Goal: Task Accomplishment & Management: Manage account settings

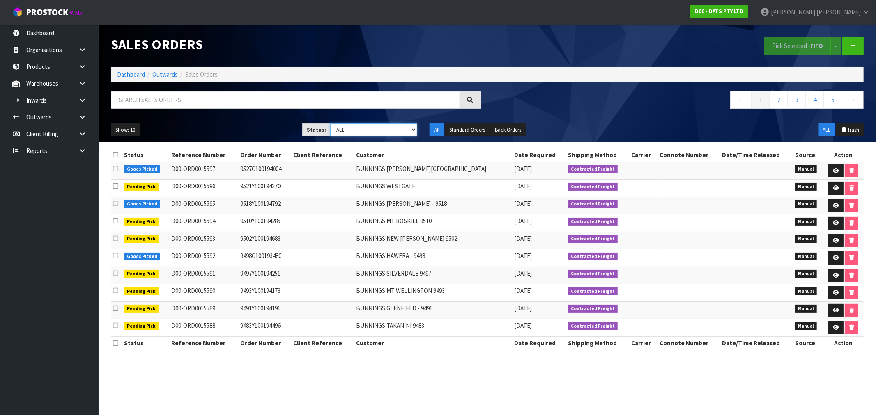
click at [340, 132] on select "Draft Pending Allocated Pending Pick Goods Picked Goods Packed Pending Charges …" at bounding box center [373, 130] width 87 height 13
select select "string:6"
click at [330, 124] on select "Draft Pending Allocated Pending Pick Goods Picked Goods Packed Pending Charges …" at bounding box center [373, 130] width 87 height 13
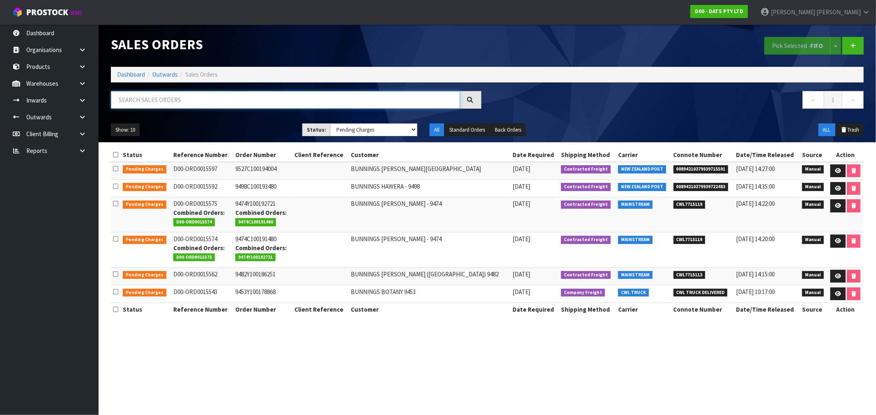
click at [187, 100] on input "text" at bounding box center [285, 100] width 349 height 18
click at [831, 191] on link at bounding box center [837, 188] width 15 height 13
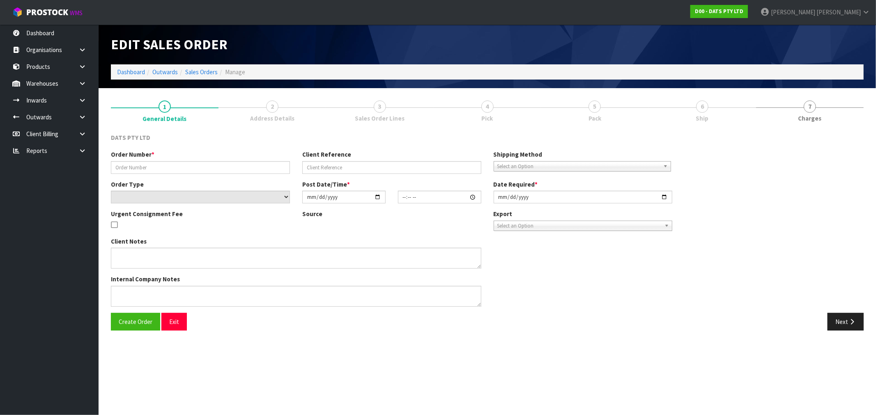
type input "9498C100193480"
select select "number:0"
type input "2025-08-15"
type input "09:25:00.000"
type input "2025-08-15"
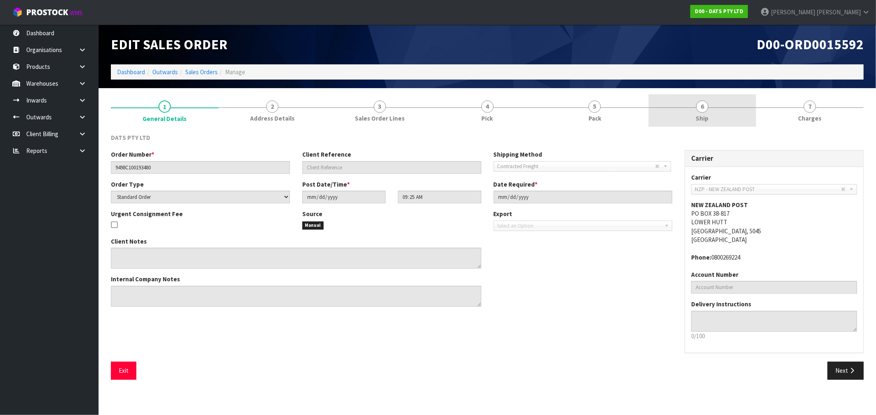
click at [679, 113] on link "6 Ship" at bounding box center [702, 110] width 108 height 32
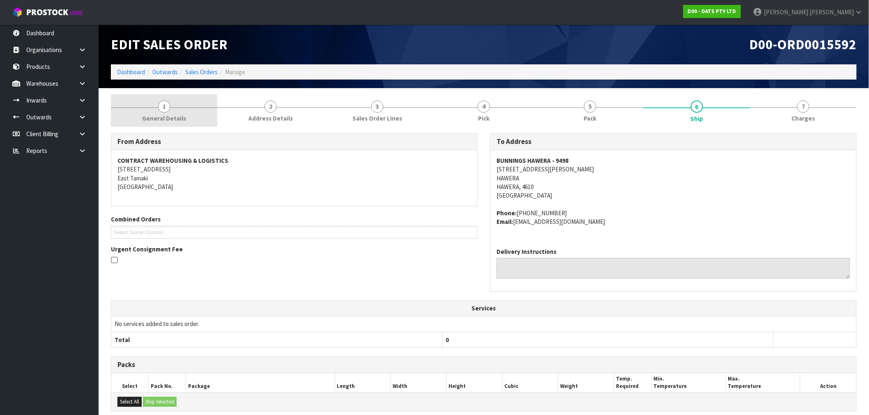
click at [158, 118] on span "General Details" at bounding box center [164, 118] width 44 height 9
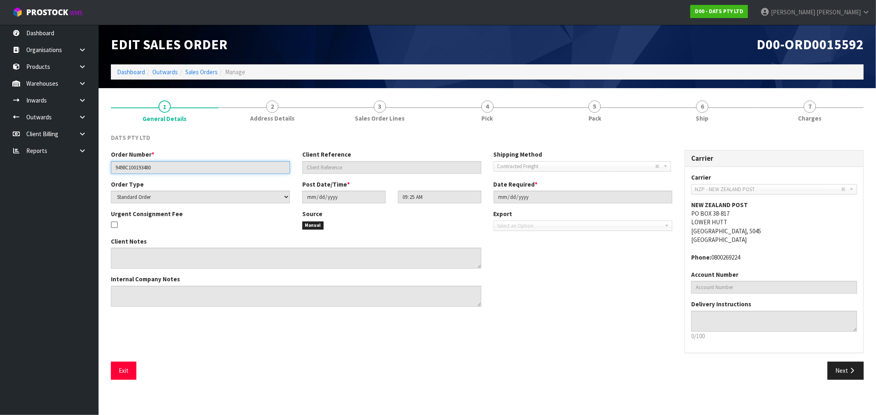
drag, startPoint x: 161, startPoint y: 168, endPoint x: 58, endPoint y: 163, distance: 102.8
click at [74, 165] on body "Toggle navigation ProStock WMS D00 - DATS PTY LTD Rocio Lopez Logout Dashboard …" at bounding box center [438, 207] width 876 height 415
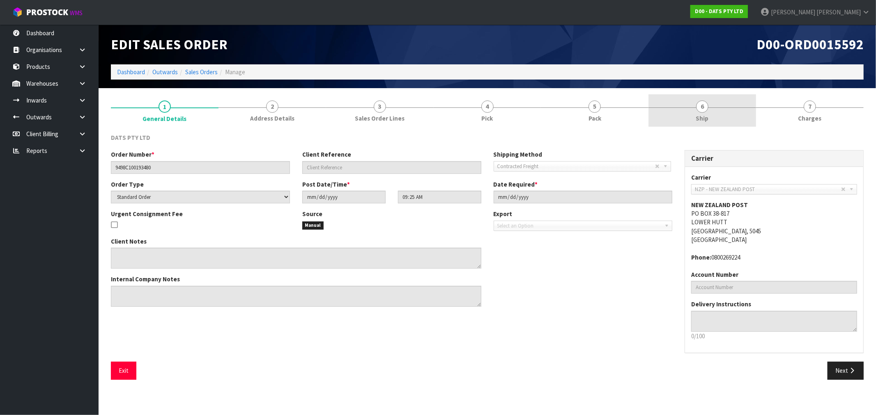
click at [714, 122] on link "6 Ship" at bounding box center [702, 110] width 108 height 32
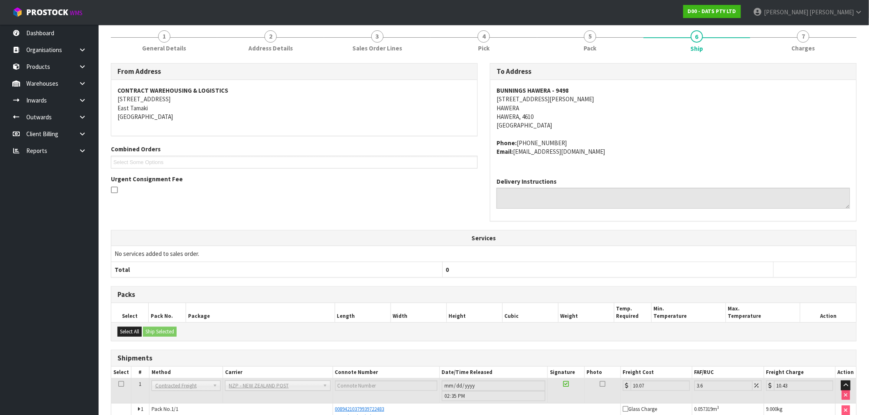
scroll to position [117, 0]
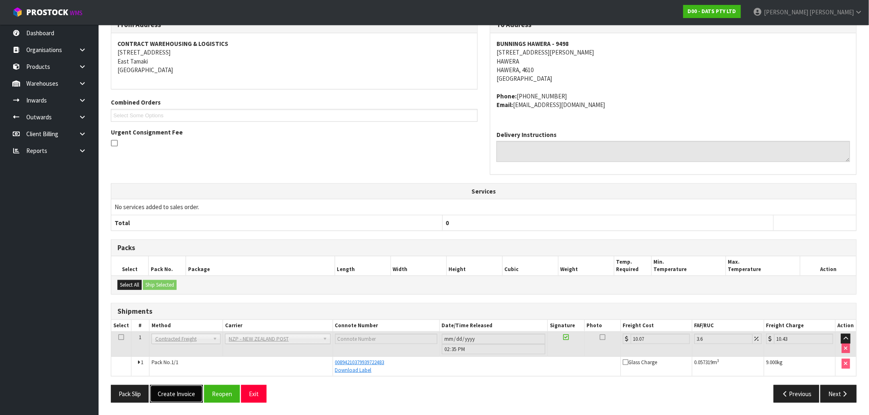
click at [183, 400] on button "Create Invoice" at bounding box center [176, 394] width 53 height 18
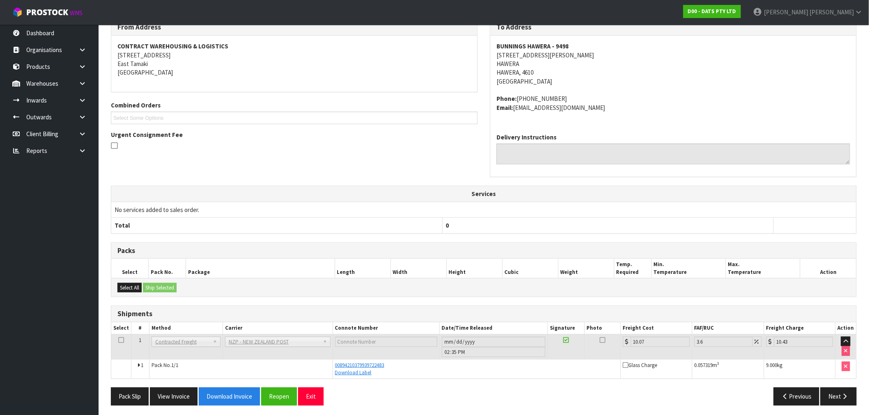
scroll to position [147, 0]
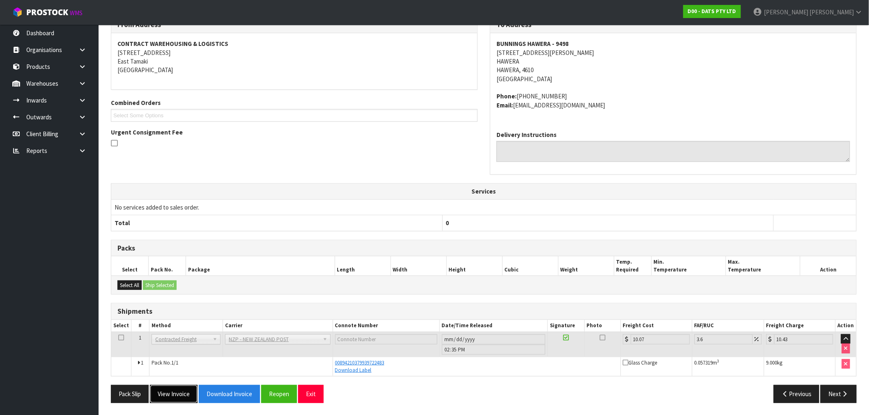
click at [170, 386] on button "View Invoice" at bounding box center [174, 394] width 48 height 18
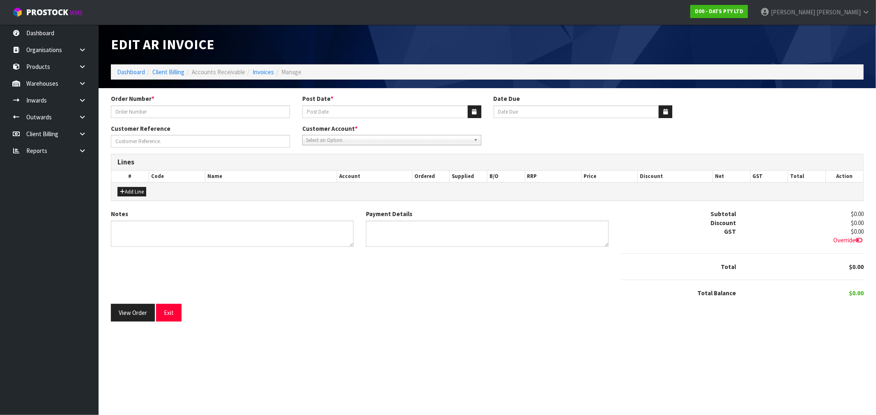
type input "9498C100193480"
type input "[DATE]"
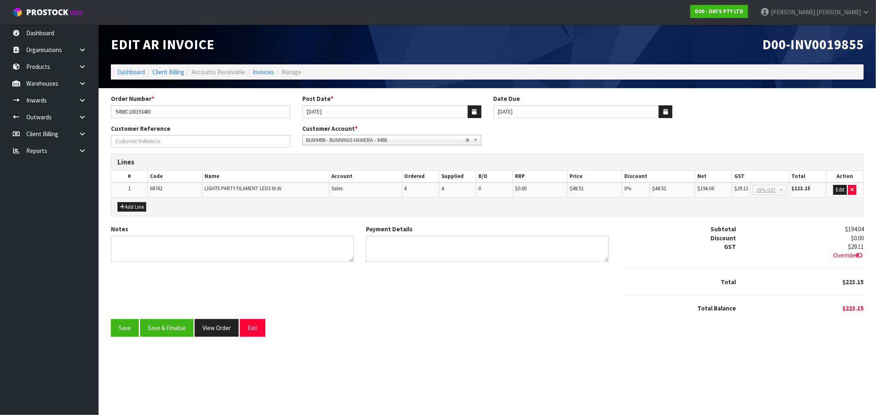
click at [839, 40] on span "D00-INV0019855" at bounding box center [812, 44] width 101 height 17
copy span "INV0019855"
drag, startPoint x: 177, startPoint y: 329, endPoint x: 171, endPoint y: 326, distance: 6.1
click at [177, 329] on button "Save & Finalise" at bounding box center [166, 328] width 53 height 18
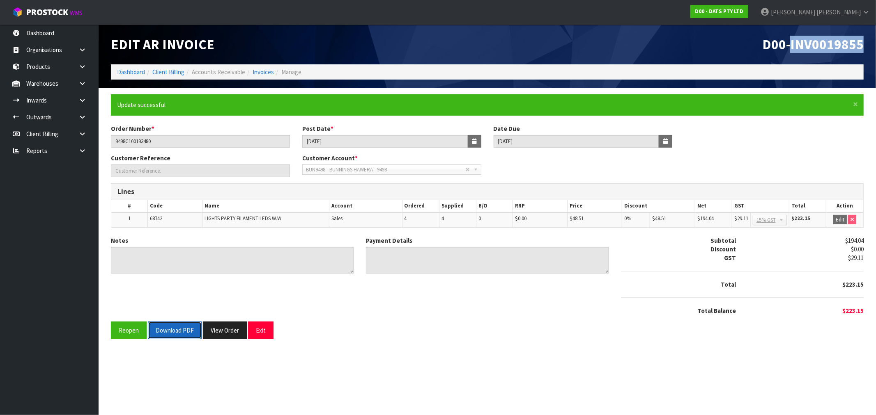
click at [175, 330] on button "Download PDF" at bounding box center [175, 331] width 54 height 18
drag, startPoint x: 412, startPoint y: 378, endPoint x: 294, endPoint y: 338, distance: 124.5
click at [412, 378] on section "Edit AR Invoice D00-INV0019855 Dashboard Client Billing Accounts Receivable Inv…" at bounding box center [438, 207] width 876 height 415
click at [232, 328] on button "View Order" at bounding box center [225, 331] width 44 height 18
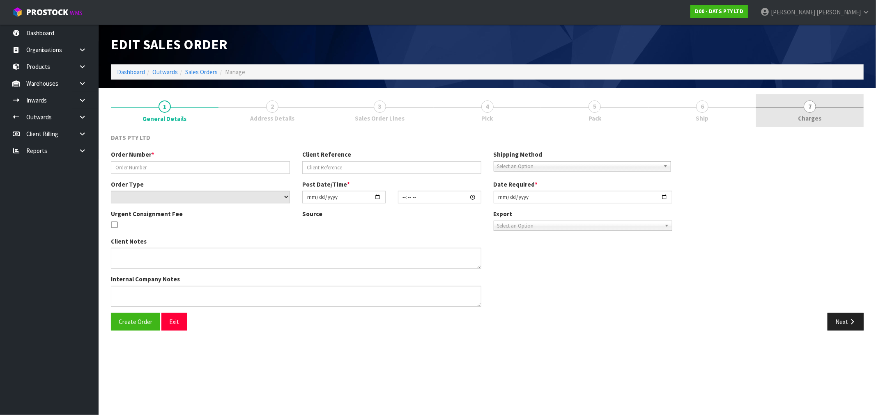
type input "9498C100193480"
select select "number:0"
type input "2025-08-15"
type input "09:25:00.000"
type input "2025-08-15"
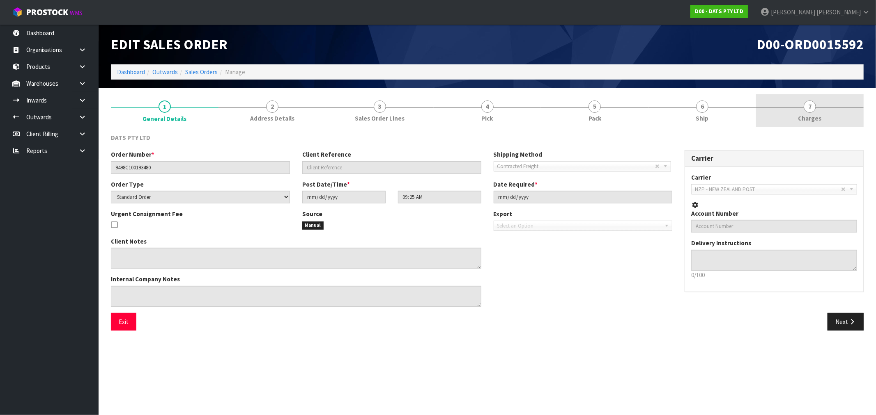
click at [814, 109] on span "7" at bounding box center [809, 107] width 12 height 12
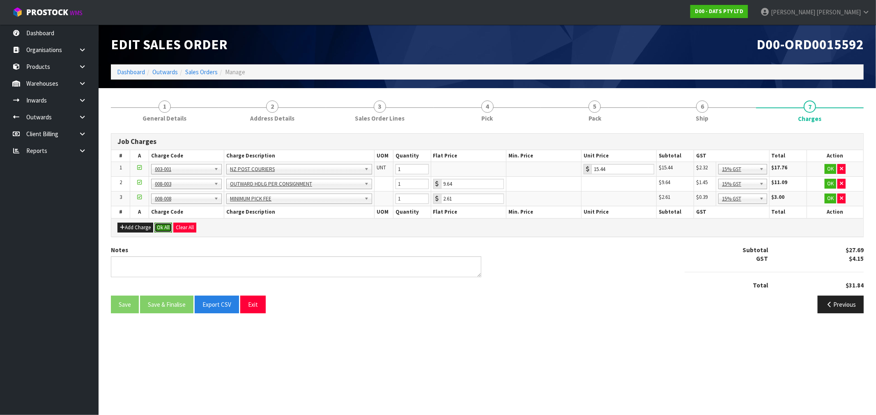
click at [164, 232] on button "Ok All" at bounding box center [163, 228] width 18 height 10
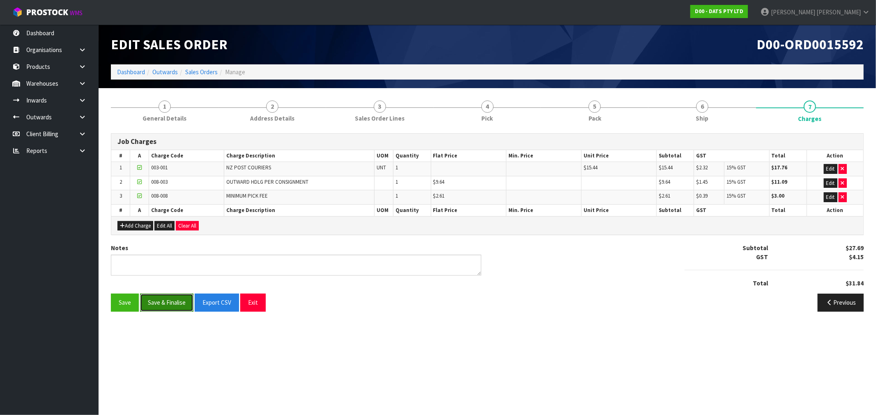
click at [156, 301] on button "Save & Finalise" at bounding box center [166, 303] width 53 height 18
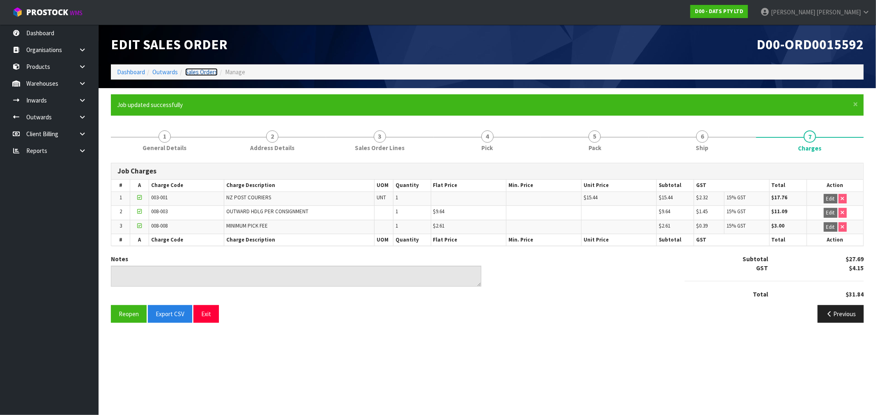
drag, startPoint x: 191, startPoint y: 75, endPoint x: 204, endPoint y: 75, distance: 12.7
click at [191, 75] on link "Sales Orders" at bounding box center [201, 72] width 32 height 8
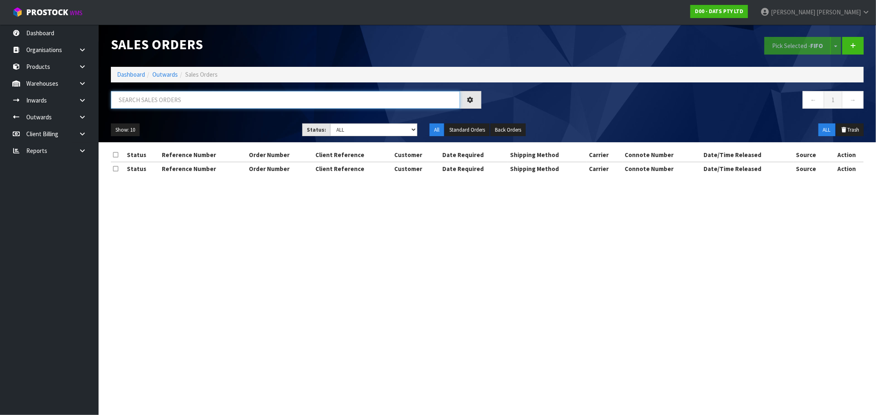
click at [270, 99] on input "text" at bounding box center [285, 100] width 349 height 18
type input "15597"
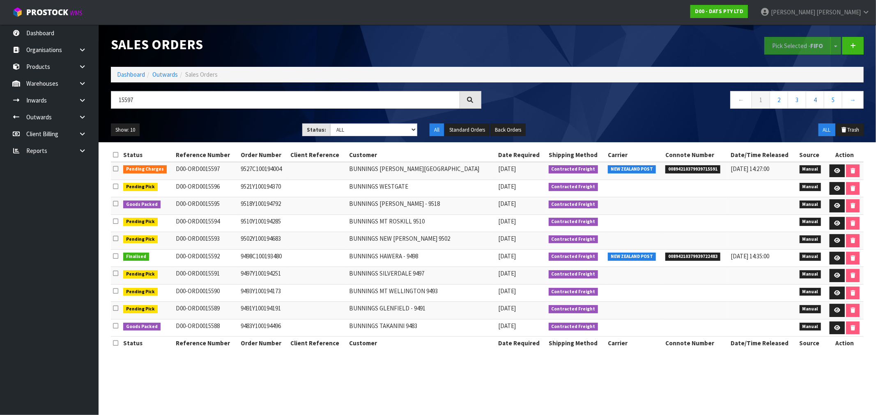
click at [256, 171] on td "9527C100194004" at bounding box center [264, 171] width 50 height 18
copy td "9527C100194004"
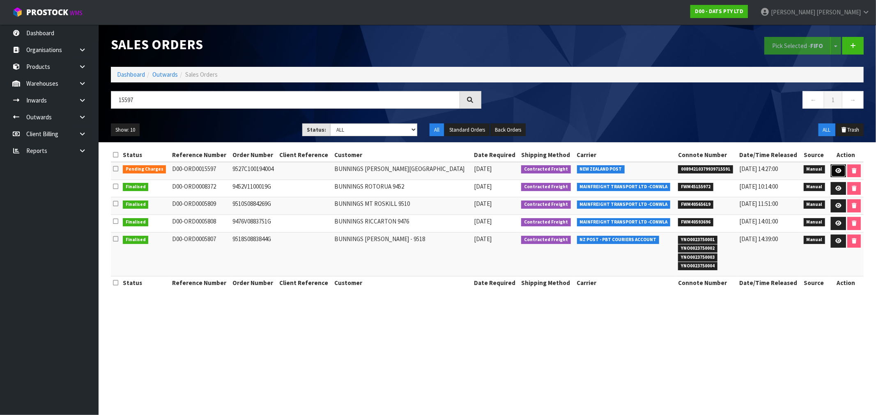
click at [837, 170] on icon at bounding box center [838, 170] width 6 height 5
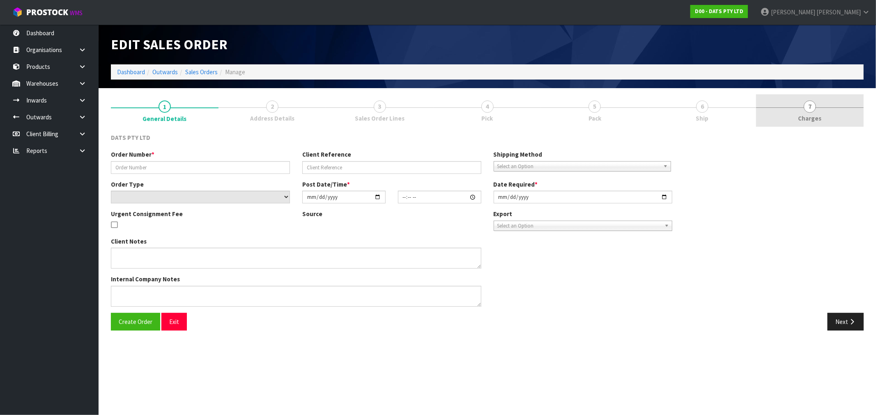
type input "9527C100194004"
select select "number:0"
type input "2025-08-15"
type input "09:40:00.000"
type input "2025-08-15"
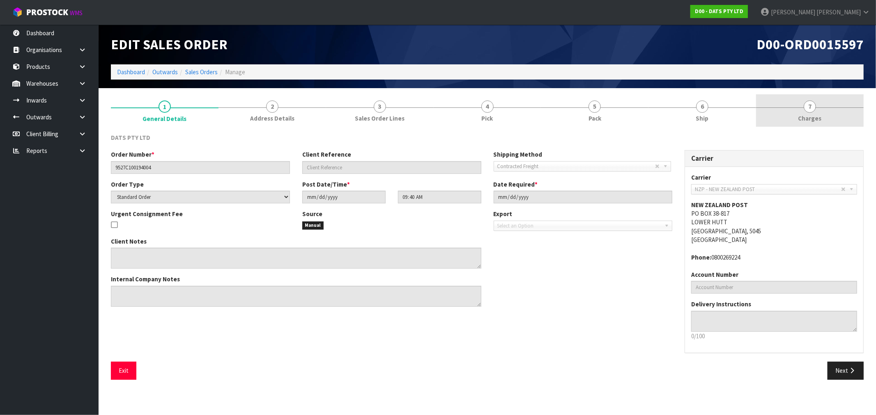
click at [796, 104] on link "7 Charges" at bounding box center [810, 110] width 108 height 32
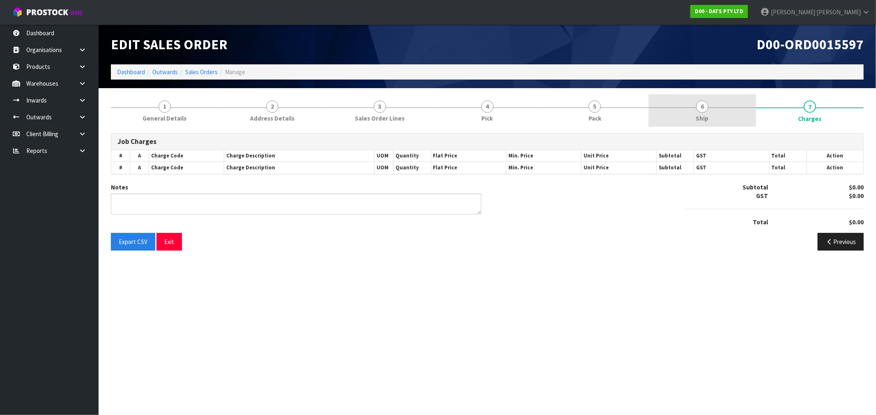
click at [687, 116] on link "6 Ship" at bounding box center [702, 110] width 108 height 32
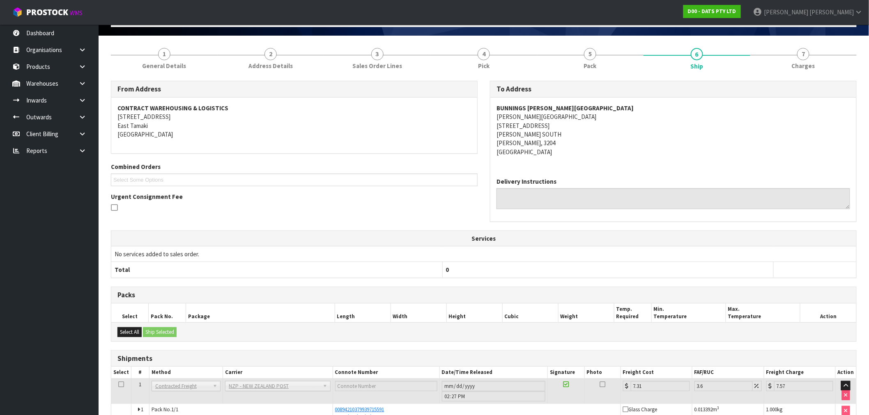
scroll to position [100, 0]
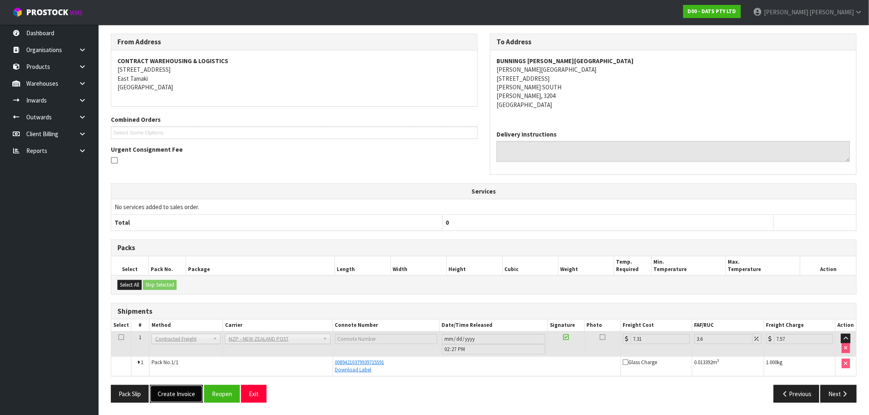
drag, startPoint x: 191, startPoint y: 399, endPoint x: 192, endPoint y: 405, distance: 5.8
click at [192, 405] on div "Pack Slip Create Invoice Reopen Exit Previous Next" at bounding box center [484, 397] width 758 height 24
click at [192, 397] on button "Create Invoice" at bounding box center [176, 394] width 53 height 18
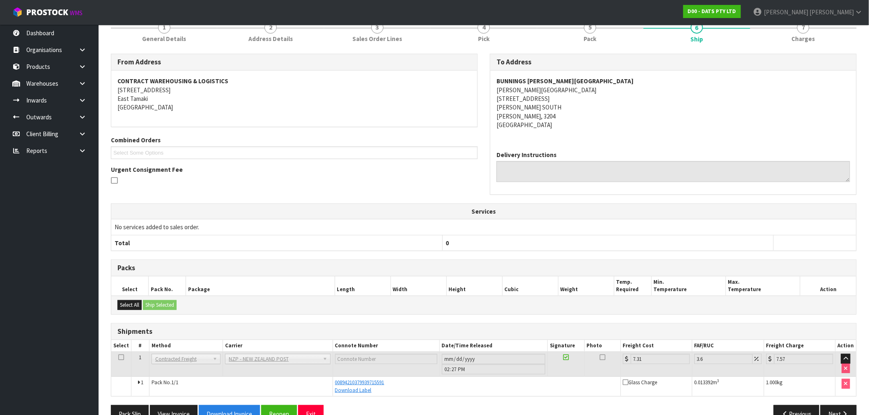
scroll to position [129, 0]
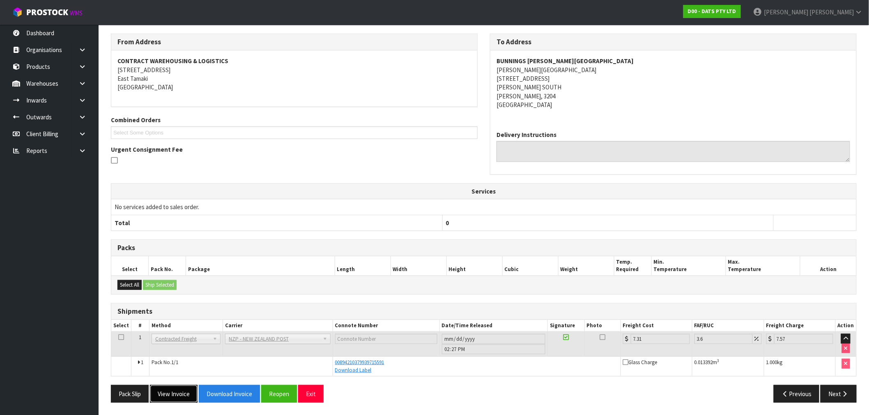
click at [174, 392] on button "View Invoice" at bounding box center [174, 394] width 48 height 18
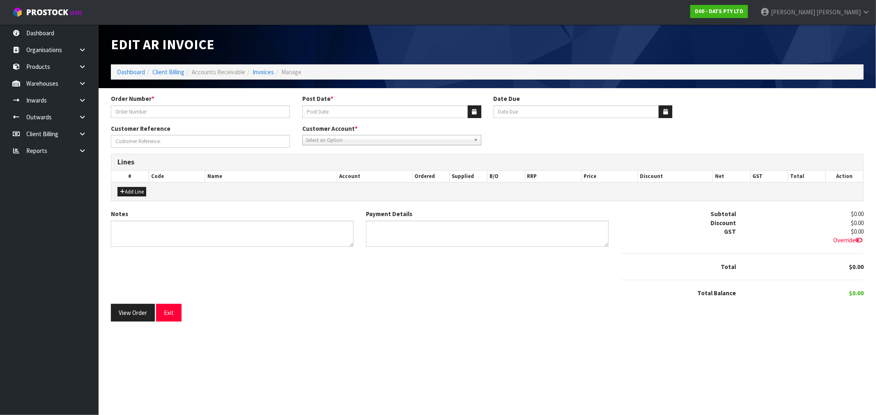
type input "9527C100194004"
type input "15/08/2025"
type input "20/09/2025"
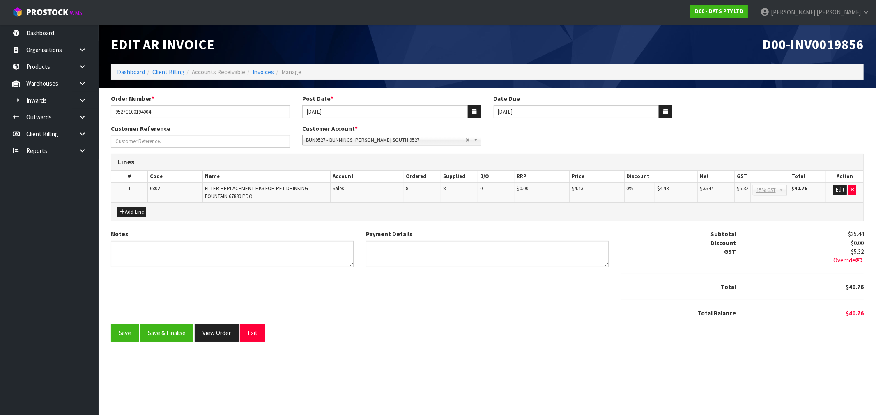
click at [816, 42] on span "D00-INV0019856" at bounding box center [812, 44] width 101 height 17
copy span "INV0019856"
click at [165, 337] on button "Save & Finalise" at bounding box center [166, 333] width 53 height 18
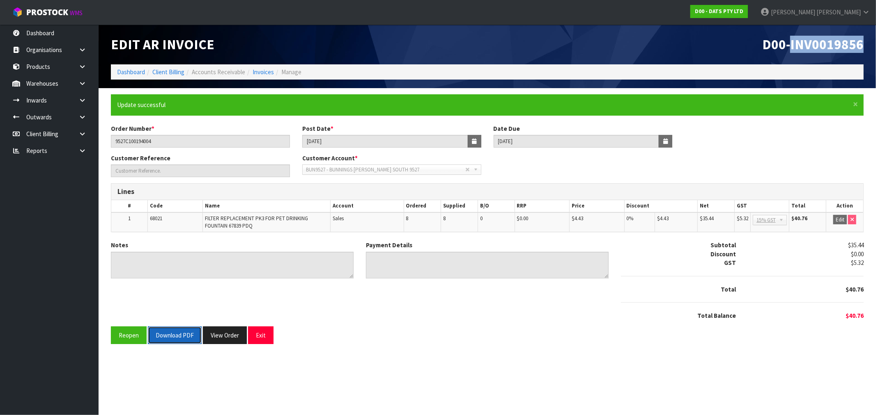
click at [193, 339] on button "Download PDF" at bounding box center [175, 336] width 54 height 18
click at [220, 342] on button "View Order" at bounding box center [225, 336] width 44 height 18
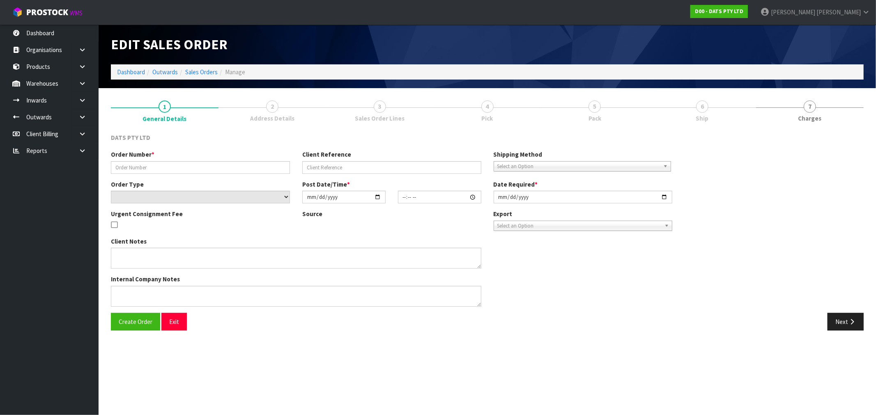
type input "9527C100194004"
select select "number:0"
type input "[DATE]"
type input "09:40:00.000"
type input "[DATE]"
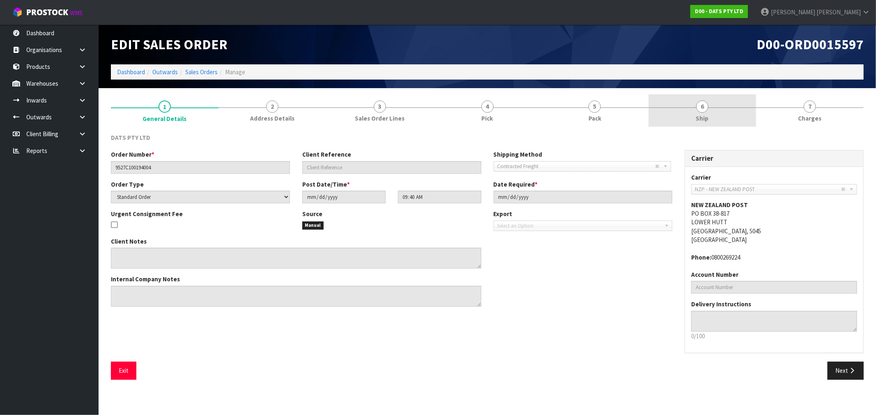
click at [721, 110] on link "6 Ship" at bounding box center [702, 110] width 108 height 32
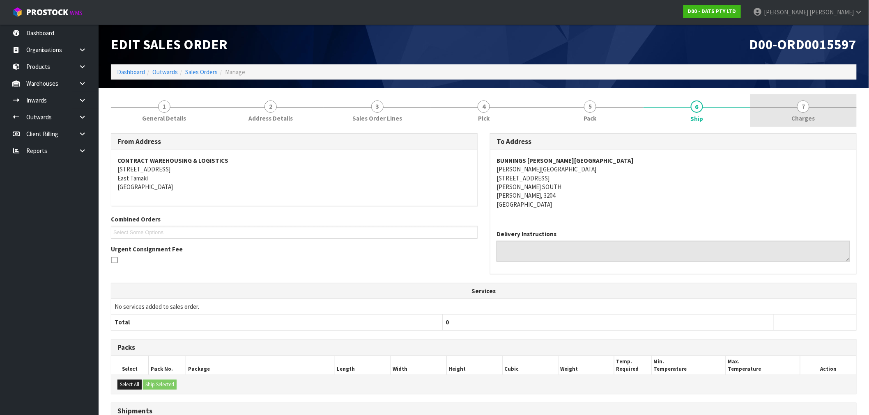
click at [815, 114] on link "7 Charges" at bounding box center [803, 110] width 106 height 32
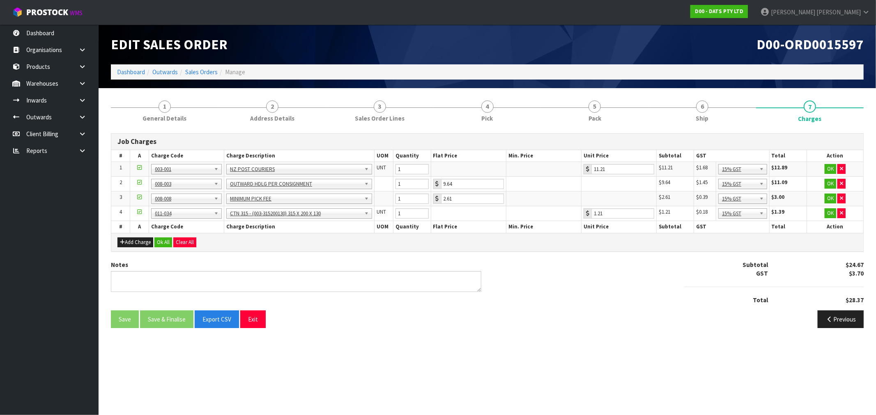
click at [167, 248] on div "Add Charge Ok All Clear All" at bounding box center [487, 242] width 752 height 18
click at [165, 244] on button "Ok All" at bounding box center [163, 243] width 18 height 10
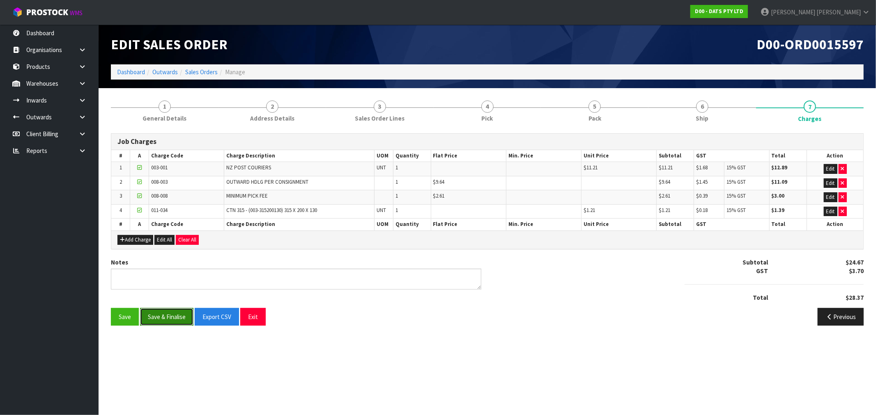
click at [177, 322] on button "Save & Finalise" at bounding box center [166, 317] width 53 height 18
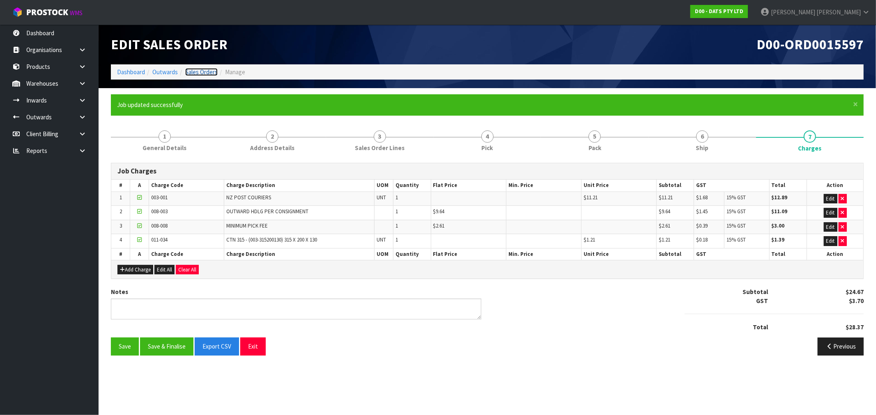
click at [204, 74] on link "Sales Orders" at bounding box center [201, 72] width 32 height 8
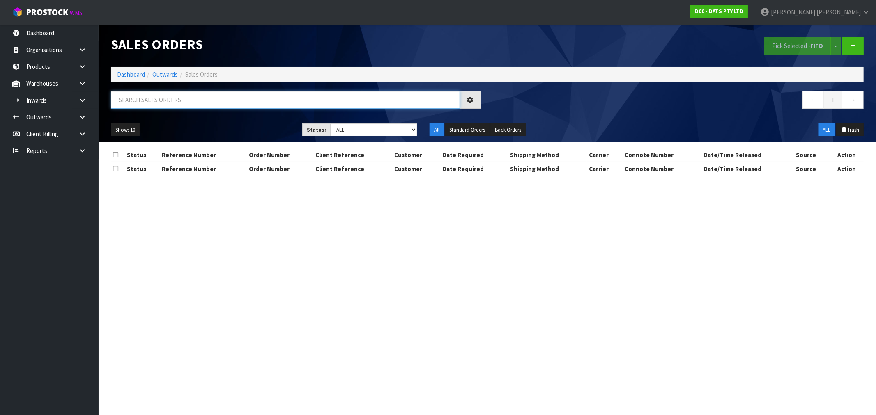
click at [218, 93] on input "text" at bounding box center [285, 100] width 349 height 18
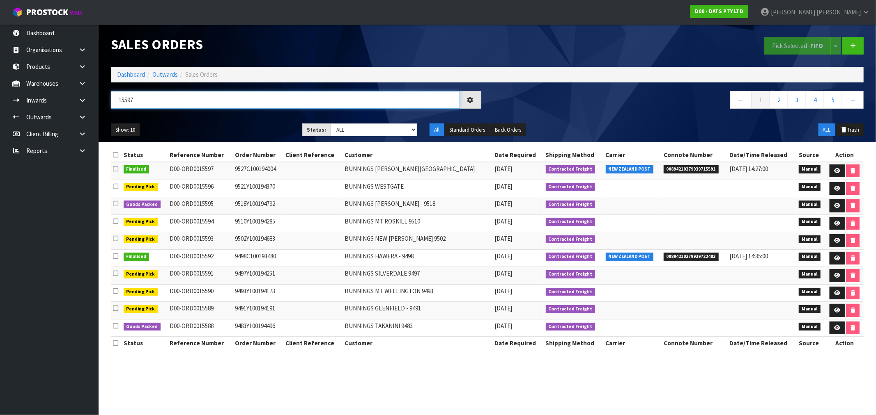
click at [155, 99] on input "15597" at bounding box center [285, 100] width 349 height 18
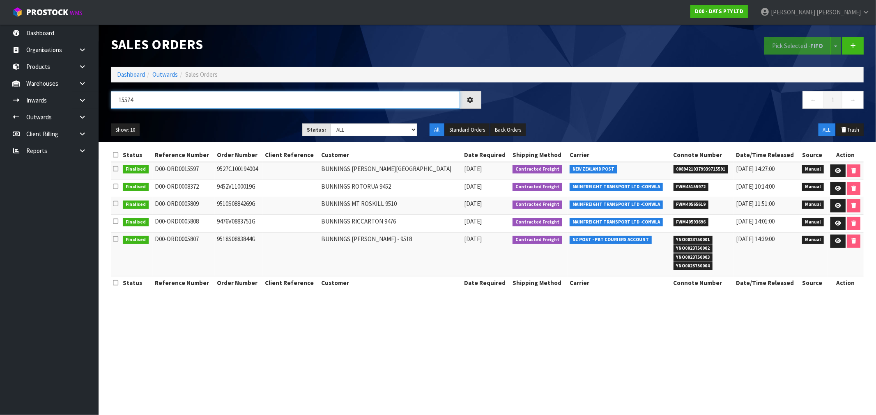
type input "15574"
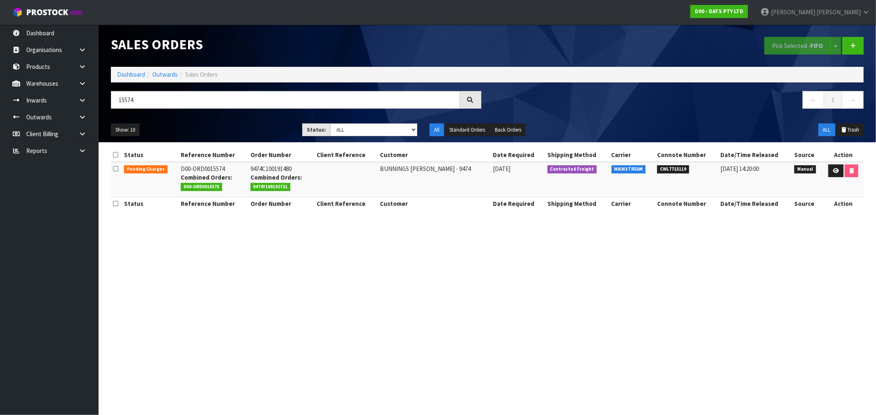
click at [258, 170] on td "9474C100191480 Combined Orders: 9474Y100192721" at bounding box center [281, 179] width 66 height 35
copy td "9474C100191480"
click at [835, 165] on link at bounding box center [835, 171] width 15 height 13
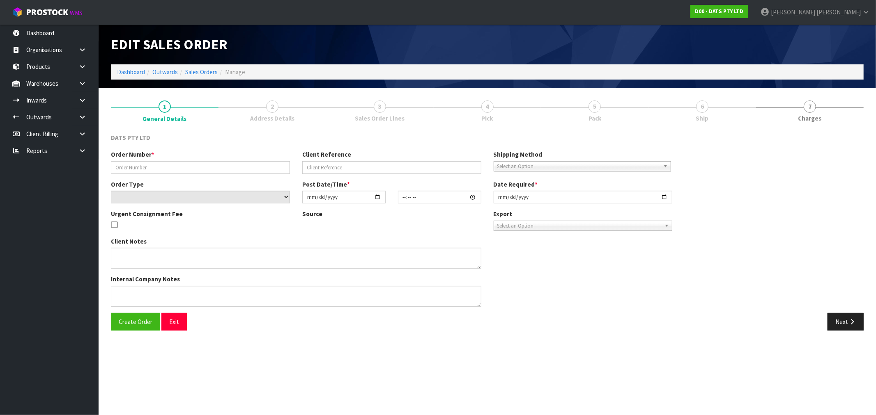
type input "9474C100191480"
select select "number:0"
type input "2025-08-14"
type input "09:37:00.000"
type input "2025-08-14"
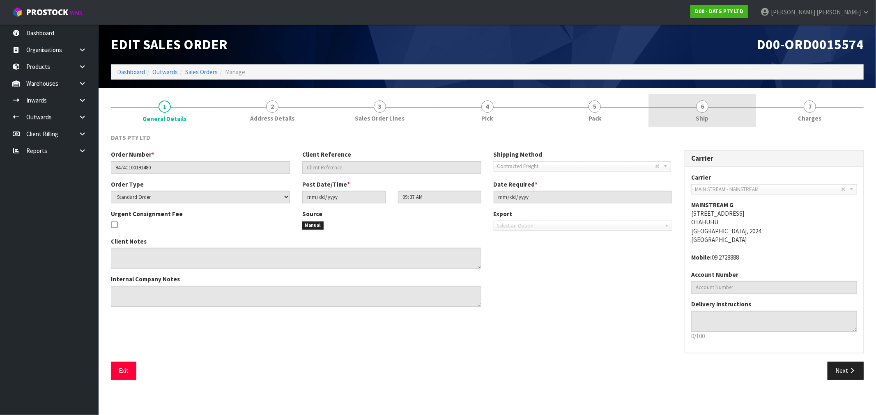
click at [708, 110] on link "6 Ship" at bounding box center [702, 110] width 108 height 32
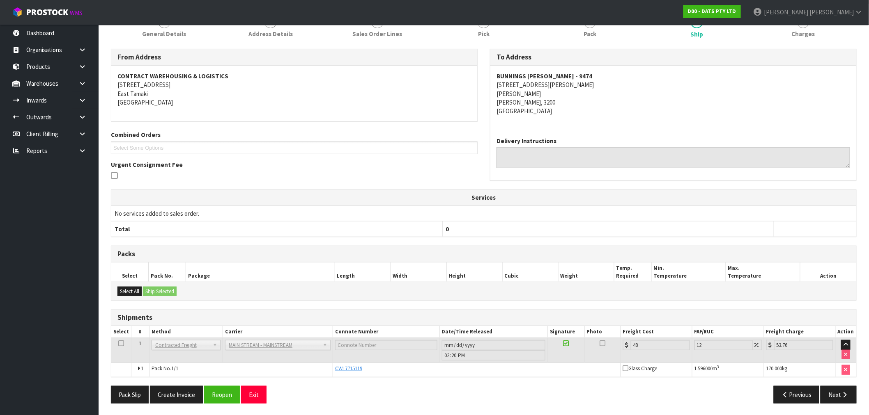
scroll to position [85, 0]
click at [181, 395] on button "Create Invoice" at bounding box center [176, 394] width 53 height 18
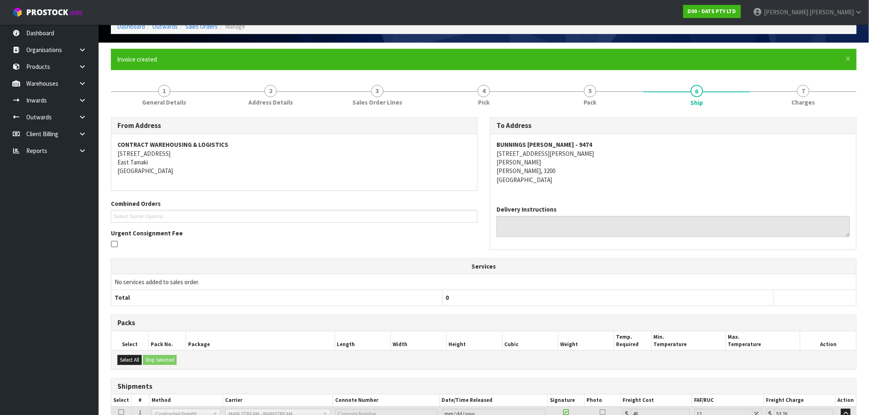
scroll to position [115, 0]
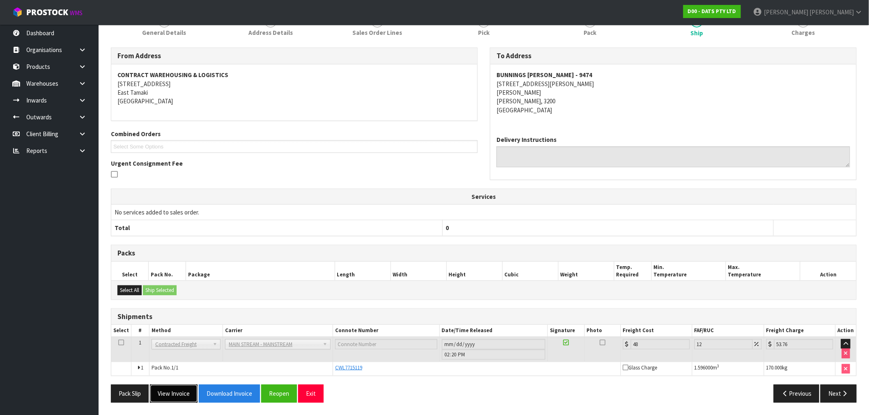
click at [181, 396] on button "View Invoice" at bounding box center [174, 394] width 48 height 18
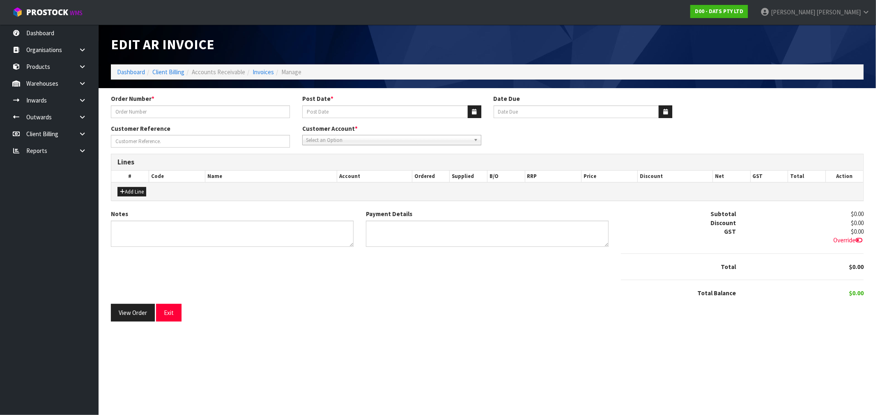
type input "9474C100191480"
type input "15/08/2025"
type input "20/09/2025"
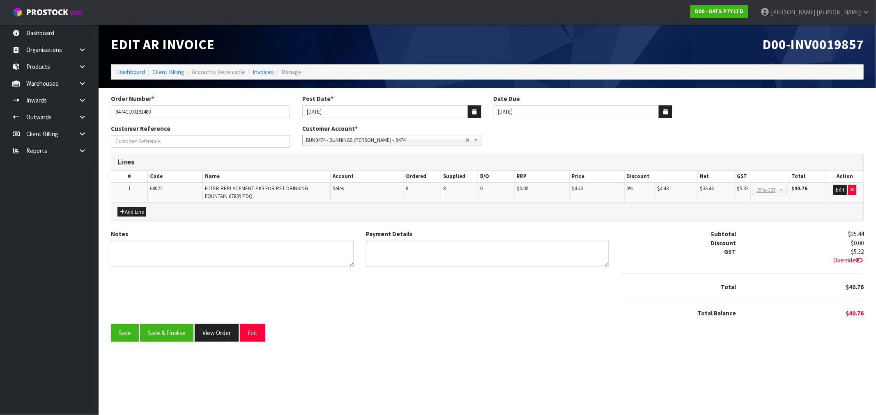
click at [831, 44] on span "D00-INV0019857" at bounding box center [812, 44] width 101 height 17
copy span "INV0019857"
click at [186, 326] on button "Save & Finalise" at bounding box center [166, 333] width 53 height 18
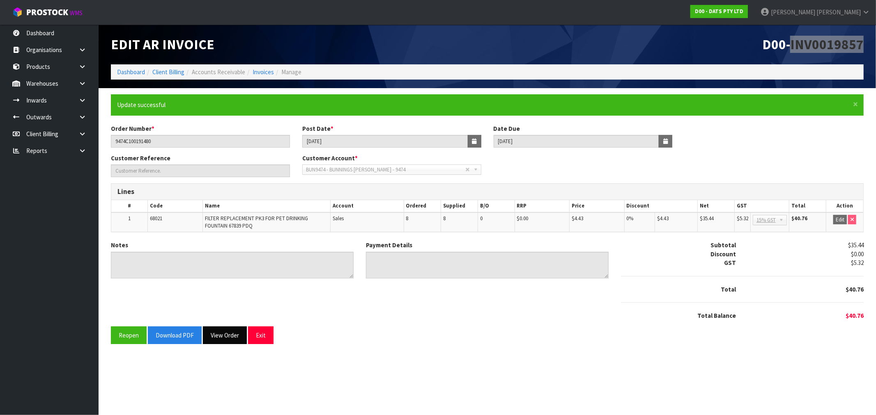
click at [211, 335] on button "View Order" at bounding box center [225, 336] width 44 height 18
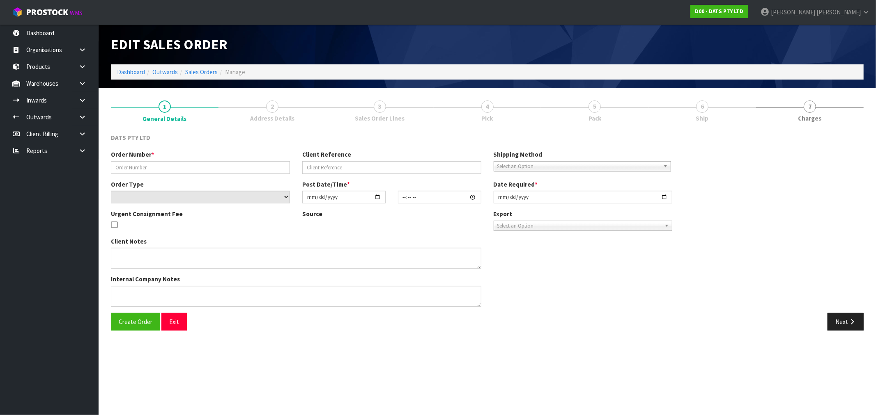
type input "9474C100191480"
select select "number:0"
type input "2025-08-14"
type input "09:37:00.000"
type input "2025-08-14"
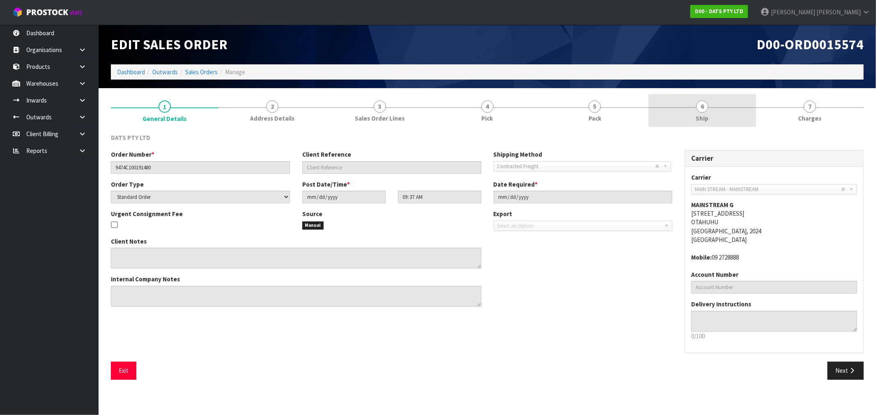
click at [721, 125] on link "6 Ship" at bounding box center [702, 110] width 108 height 32
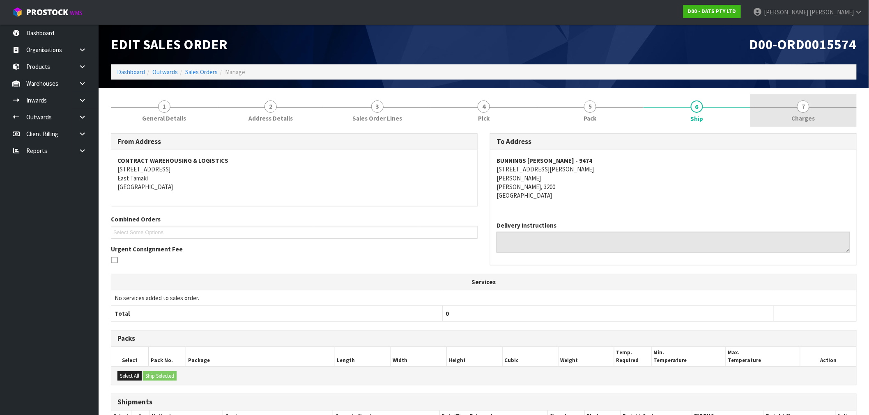
click at [831, 111] on link "7 Charges" at bounding box center [803, 110] width 106 height 32
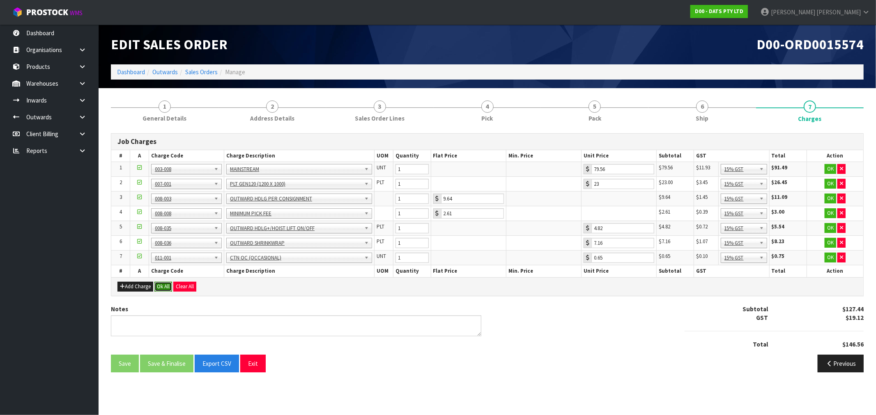
click at [167, 288] on button "Ok All" at bounding box center [163, 287] width 18 height 10
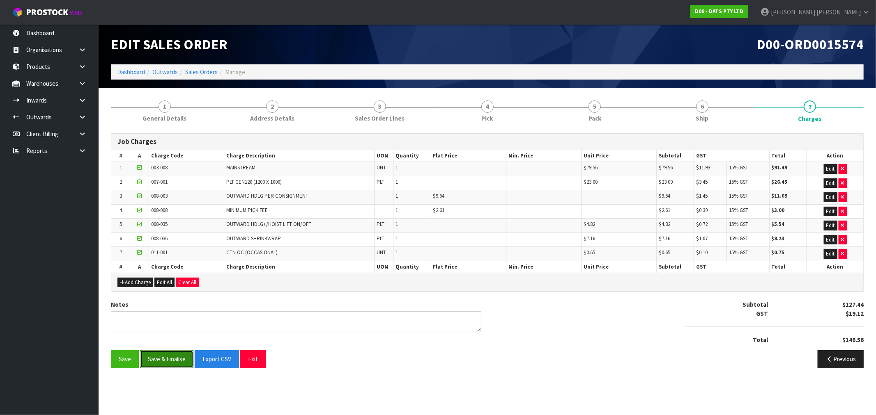
drag, startPoint x: 183, startPoint y: 364, endPoint x: 194, endPoint y: 353, distance: 15.7
click at [183, 364] on button "Save & Finalise" at bounding box center [166, 360] width 53 height 18
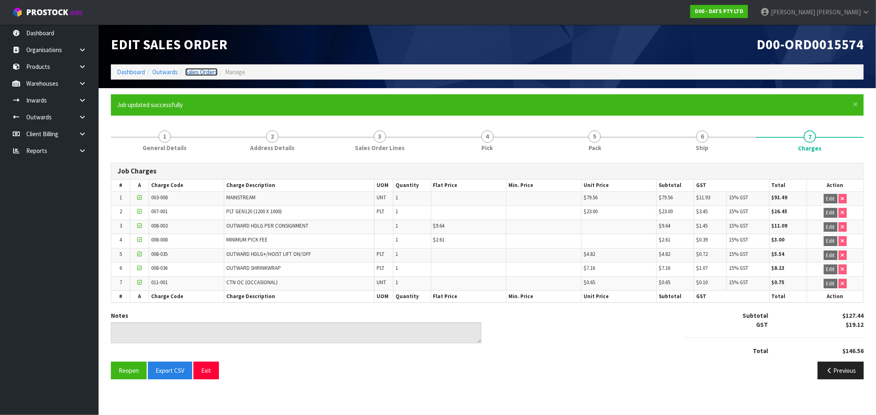
click at [203, 71] on link "Sales Orders" at bounding box center [201, 72] width 32 height 8
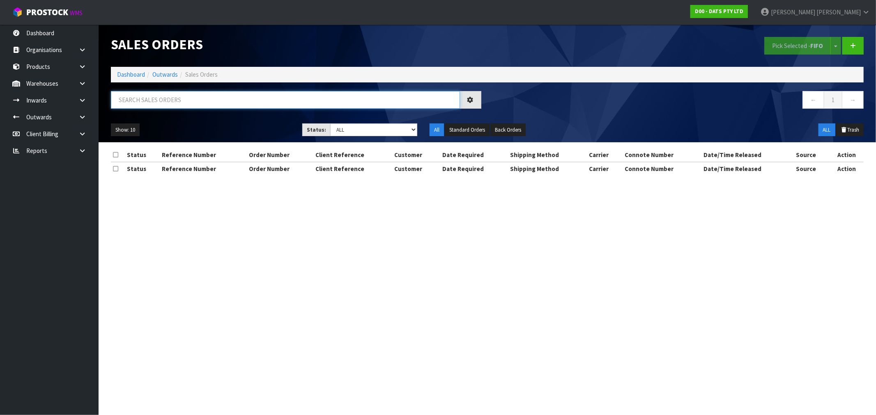
click at [242, 99] on input "text" at bounding box center [285, 100] width 349 height 18
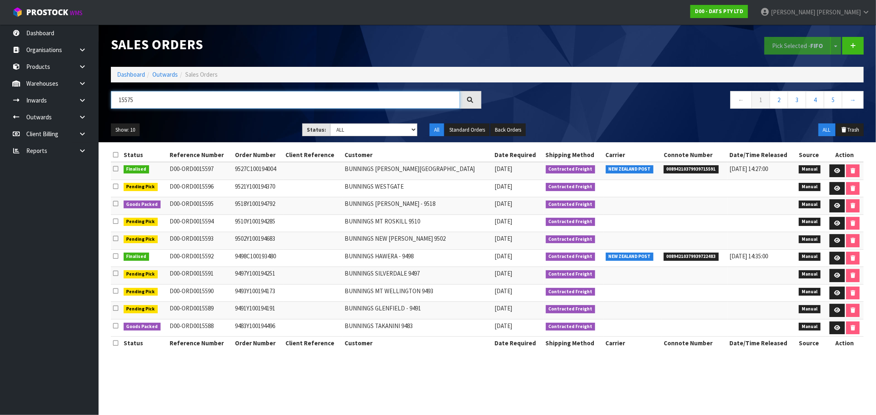
type input "15575"
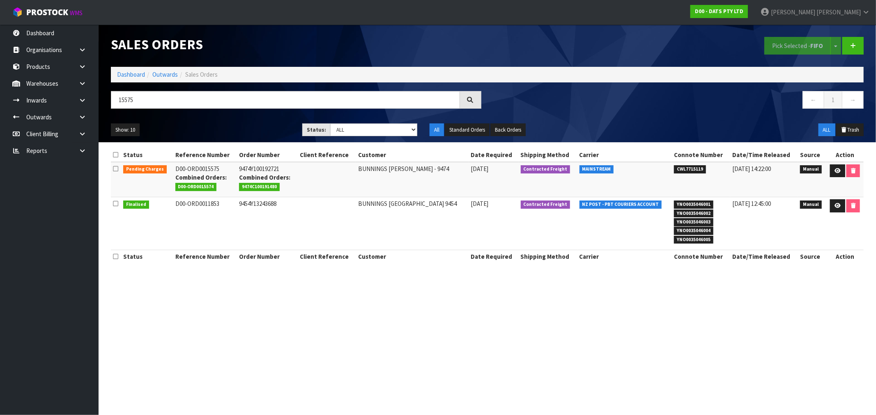
click at [195, 170] on td "D00-ORD0015575 Combined Orders: D00-ORD0015574" at bounding box center [205, 179] width 64 height 35
click at [261, 171] on td "9474Y100192721 Combined Orders: 9474C100191480" at bounding box center [267, 179] width 61 height 35
copy td "9474Y100192721"
click at [838, 170] on icon at bounding box center [837, 170] width 6 height 5
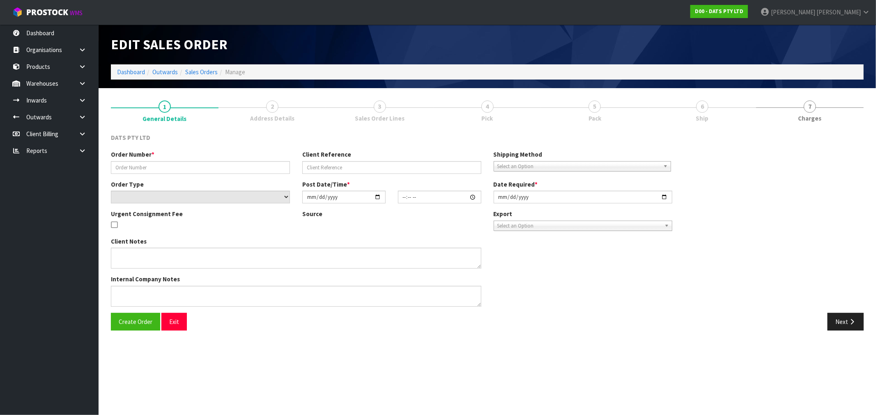
type input "9474Y100192721"
select select "number:0"
type input "2025-08-14"
type input "09:39:00.000"
type input "2025-08-14"
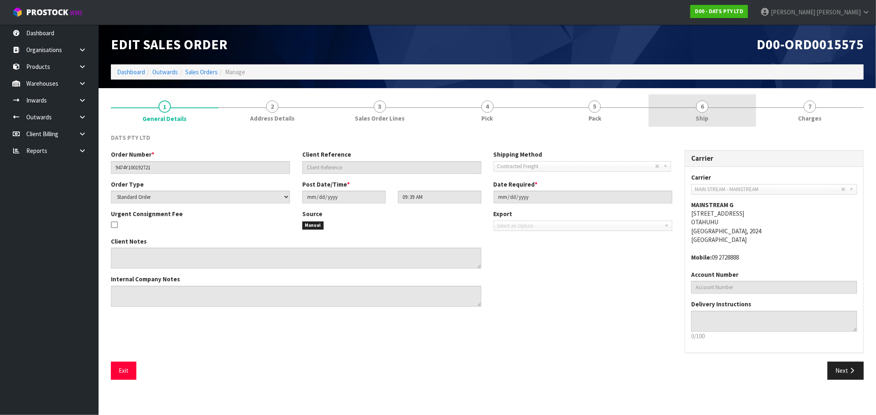
click at [720, 116] on link "6 Ship" at bounding box center [702, 110] width 108 height 32
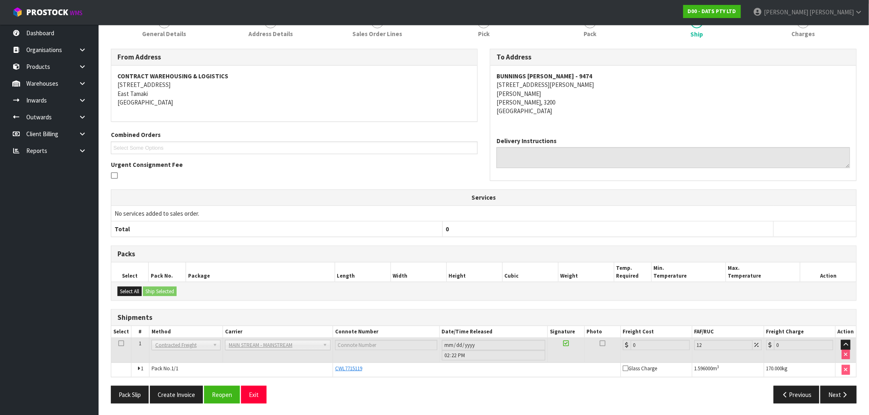
scroll to position [85, 0]
click at [182, 392] on button "Create Invoice" at bounding box center [176, 394] width 53 height 18
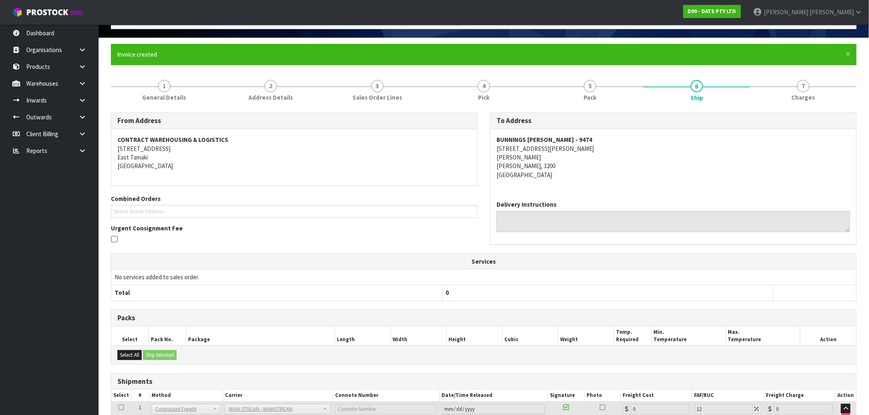
scroll to position [115, 0]
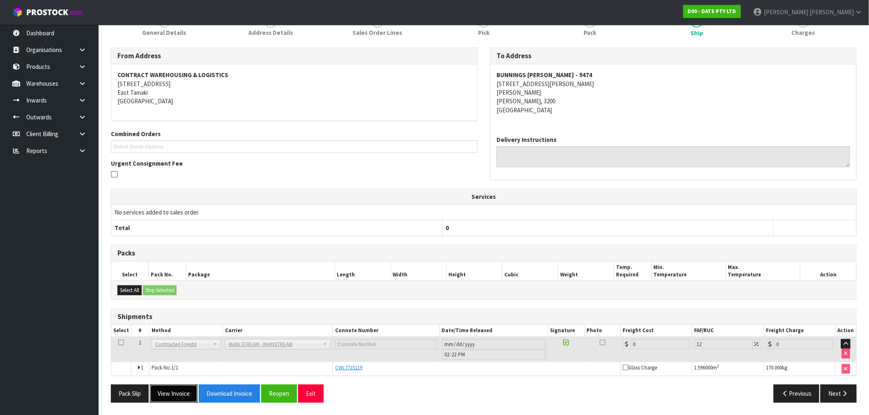
click at [185, 390] on button "View Invoice" at bounding box center [174, 394] width 48 height 18
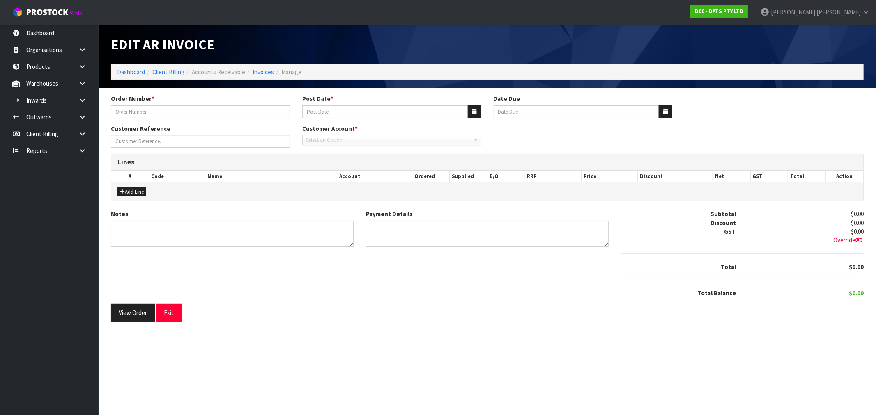
type input "9474Y100192721"
type input "15/08/2025"
type input "20/09/2025"
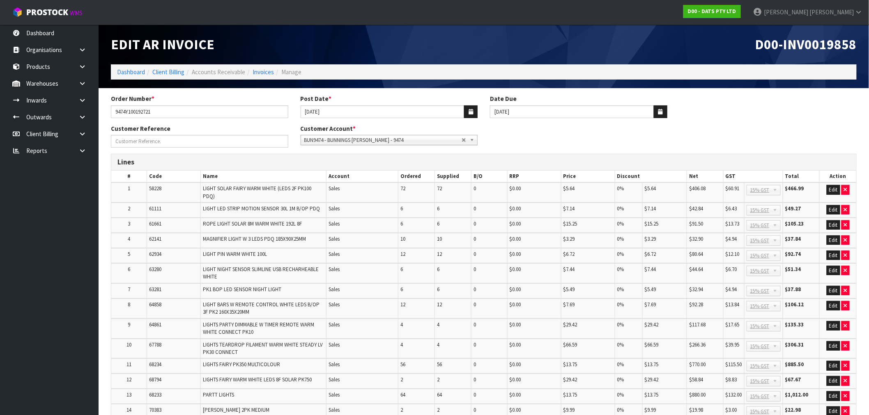
click at [831, 46] on span "D00-INV0019858" at bounding box center [805, 44] width 101 height 17
copy span "INV0019858"
drag, startPoint x: 193, startPoint y: 112, endPoint x: 57, endPoint y: 121, distance: 137.0
click at [64, 120] on body "Toggle navigation ProStock WMS D00 - DATS PTY LTD Rocio Lopez Logout Dashboard …" at bounding box center [434, 207] width 869 height 415
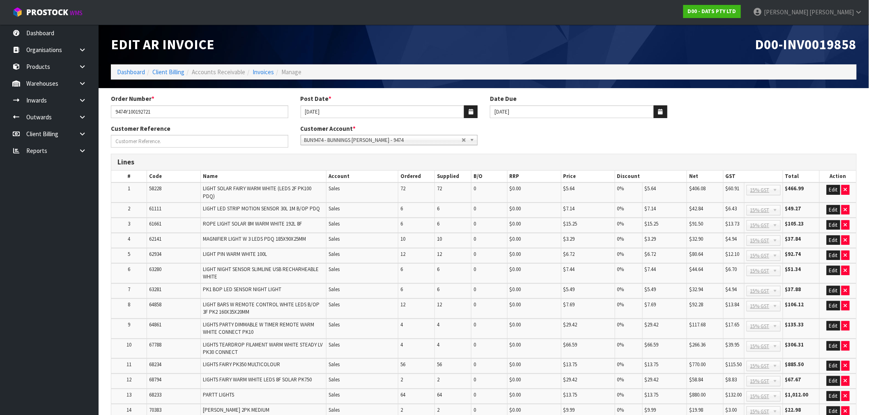
click at [820, 42] on span "D00-INV0019858" at bounding box center [805, 44] width 101 height 17
copy span "INV0019858"
drag, startPoint x: 195, startPoint y: 112, endPoint x: 34, endPoint y: 125, distance: 161.4
click at [64, 118] on body "Toggle navigation ProStock WMS D00 - DATS PTY LTD Rocio Lopez Logout Dashboard …" at bounding box center [434, 207] width 869 height 415
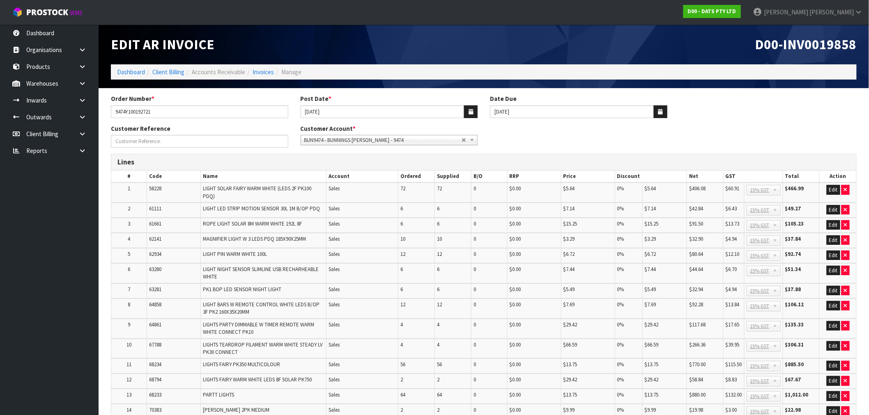
click at [845, 43] on span "D00-INV0019858" at bounding box center [805, 44] width 101 height 17
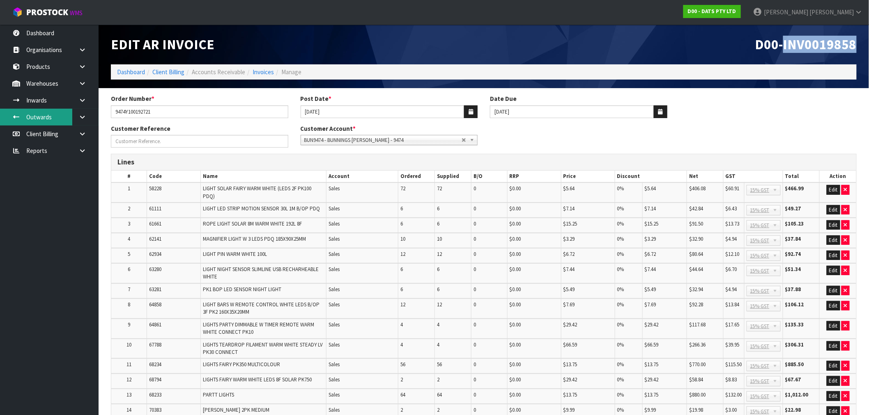
copy span "INV0019858"
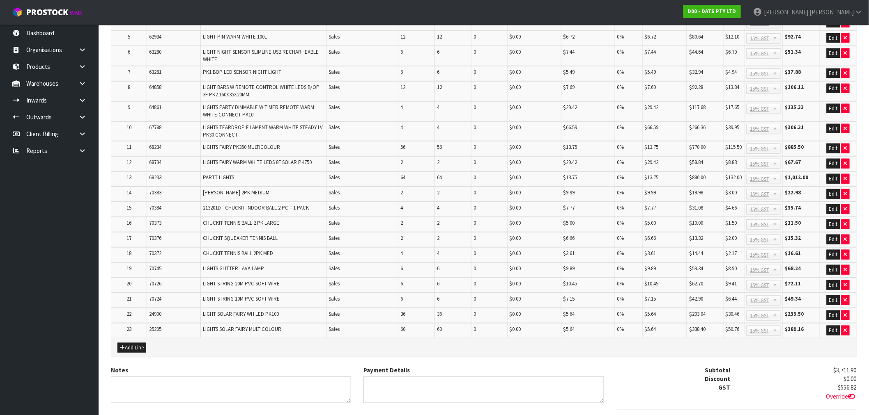
scroll to position [273, 0]
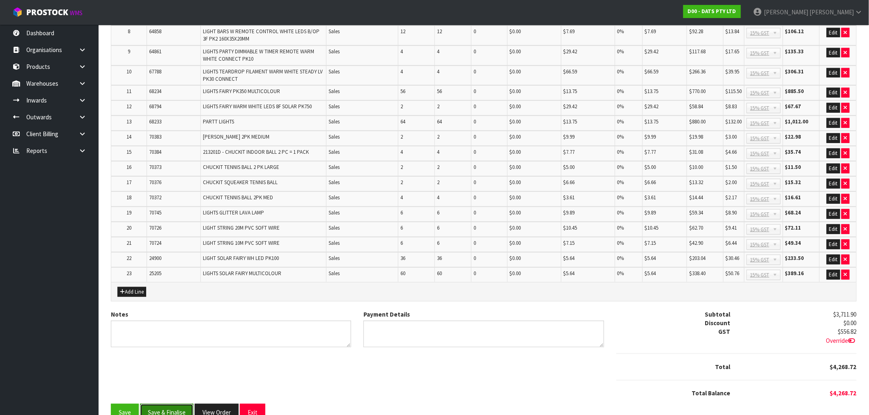
click at [190, 404] on button "Save & Finalise" at bounding box center [166, 413] width 53 height 18
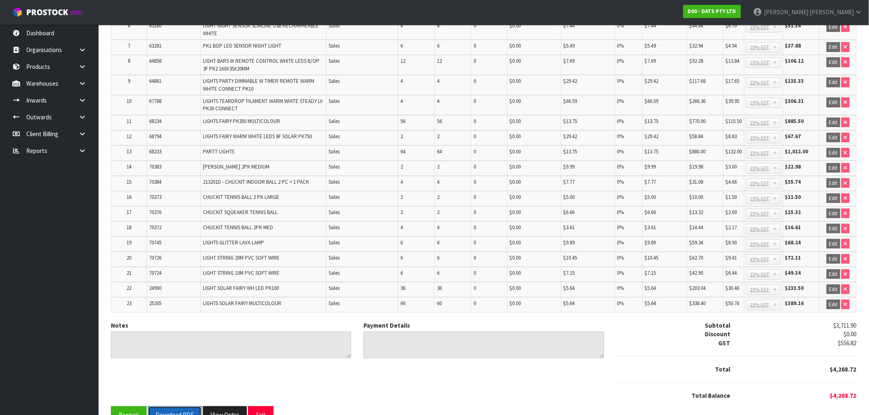
click at [172, 407] on button "Download PDF" at bounding box center [175, 416] width 54 height 18
click at [225, 408] on button "View Order" at bounding box center [225, 416] width 44 height 18
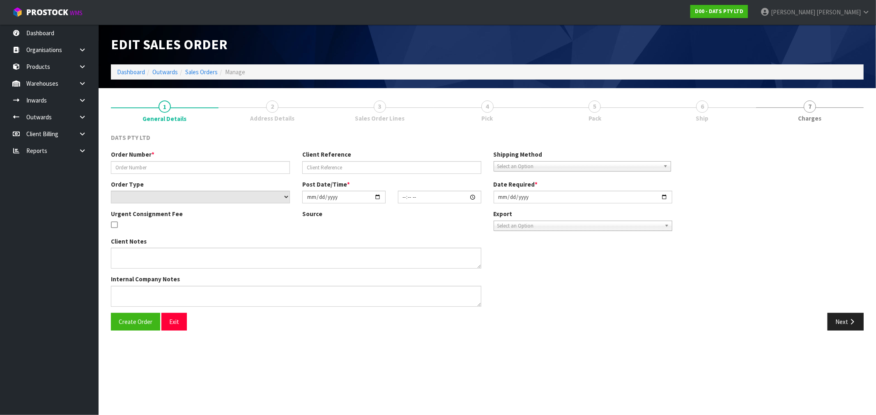
type input "9474Y100192721"
select select "number:0"
type input "2025-08-14"
type input "09:39:00.000"
type input "2025-08-14"
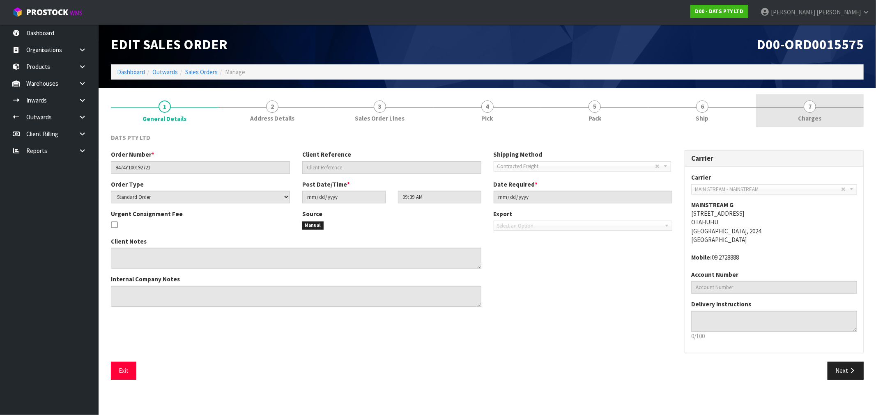
click at [821, 105] on link "7 Charges" at bounding box center [810, 110] width 108 height 32
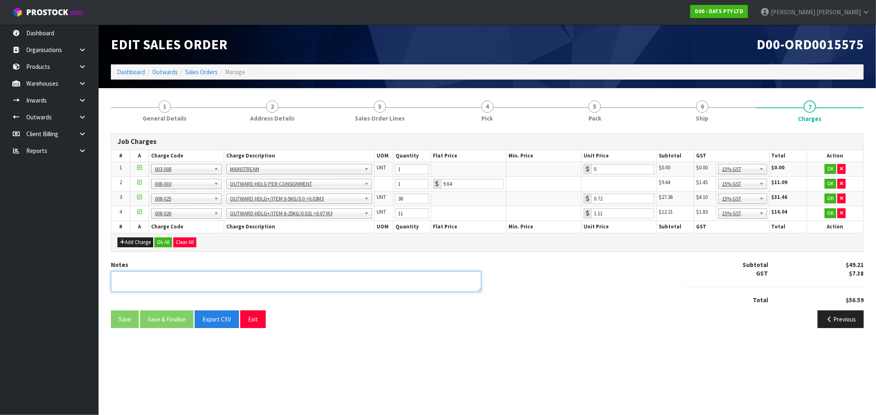
click at [213, 278] on textarea at bounding box center [296, 281] width 370 height 21
type textarea "COMBINED"
click at [847, 171] on td "OK" at bounding box center [835, 169] width 56 height 15
click at [842, 167] on icon "button" at bounding box center [841, 168] width 3 height 5
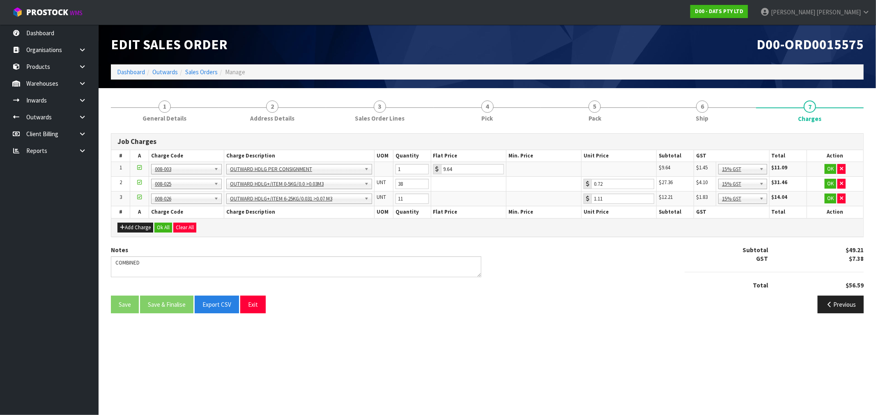
click at [161, 232] on div "Add Charge Ok All Clear All" at bounding box center [487, 227] width 752 height 18
click at [162, 227] on button "Ok All" at bounding box center [163, 228] width 18 height 10
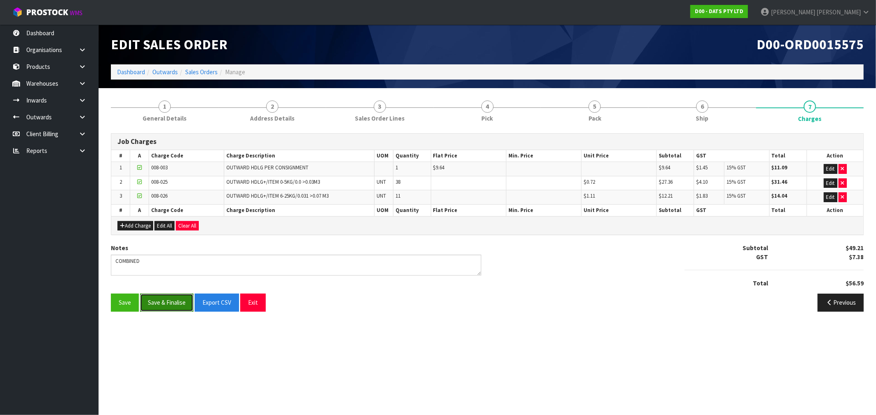
click at [181, 304] on button "Save & Finalise" at bounding box center [166, 303] width 53 height 18
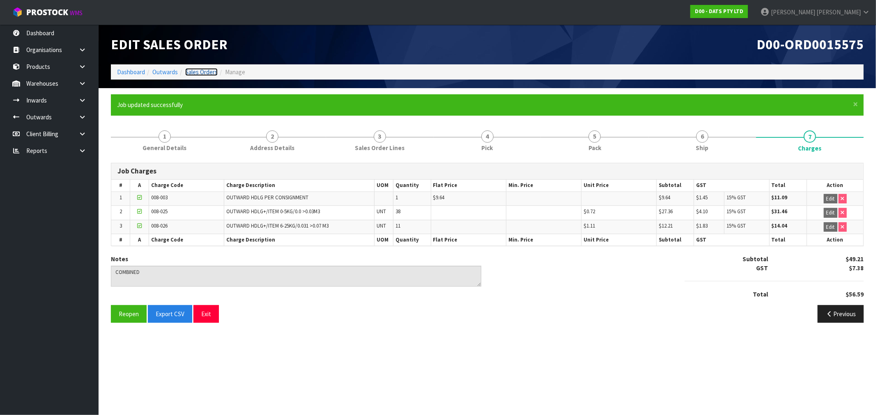
click at [190, 71] on link "Sales Orders" at bounding box center [201, 72] width 32 height 8
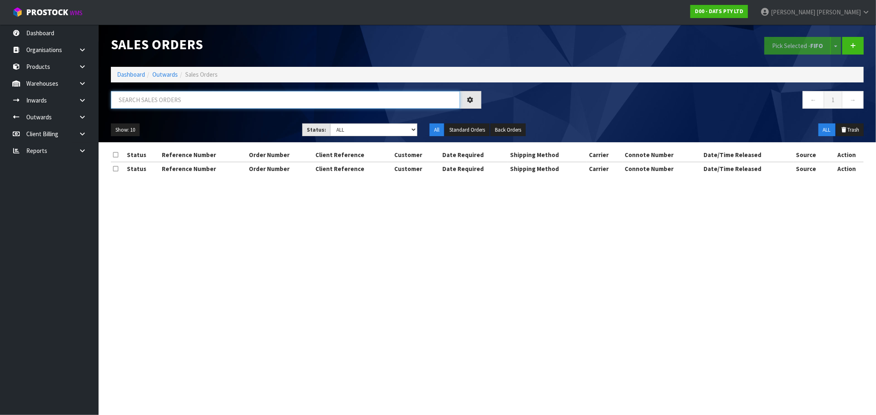
click at [257, 95] on input "text" at bounding box center [285, 100] width 349 height 18
type input "2"
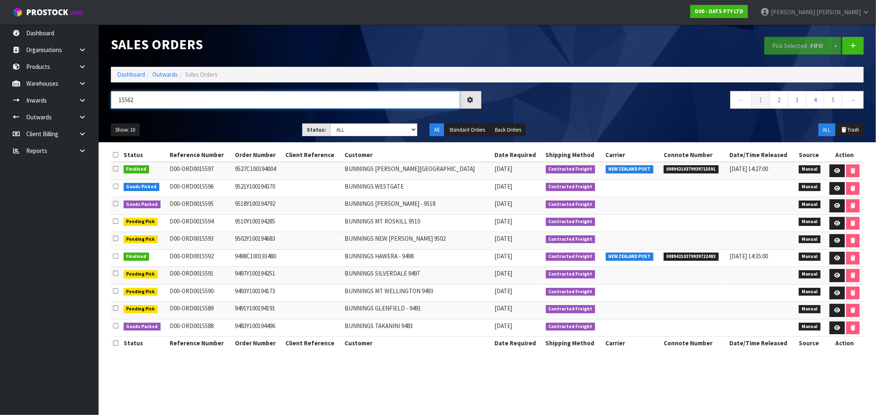
type input "15562"
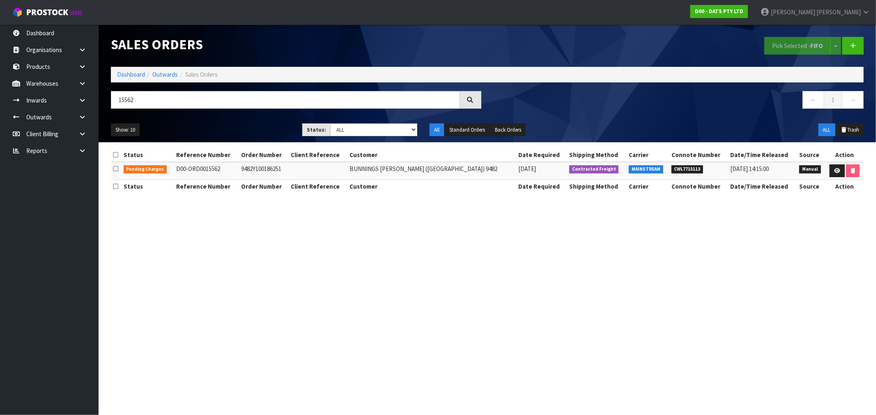
click at [276, 166] on td "9482Y100186251" at bounding box center [264, 171] width 50 height 18
click at [271, 169] on td "9482Y100186251" at bounding box center [264, 171] width 50 height 18
drag, startPoint x: 270, startPoint y: 169, endPoint x: 265, endPoint y: 170, distance: 5.0
click at [270, 169] on td "9482Y100186251" at bounding box center [264, 171] width 50 height 18
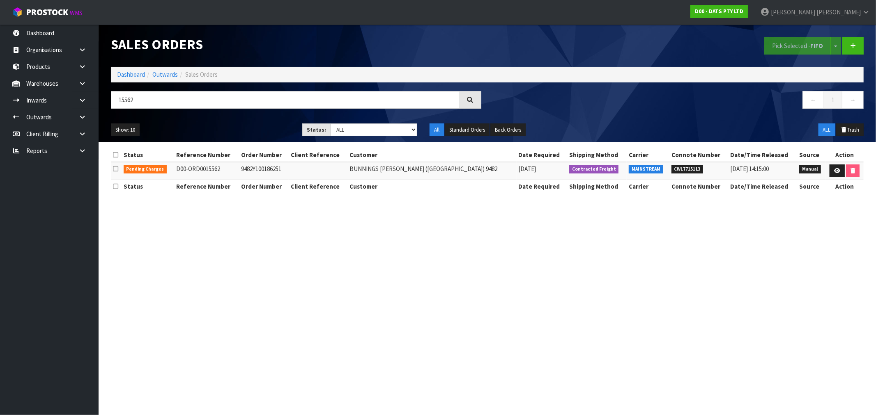
copy td "9482Y100186251"
click at [839, 173] on link at bounding box center [836, 171] width 15 height 13
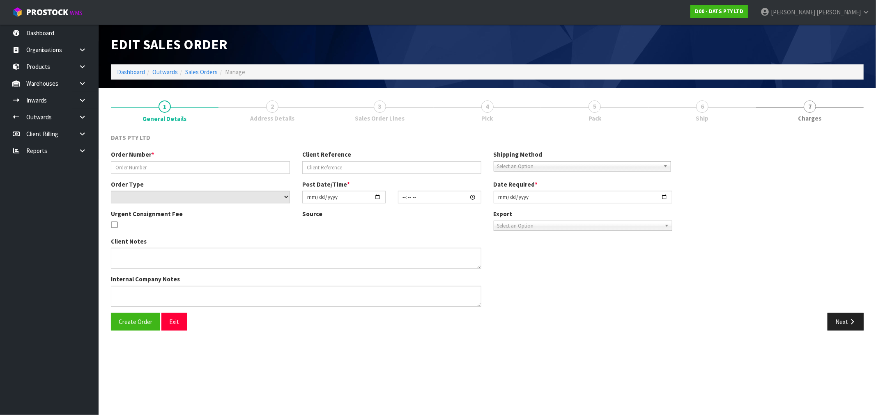
type input "9482Y100186251"
select select "number:0"
type input "2025-08-12"
type input "09:27:00.000"
type input "2025-08-12"
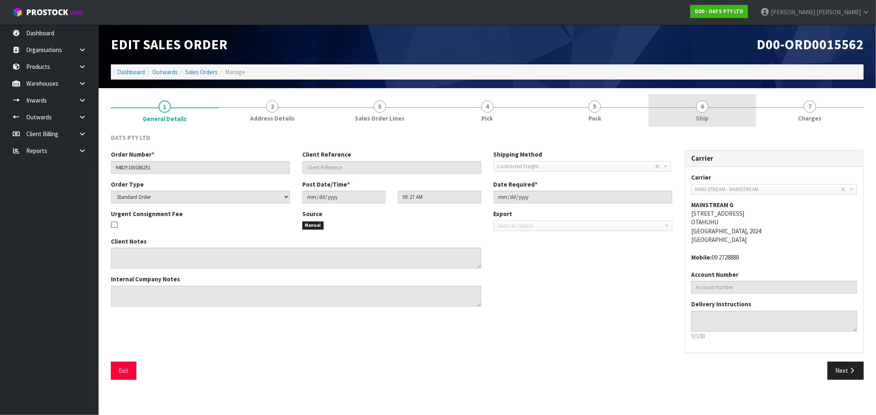
drag, startPoint x: 708, startPoint y: 108, endPoint x: 698, endPoint y: 110, distance: 10.1
click at [707, 108] on span "6" at bounding box center [702, 107] width 12 height 12
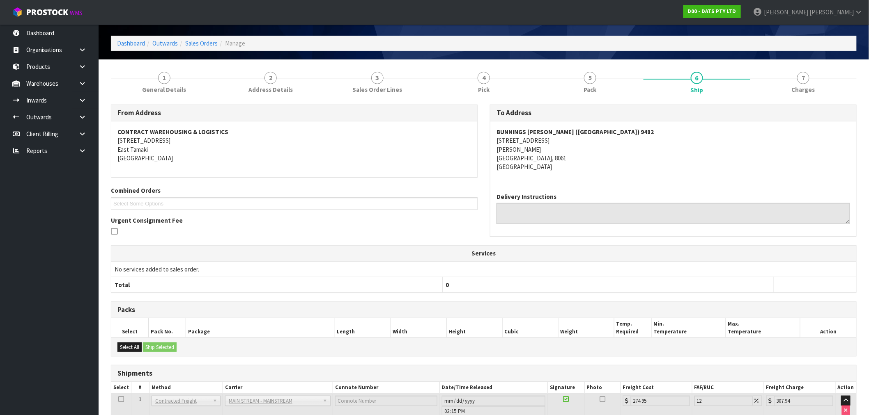
scroll to position [85, 0]
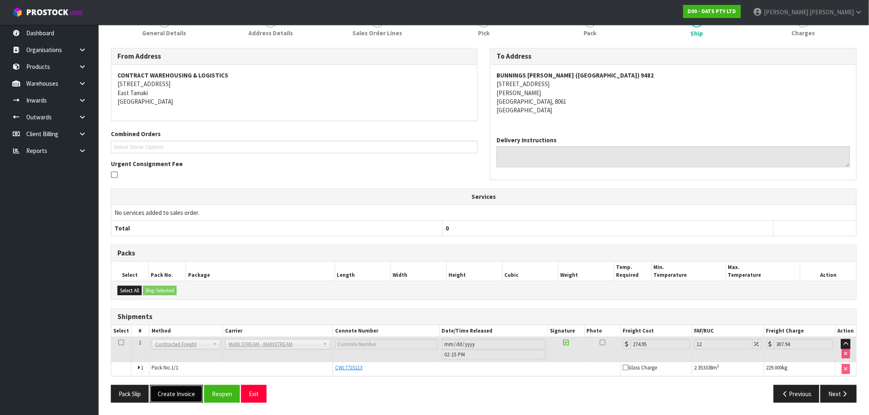
click at [187, 389] on button "Create Invoice" at bounding box center [176, 394] width 53 height 18
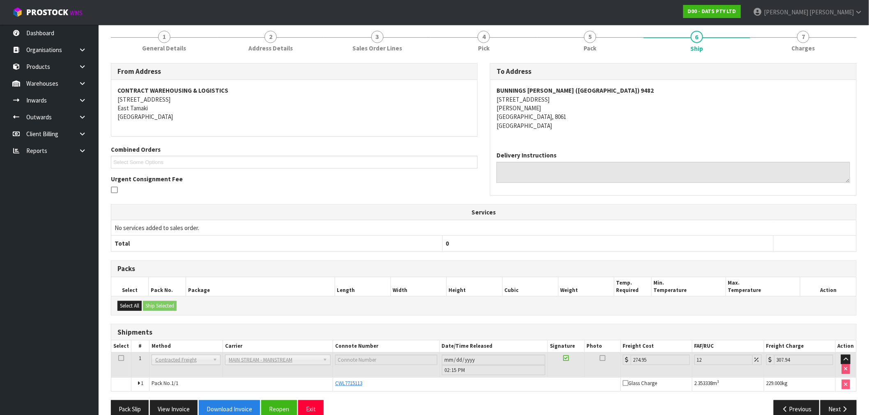
scroll to position [115, 0]
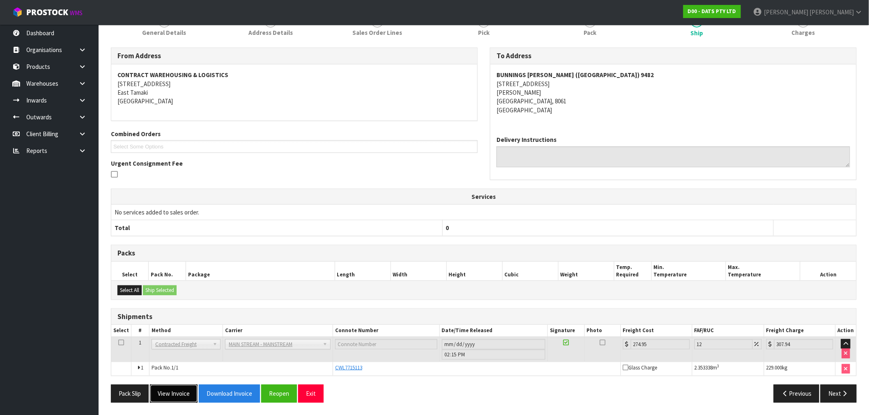
click at [173, 391] on button "View Invoice" at bounding box center [174, 394] width 48 height 18
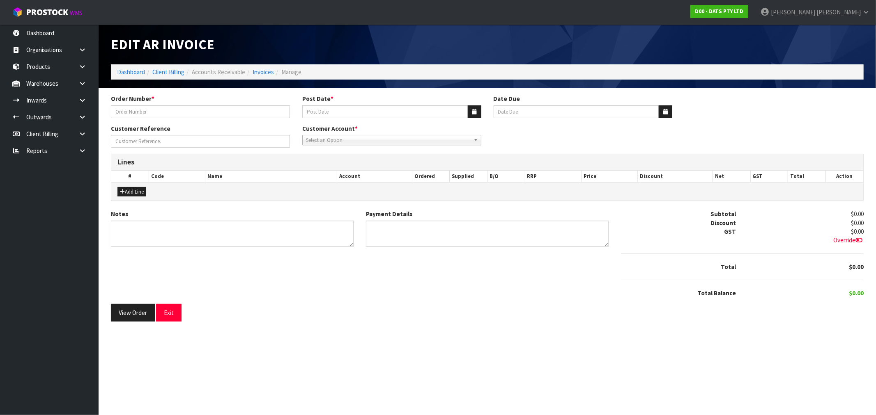
type input "9482Y100186251"
type input "15/08/2025"
type input "20/09/2025"
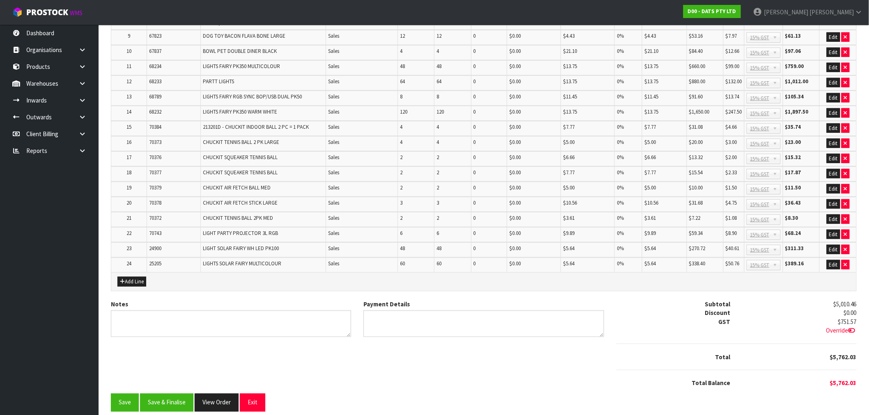
scroll to position [15, 0]
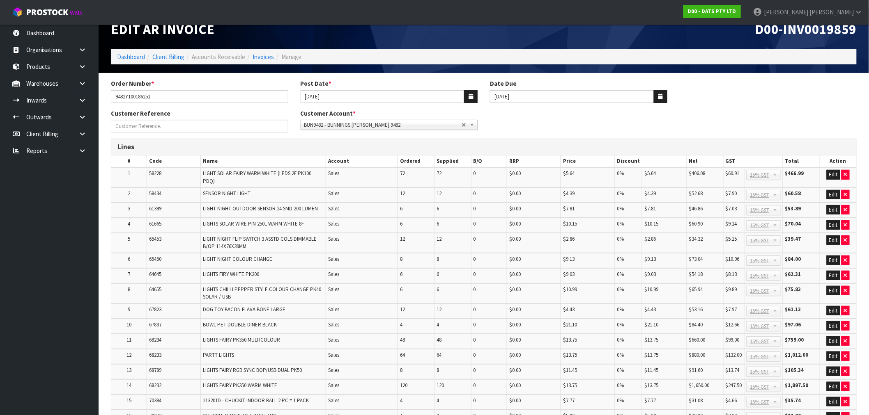
click at [816, 35] on span "D00-INV0019859" at bounding box center [805, 29] width 101 height 17
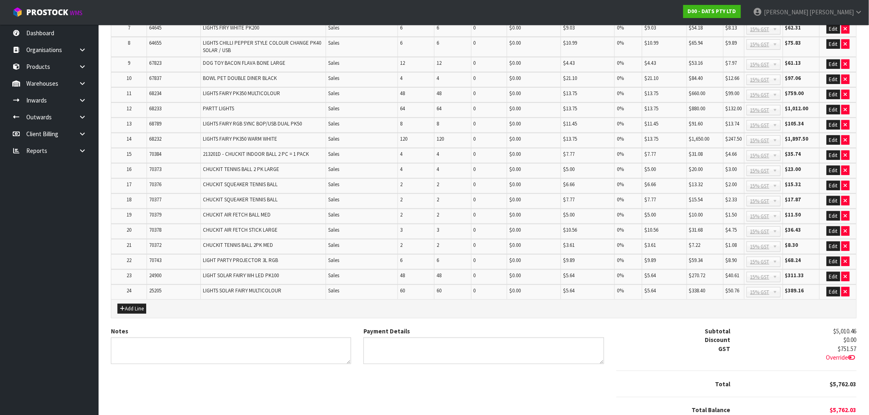
scroll to position [289, 0]
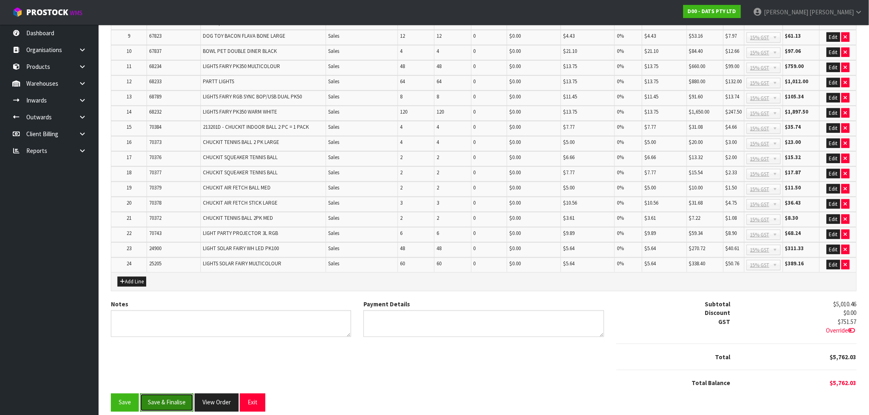
click at [167, 399] on button "Save & Finalise" at bounding box center [166, 403] width 53 height 18
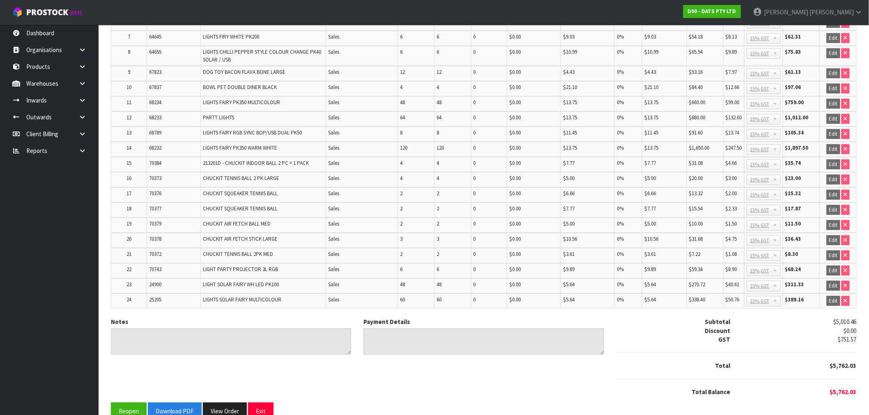
scroll to position [292, 0]
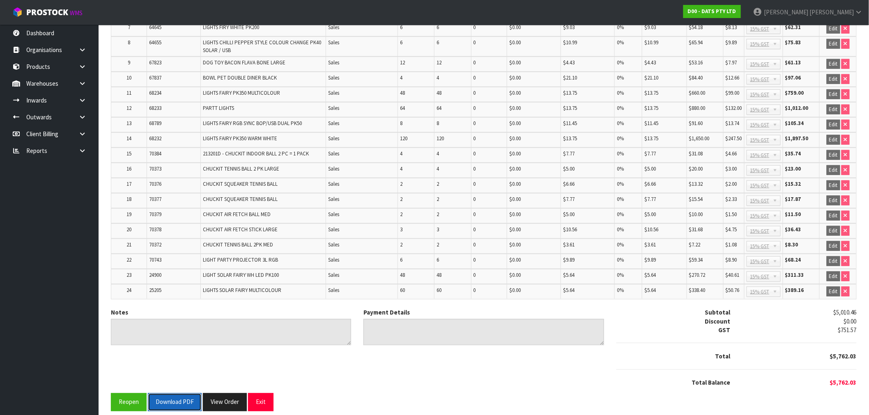
click at [190, 394] on button "Download PDF" at bounding box center [175, 403] width 54 height 18
click at [231, 395] on button "View Order" at bounding box center [225, 403] width 44 height 18
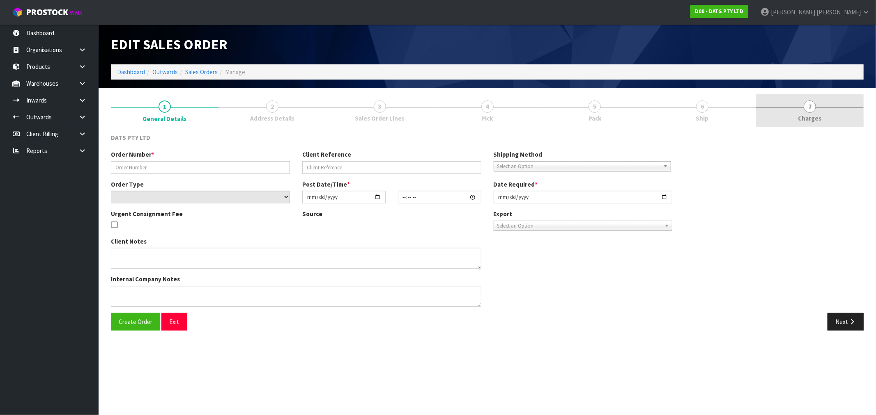
type input "9482Y100186251"
select select "number:0"
type input "2025-08-12"
type input "09:27:00.000"
type input "2025-08-12"
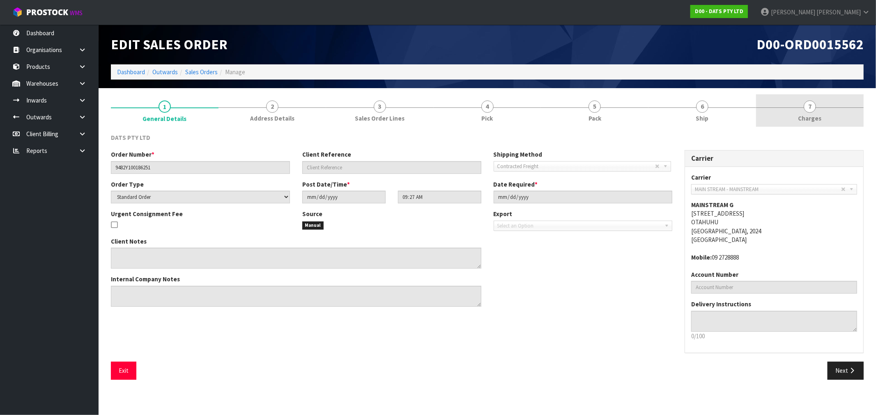
drag, startPoint x: 817, startPoint y: 115, endPoint x: 794, endPoint y: 118, distance: 22.8
click at [816, 115] on span "Charges" at bounding box center [809, 118] width 23 height 9
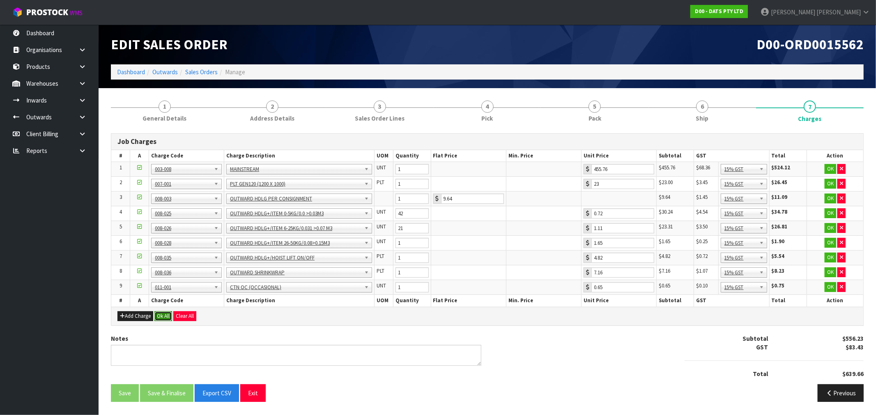
click at [166, 318] on button "Ok All" at bounding box center [163, 317] width 18 height 10
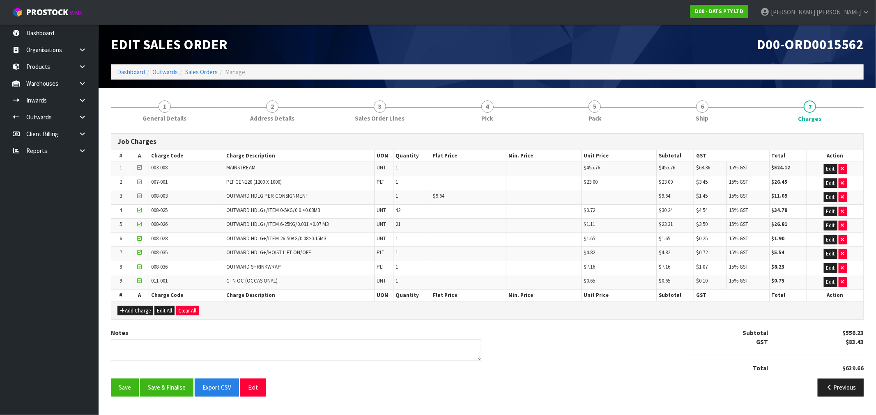
click at [169, 399] on div "Save Save & Finalise Export CSV Exit Previous" at bounding box center [487, 391] width 765 height 24
click at [165, 386] on button "Save & Finalise" at bounding box center [166, 388] width 53 height 18
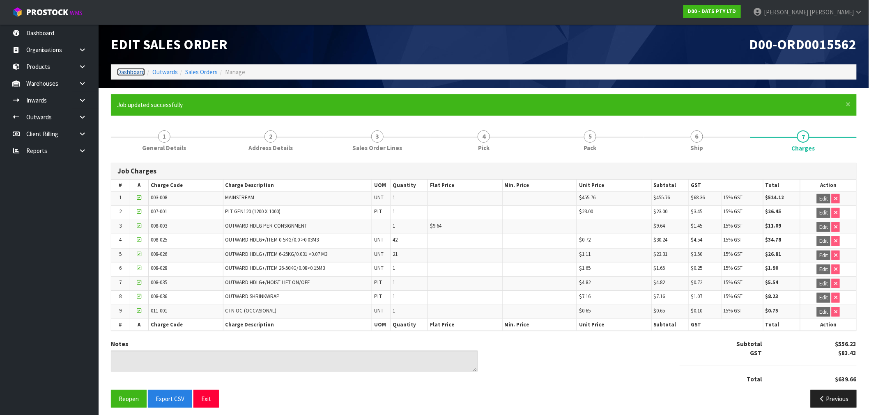
click at [138, 70] on link "Dashboard" at bounding box center [131, 72] width 28 height 8
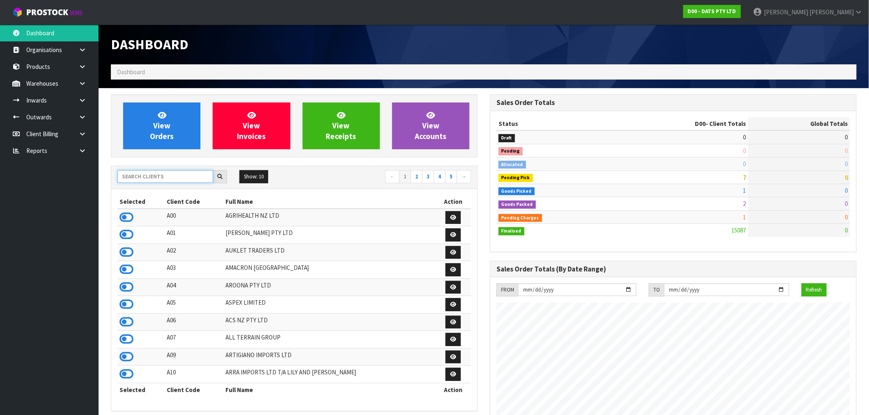
click at [154, 177] on input "text" at bounding box center [165, 176] width 96 height 13
type input "K01"
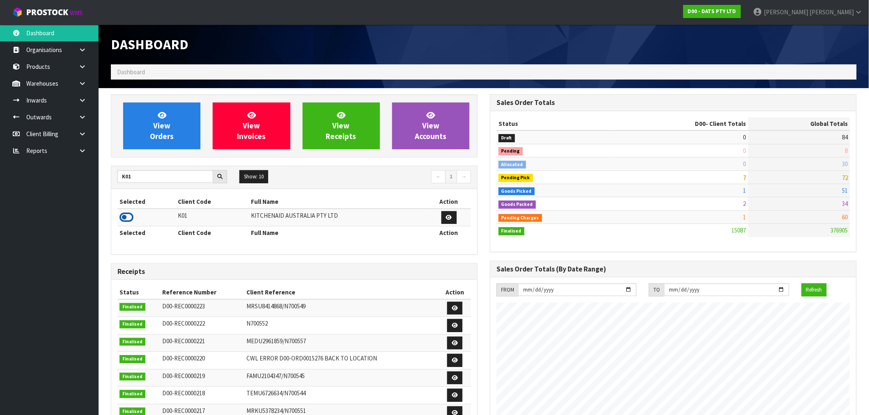
click at [133, 218] on icon at bounding box center [126, 217] width 14 height 12
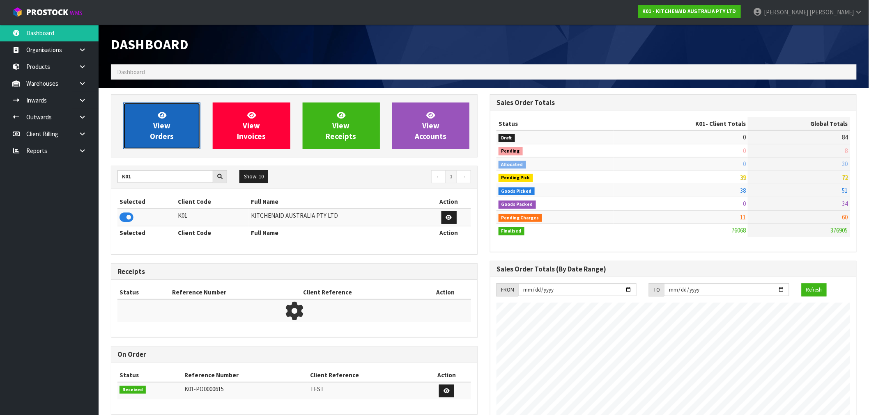
click at [160, 129] on span "View Orders" at bounding box center [162, 125] width 24 height 31
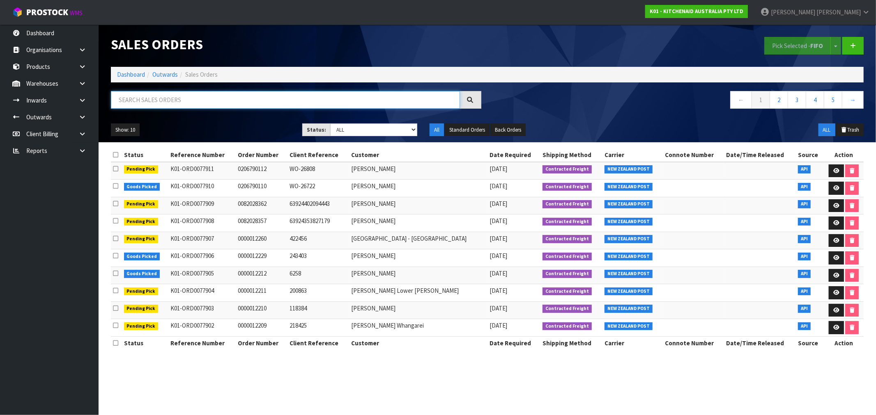
click at [236, 97] on input "text" at bounding box center [285, 100] width 349 height 18
type input "YJD4501543"
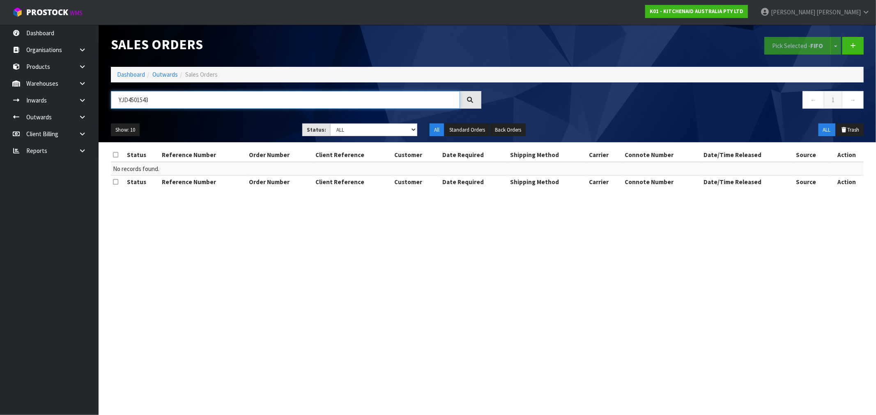
click at [165, 97] on input "YJD4501543" at bounding box center [285, 100] width 349 height 18
drag, startPoint x: 166, startPoint y: 97, endPoint x: 127, endPoint y: 103, distance: 39.4
click at [127, 103] on input "YJD4501543" at bounding box center [285, 100] width 349 height 18
click at [126, 95] on input "YJD4501543" at bounding box center [285, 100] width 349 height 18
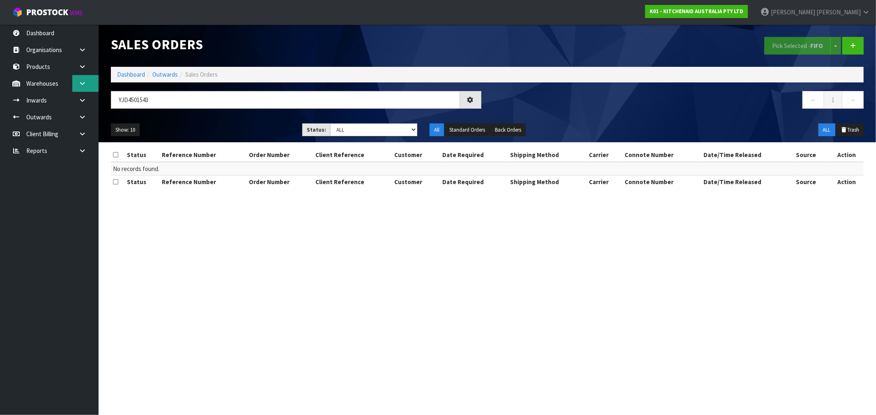
click at [85, 75] on link at bounding box center [85, 83] width 26 height 17
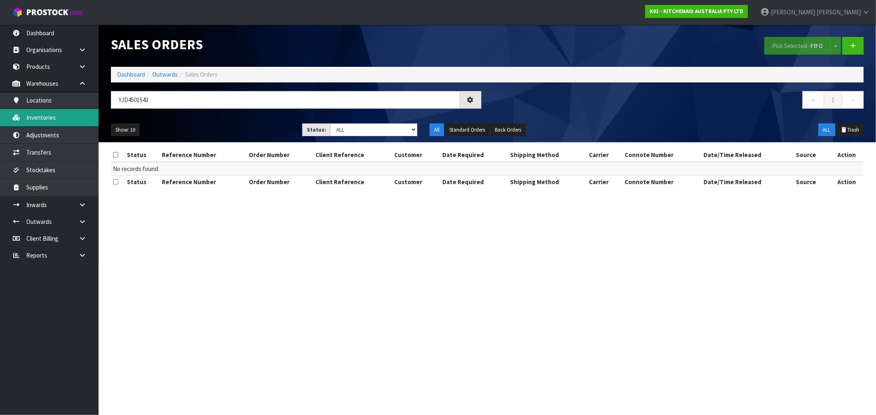
click at [72, 114] on link "Inventories" at bounding box center [49, 117] width 99 height 17
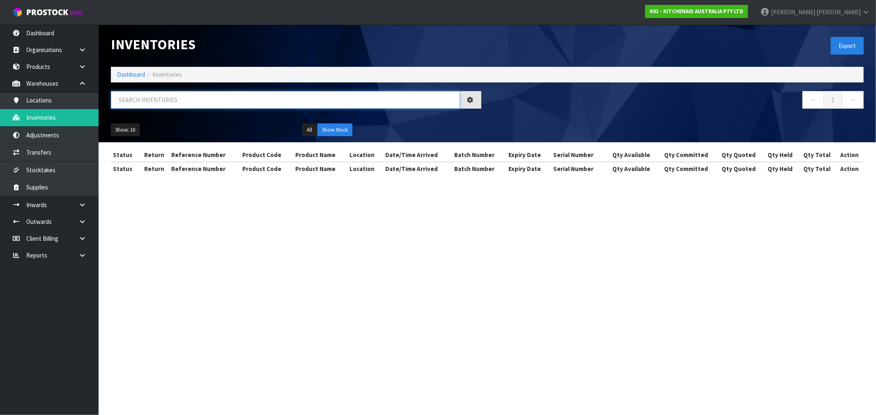
click at [146, 99] on input "text" at bounding box center [285, 100] width 349 height 18
paste input "YJD4501543"
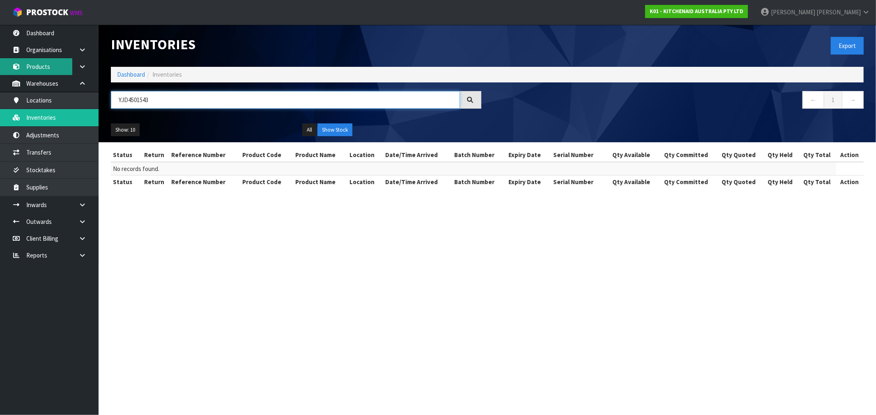
type input "YJD4501543"
click at [48, 66] on link "Products" at bounding box center [49, 66] width 99 height 17
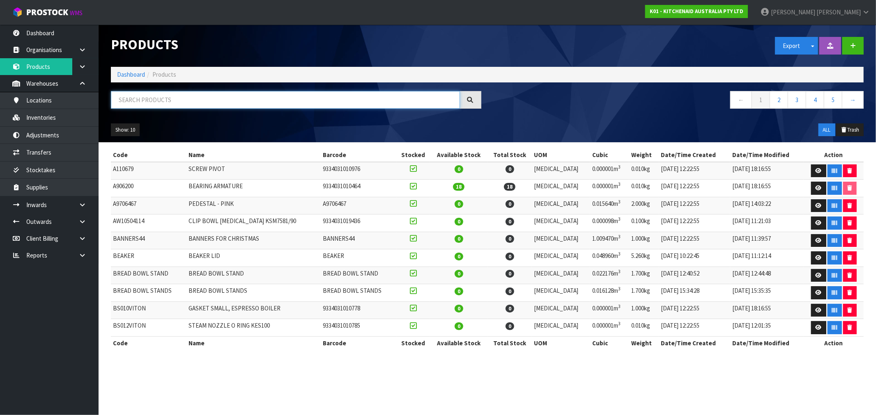
click at [173, 96] on input "text" at bounding box center [285, 100] width 349 height 18
paste input "YJD4501543"
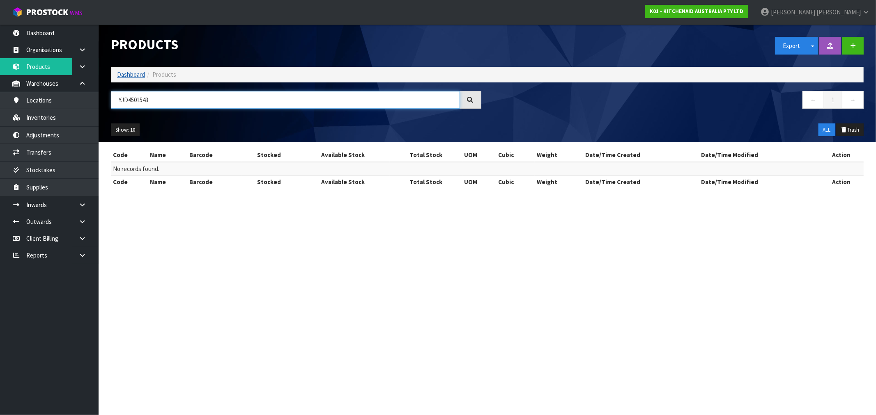
type input "YJD4501543"
click at [126, 72] on link "Dashboard" at bounding box center [131, 75] width 28 height 8
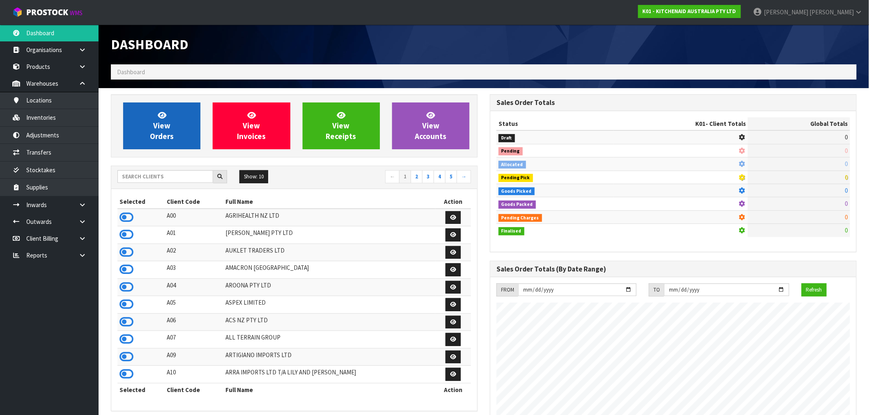
scroll to position [512, 379]
click at [177, 124] on link "View Orders" at bounding box center [161, 126] width 77 height 47
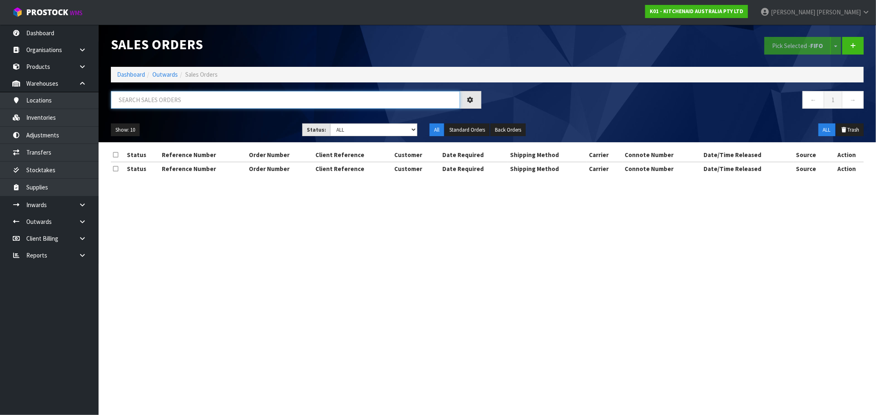
click at [221, 91] on input "text" at bounding box center [285, 100] width 349 height 18
paste input "YJD4501543"
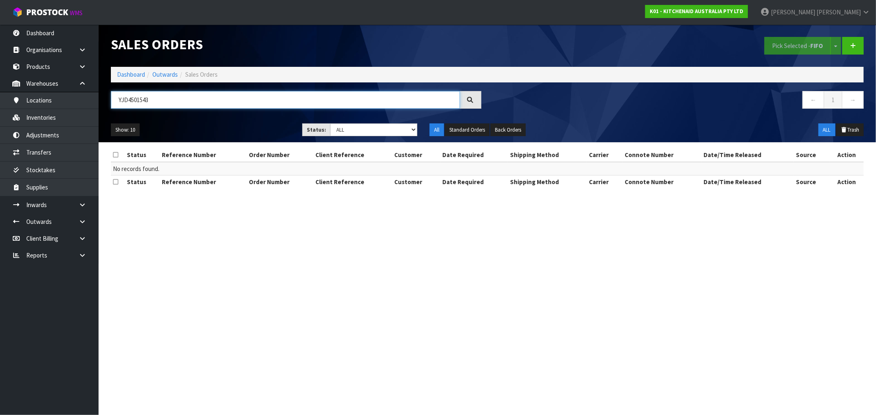
drag, startPoint x: 168, startPoint y: 101, endPoint x: 122, endPoint y: 99, distance: 46.5
click at [122, 99] on input "YJD4501543" at bounding box center [285, 100] width 349 height 18
type input "Y"
type input "75858"
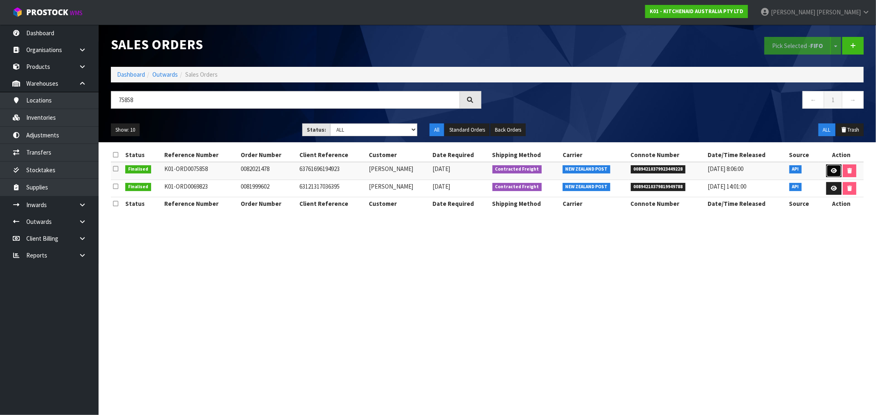
click at [832, 169] on icon at bounding box center [834, 170] width 6 height 5
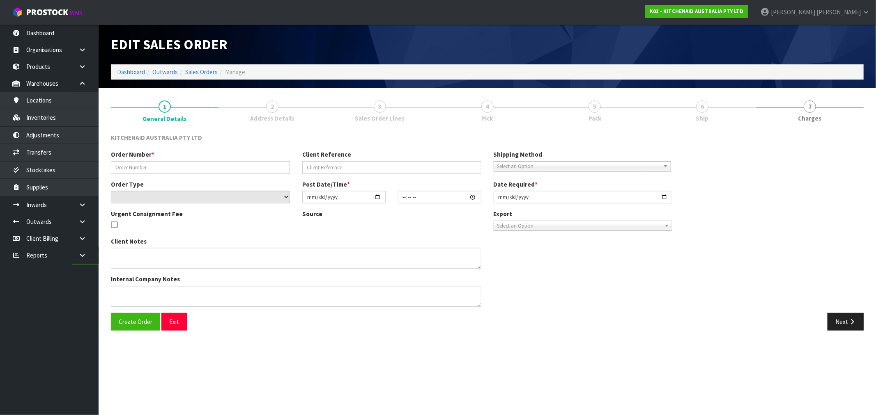
type input "0082021478"
type input "63761696194923"
select select "number:0"
type input "2025-06-26"
type input "21:33:34.000"
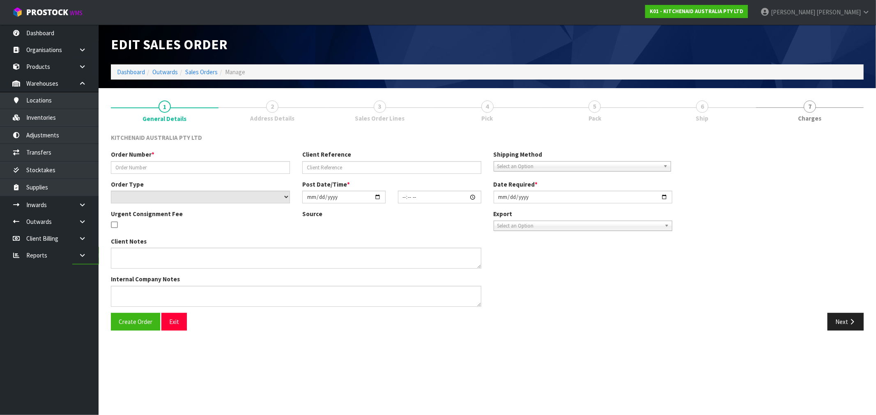
type input "2025-06-26"
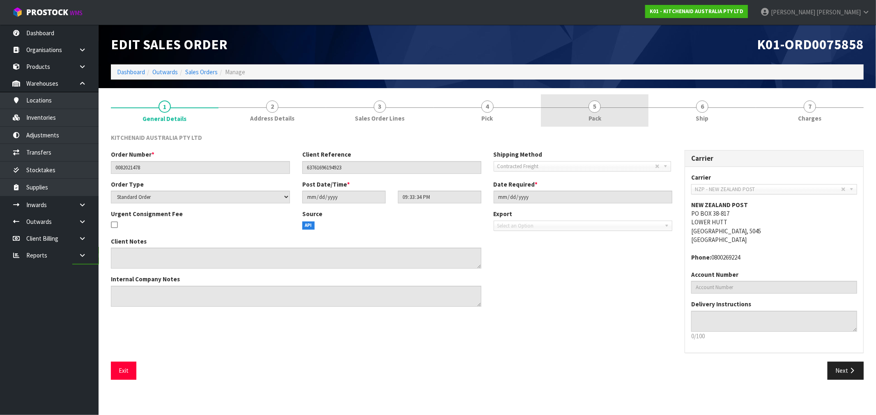
click at [588, 115] on span "Pack" at bounding box center [594, 118] width 13 height 9
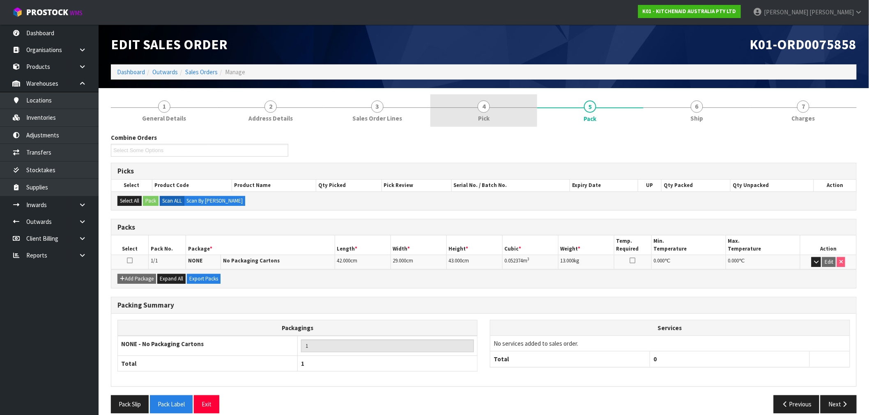
click at [507, 114] on link "4 Pick" at bounding box center [483, 110] width 106 height 32
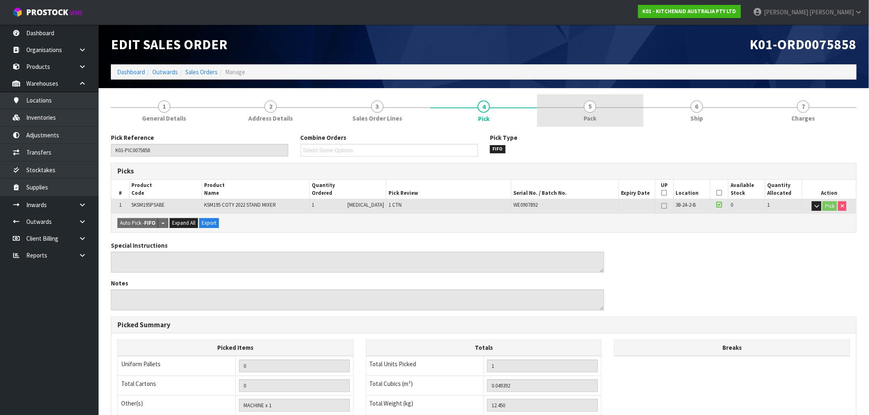
click at [608, 113] on link "5 Pack" at bounding box center [590, 110] width 106 height 32
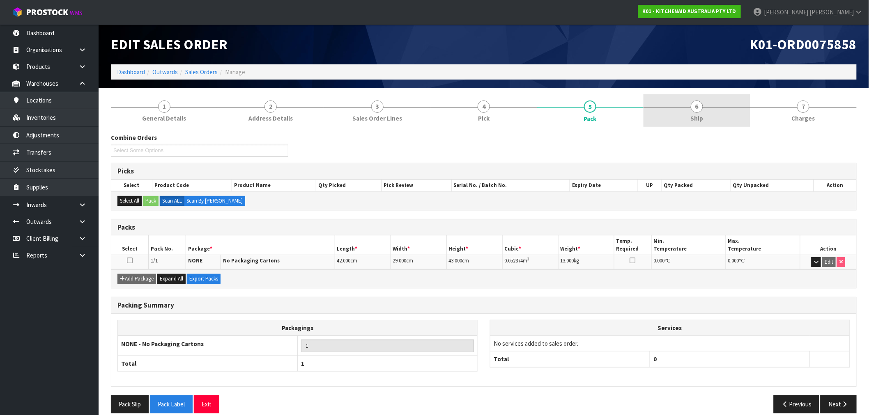
click at [708, 114] on link "6 Ship" at bounding box center [696, 110] width 106 height 32
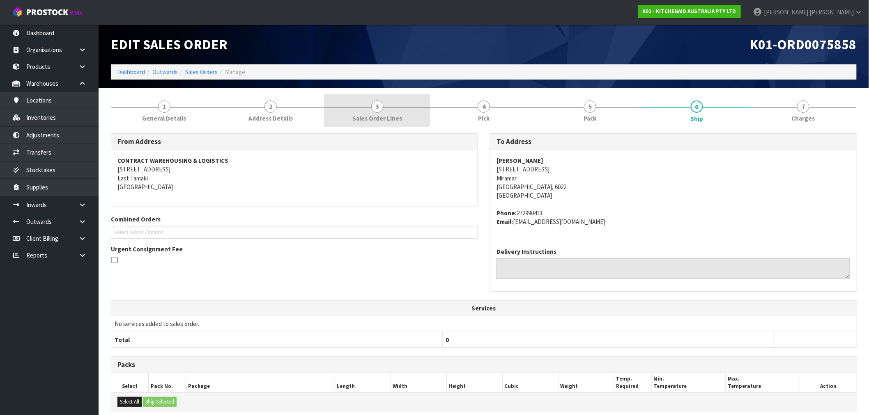
click at [392, 112] on link "3 Sales Order Lines" at bounding box center [377, 110] width 106 height 32
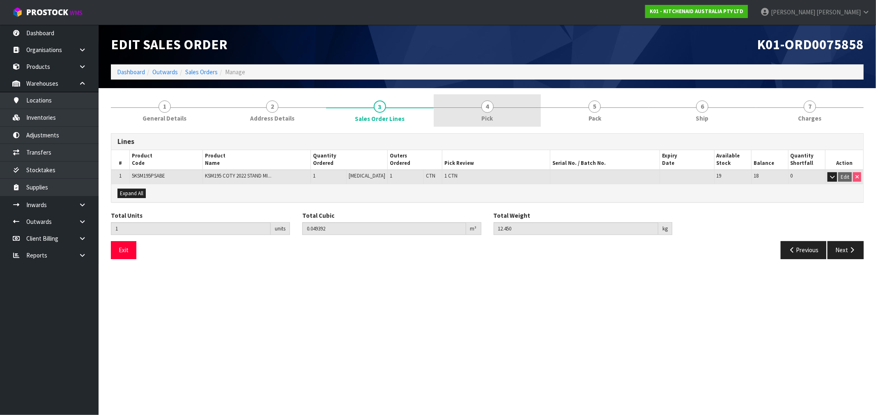
click at [523, 116] on link "4 Pick" at bounding box center [488, 110] width 108 height 32
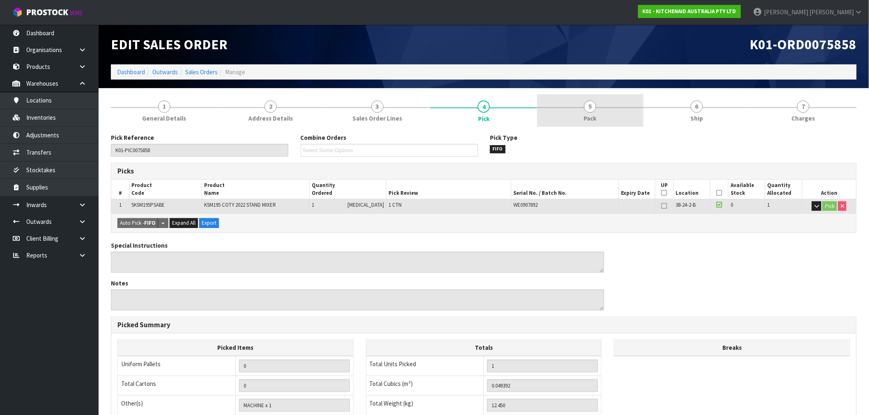
click at [588, 117] on span "Pack" at bounding box center [590, 118] width 13 height 9
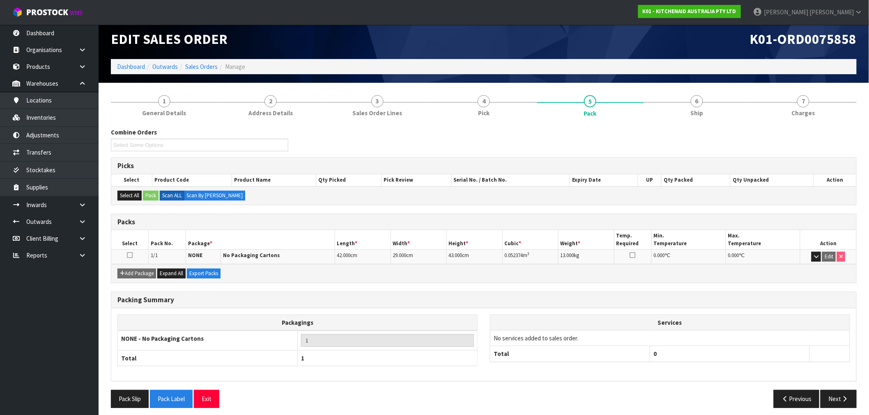
scroll to position [10, 0]
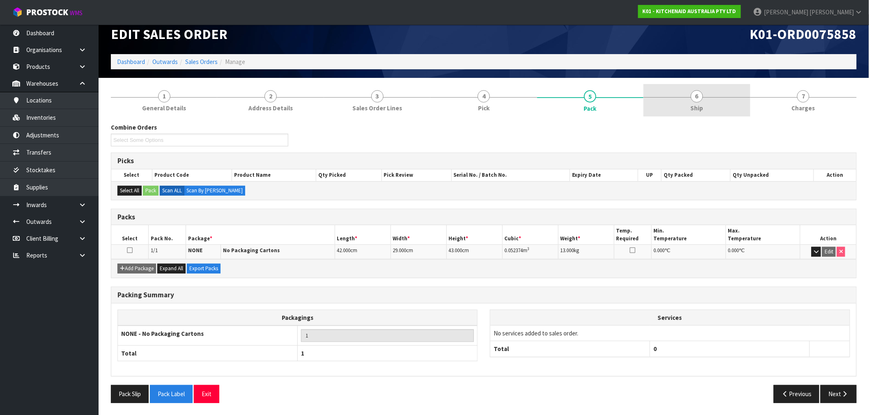
click at [665, 97] on div at bounding box center [696, 97] width 106 height 0
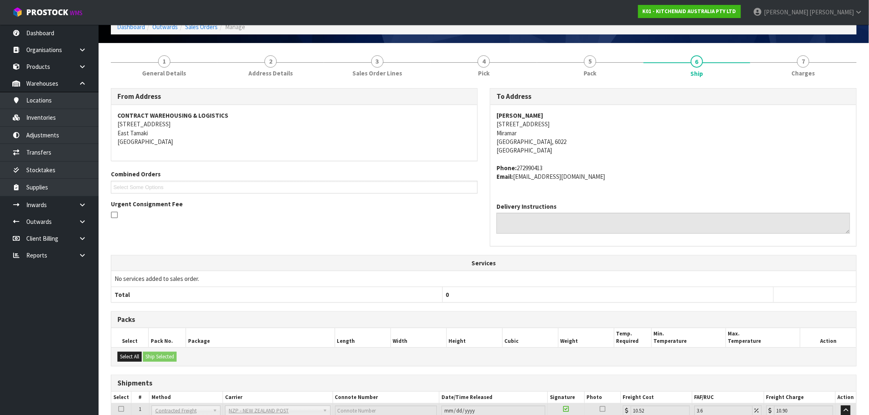
scroll to position [117, 0]
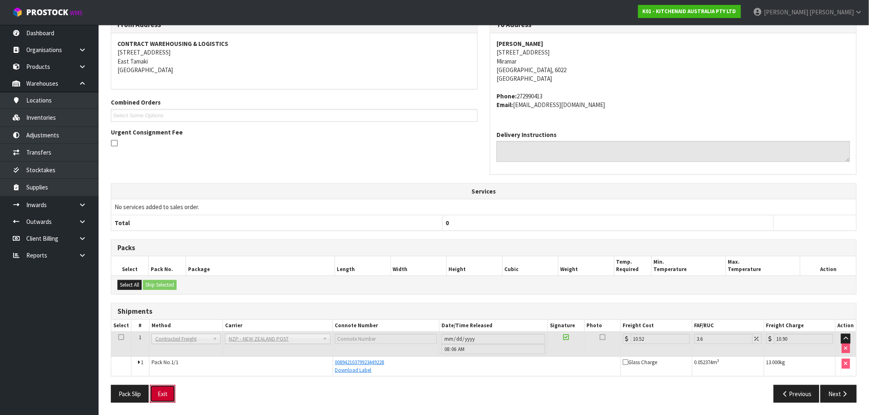
click at [171, 397] on button "Exit" at bounding box center [162, 394] width 25 height 18
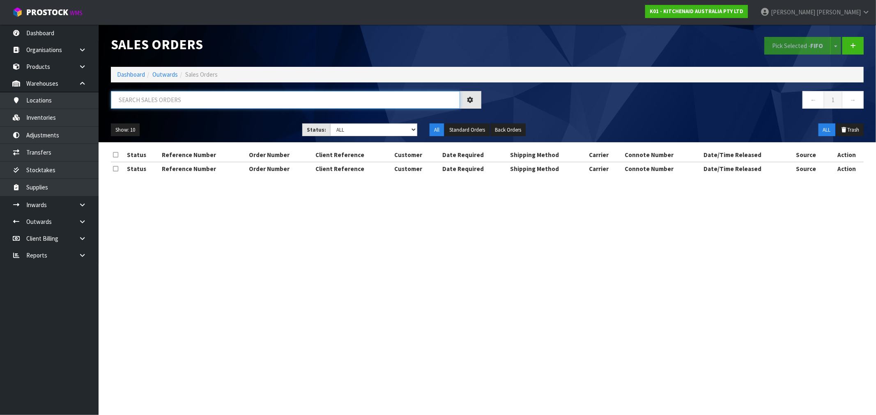
click at [277, 100] on input "text" at bounding box center [285, 100] width 349 height 18
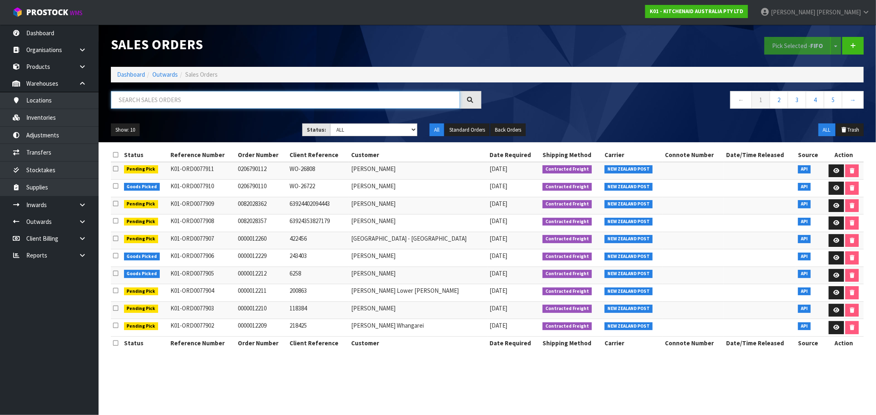
click at [132, 104] on input "text" at bounding box center [285, 100] width 349 height 18
type input "77551"
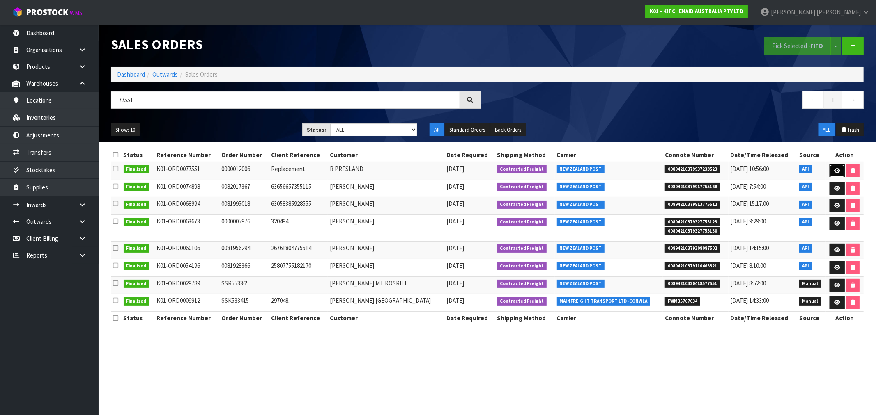
click at [829, 170] on link at bounding box center [836, 171] width 15 height 13
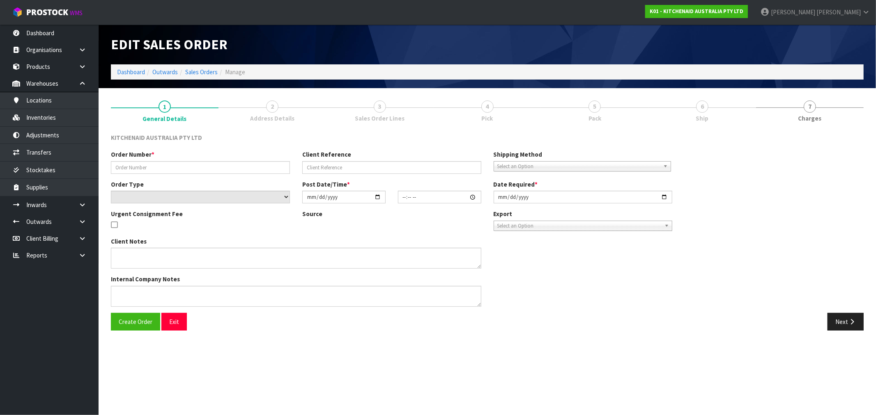
type input "0000012006"
type input "Replacement"
select select "number:0"
type input "2025-08-06"
type input "13:33:14.000"
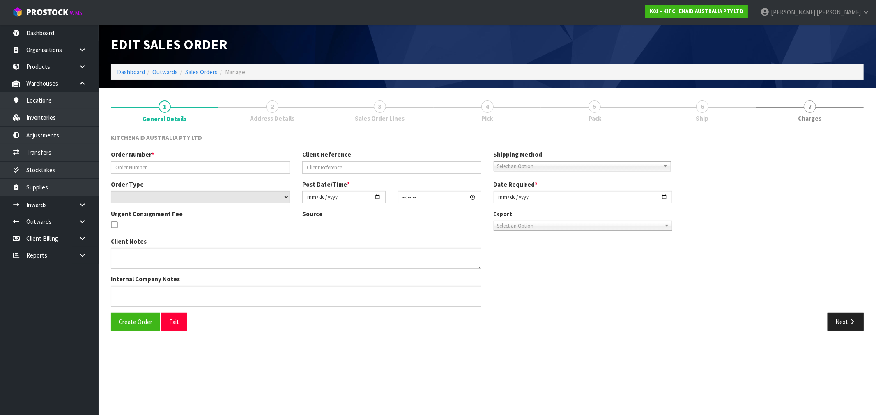
type input "2025-08-06"
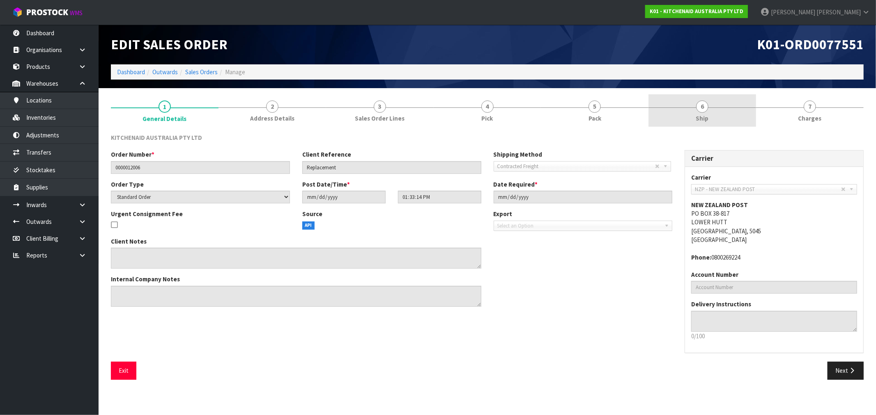
click at [705, 116] on span "Ship" at bounding box center [702, 118] width 13 height 9
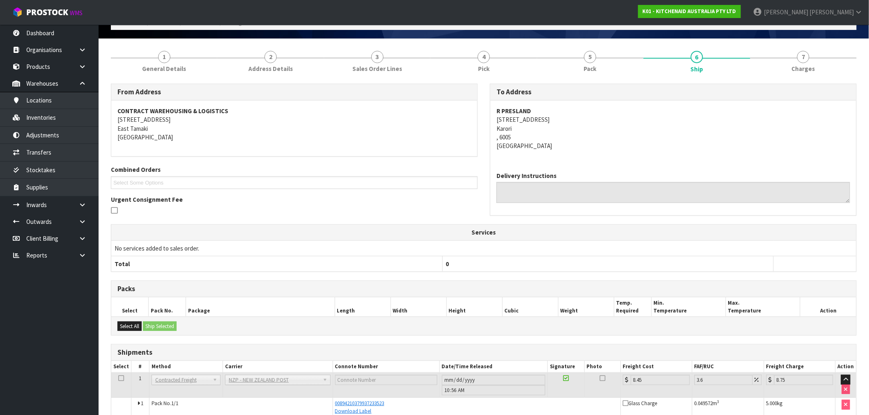
scroll to position [91, 0]
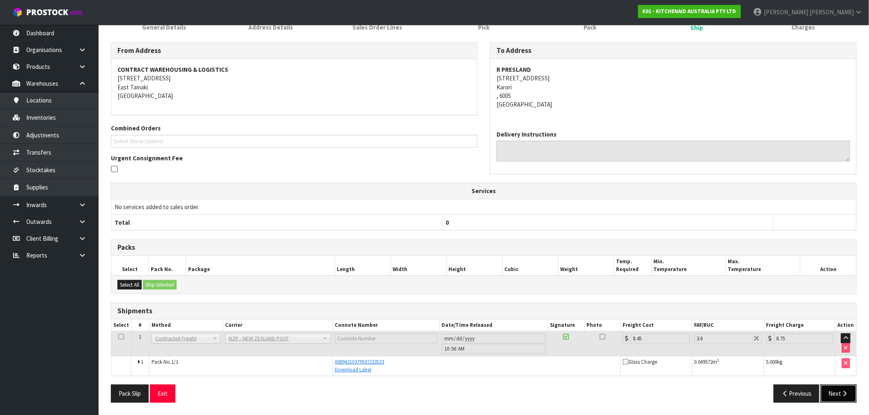
click at [829, 392] on button "Next" at bounding box center [838, 394] width 36 height 18
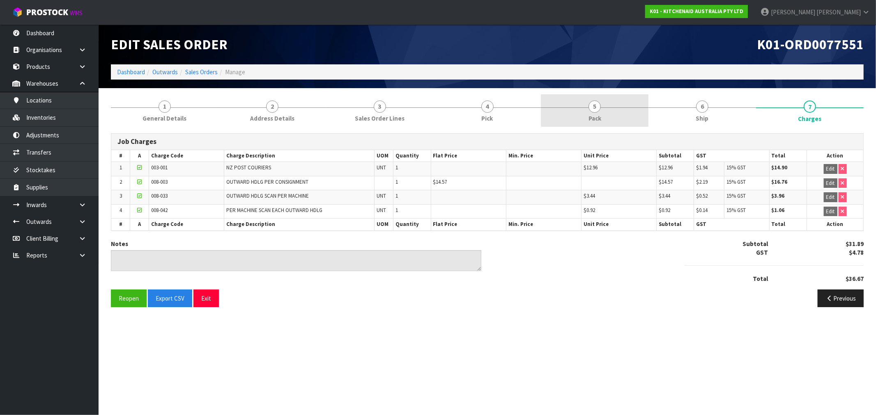
click at [590, 111] on link "5 Pack" at bounding box center [595, 110] width 108 height 32
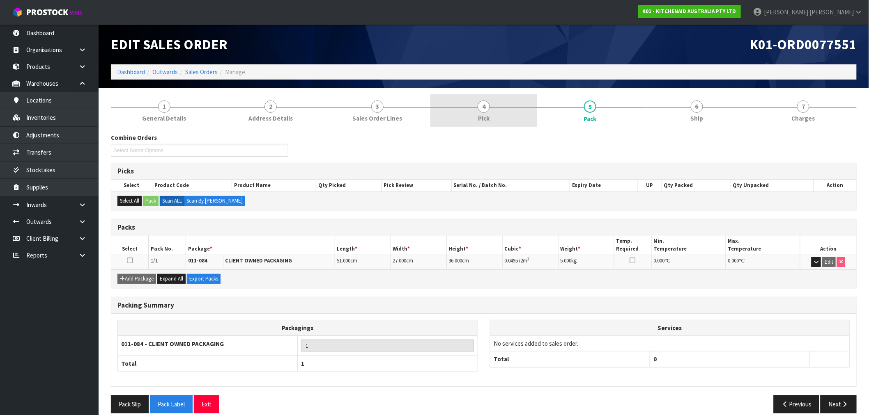
click at [507, 111] on link "4 Pick" at bounding box center [483, 110] width 106 height 32
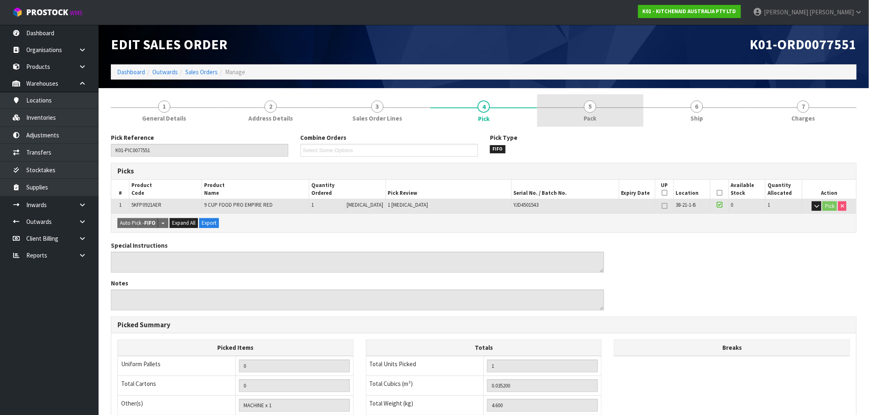
click at [615, 121] on link "5 Pack" at bounding box center [590, 110] width 106 height 32
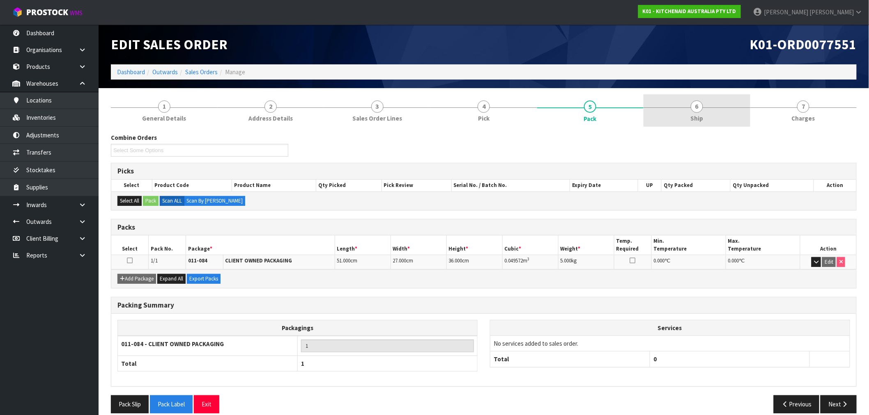
click at [709, 124] on link "6 Ship" at bounding box center [696, 110] width 106 height 32
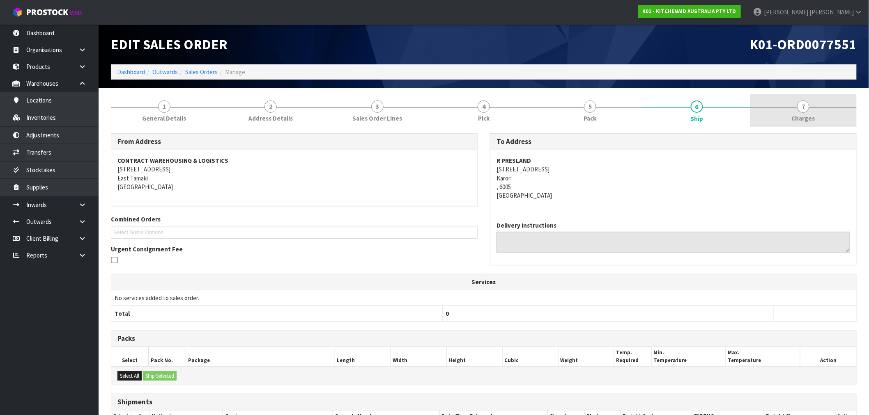
click at [824, 113] on link "7 Charges" at bounding box center [803, 110] width 106 height 32
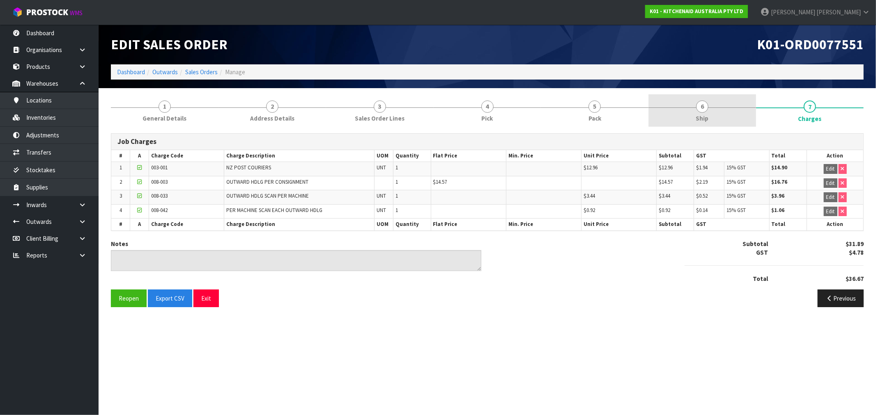
click at [716, 116] on link "6 Ship" at bounding box center [702, 110] width 108 height 32
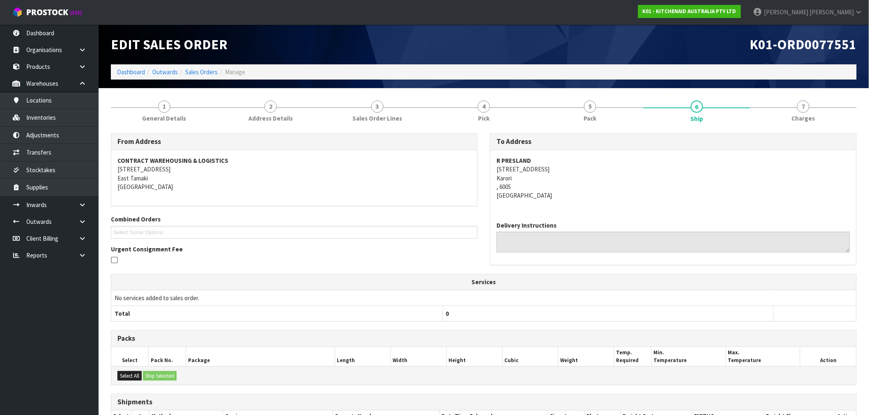
click at [566, 132] on div "From Address CONTRACT WAREHOUSING & LOGISTICS 17 Allens Road East Tamaki Auckla…" at bounding box center [484, 313] width 746 height 373
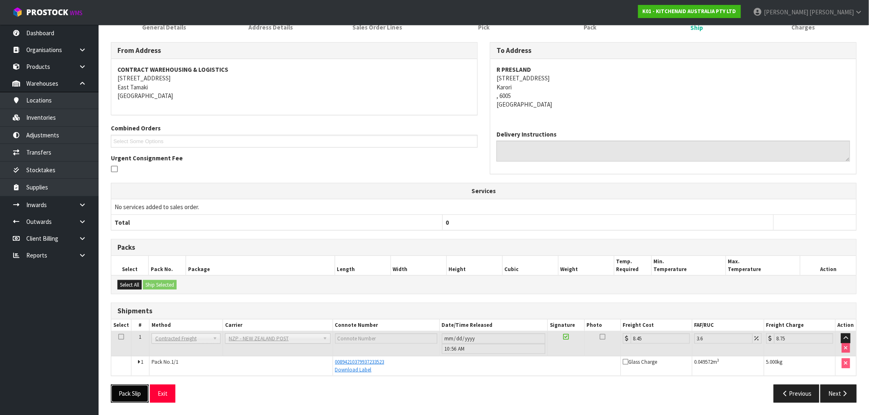
click at [139, 393] on button "Pack Slip" at bounding box center [130, 394] width 38 height 18
click at [375, 364] on span "00894210379937233523" at bounding box center [359, 362] width 49 height 7
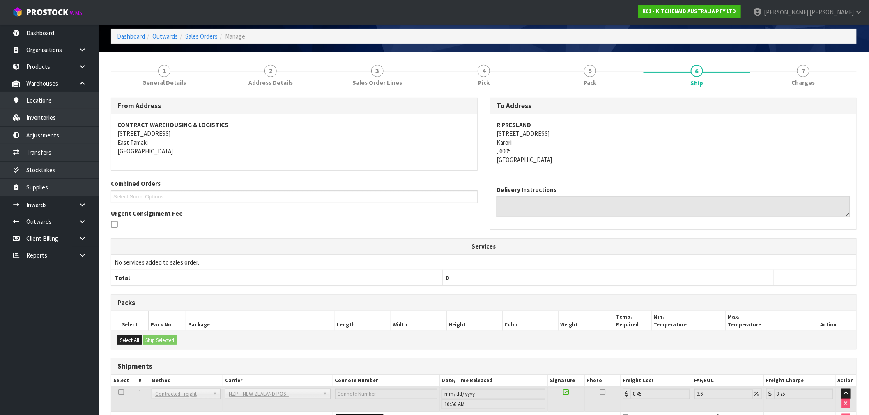
scroll to position [0, 0]
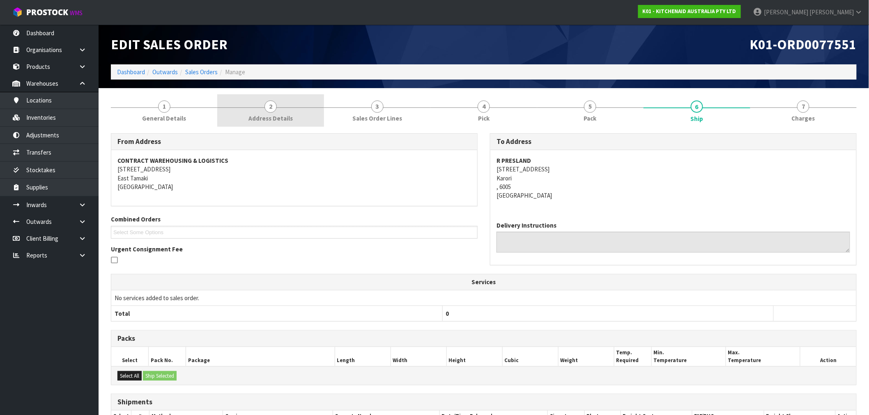
click at [280, 116] on span "Address Details" at bounding box center [270, 118] width 44 height 9
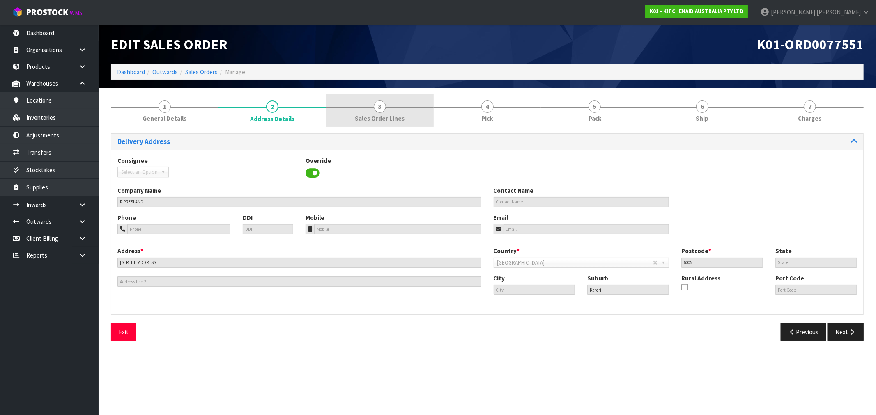
click at [416, 113] on link "3 Sales Order Lines" at bounding box center [380, 110] width 108 height 32
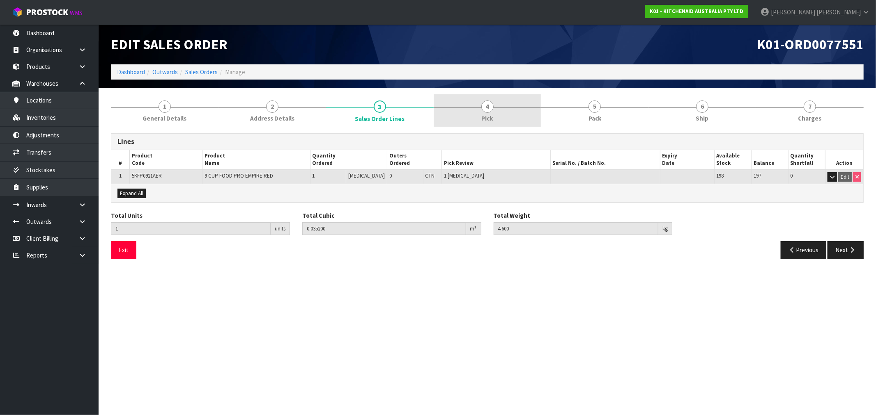
click at [489, 112] on span "4" at bounding box center [487, 107] width 12 height 12
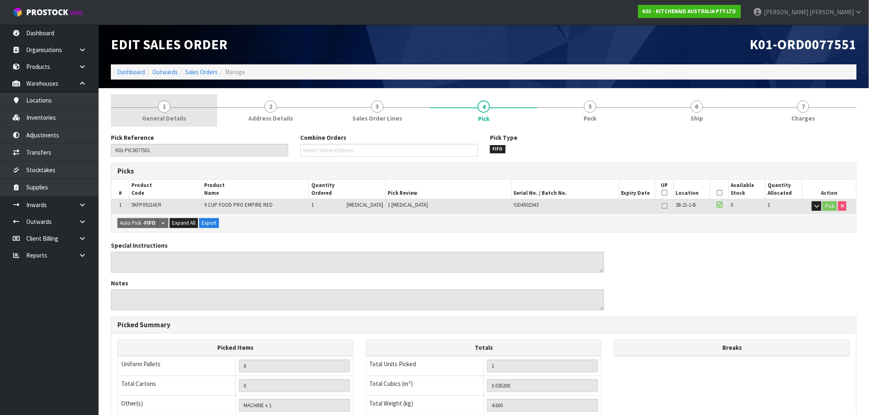
click at [182, 120] on span "General Details" at bounding box center [164, 118] width 44 height 9
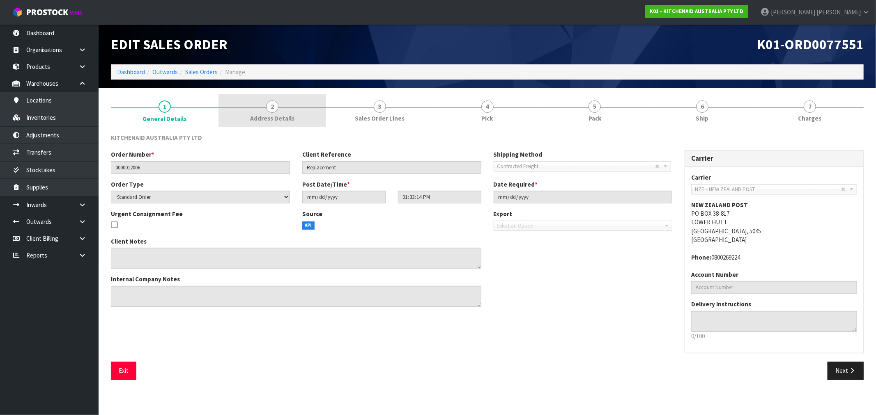
click at [268, 118] on span "Address Details" at bounding box center [272, 118] width 44 height 9
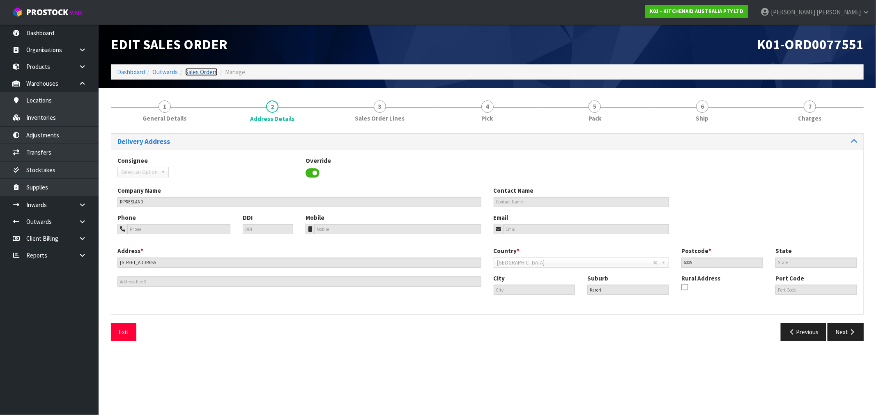
click at [208, 76] on link "Sales Orders" at bounding box center [201, 72] width 32 height 8
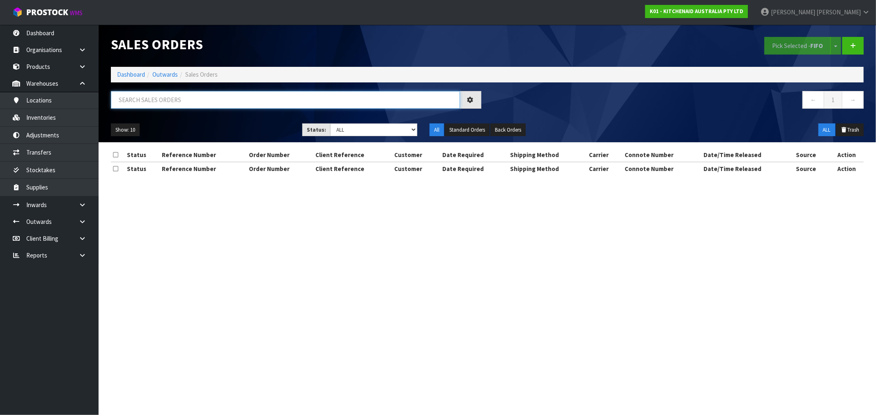
click at [162, 103] on input "text" at bounding box center [285, 100] width 349 height 18
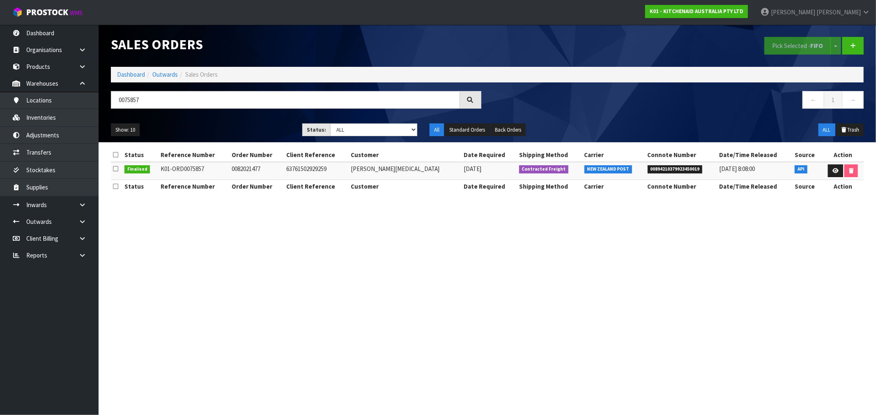
click at [647, 171] on span "00894210379923450019" at bounding box center [674, 169] width 55 height 8
click at [158, 98] on input "0075857" at bounding box center [285, 100] width 349 height 18
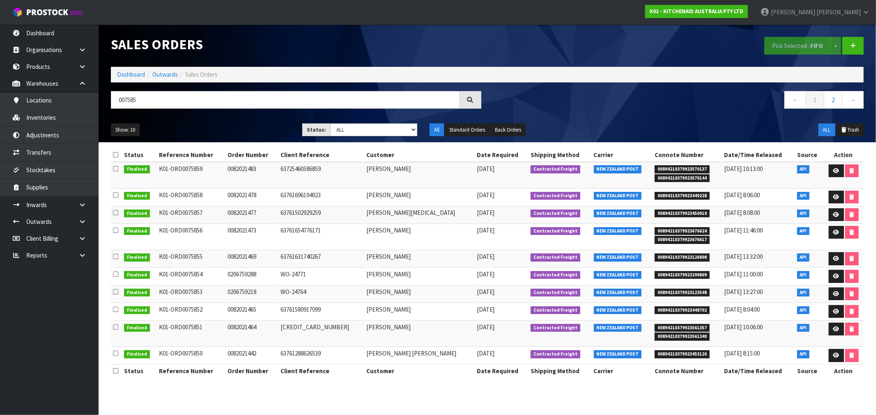
click at [669, 194] on span "00894210379923449228" at bounding box center [681, 196] width 55 height 8
click at [676, 195] on span "00894210379923449228" at bounding box center [681, 196] width 55 height 8
click at [162, 98] on input "007585" at bounding box center [285, 100] width 349 height 18
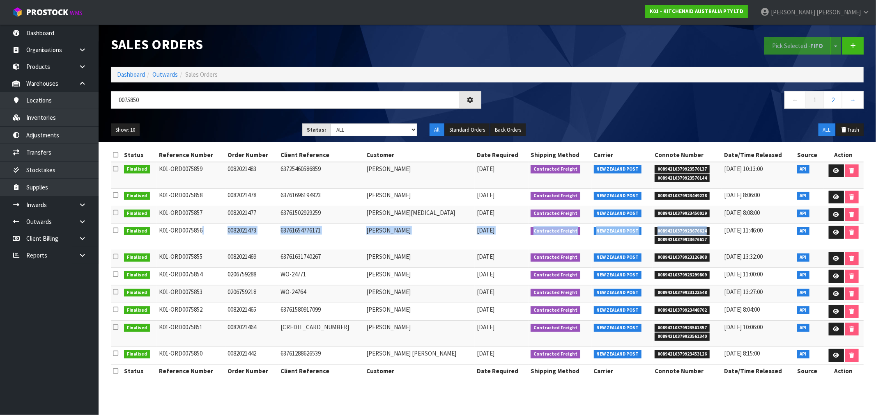
drag, startPoint x: 439, startPoint y: 227, endPoint x: 694, endPoint y: 228, distance: 254.5
click at [694, 228] on tr "Finalised K01-ORD0075856 0082021473 63761654776171 Andrea Vale 26/06/2025 Contr…" at bounding box center [487, 237] width 753 height 26
click at [673, 232] on span "00894210379923676624" at bounding box center [681, 231] width 55 height 8
click at [672, 232] on span "00894210379923676624" at bounding box center [681, 231] width 55 height 8
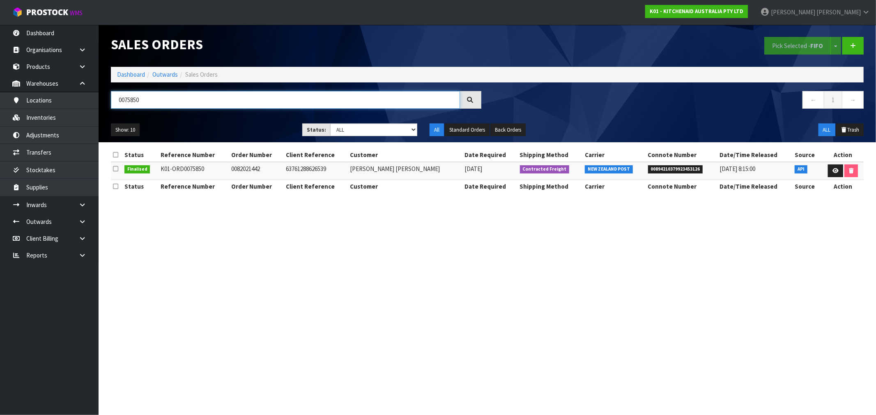
click at [213, 104] on input "0075850" at bounding box center [285, 100] width 349 height 18
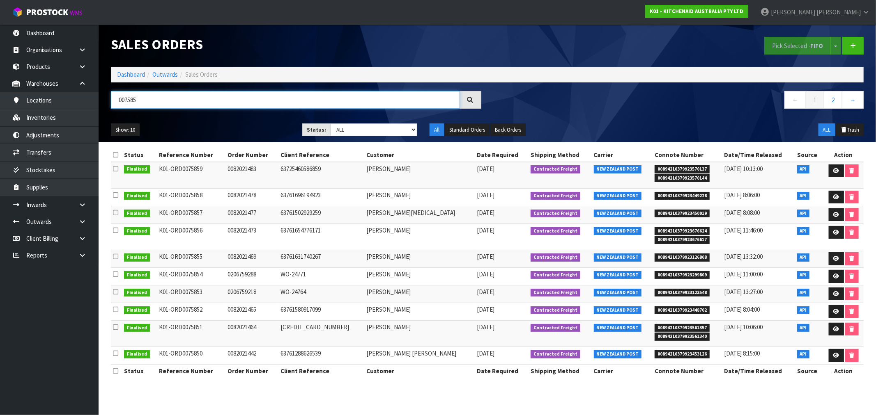
type input "007585"
drag, startPoint x: 769, startPoint y: 212, endPoint x: 684, endPoint y: 198, distance: 85.7
click at [684, 198] on tbody "Finalised K01-ORD0075859 0082021483 63725460586859 Artis Caune 26/06/2025 Contr…" at bounding box center [487, 263] width 753 height 203
click at [833, 100] on link "2" at bounding box center [833, 100] width 18 height 18
click at [834, 103] on link "2" at bounding box center [833, 100] width 18 height 18
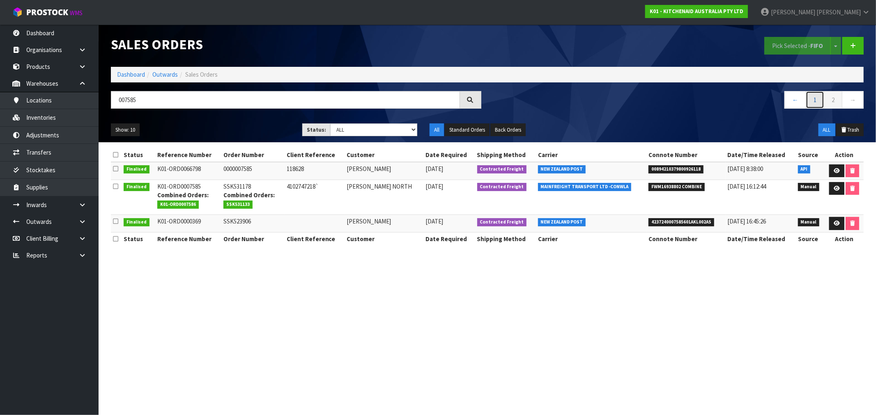
click at [815, 104] on link "1" at bounding box center [814, 100] width 18 height 18
click at [816, 99] on link "1" at bounding box center [814, 100] width 18 height 18
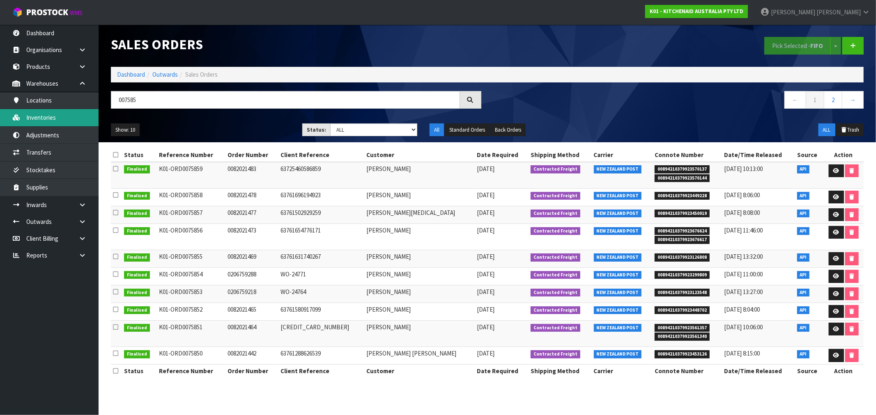
click at [63, 115] on link "Inventories" at bounding box center [49, 117] width 99 height 17
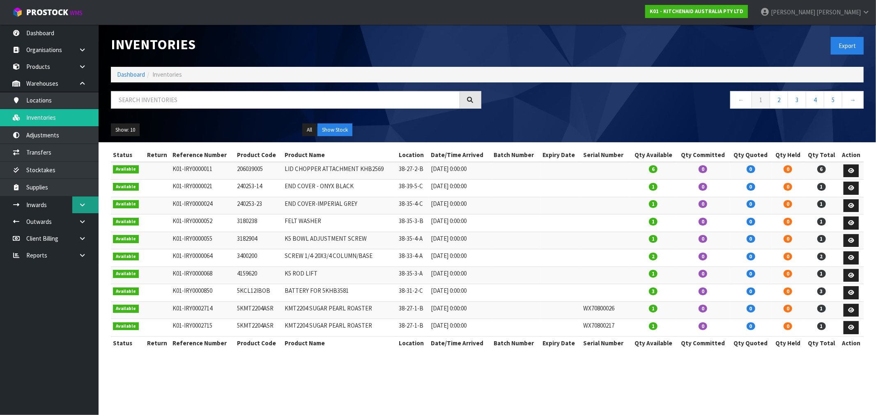
click at [77, 206] on link at bounding box center [85, 205] width 26 height 17
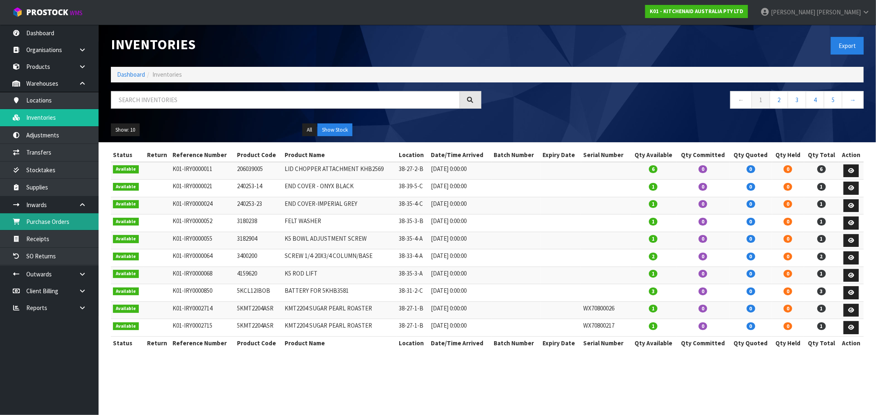
click at [58, 224] on link "Purchase Orders" at bounding box center [49, 221] width 99 height 17
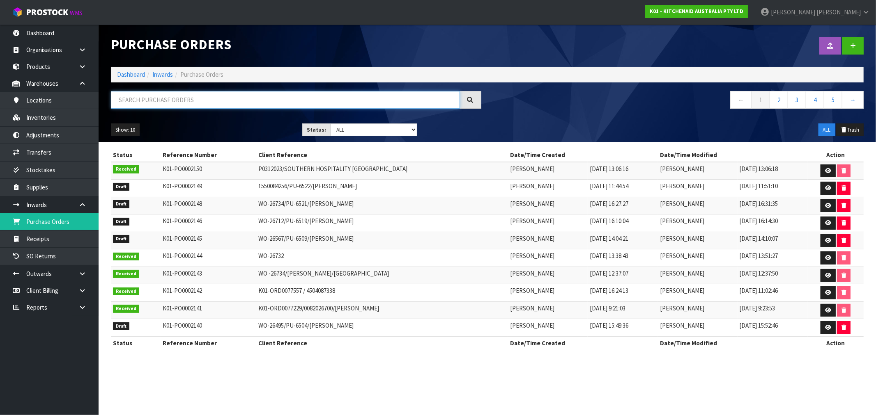
click at [155, 103] on input "text" at bounding box center [285, 100] width 349 height 18
paste input "00794210379955938618"
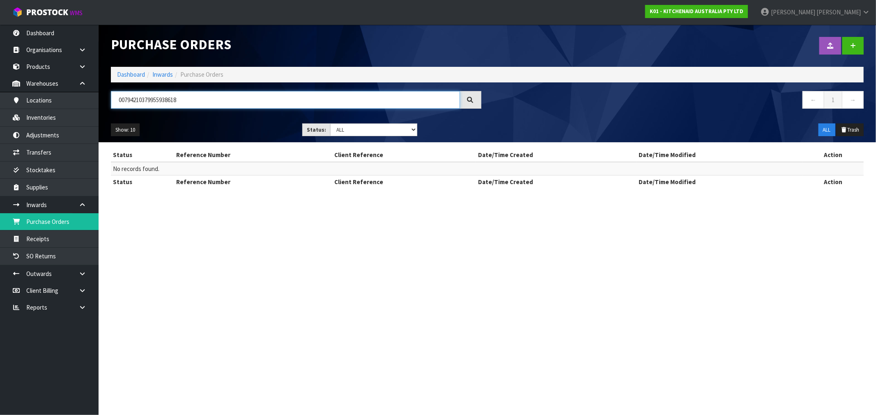
click at [184, 100] on input "00794210379955938618" at bounding box center [285, 100] width 349 height 18
drag, startPoint x: 167, startPoint y: 101, endPoint x: 114, endPoint y: 101, distance: 53.4
click at [118, 101] on input "00794210379955938618" at bounding box center [285, 100] width 349 height 18
paste input "Keith"
type input "KEITH"
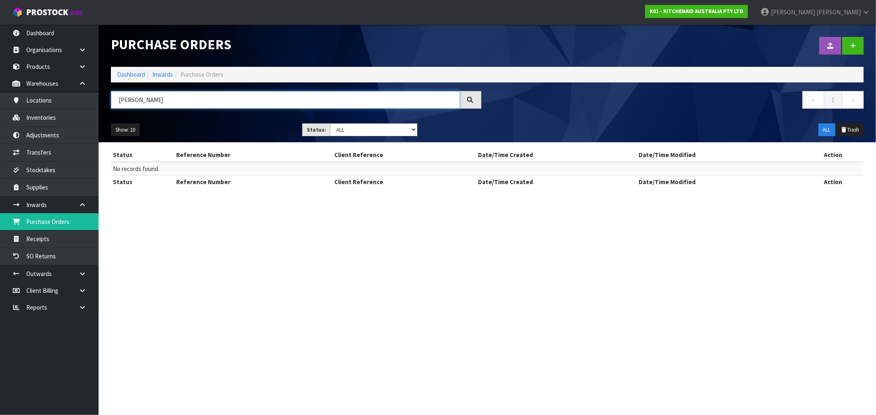
drag, startPoint x: 159, startPoint y: 100, endPoint x: 107, endPoint y: 101, distance: 51.7
click at [107, 101] on div "KEITH" at bounding box center [296, 103] width 383 height 24
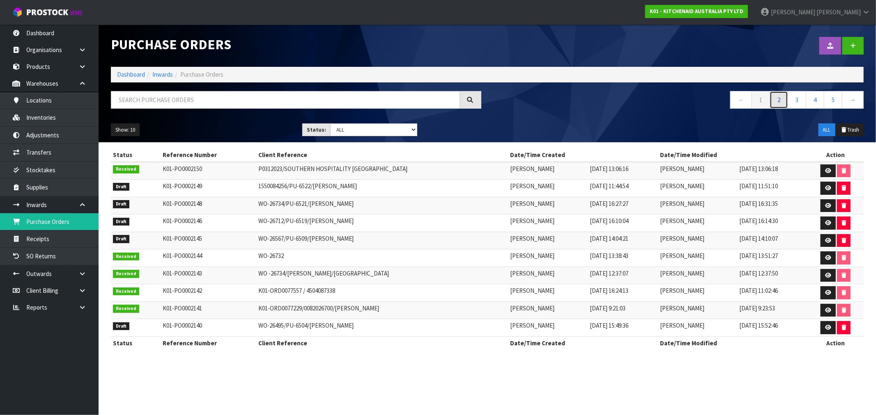
click at [785, 104] on link "2" at bounding box center [778, 100] width 18 height 18
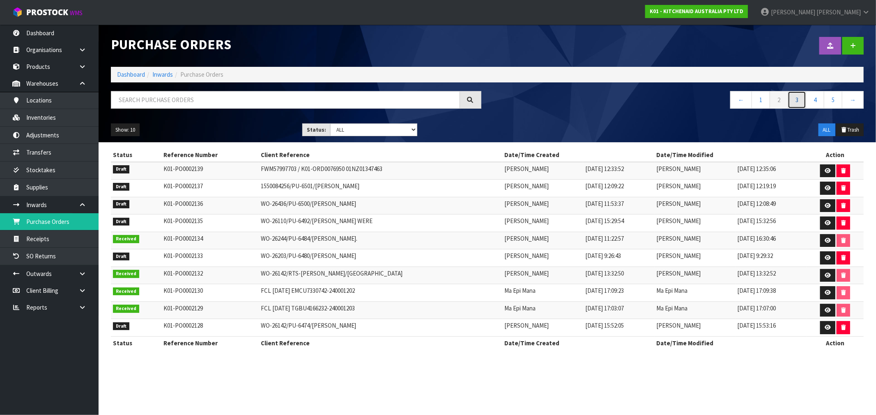
click at [792, 107] on link "3" at bounding box center [796, 100] width 18 height 18
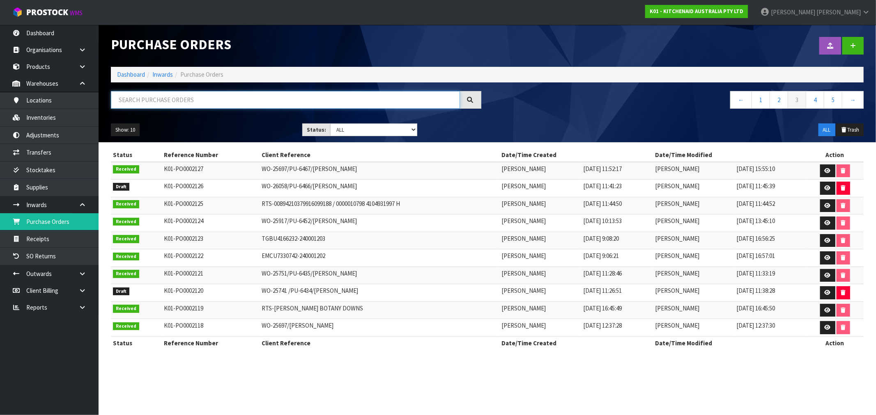
click at [145, 100] on input "text" at bounding box center [285, 100] width 349 height 18
paste input "Keith"
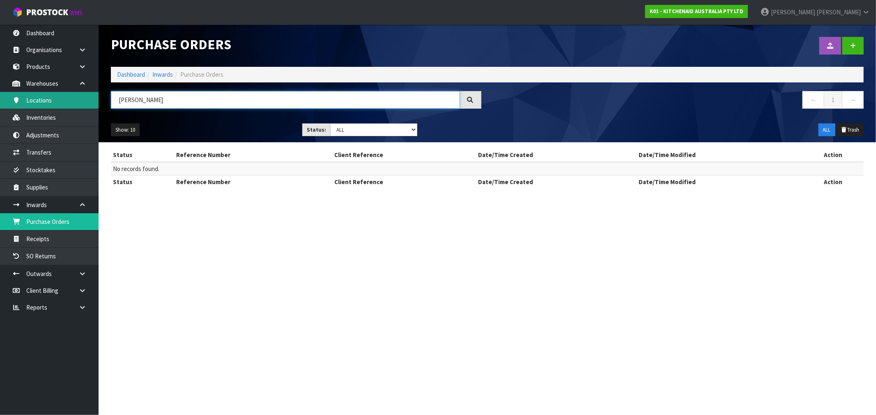
drag, startPoint x: 152, startPoint y: 102, endPoint x: 98, endPoint y: 105, distance: 54.7
click at [98, 105] on body "Toggle navigation ProStock WMS K01 - KITCHENAID AUSTRALIA PTY LTD Rocio Lopez L…" at bounding box center [438, 207] width 876 height 415
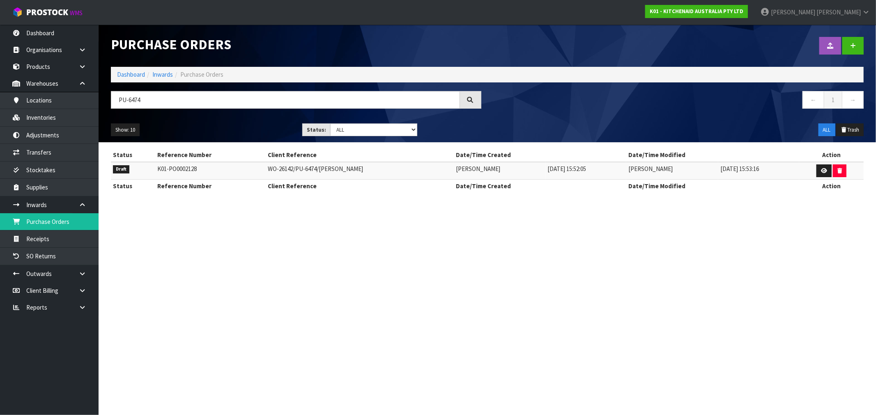
click at [320, 165] on td "WO-26142/PU-6474/GEENA CAMPBELL" at bounding box center [360, 171] width 188 height 18
drag, startPoint x: 149, startPoint y: 103, endPoint x: 99, endPoint y: 104, distance: 50.1
click at [99, 104] on header "Purchase Orders Import Purchase Orders Drop file here to import csv template Da…" at bounding box center [487, 84] width 777 height 118
paste input "GEENA"
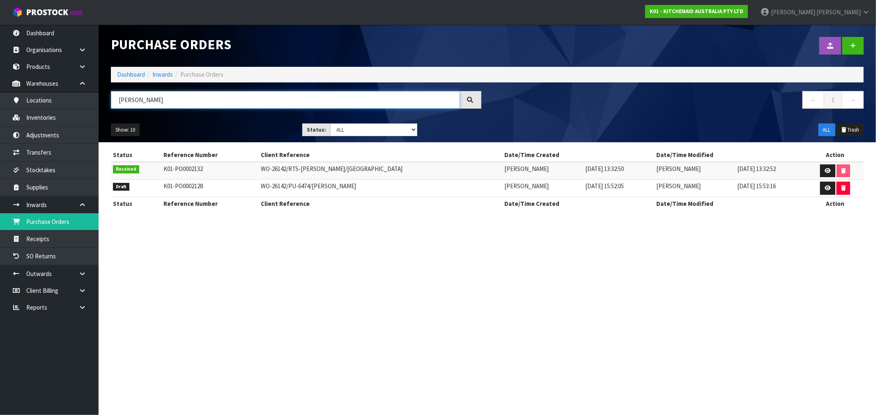
type input "GEENA"
click at [302, 168] on td "WO-26142/RTS-GEENA CAMPBELL/WELLINGTON" at bounding box center [380, 171] width 243 height 18
click at [828, 188] on icon at bounding box center [827, 188] width 6 height 5
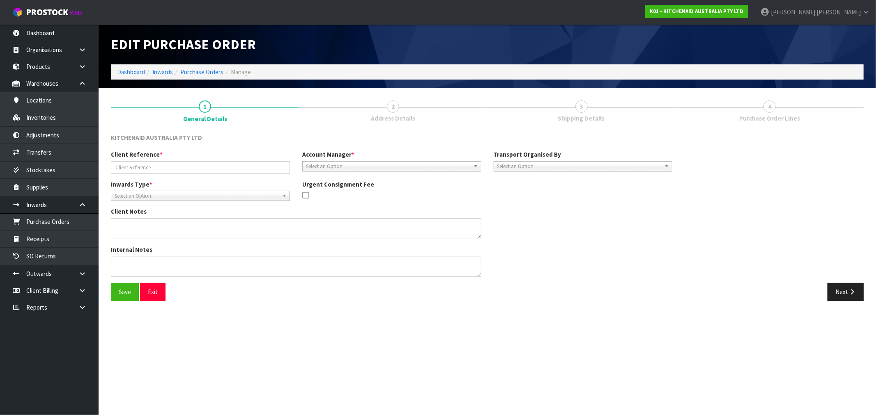
type input "WO-26142/PU-6474/GEENA CAMPBELL"
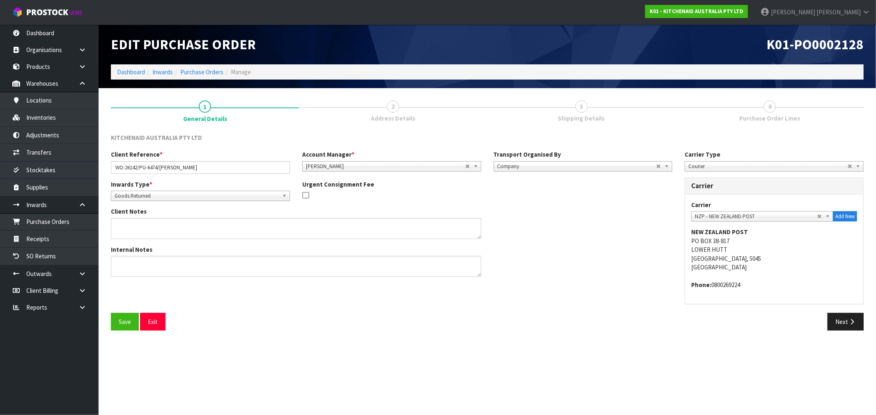
click at [835, 311] on div "Carrier Type Company Bulk Courier Courier Carrier Carrier DEAEXPAKL - DEADLINE …" at bounding box center [773, 231] width 191 height 163
click at [846, 319] on button "Next" at bounding box center [845, 322] width 36 height 18
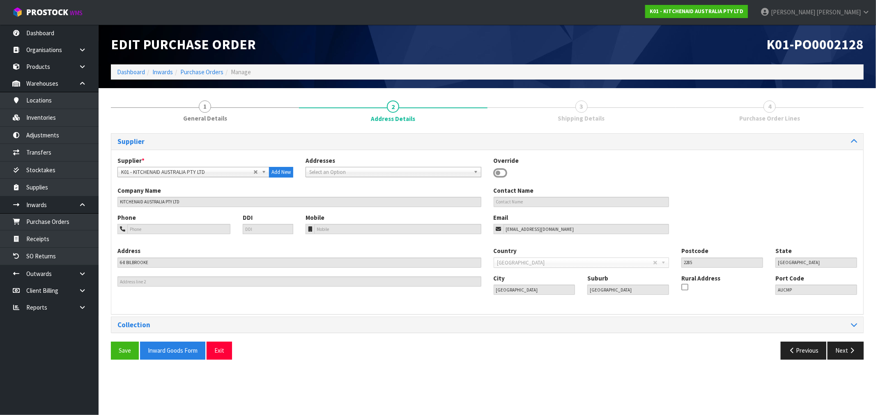
click at [864, 350] on div "Previous Next" at bounding box center [678, 351] width 383 height 18
click at [855, 347] on button "Next" at bounding box center [845, 351] width 36 height 18
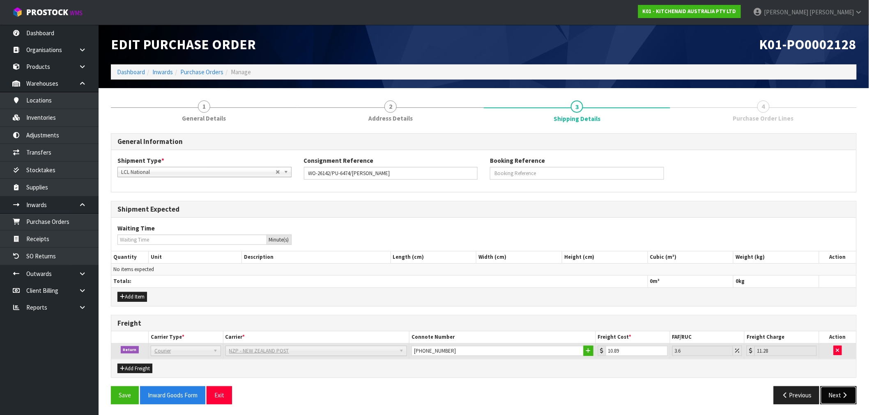
click at [837, 392] on button "Next" at bounding box center [838, 396] width 36 height 18
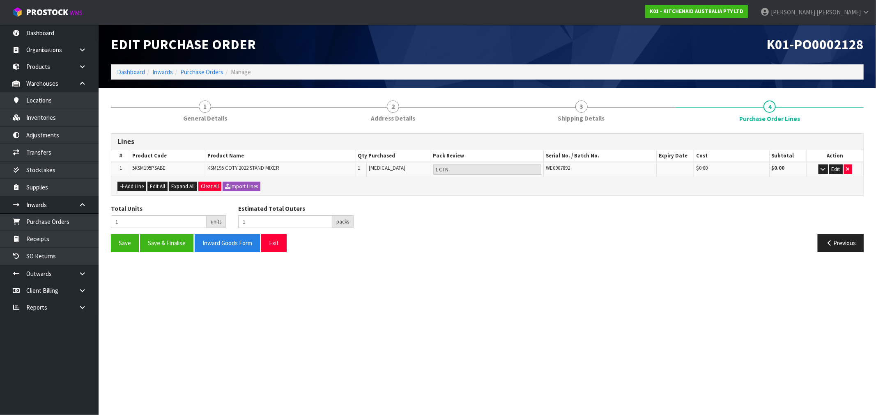
click at [149, 165] on span "5KSM195PSABE" at bounding box center [148, 168] width 33 height 7
click at [629, 240] on div "Previous" at bounding box center [678, 243] width 383 height 18
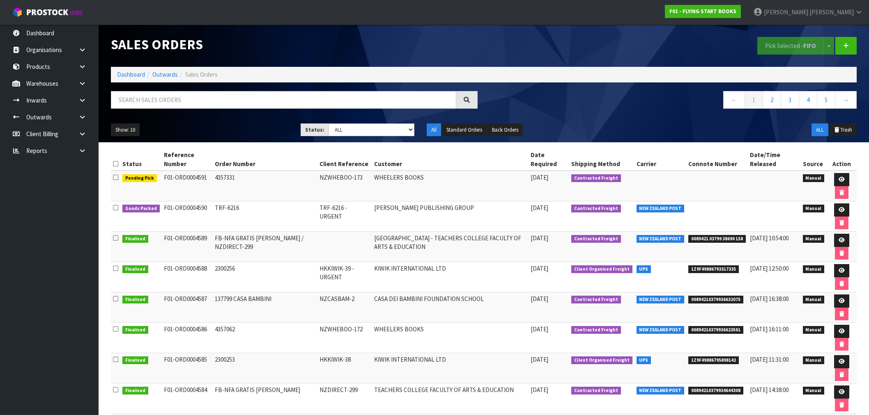
scroll to position [46, 0]
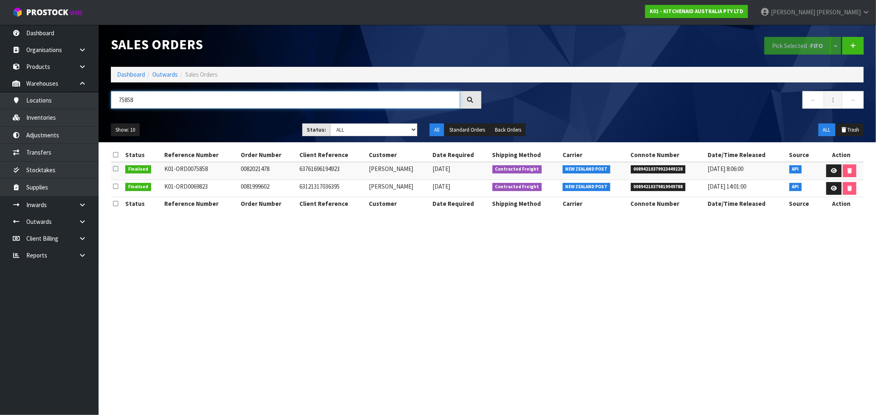
drag, startPoint x: 141, startPoint y: 99, endPoint x: 131, endPoint y: 99, distance: 9.5
click at [131, 99] on input "75858" at bounding box center [285, 100] width 349 height 18
type input "75857"
click at [645, 167] on span "00894210379923449228" at bounding box center [658, 169] width 55 height 8
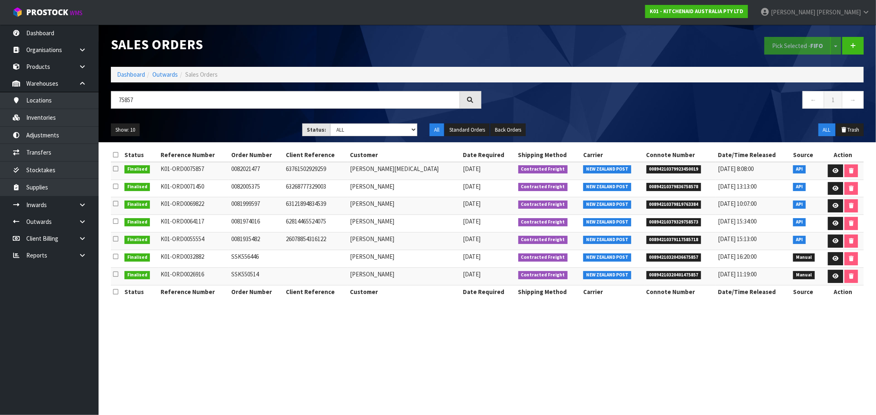
click at [653, 169] on span "00894210379923450019" at bounding box center [673, 169] width 55 height 8
copy span "00894210379923450019"
click at [188, 171] on td "K01-ORD0075857" at bounding box center [193, 171] width 71 height 18
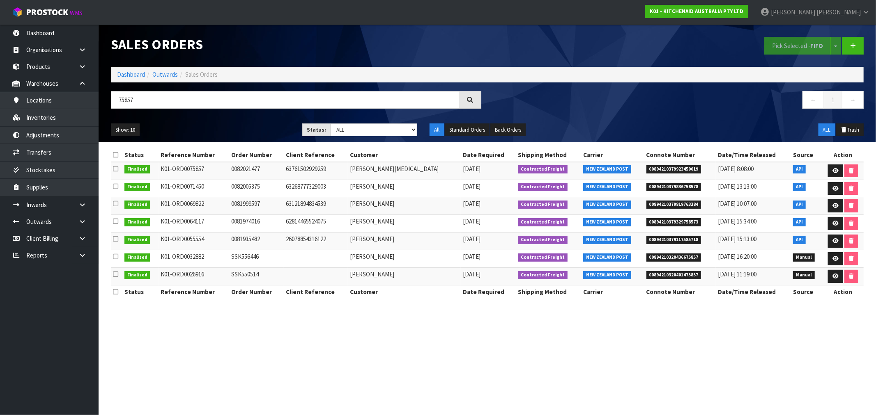
copy td "ORD0075857"
click at [256, 167] on td "0082021477" at bounding box center [256, 171] width 54 height 18
copy td "0082021477"
click at [828, 172] on link at bounding box center [835, 171] width 15 height 13
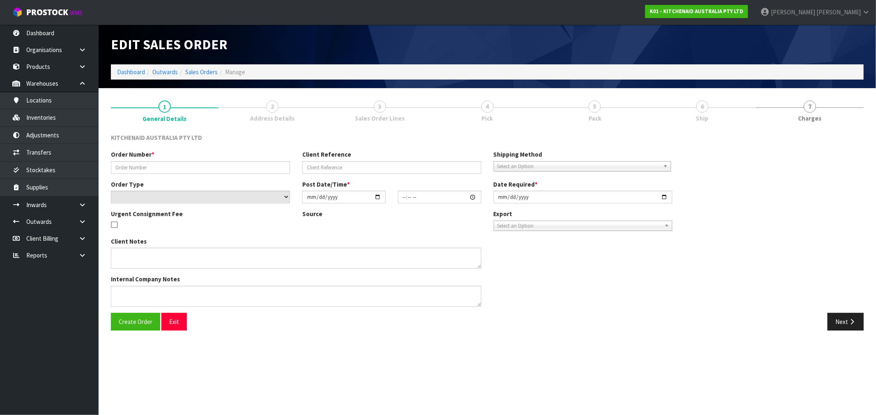
type input "0082021477"
type input "63761502929259"
select select "number:0"
type input "[DATE]"
type input "21:33:33.000"
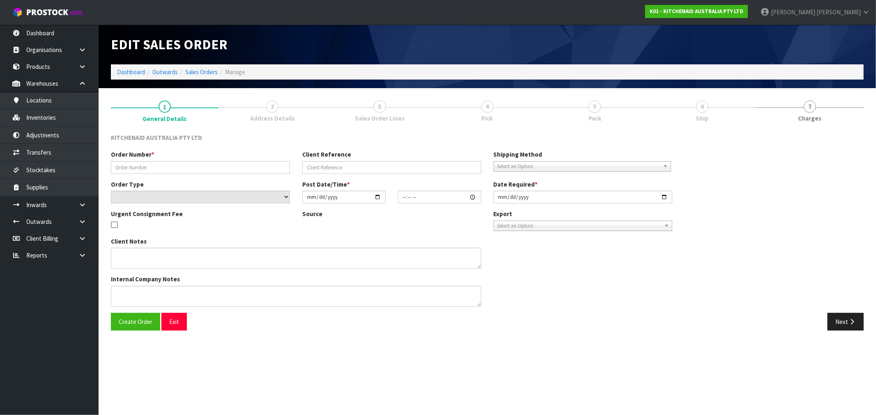
type input "[DATE]"
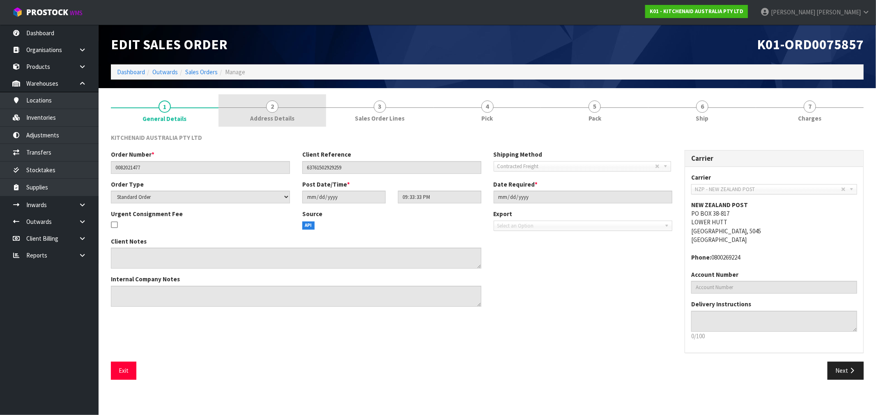
click at [299, 121] on link "2 Address Details" at bounding box center [272, 110] width 108 height 32
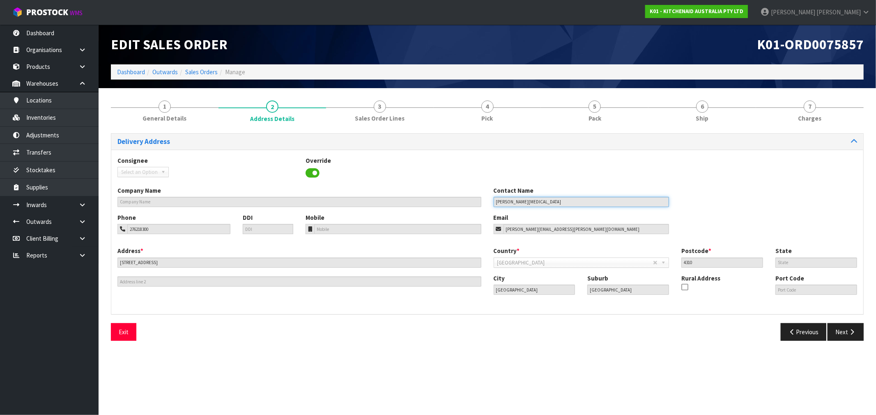
drag, startPoint x: 535, startPoint y: 202, endPoint x: 481, endPoint y: 204, distance: 54.6
click at [481, 204] on div "Company Name Contact Name Keith Whitehead" at bounding box center [487, 199] width 752 height 27
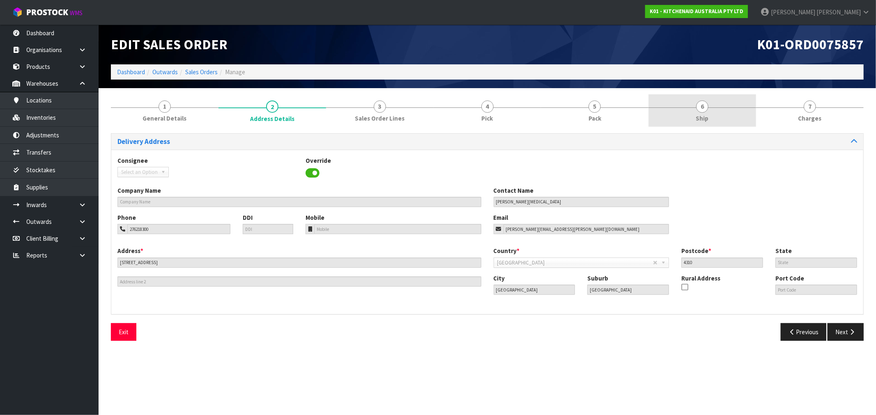
click at [705, 121] on span "Ship" at bounding box center [702, 118] width 13 height 9
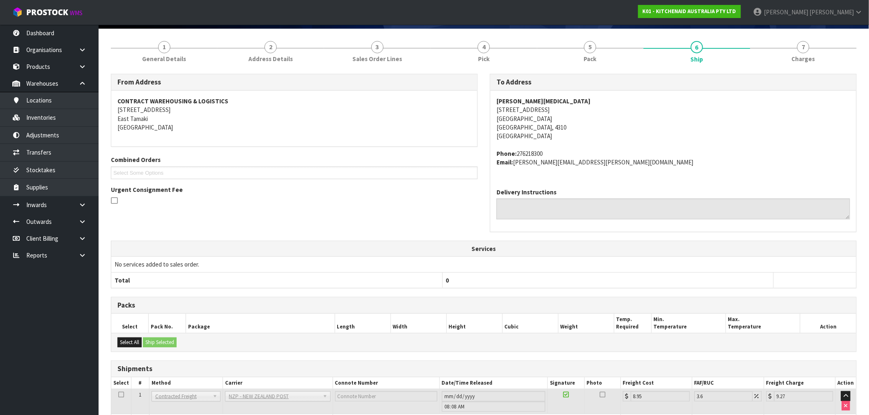
scroll to position [117, 0]
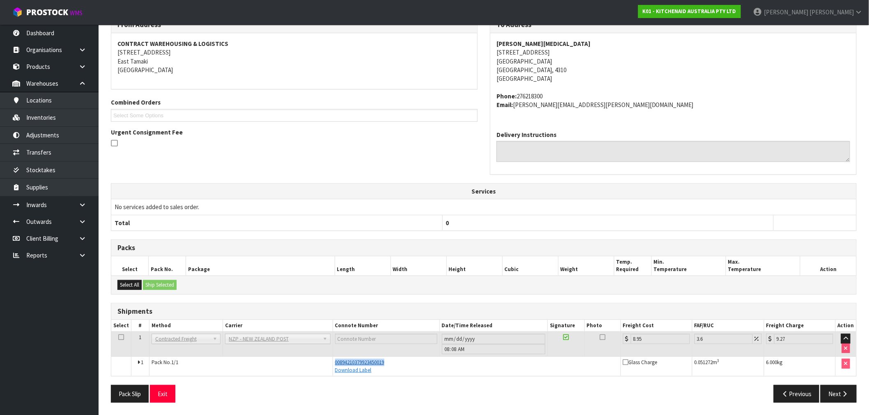
drag, startPoint x: 408, startPoint y: 364, endPoint x: 344, endPoint y: 363, distance: 63.6
click at [333, 359] on td "00894210379923450019 Download Label" at bounding box center [477, 366] width 288 height 19
copy span "00894210379923450019"
click at [479, 374] on div "Download Label" at bounding box center [476, 370] width 283 height 7
drag, startPoint x: 399, startPoint y: 361, endPoint x: 327, endPoint y: 365, distance: 72.7
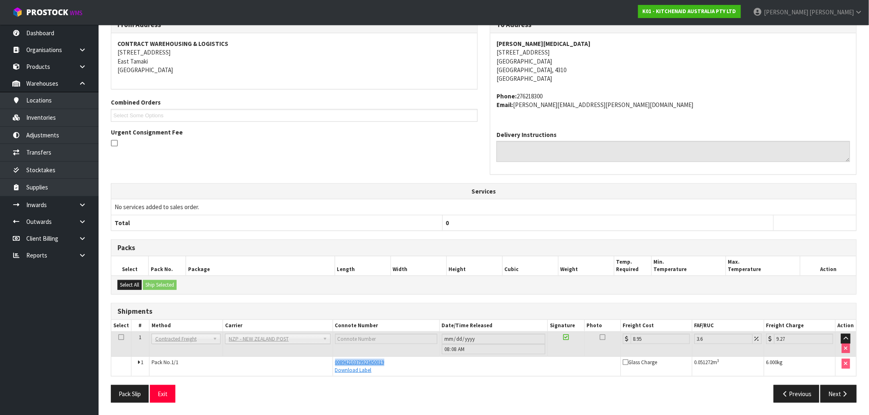
click at [327, 365] on tr "1 Pack No. 1/1 00894210379923450019 Download Label Glass Charge 0.051272 m 3 6.…" at bounding box center [483, 366] width 745 height 19
copy tr "00894210379923450019"
click at [412, 365] on div "00894210379923450019" at bounding box center [476, 362] width 283 height 7
drag, startPoint x: 406, startPoint y: 364, endPoint x: 331, endPoint y: 364, distance: 74.7
click at [331, 364] on tr "1 Pack No. 1/1 00894210379923450019 Download Label Glass Charge 0.051272 m 3 6.…" at bounding box center [483, 366] width 745 height 19
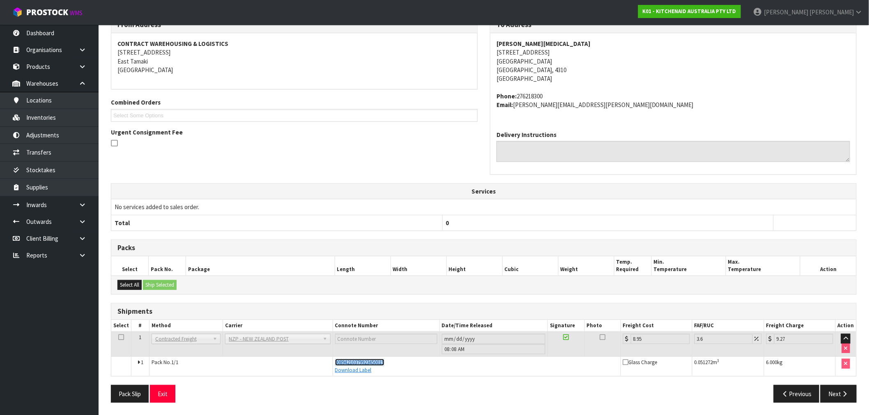
copy tr "00894210379923450019"
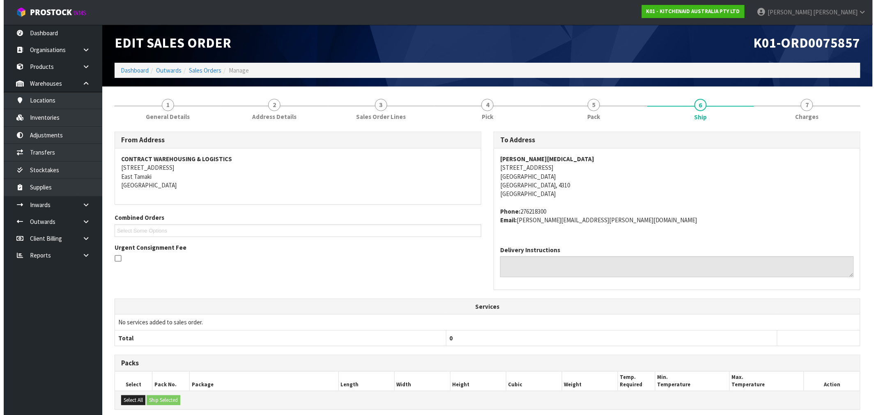
scroll to position [0, 0]
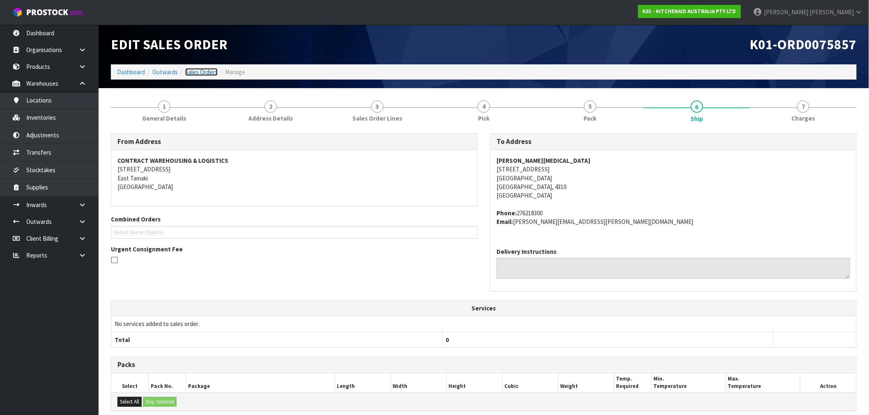
click at [206, 71] on link "Sales Orders" at bounding box center [201, 72] width 32 height 8
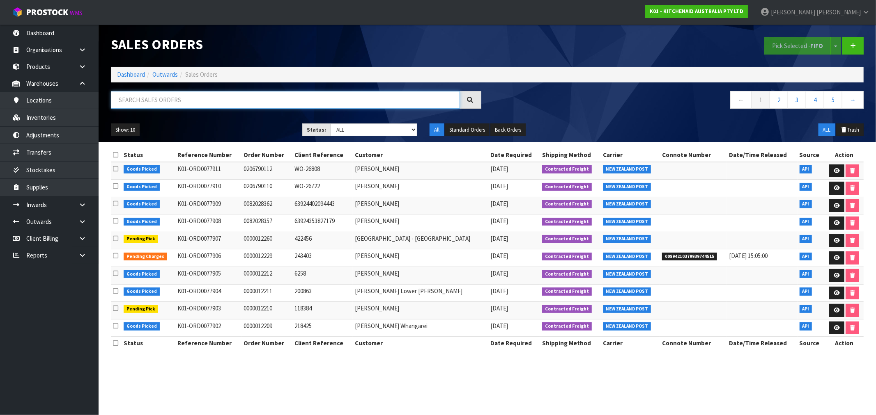
click at [149, 103] on input "text" at bounding box center [285, 100] width 349 height 18
paste input "00794210379955938618"
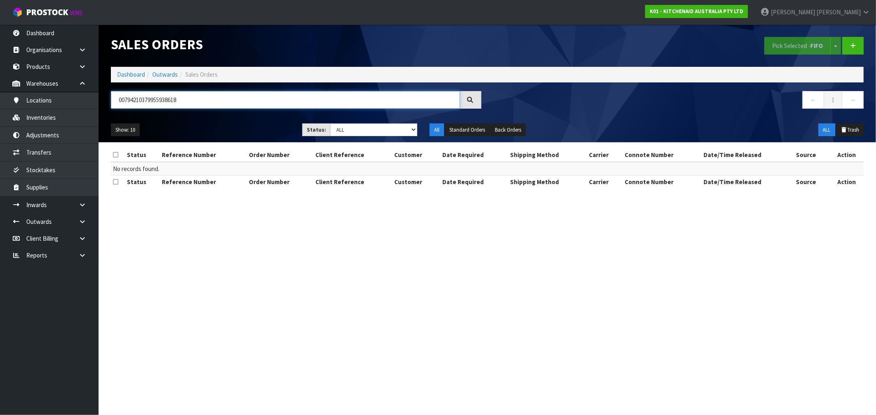
drag, startPoint x: 190, startPoint y: 100, endPoint x: 115, endPoint y: 102, distance: 74.3
click at [115, 102] on input "00794210379955938618" at bounding box center [285, 100] width 349 height 18
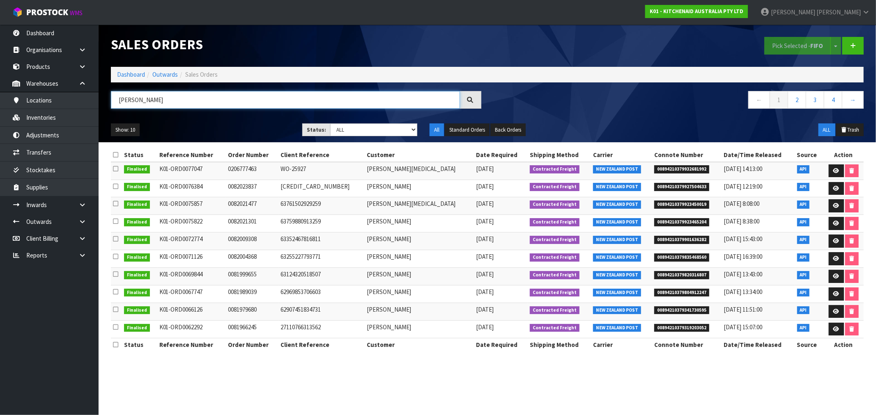
type input "KEITH"
click at [365, 167] on td "Keith Whitehead" at bounding box center [419, 171] width 109 height 18
copy td "Keith"
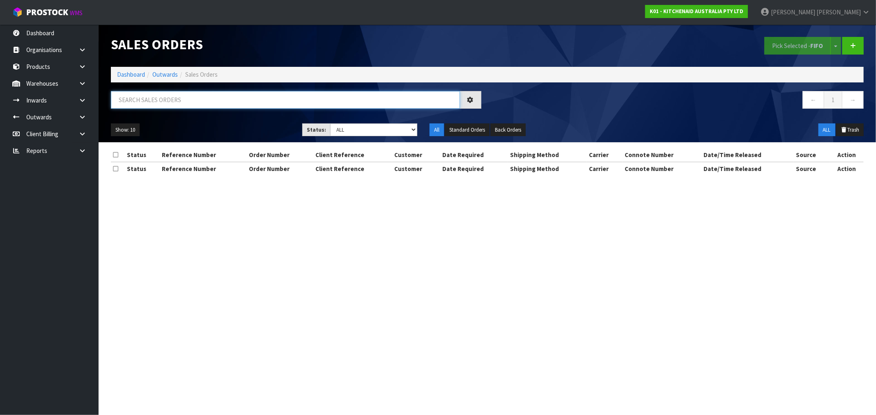
click at [267, 99] on input "text" at bounding box center [285, 100] width 349 height 18
paste input "GEENA"
type input "GEENA"
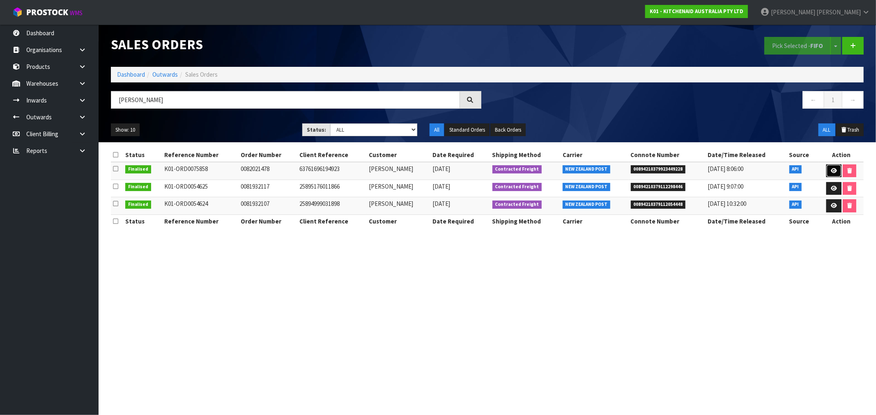
click at [833, 172] on icon at bounding box center [834, 170] width 6 height 5
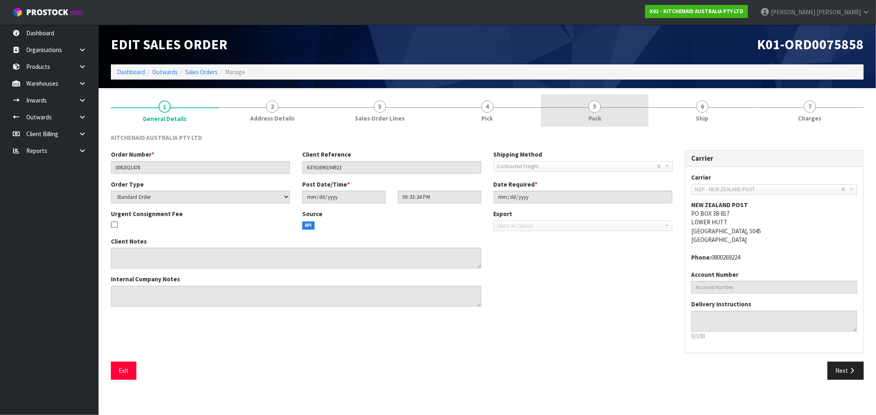
click at [601, 108] on link "5 Pack" at bounding box center [595, 110] width 108 height 32
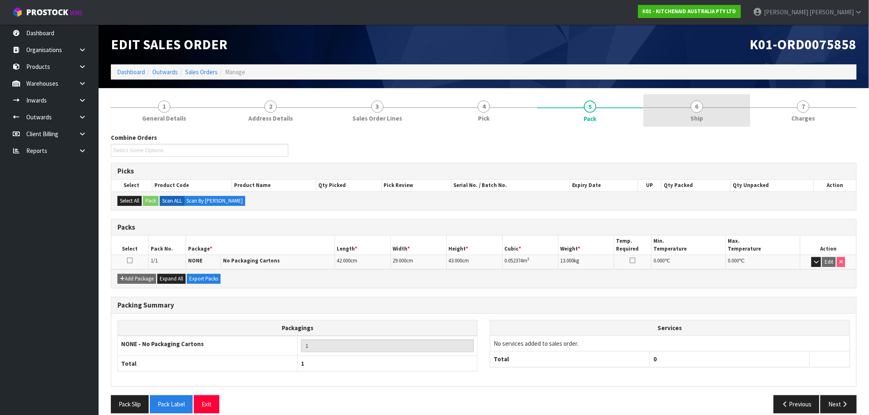
click at [683, 115] on link "6 Ship" at bounding box center [696, 110] width 106 height 32
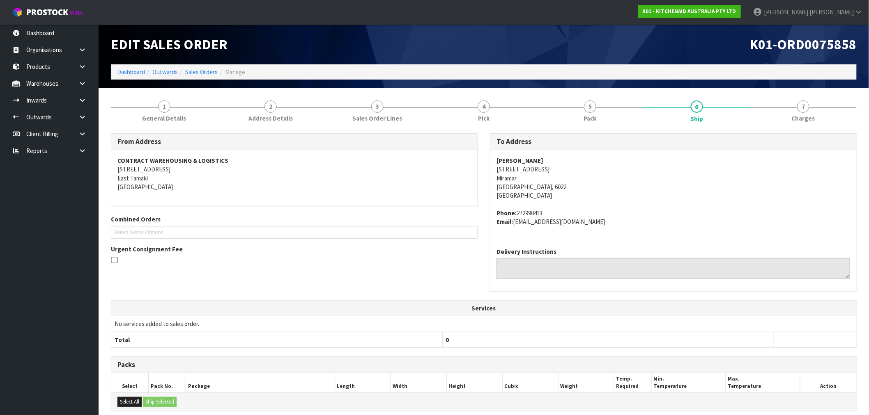
click at [506, 159] on strong "[PERSON_NAME]" at bounding box center [519, 161] width 47 height 8
click at [510, 160] on strong "Geena Campbell" at bounding box center [519, 161] width 47 height 8
copy strong "Geena"
click at [193, 67] on ol "Dashboard Outwards Sales Orders Manage" at bounding box center [484, 71] width 746 height 15
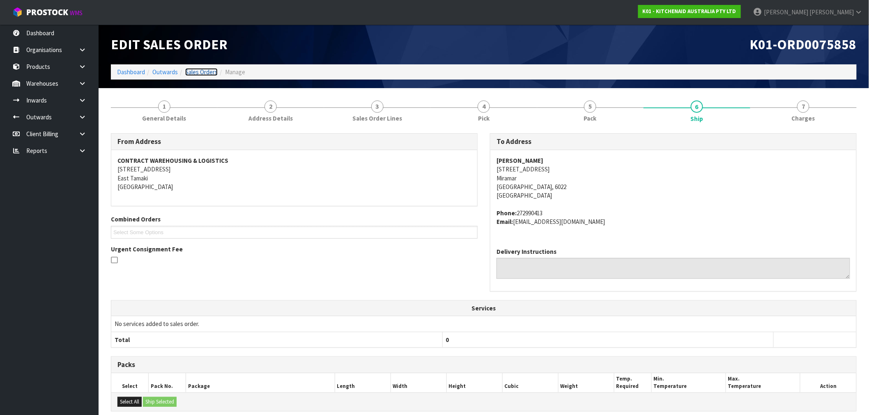
click at [199, 70] on link "Sales Orders" at bounding box center [201, 72] width 32 height 8
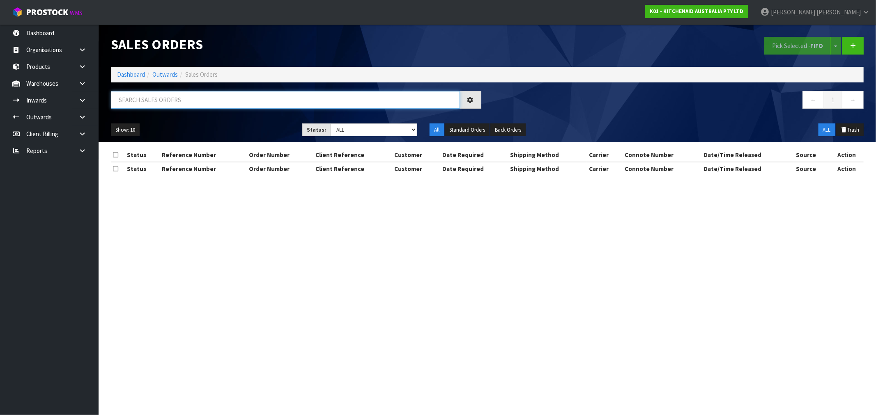
click at [322, 106] on input "text" at bounding box center [285, 100] width 349 height 18
paste input "Geena"
click at [324, 112] on div "GEENA" at bounding box center [296, 103] width 383 height 24
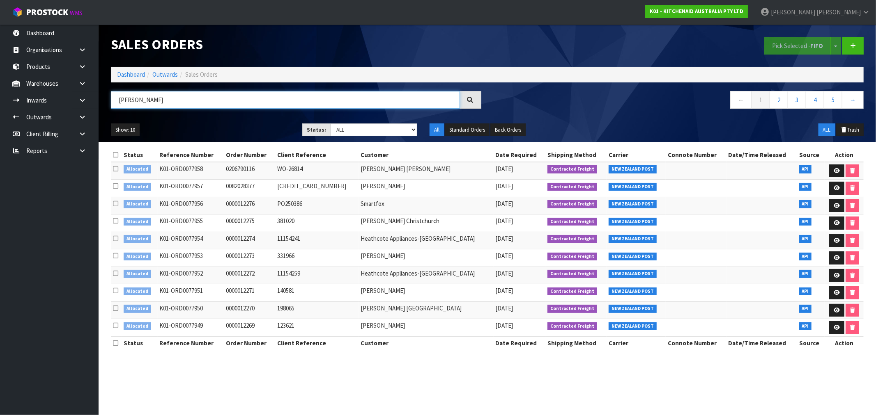
click at [297, 92] on input "GEENA" at bounding box center [285, 100] width 349 height 18
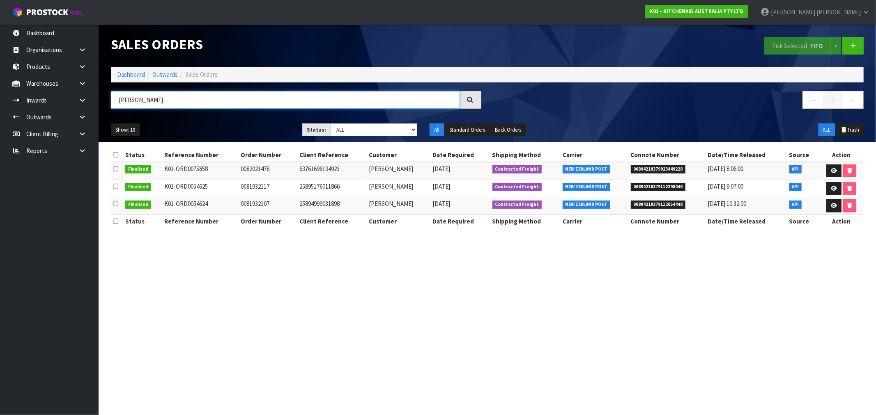
type input "GEENA"
click at [831, 170] on icon at bounding box center [834, 170] width 6 height 5
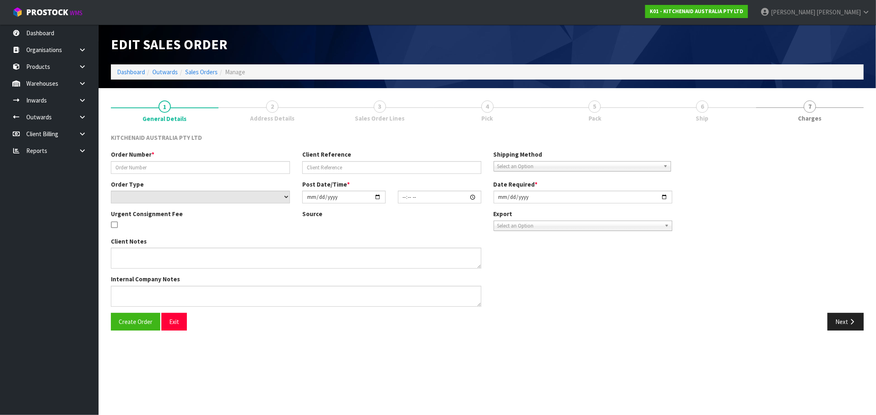
type input "0082021478"
type input "63761696194923"
select select "number:0"
type input "2025-06-26"
type input "21:33:34.000"
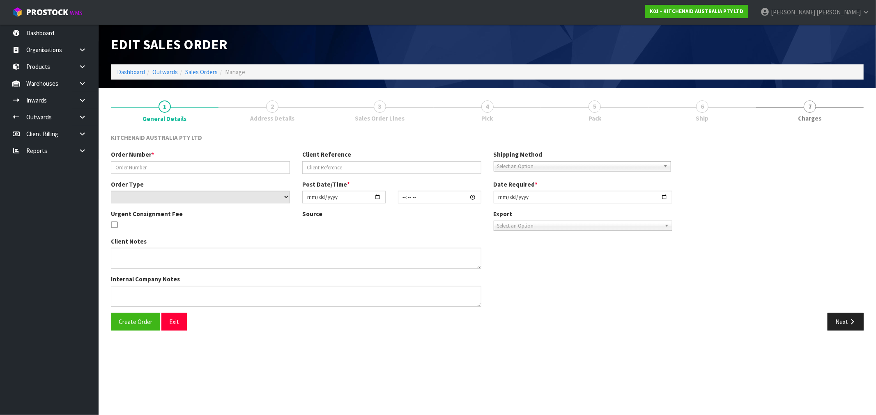
type input "2025-06-26"
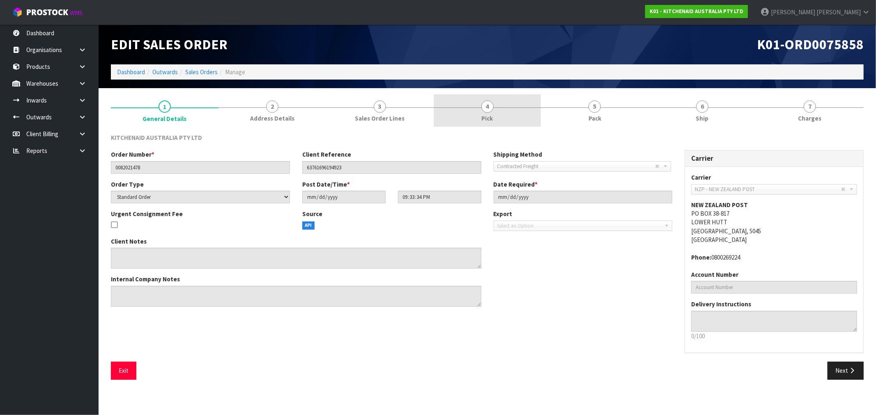
click at [506, 121] on link "4 Pick" at bounding box center [488, 110] width 108 height 32
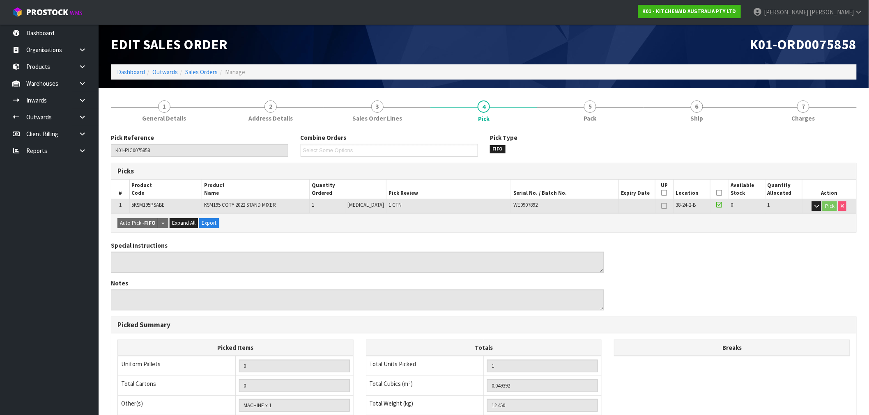
drag, startPoint x: 677, startPoint y: 266, endPoint x: 189, endPoint y: 194, distance: 493.8
click at [189, 194] on div "Pick Reference K01-PIC0075858 Combine Orders K01-ORD0077784 K01-ORD0077790 K01-…" at bounding box center [484, 335] width 746 height 404
click at [209, 71] on link "Sales Orders" at bounding box center [201, 72] width 32 height 8
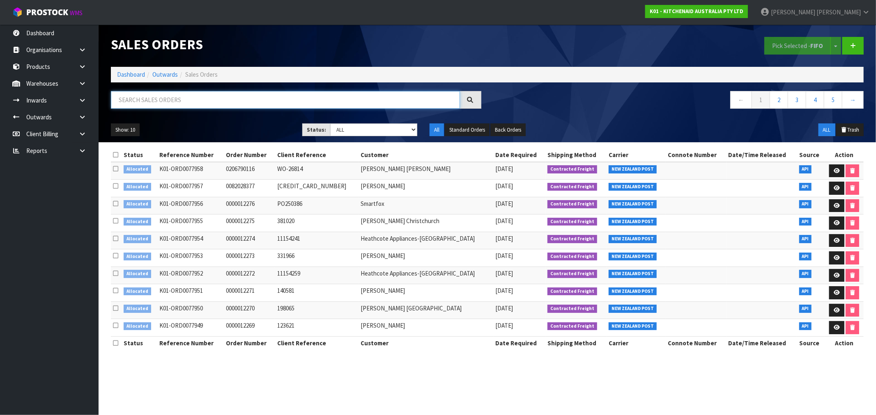
drag, startPoint x: 209, startPoint y: 96, endPoint x: 213, endPoint y: 97, distance: 4.3
click at [213, 96] on input "text" at bounding box center [285, 100] width 349 height 18
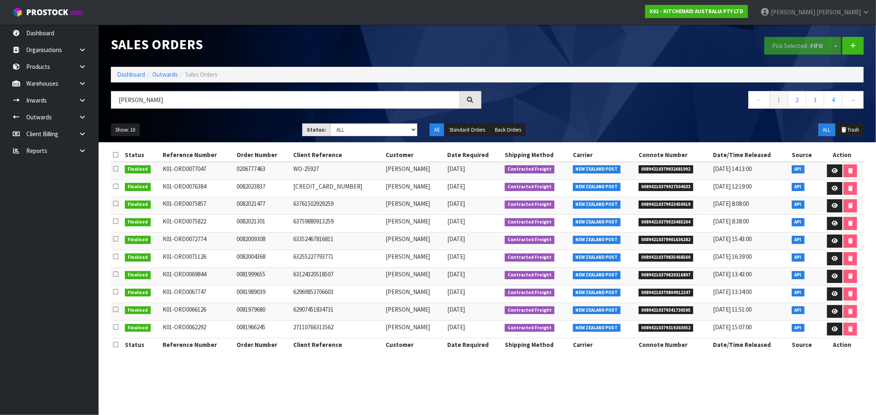
click at [392, 170] on td "[PERSON_NAME][MEDICAL_DATA]" at bounding box center [413, 171] width 61 height 18
copy td "Whitehead"
click at [247, 96] on input "[PERSON_NAME]" at bounding box center [285, 100] width 349 height 18
paste input "Whitehead"
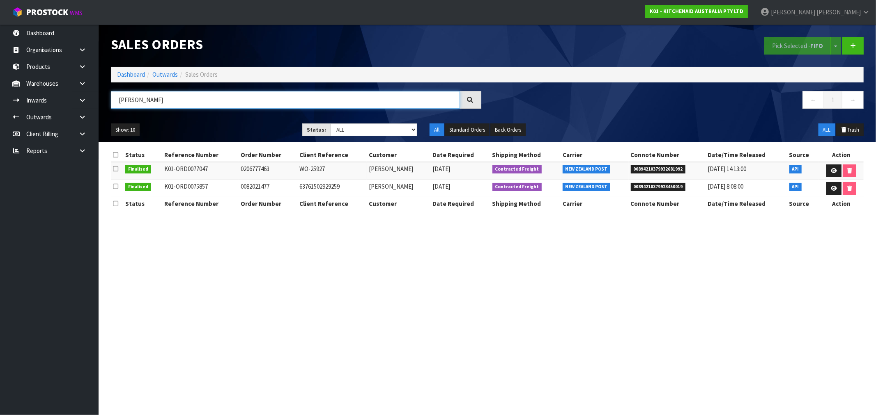
type input "KEITH WHITEHEAD"
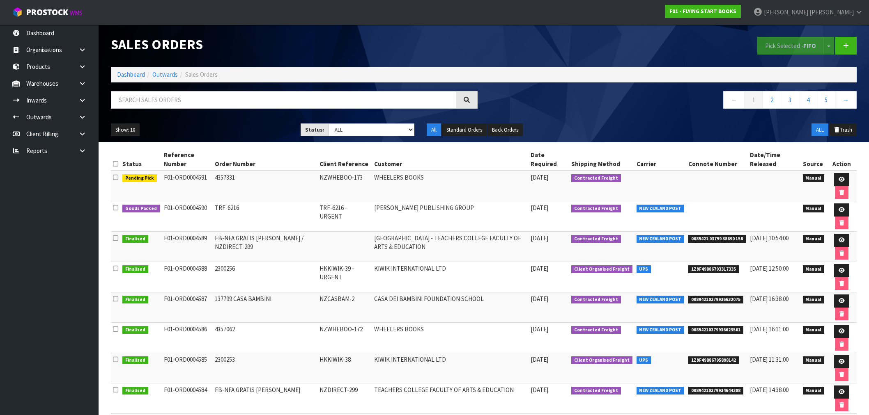
scroll to position [46, 0]
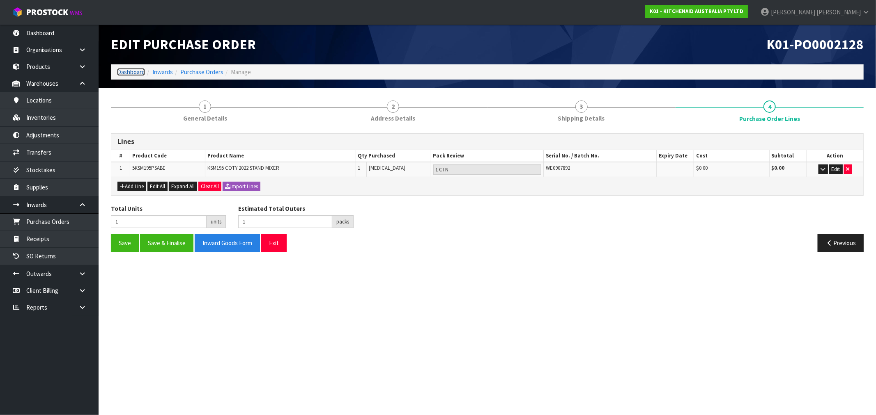
click at [129, 69] on link "Dashboard" at bounding box center [131, 72] width 28 height 8
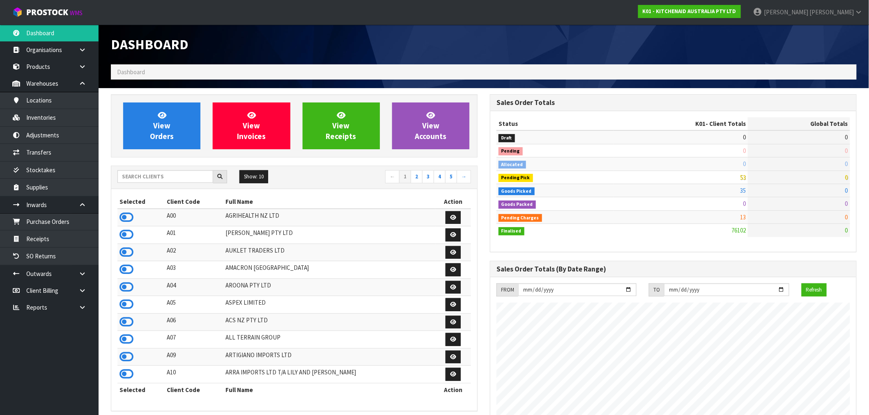
scroll to position [622, 379]
click at [57, 230] on link "Purchase Orders" at bounding box center [49, 221] width 99 height 17
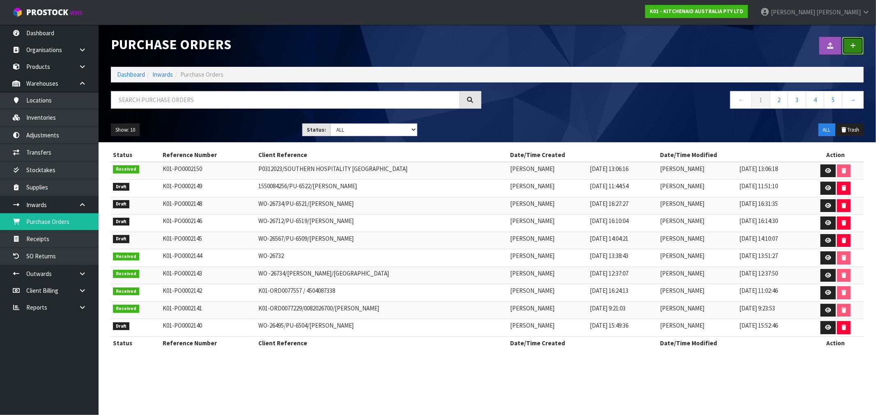
click at [853, 46] on icon at bounding box center [853, 46] width 6 height 6
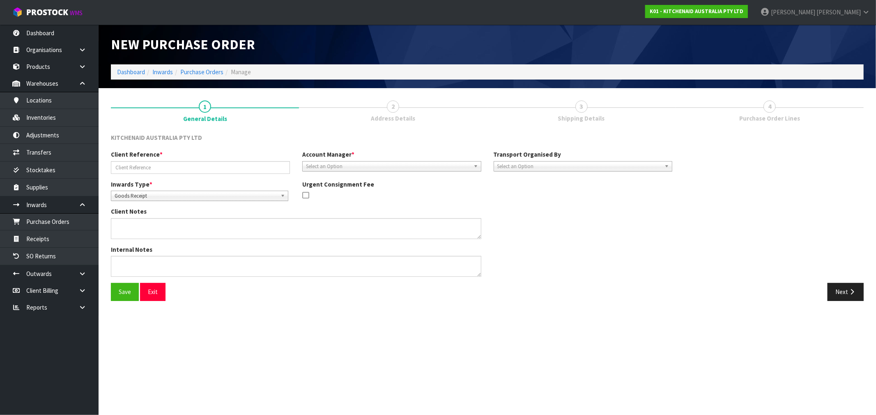
click at [122, 174] on div "Client Reference * Account Manager * [PERSON_NAME] [PERSON_NAME] [PERSON_NAME] …" at bounding box center [392, 165] width 574 height 30
click at [125, 166] on input "text" at bounding box center [200, 167] width 179 height 13
click at [117, 171] on input "/WO-26799/PU-6537/" at bounding box center [200, 167] width 179 height 13
click at [195, 167] on input "WO-26799/PU-6537/" at bounding box center [200, 167] width 179 height 13
drag, startPoint x: 190, startPoint y: 174, endPoint x: 186, endPoint y: 170, distance: 6.1
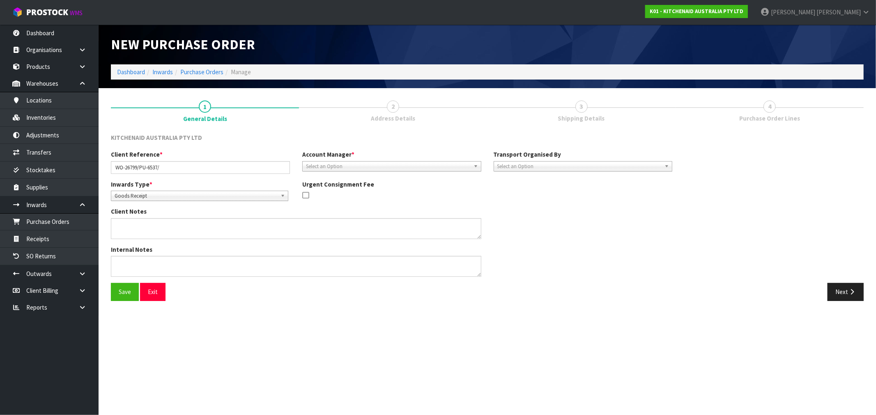
click at [187, 171] on div "Client Reference * WO-26799/PU-6537/ Account Manager * [PERSON_NAME] [PERSON_NA…" at bounding box center [392, 165] width 574 height 30
click at [185, 169] on input "WO-26799/PU-6537/" at bounding box center [200, 167] width 179 height 13
paste input "[PERSON_NAME]"
type input "WO-26799/PU-6537/[PERSON_NAME]"
click at [191, 196] on span "Goods Receipt" at bounding box center [196, 196] width 163 height 10
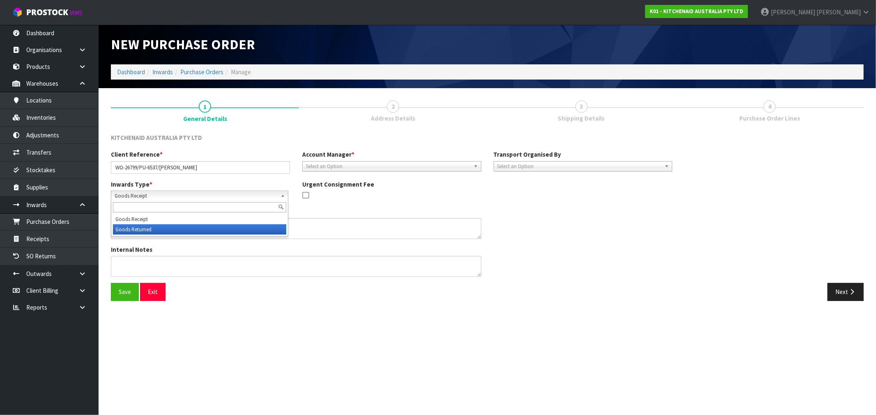
click at [184, 228] on li "Goods Returned" at bounding box center [199, 230] width 173 height 10
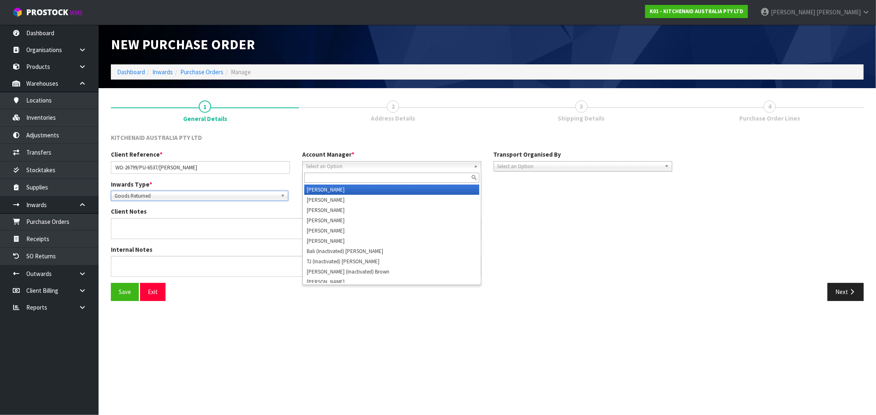
click at [374, 167] on span "Select an Option" at bounding box center [388, 167] width 164 height 10
type input "VIN"
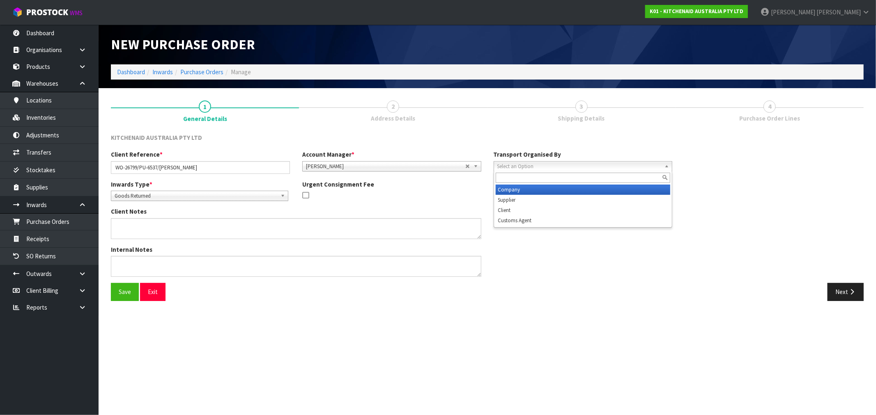
drag, startPoint x: 555, startPoint y: 165, endPoint x: 564, endPoint y: 181, distance: 19.2
click at [554, 165] on span "Select an Option" at bounding box center [579, 167] width 164 height 10
click at [564, 190] on li "Company" at bounding box center [583, 190] width 175 height 10
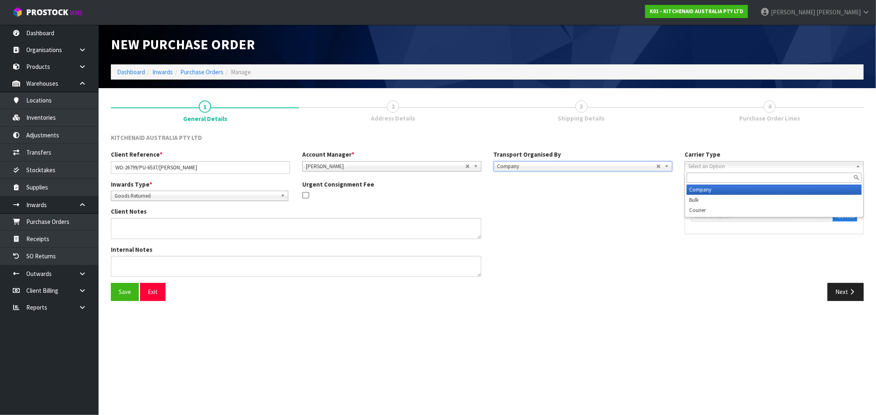
click at [755, 170] on div "Select an Option Company Bulk Courier" at bounding box center [773, 166] width 179 height 10
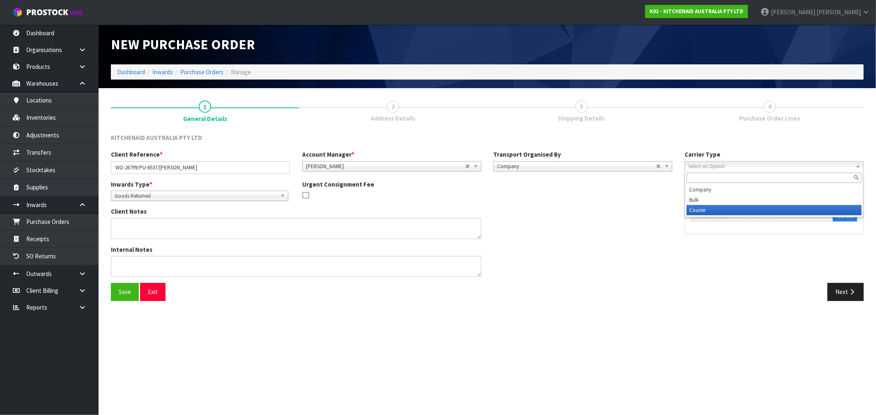
click at [752, 207] on ul "Company Bulk Courier" at bounding box center [773, 200] width 177 height 31
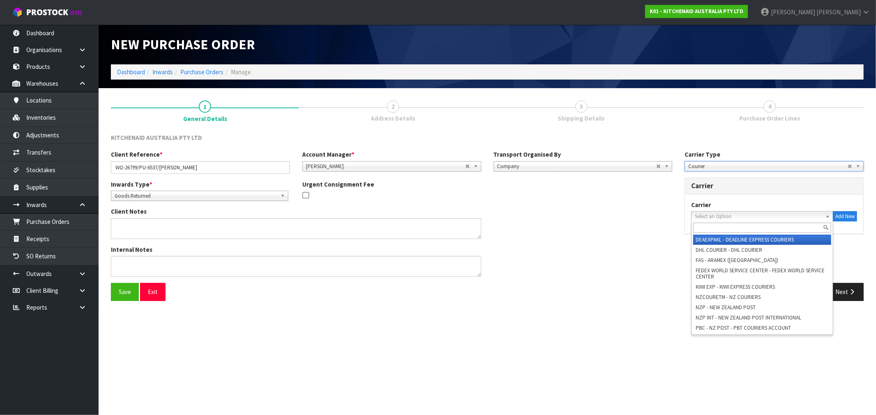
click at [760, 214] on span "Select an Option" at bounding box center [758, 217] width 127 height 10
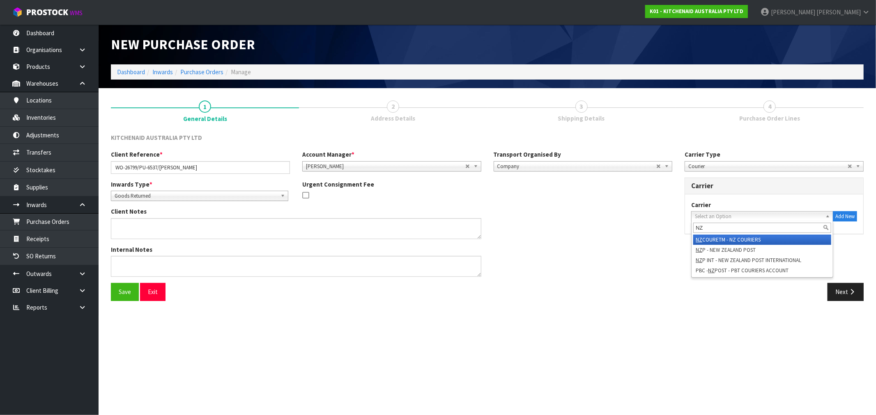
type input "NZP"
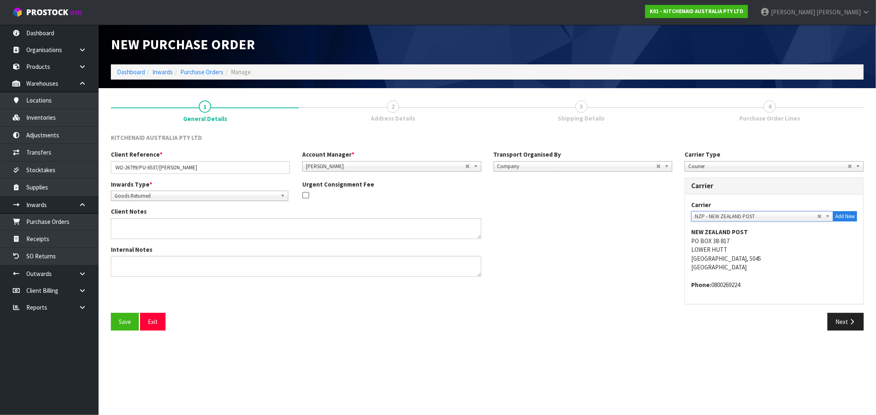
click at [111, 313] on button "Save" at bounding box center [125, 322] width 28 height 18
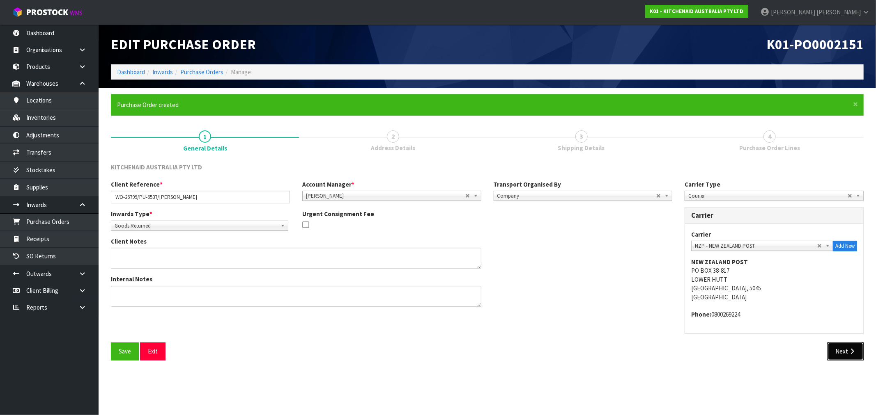
click at [855, 359] on button "Next" at bounding box center [845, 352] width 36 height 18
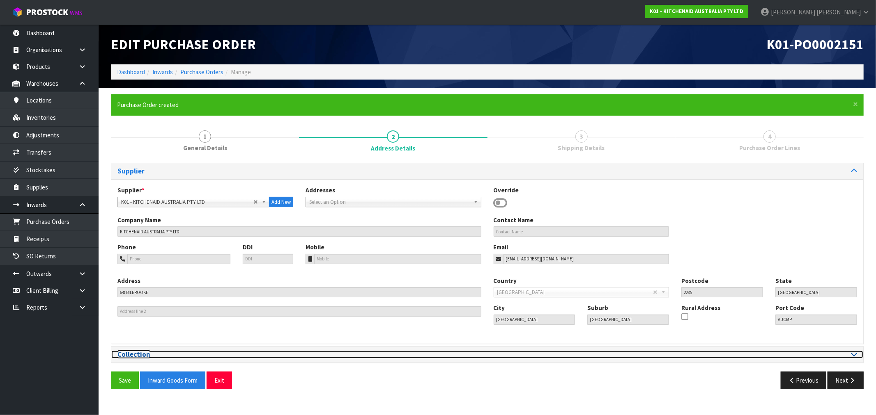
click at [473, 356] on h3 "Collection" at bounding box center [299, 355] width 364 height 8
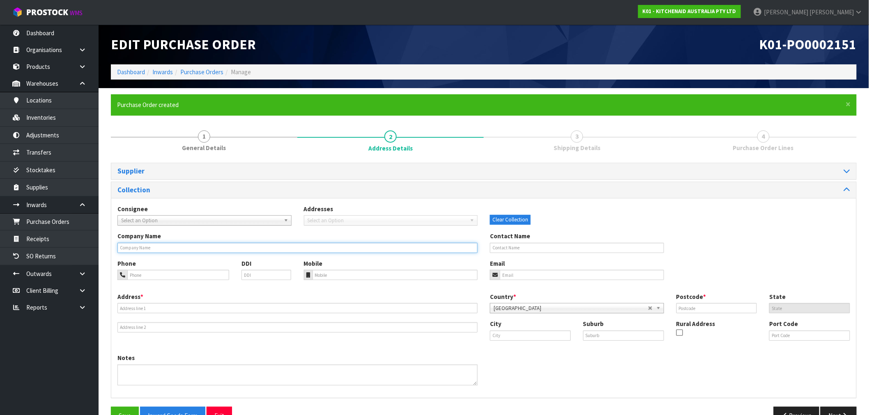
click at [268, 249] on input "text" at bounding box center [297, 248] width 360 height 10
click at [542, 246] on input "text" at bounding box center [577, 248] width 174 height 10
click at [574, 236] on div "Contact Name" at bounding box center [577, 242] width 186 height 21
click at [577, 248] on input "text" at bounding box center [577, 248] width 174 height 10
paste input "EVELYN BARTON"
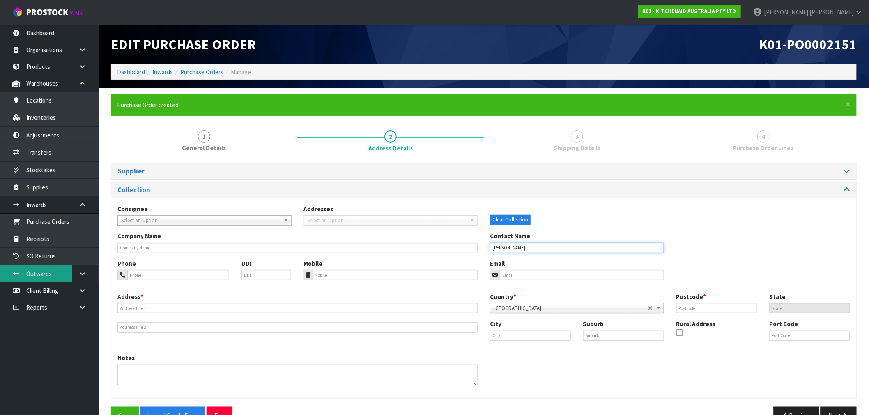
type input "EVELYN BARTON"
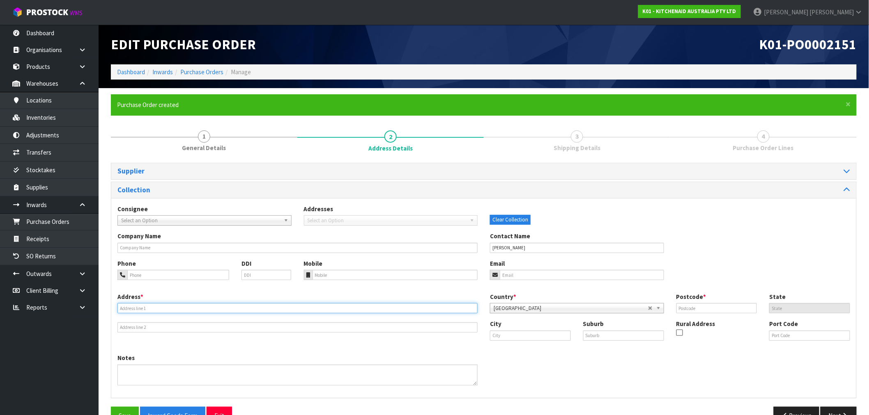
click at [190, 306] on input "text" at bounding box center [297, 308] width 360 height 10
paste input "20 SUTCLIFFE STREET, ST CLAIR, OTAGO, 9012"
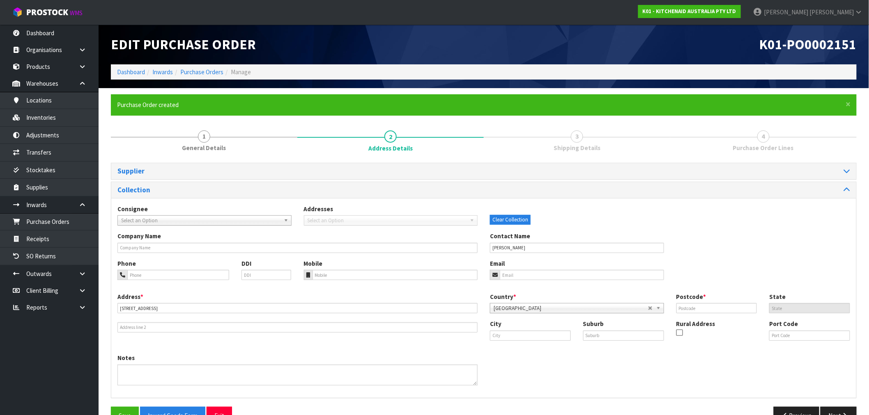
click at [290, 317] on div "Address * 20 SUTCLIFFE STREET, ST CLAIR, OTAGO, 9012" at bounding box center [297, 313] width 372 height 40
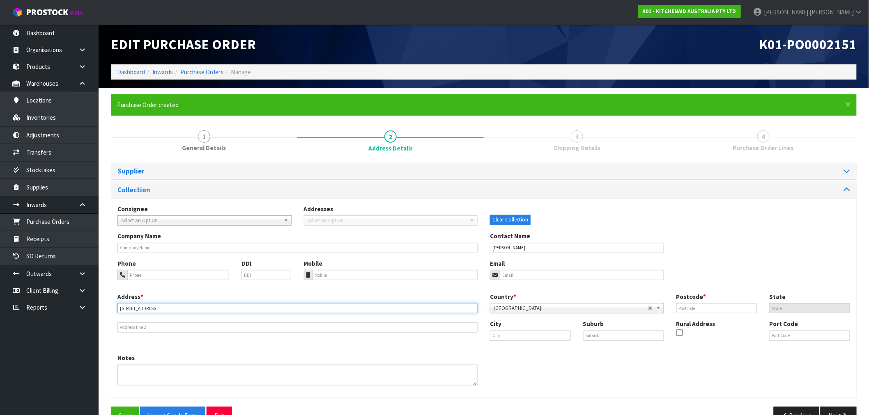
click at [204, 306] on input "20 SUTCLIFFE STREET, ST CLAIR, OTAGO, 9012" at bounding box center [297, 308] width 360 height 10
click at [203, 305] on input "20 SUTCLIFFE STREET, ST CLAIR, OTAGO, 9012" at bounding box center [297, 308] width 360 height 10
type input "20 SUTCLIFFE STREET, ST CLAIR, OTAGO,"
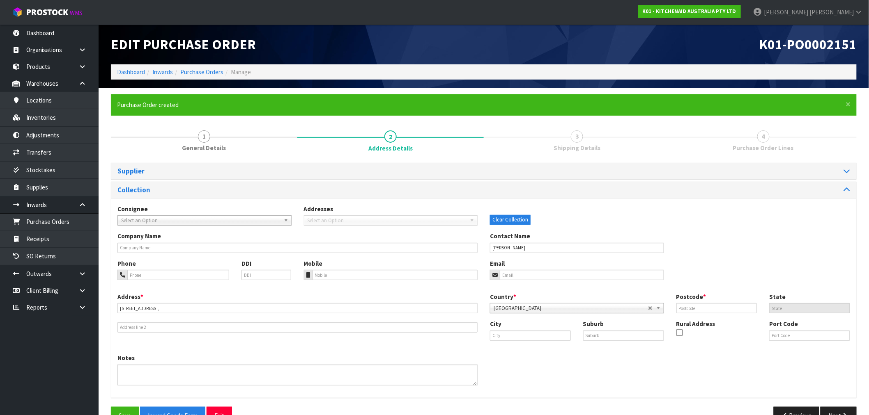
drag, startPoint x: 719, startPoint y: 301, endPoint x: 721, endPoint y: 307, distance: 6.1
click at [720, 302] on div "Postcode *" at bounding box center [716, 303] width 93 height 21
click at [722, 308] on input "text" at bounding box center [716, 308] width 81 height 10
paste input "9012"
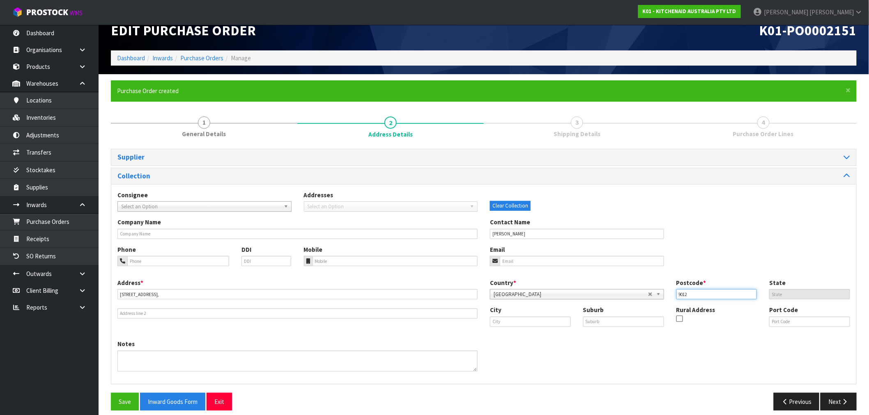
scroll to position [22, 0]
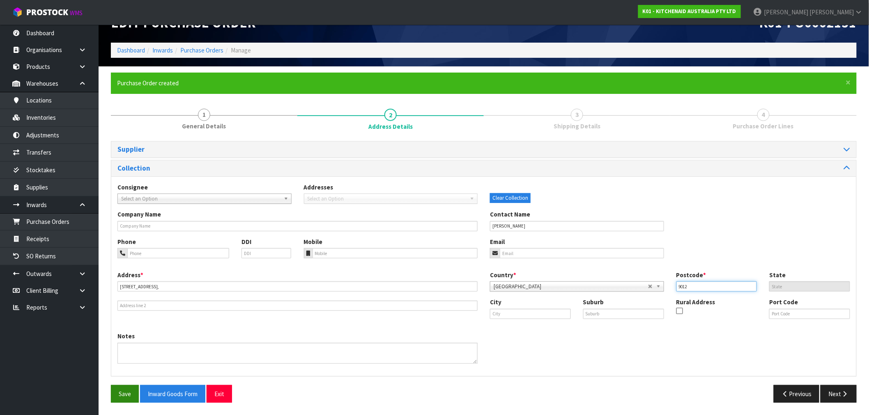
type input "9012"
click at [121, 397] on button "Save" at bounding box center [125, 394] width 28 height 18
click at [850, 393] on button "Next" at bounding box center [838, 394] width 36 height 18
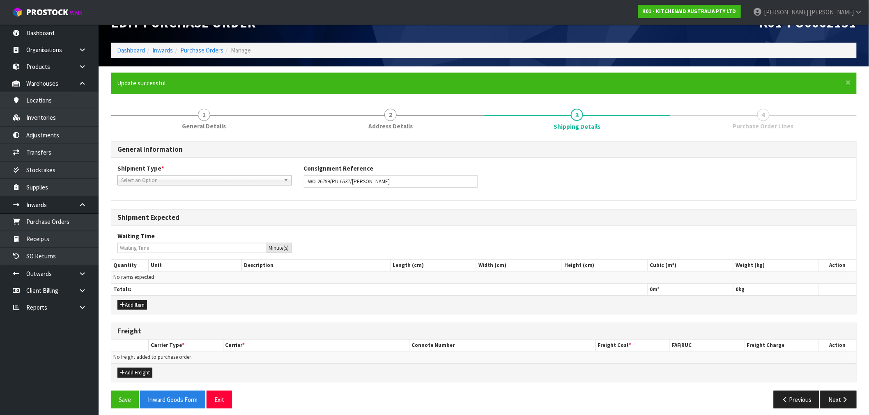
click at [146, 181] on span "Select an Option" at bounding box center [200, 181] width 159 height 10
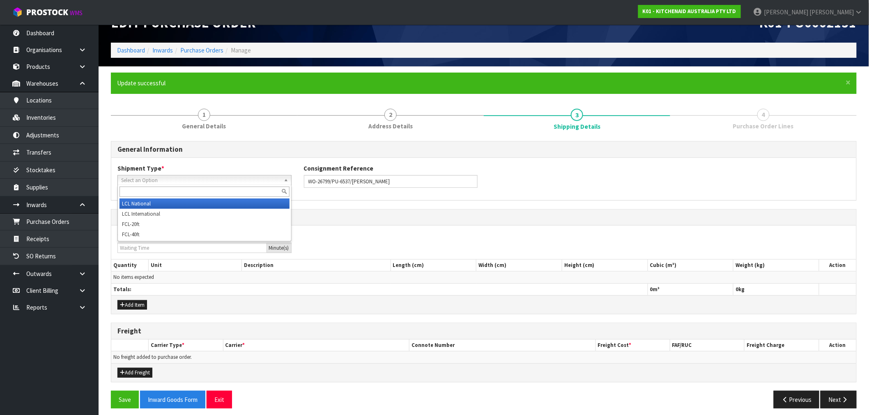
click at [159, 200] on li "LCL National" at bounding box center [204, 204] width 170 height 10
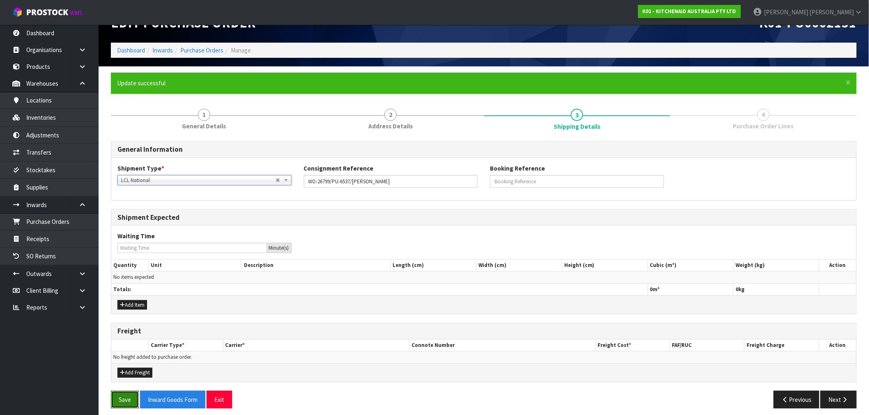
drag, startPoint x: 137, startPoint y: 396, endPoint x: 159, endPoint y: 383, distance: 25.4
click at [138, 396] on button "Save" at bounding box center [125, 400] width 28 height 18
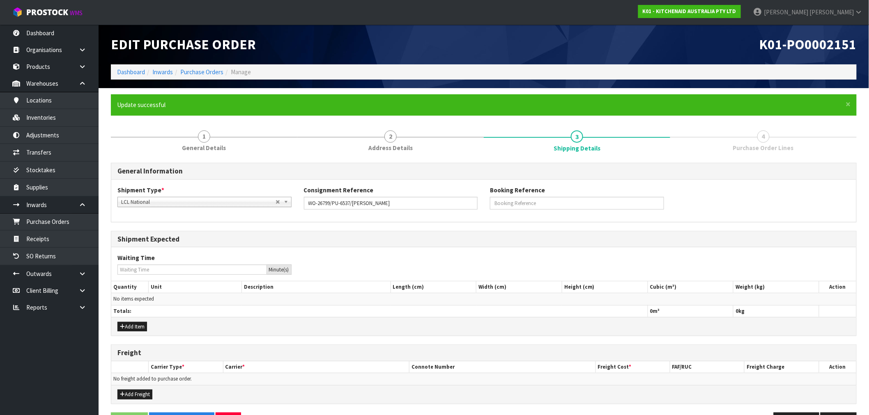
scroll to position [27, 0]
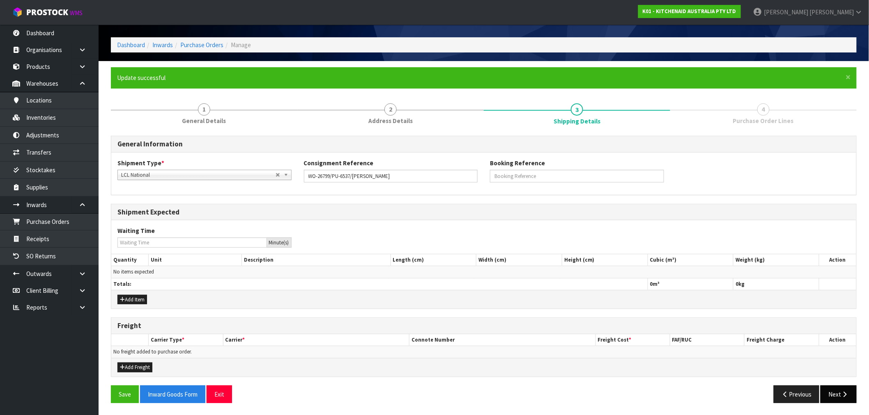
drag, startPoint x: 840, startPoint y: 406, endPoint x: 838, endPoint y: 395, distance: 12.0
click at [839, 404] on div "Save Inward Goods Form Exit Previous Next" at bounding box center [484, 398] width 758 height 24
click at [837, 393] on button "Next" at bounding box center [838, 395] width 36 height 18
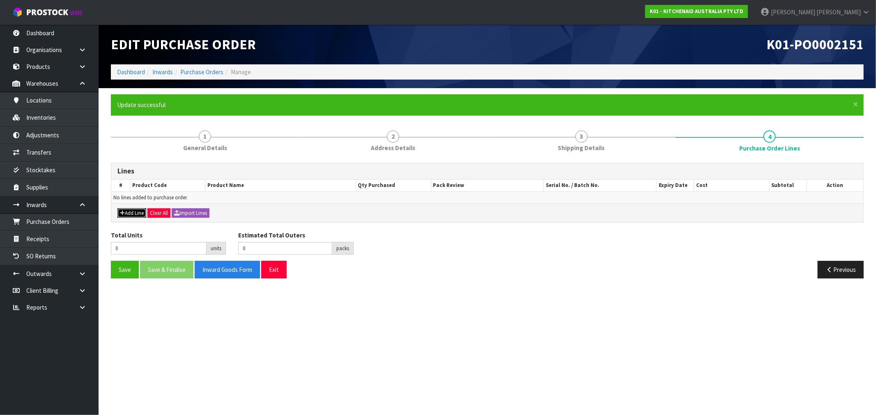
click at [135, 212] on button "Add Line" at bounding box center [131, 214] width 29 height 10
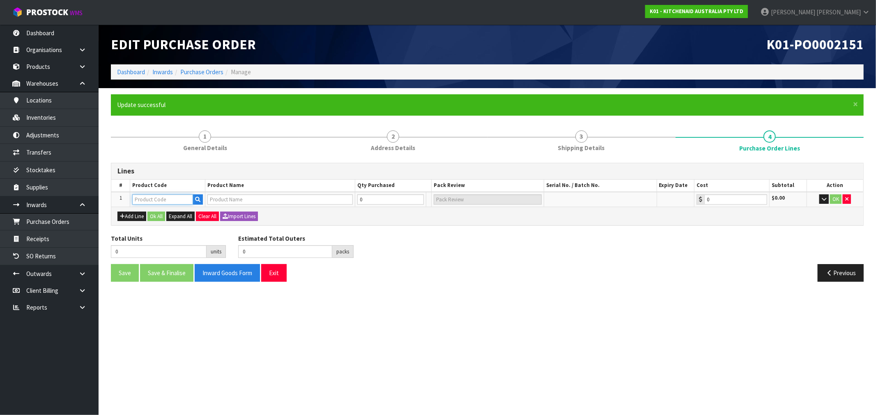
click at [172, 199] on input "text" at bounding box center [162, 200] width 61 height 10
paste input "5KSM195PSABK"
type input "5KSM195PSABK"
type input "KSM195 TH MIXER CAST IRON BLACK"
type input "0.00"
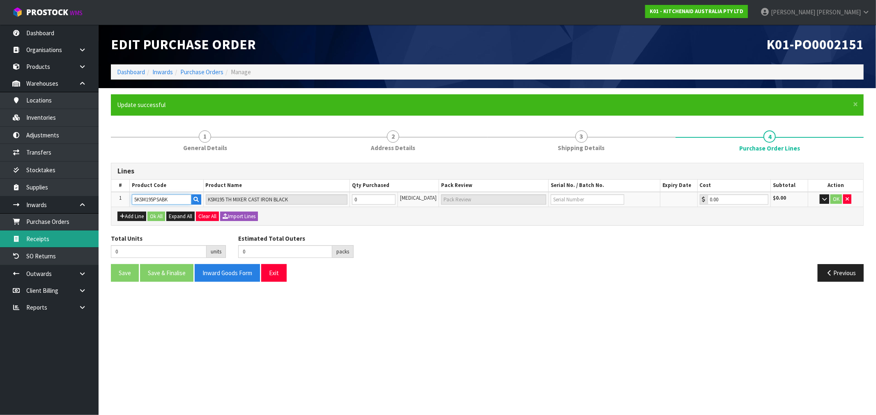
type input "5KSM195PSABK"
click at [596, 199] on input "text" at bounding box center [587, 200] width 73 height 10
paste input "WD40134000"
type input "WD40134000"
click at [365, 200] on input "0" at bounding box center [374, 200] width 44 height 10
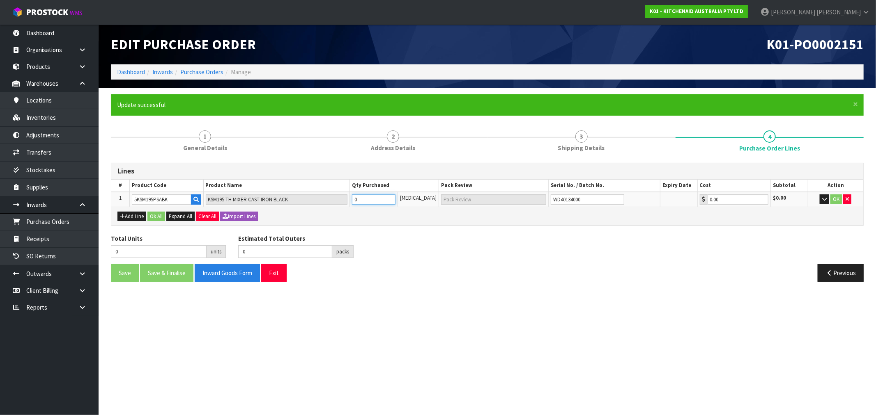
type input "1"
type input "1 CTN"
type input "1"
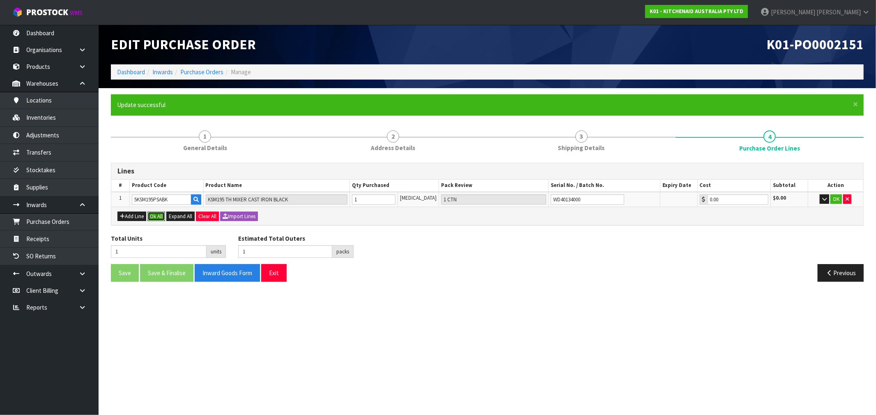
click at [158, 214] on button "Ok All" at bounding box center [156, 217] width 18 height 10
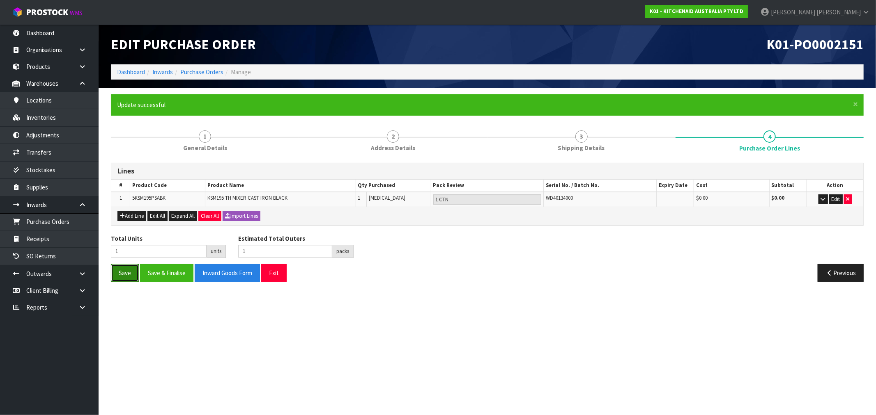
click at [124, 277] on button "Save" at bounding box center [125, 273] width 28 height 18
click at [840, 268] on button "Previous" at bounding box center [840, 273] width 46 height 18
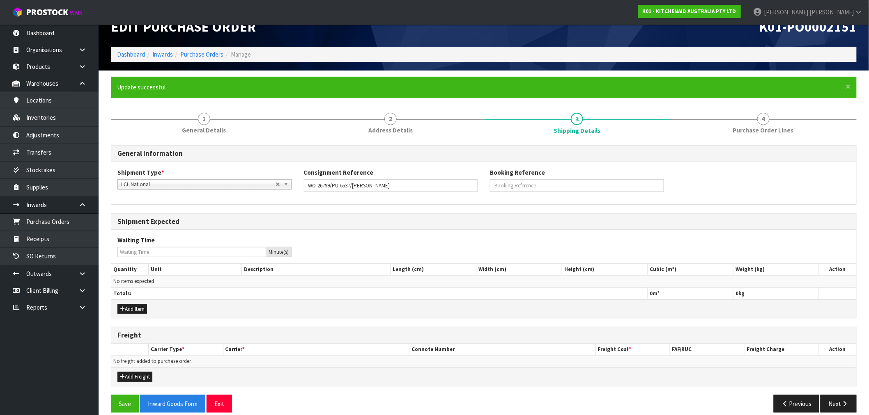
scroll to position [27, 0]
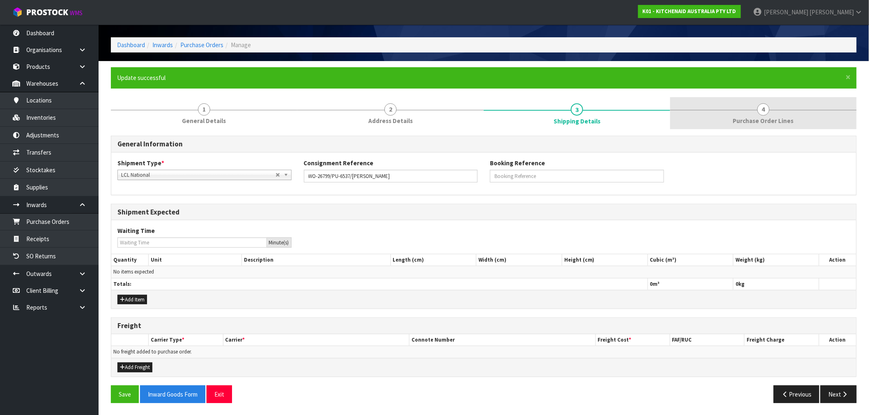
click at [797, 111] on link "4 Purchase Order Lines" at bounding box center [763, 113] width 186 height 32
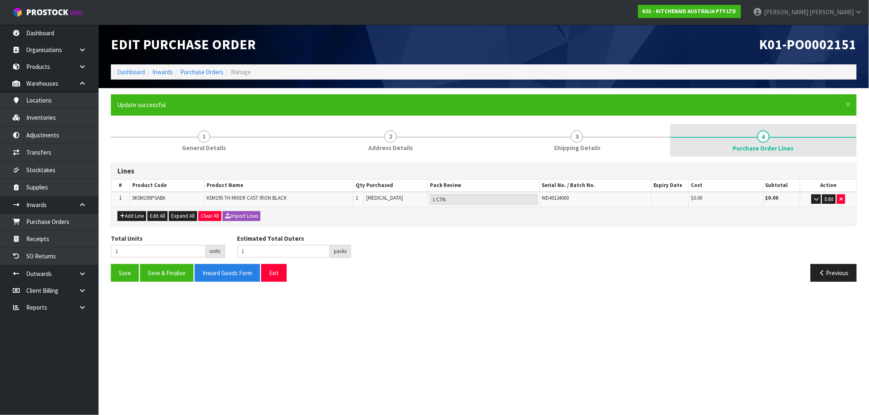
scroll to position [0, 0]
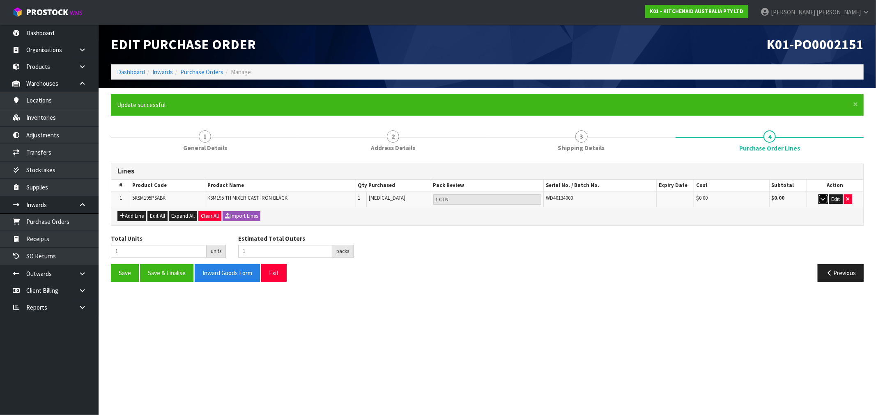
click at [821, 201] on icon "button" at bounding box center [823, 199] width 5 height 5
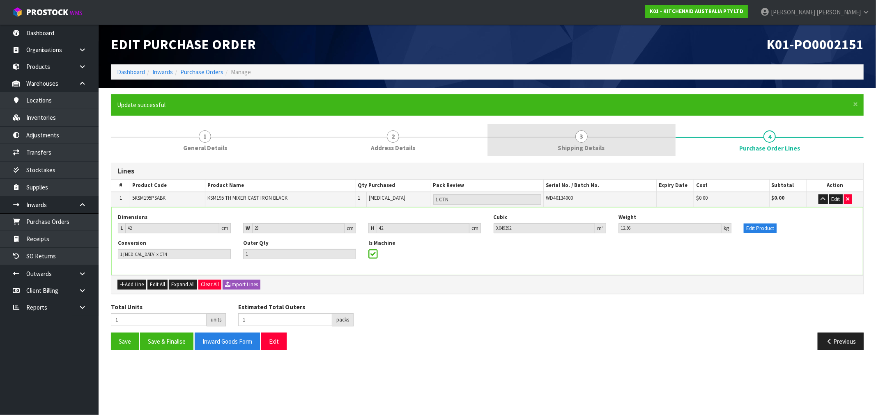
click at [619, 154] on link "3 Shipping Details" at bounding box center [581, 140] width 188 height 32
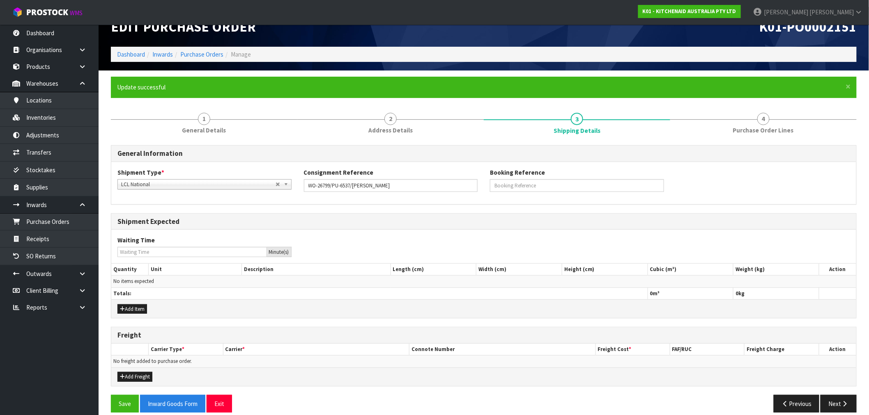
scroll to position [27, 0]
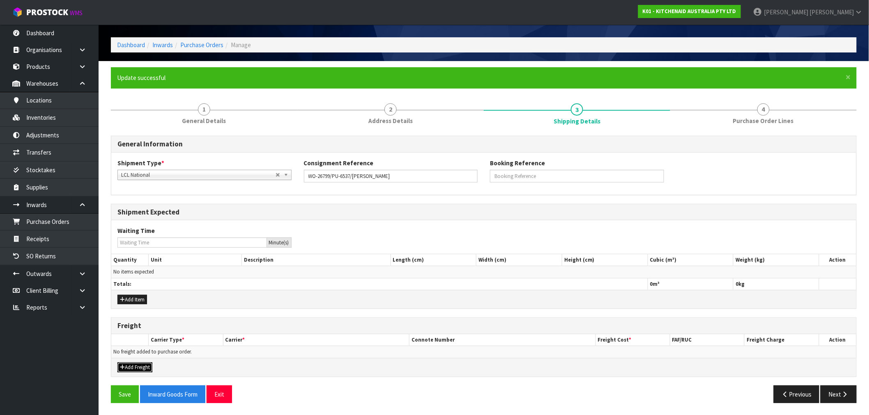
click at [132, 369] on button "Add Freight" at bounding box center [134, 368] width 35 height 10
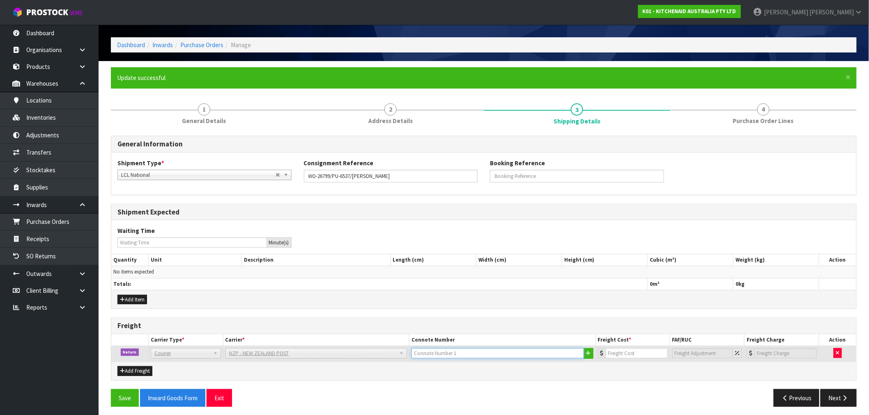
click at [469, 354] on input "text" at bounding box center [497, 354] width 172 height 10
paste input "(00) 89421 03799 39780 544"
type input "(00) 89421 03799 39780 544"
click at [620, 356] on input "number" at bounding box center [637, 354] width 62 height 10
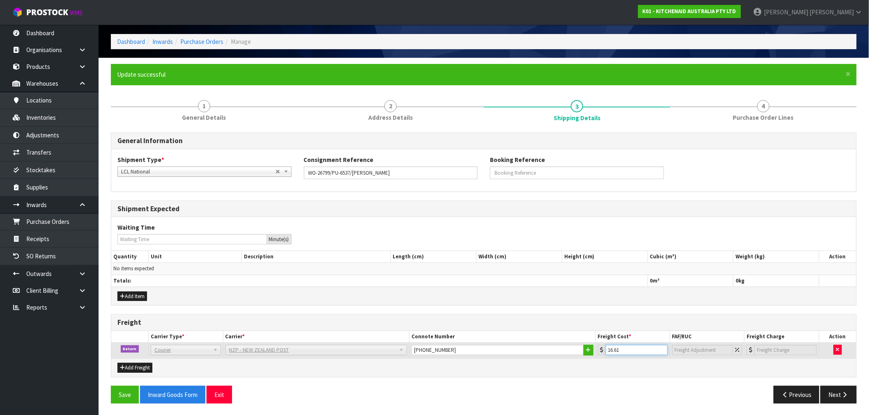
scroll to position [31, 0]
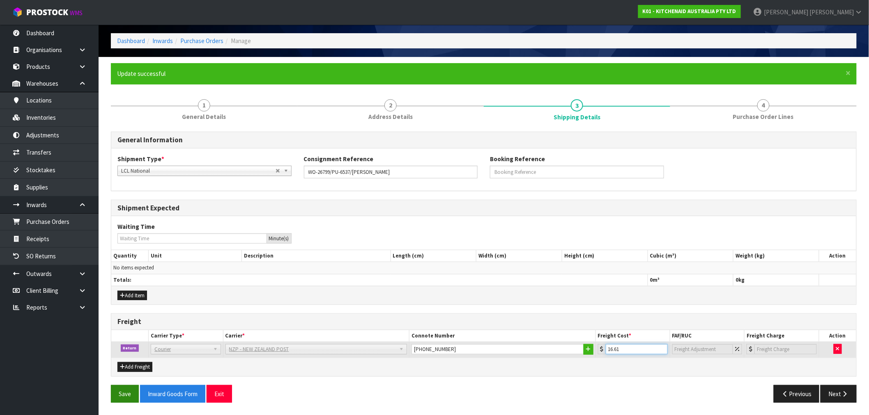
type input "16.61"
click at [122, 392] on button "Save" at bounding box center [125, 394] width 28 height 18
click at [846, 391] on icon "button" at bounding box center [845, 394] width 8 height 6
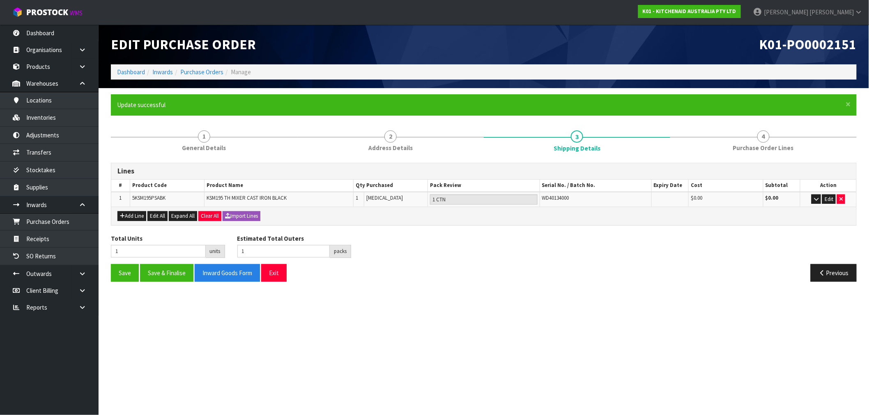
scroll to position [0, 0]
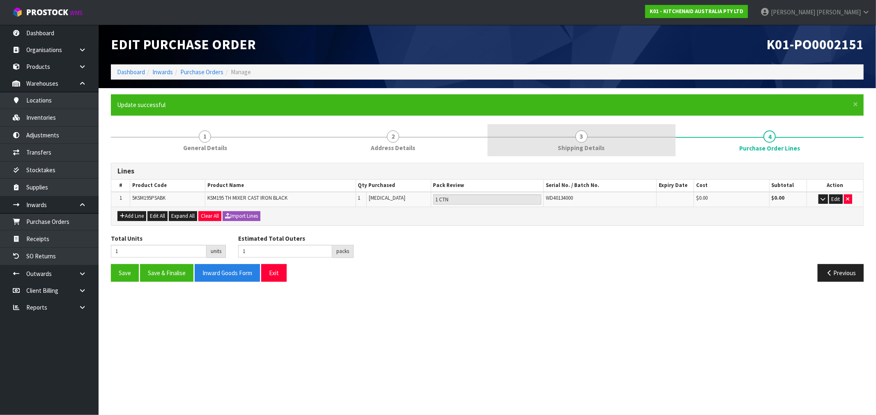
click at [614, 145] on link "3 Shipping Details" at bounding box center [581, 140] width 188 height 32
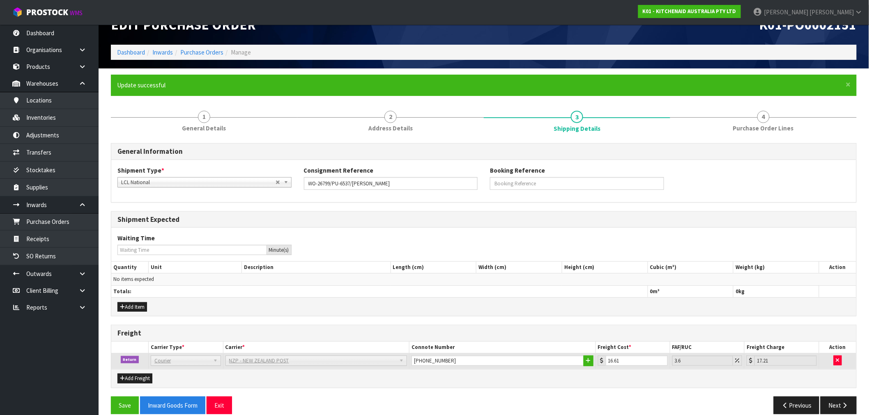
scroll to position [31, 0]
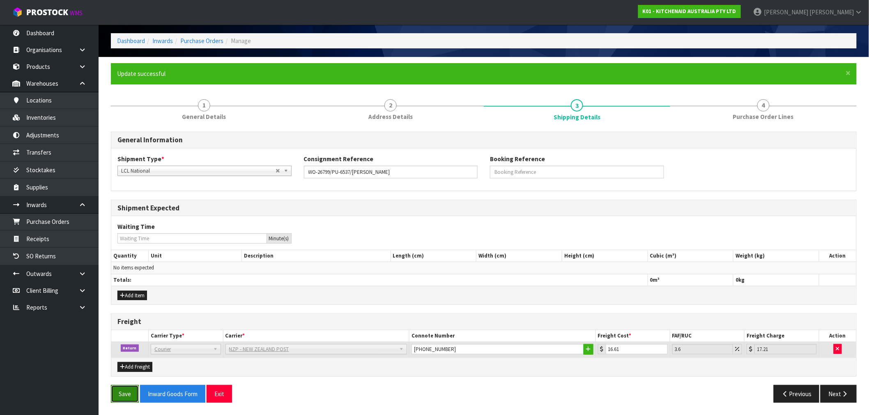
click at [121, 393] on button "Save" at bounding box center [125, 394] width 28 height 18
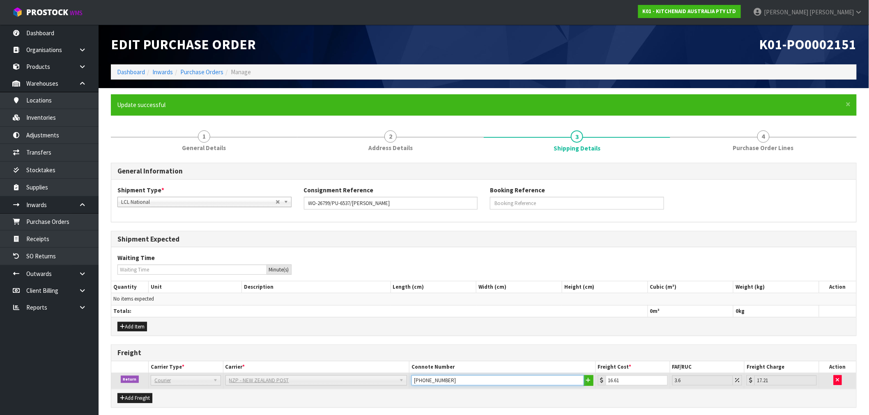
drag, startPoint x: 482, startPoint y: 380, endPoint x: 367, endPoint y: 385, distance: 115.0
click at [367, 385] on tr "Return Company Bulk Courier Courier DEAEXPAKL - DEADLINE EXPRESS COURIERS DHL C…" at bounding box center [483, 382] width 745 height 16
click at [126, 72] on link "Dashboard" at bounding box center [131, 72] width 28 height 8
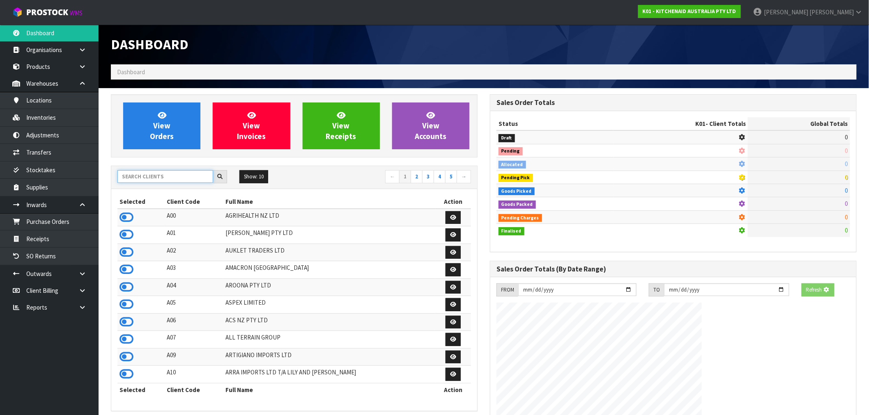
click at [168, 177] on input "text" at bounding box center [165, 176] width 96 height 13
type input "T01"
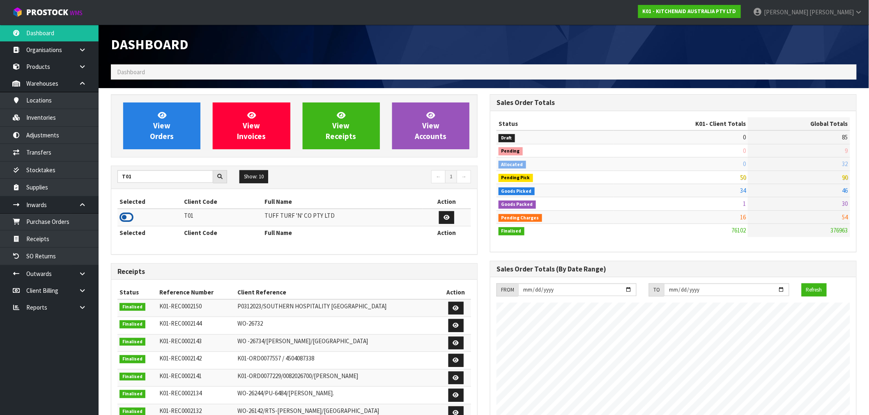
click at [131, 213] on icon at bounding box center [126, 217] width 14 height 12
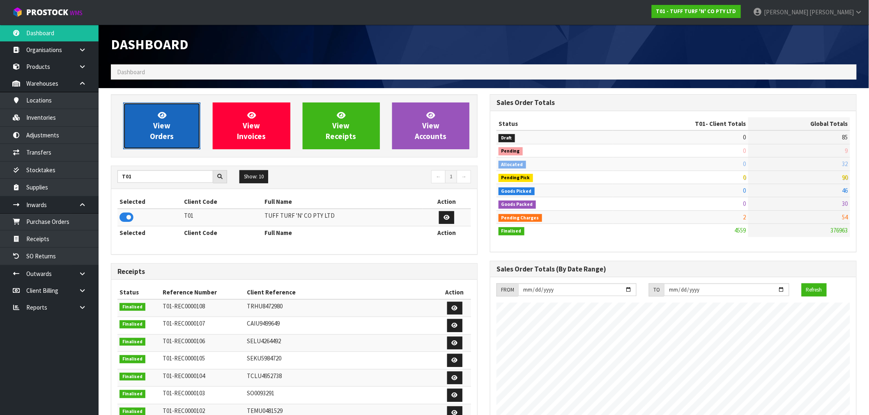
click at [178, 124] on link "View Orders" at bounding box center [161, 126] width 77 height 47
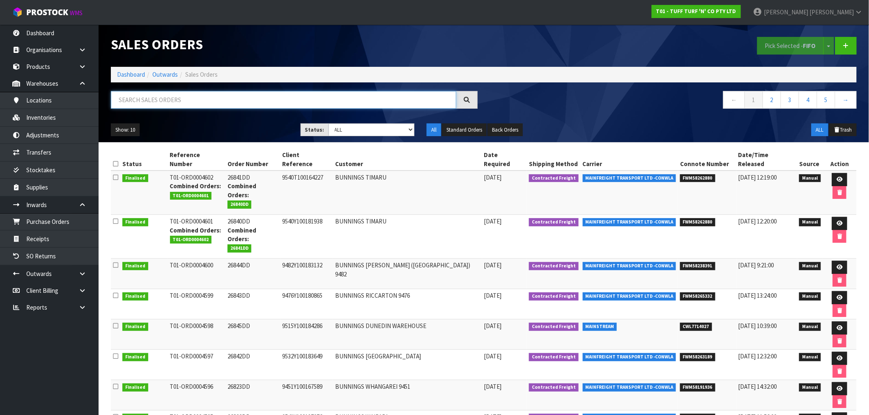
paste input "Y100168977"
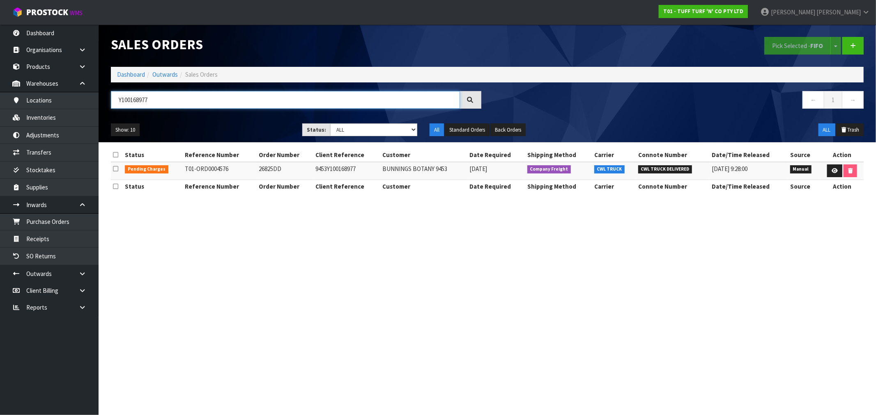
click at [159, 103] on input "Y100168977" at bounding box center [285, 100] width 349 height 18
type input "4593"
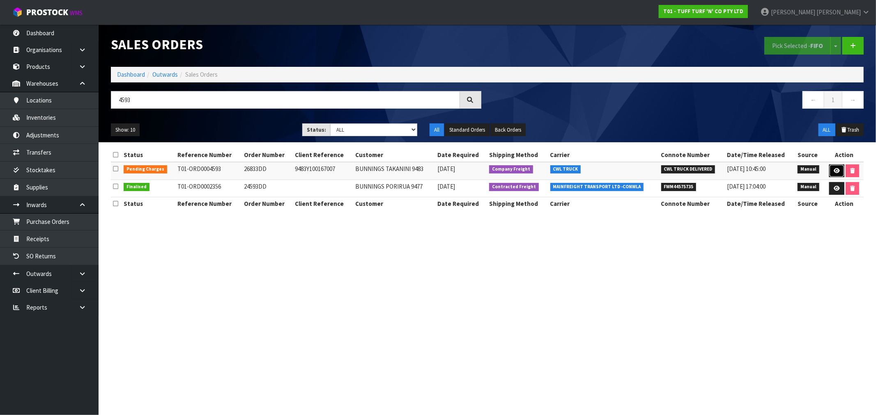
click at [838, 168] on icon at bounding box center [836, 170] width 6 height 5
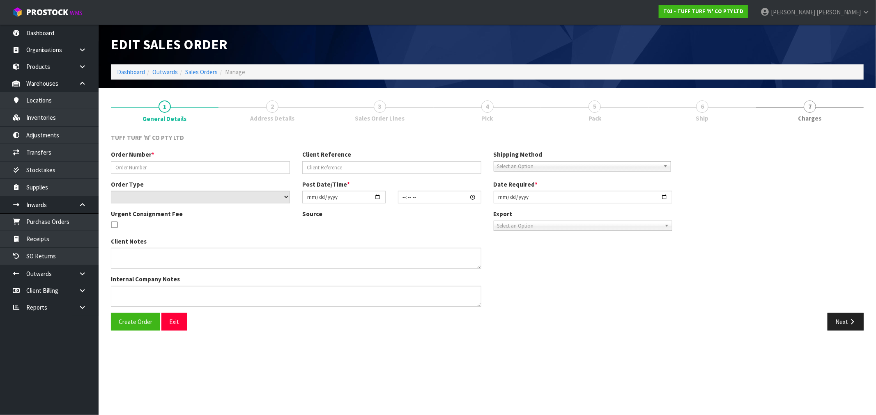
type input "26833DD"
type input "9483Y100167007"
select select "number:0"
type input "2025-08-04"
type input "13:30:00.000"
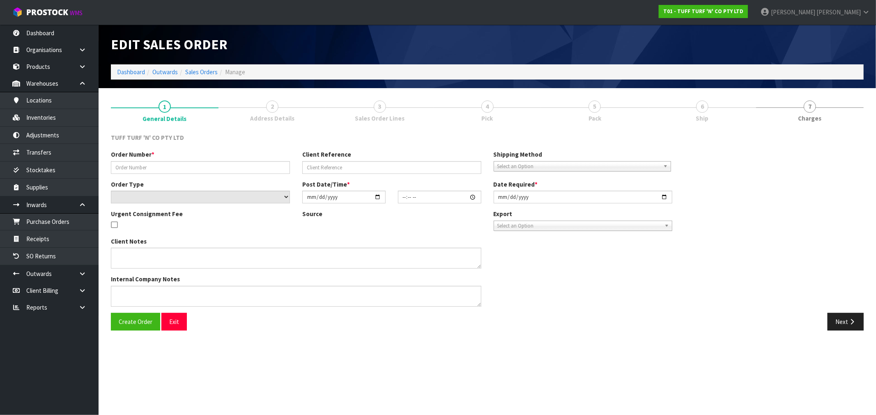
type input "2025-08-05"
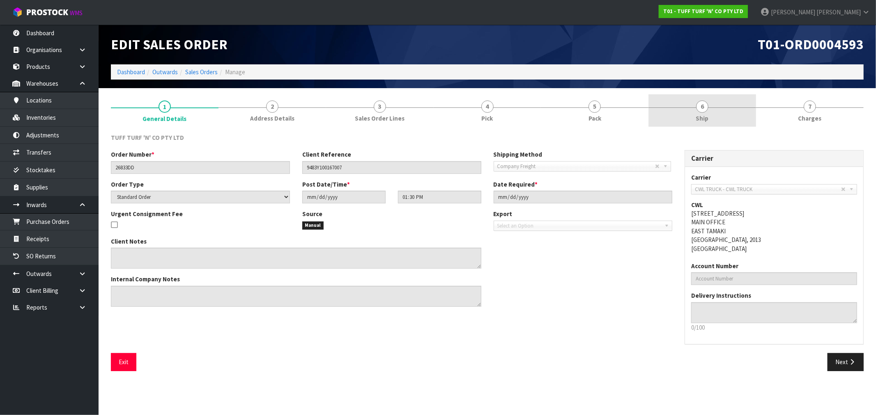
click at [719, 117] on link "6 Ship" at bounding box center [702, 110] width 108 height 32
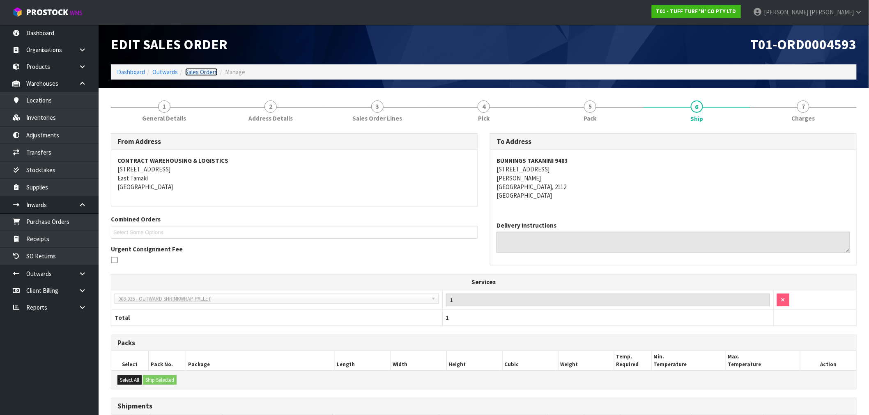
click at [204, 75] on link "Sales Orders" at bounding box center [201, 72] width 32 height 8
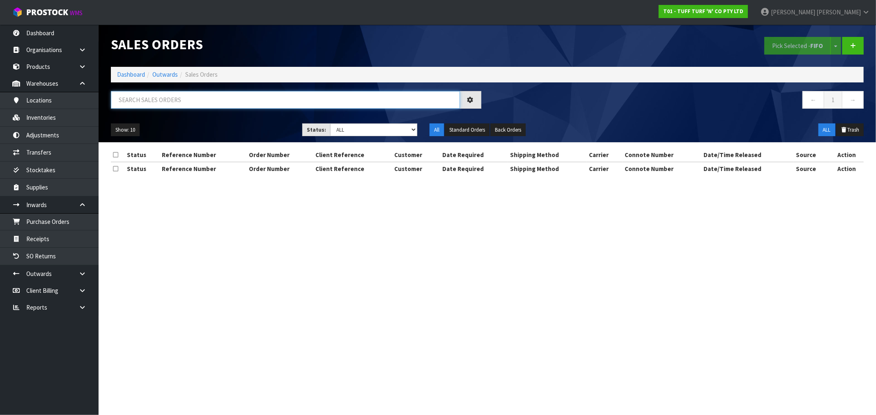
click at [249, 103] on input "text" at bounding box center [285, 100] width 349 height 18
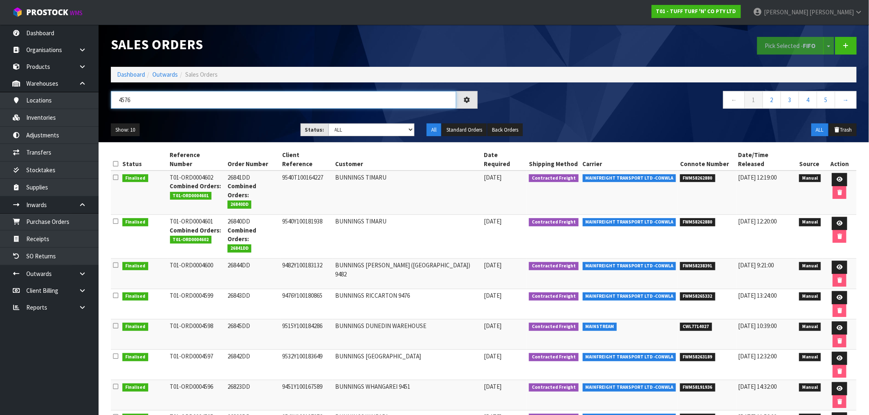
type input "4576"
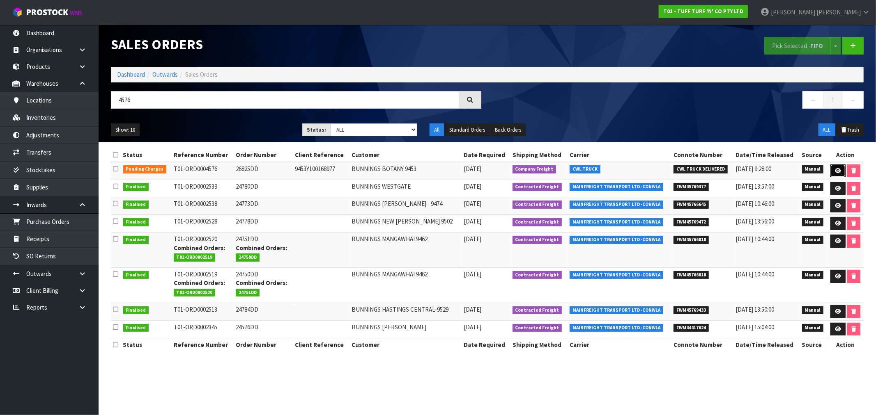
click at [836, 171] on icon at bounding box center [838, 170] width 6 height 5
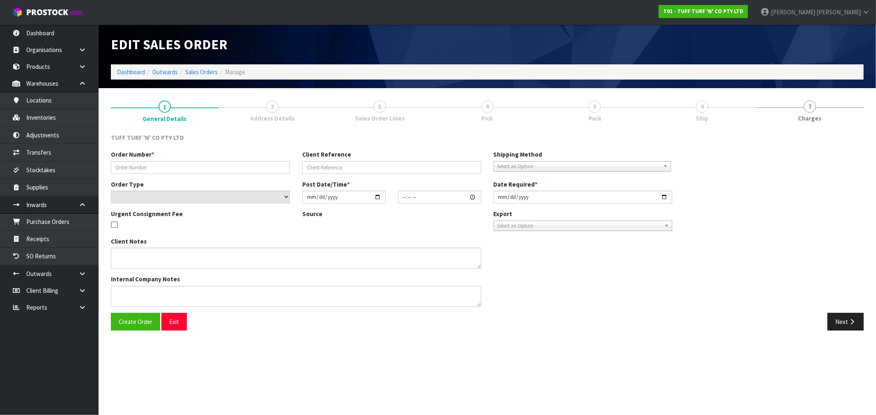
type input "26825DD"
type input "9453Y100168977"
select select "number:0"
type input "2025-08-04"
type input "12:27:00.000"
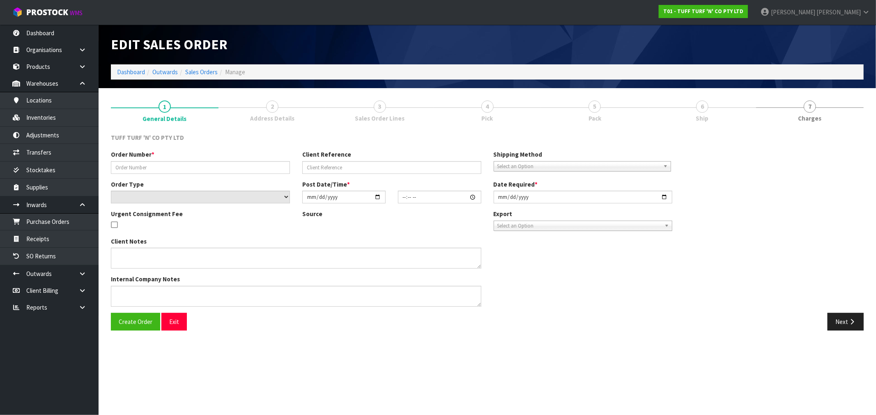
type input "2025-08-05"
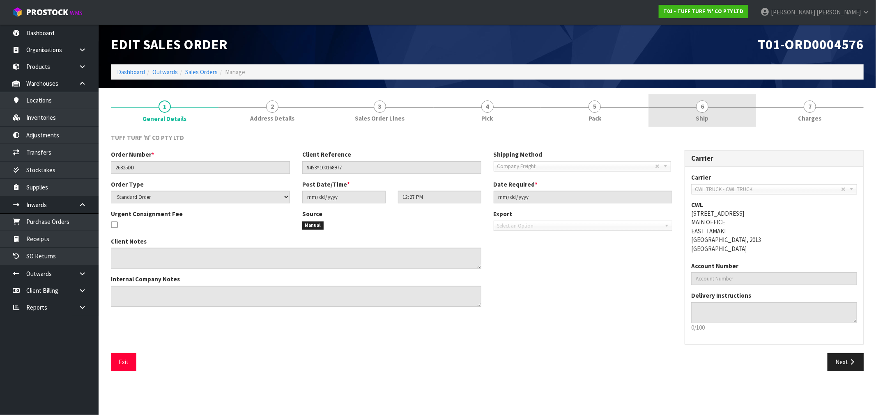
click at [709, 120] on link "6 Ship" at bounding box center [702, 110] width 108 height 32
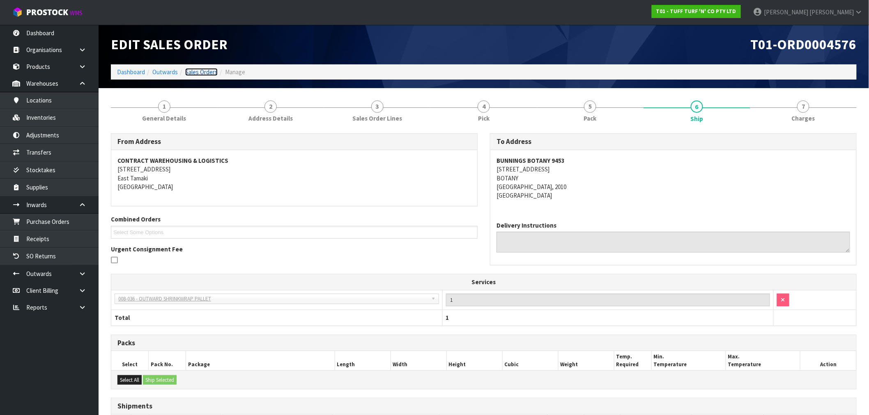
click at [195, 74] on link "Sales Orders" at bounding box center [201, 72] width 32 height 8
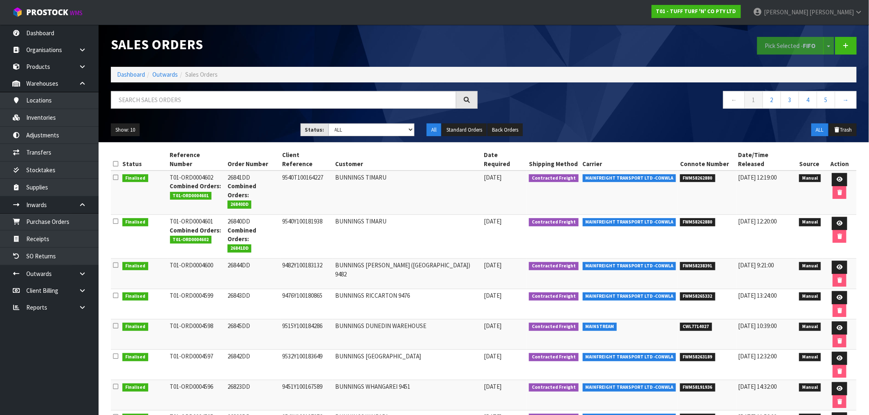
click at [131, 82] on ol "Dashboard Outwards Sales Orders" at bounding box center [484, 74] width 746 height 15
click at [131, 76] on link "Dashboard" at bounding box center [131, 75] width 28 height 8
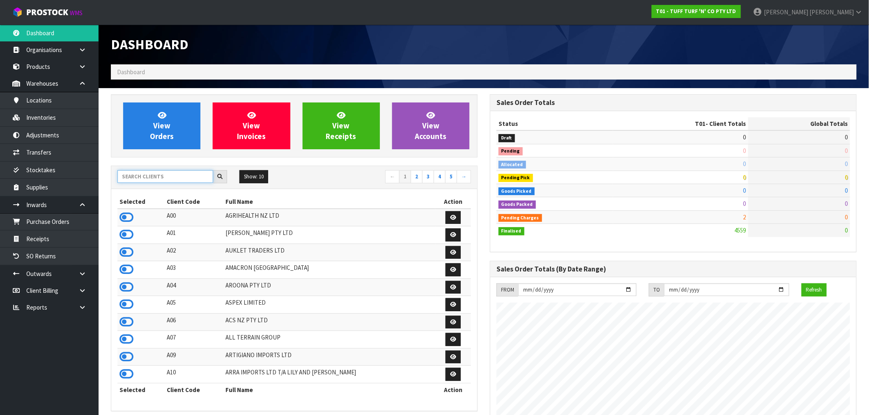
click at [174, 178] on input "text" at bounding box center [165, 176] width 96 height 13
type input "F"
type input "D04"
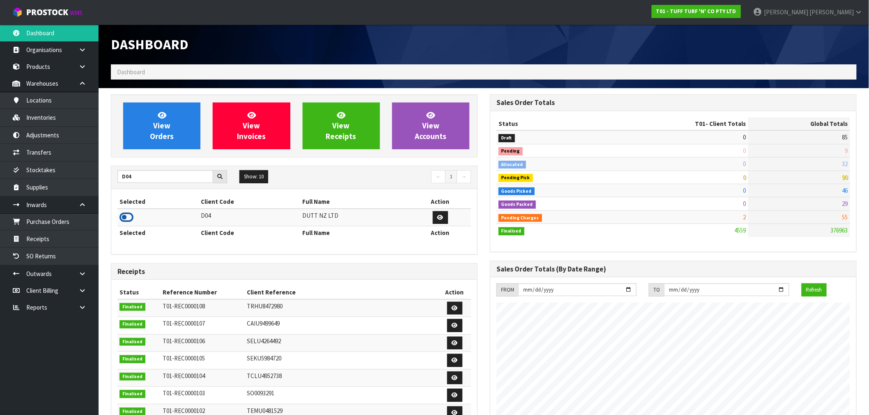
click at [126, 219] on icon at bounding box center [126, 217] width 14 height 12
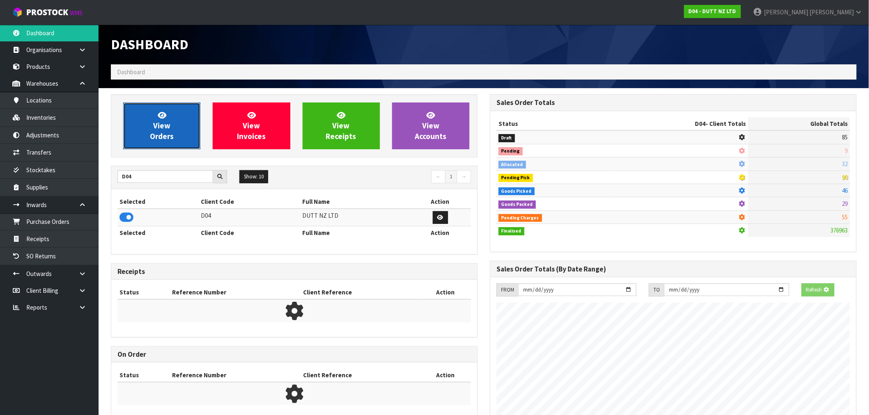
scroll to position [410023, 410156]
click at [192, 116] on link "View Orders" at bounding box center [161, 126] width 77 height 47
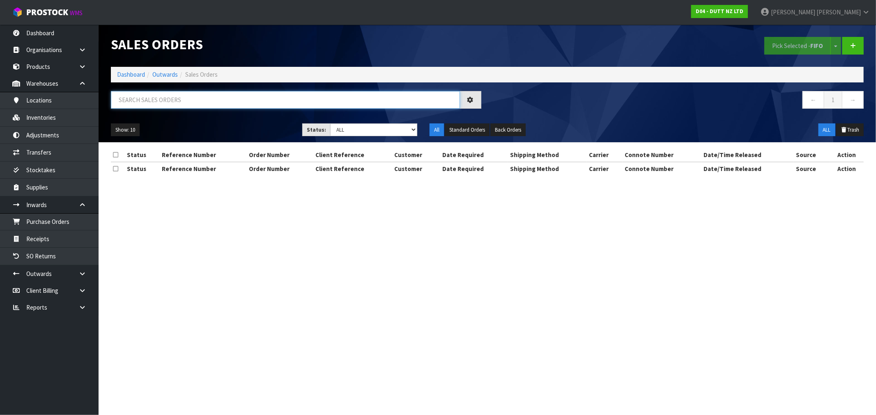
click at [198, 101] on input "text" at bounding box center [285, 100] width 349 height 18
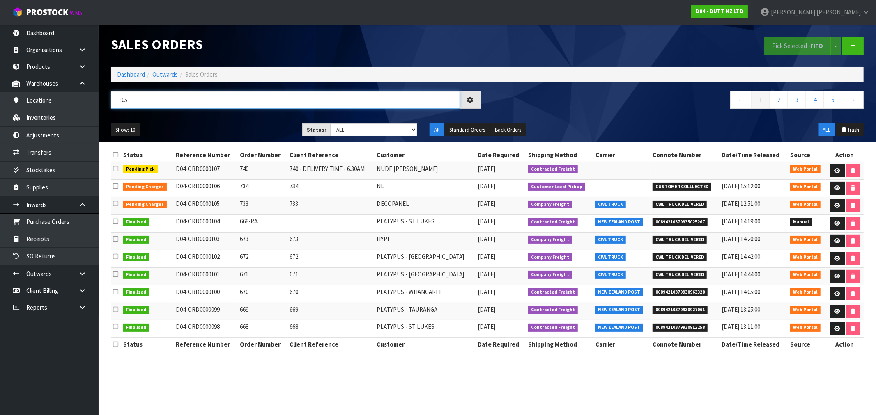
type input "105"
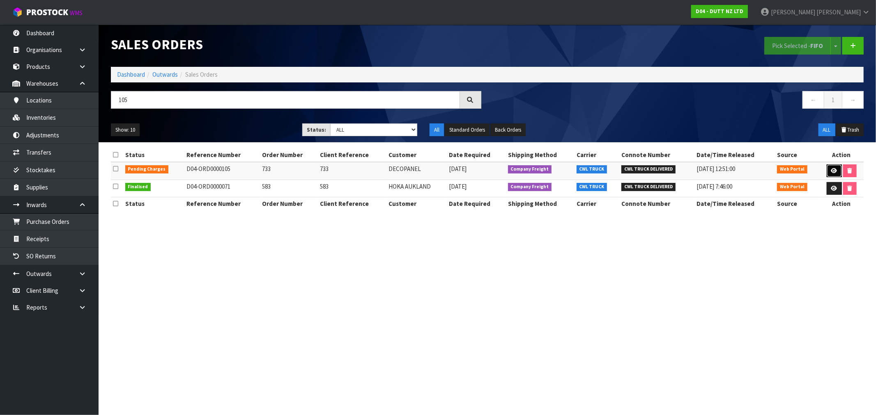
click at [828, 174] on link at bounding box center [833, 171] width 15 height 13
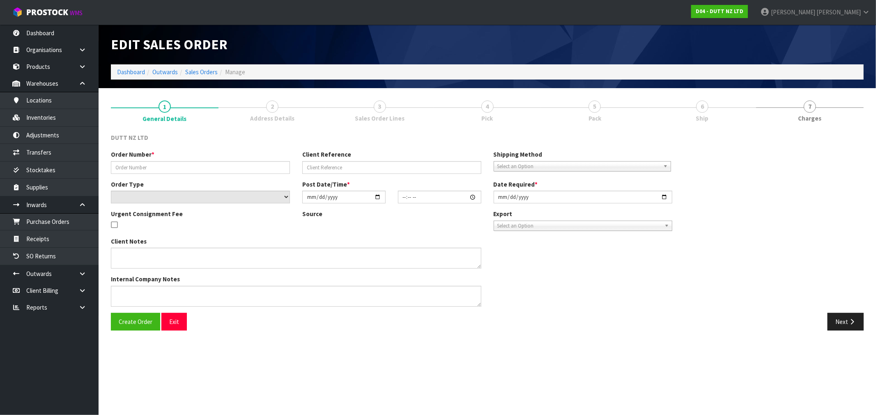
type input "733"
select select "number:0"
type input "2025-08-14"
type input "12:07:00.000"
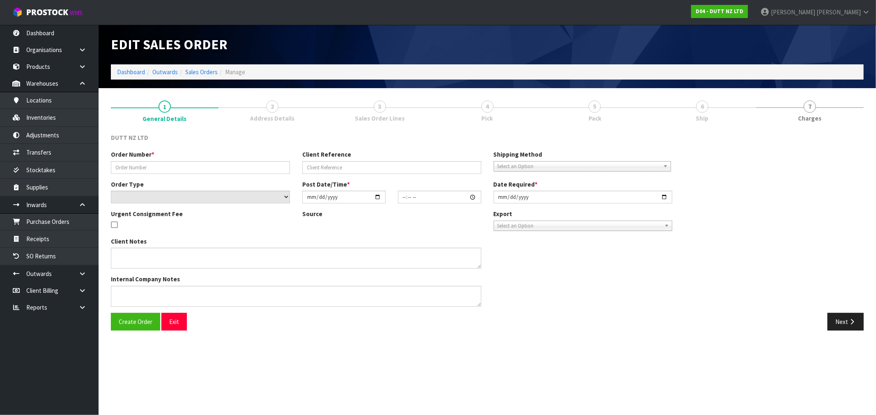
type input "2025-08-14"
type textarea "DECOPANEL 956A GREAT SOUTH ROAD PENROSE, AUCKLAND 1061 SITE CONTACT - 021 289 7…"
type textarea "HE FOLLOWING ORDER CAN ACCEPT ORDER TILL 3PM, CAN WE CONFIRM IF THAT’S ACHIEVAB…"
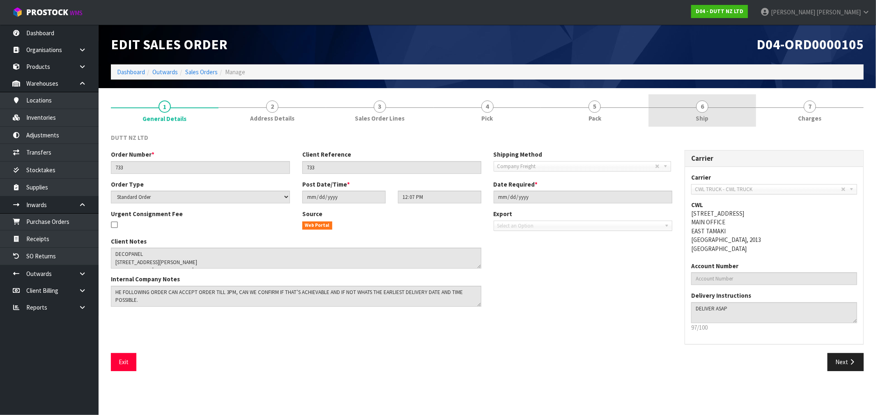
click at [711, 113] on link "6 Ship" at bounding box center [702, 110] width 108 height 32
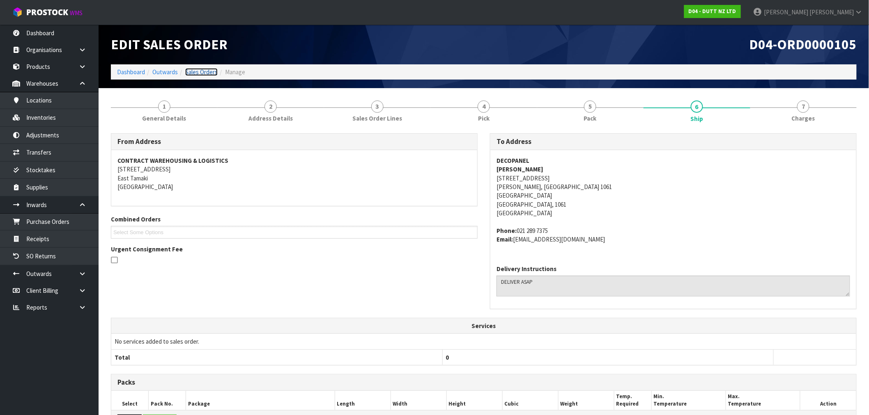
click at [208, 71] on link "Sales Orders" at bounding box center [201, 72] width 32 height 8
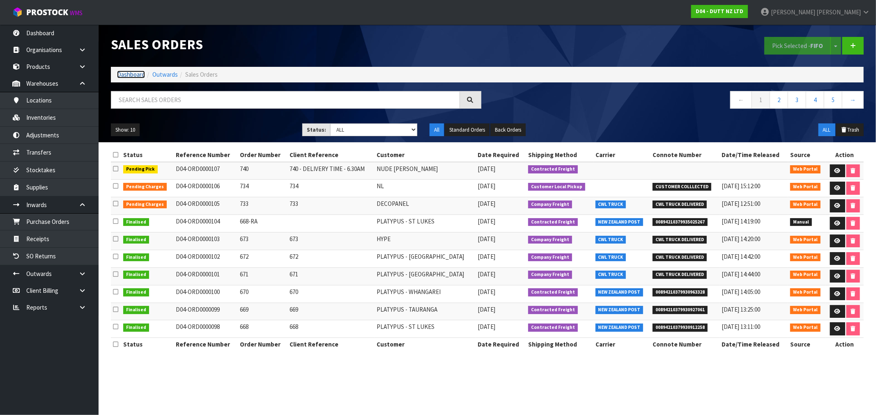
click at [122, 75] on link "Dashboard" at bounding box center [131, 75] width 28 height 8
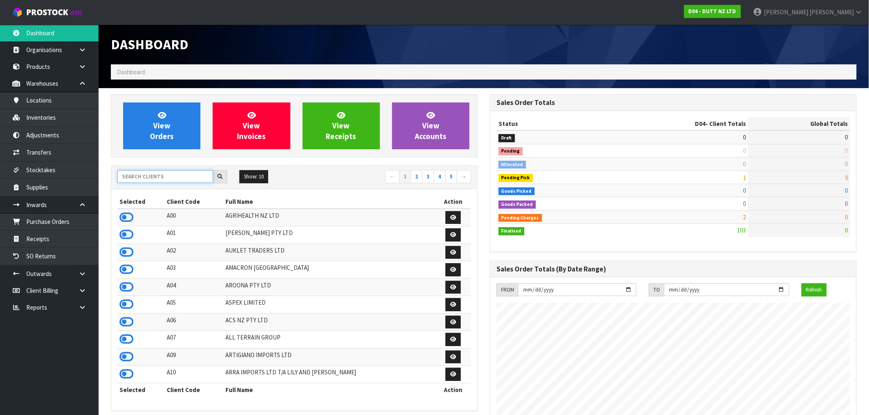
scroll to position [622, 379]
click at [178, 177] on input "text" at bounding box center [165, 176] width 96 height 13
type input "Y"
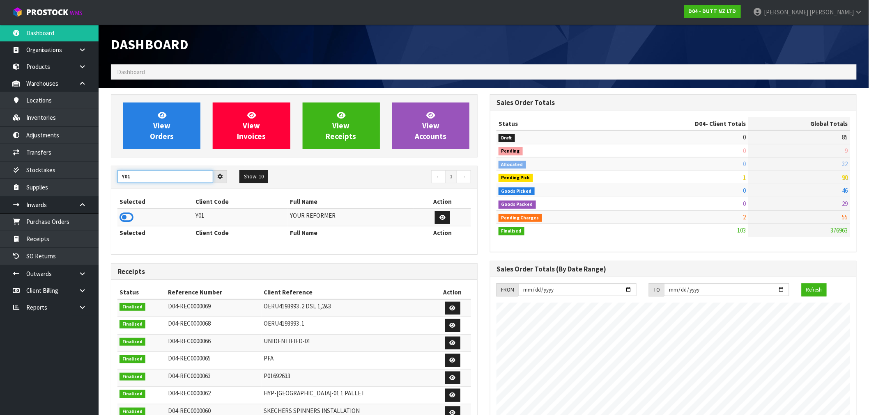
type input "Y01"
drag, startPoint x: 126, startPoint y: 216, endPoint x: 142, endPoint y: 153, distance: 65.3
click at [126, 215] on icon at bounding box center [126, 217] width 14 height 12
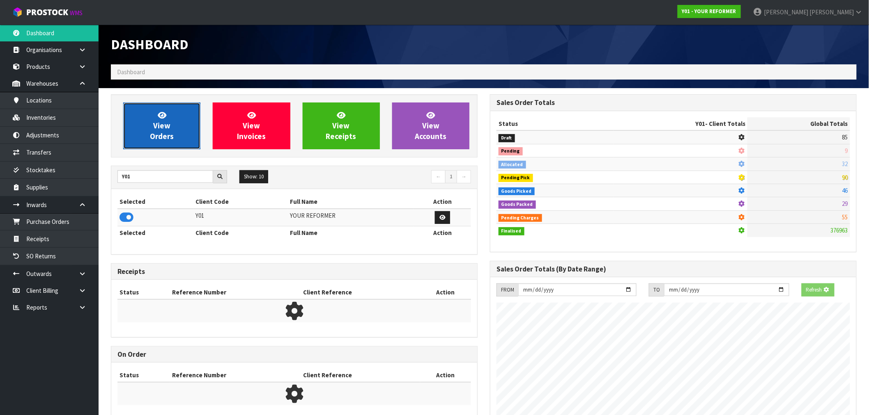
scroll to position [410023, 410156]
click at [140, 147] on link "View Orders" at bounding box center [161, 126] width 77 height 47
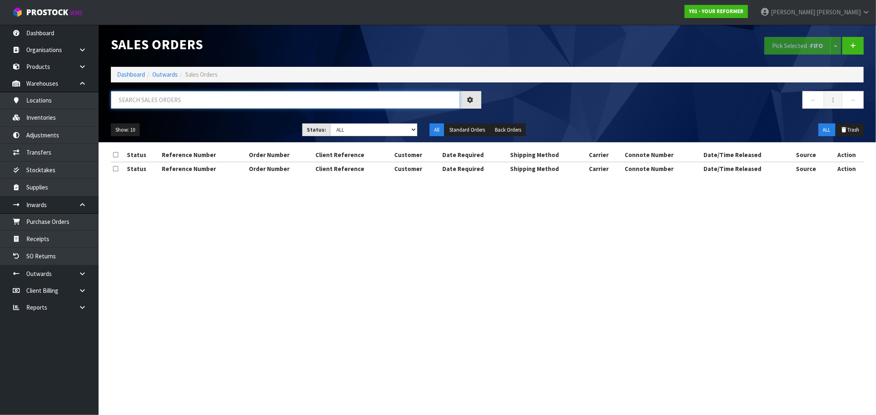
click at [170, 104] on input "text" at bounding box center [285, 100] width 349 height 18
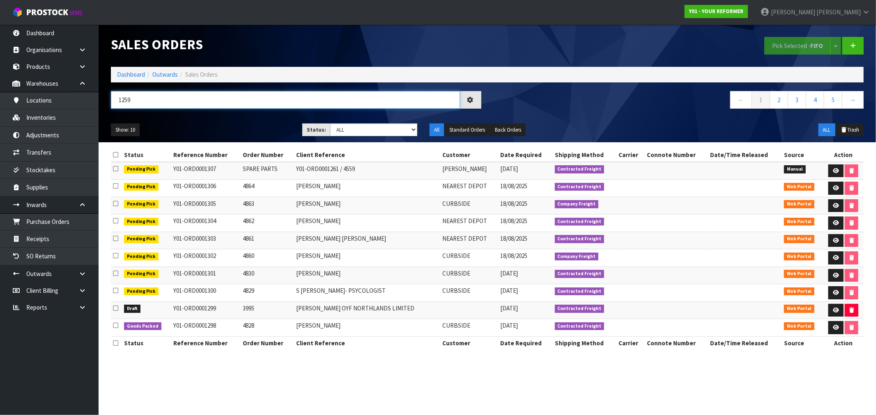
type input "1259"
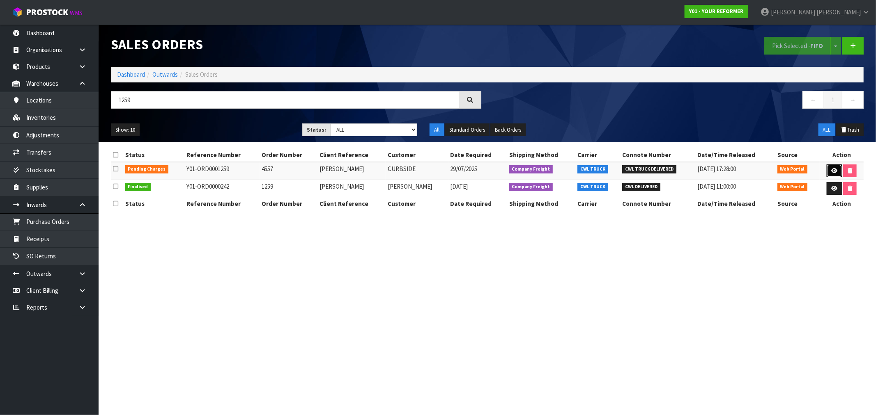
click at [832, 175] on link at bounding box center [833, 171] width 15 height 13
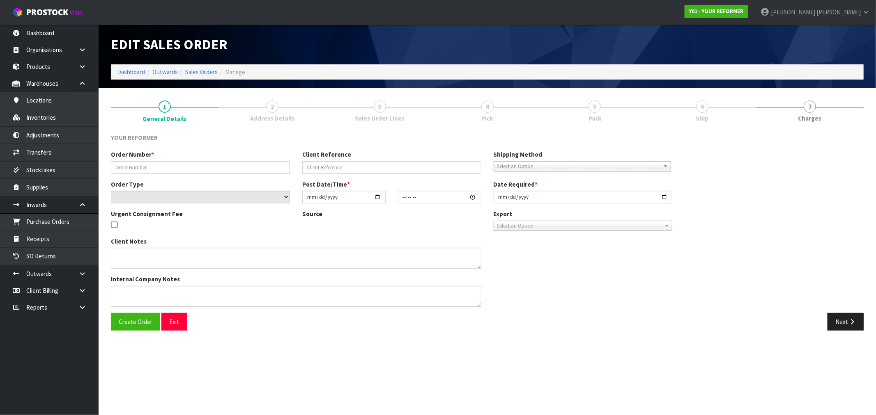
type input "4557"
type input "NIKKI MACKAY"
select select "number:0"
type input "2025-07-28"
type input "12:26:00.000"
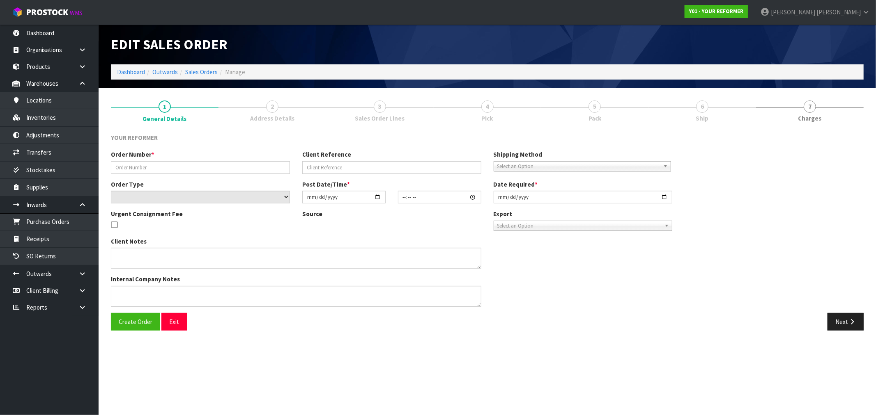
type input "2025-07-29"
type textarea "NIKKI MACKAY 3 FLAXFIELD LANE AUK BEACHLANDS 2018 NEW ZEALAND +64 21 415 307"
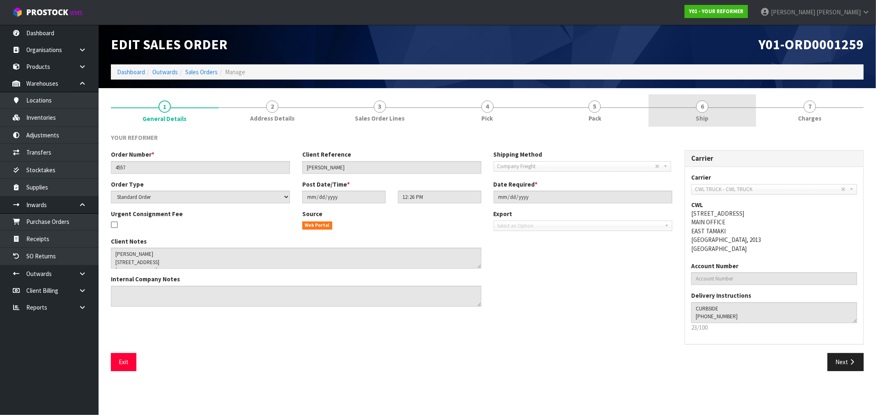
click at [721, 115] on link "6 Ship" at bounding box center [702, 110] width 108 height 32
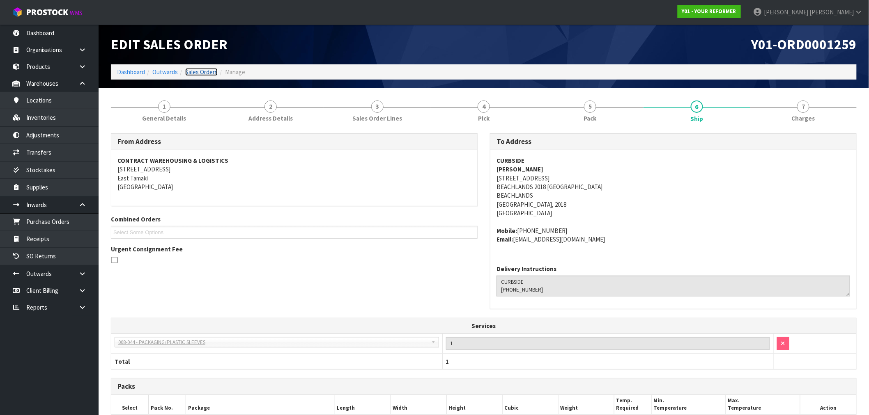
click at [193, 73] on link "Sales Orders" at bounding box center [201, 72] width 32 height 8
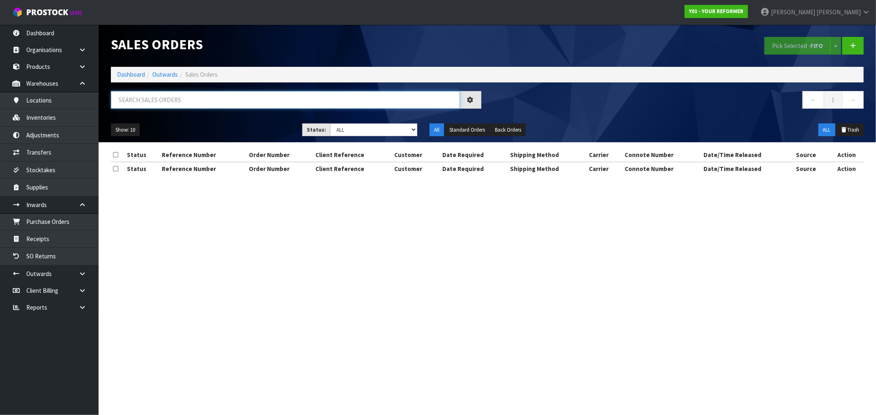
click at [236, 100] on input "text" at bounding box center [285, 100] width 349 height 18
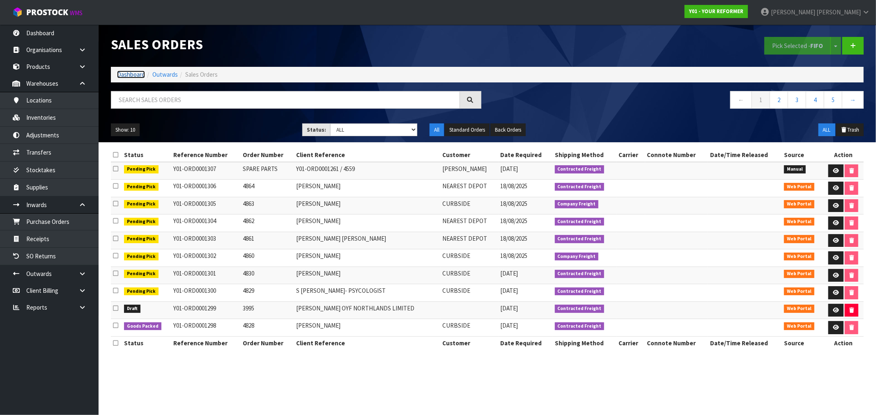
click at [134, 71] on link "Dashboard" at bounding box center [131, 75] width 28 height 8
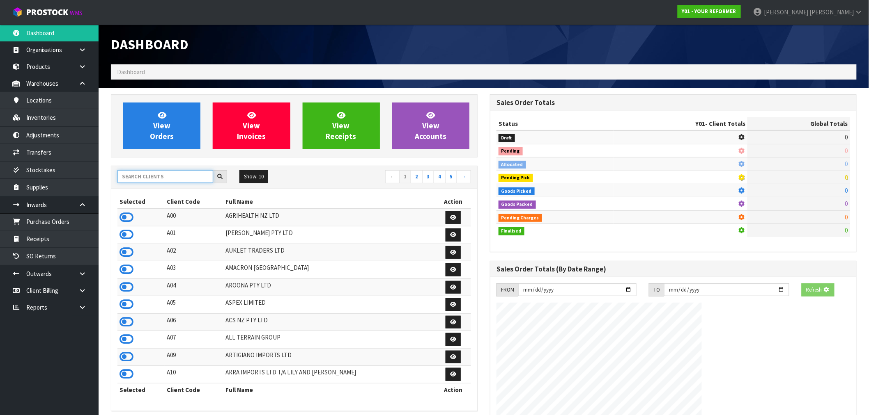
click at [154, 178] on input "text" at bounding box center [165, 176] width 96 height 13
type input "D00"
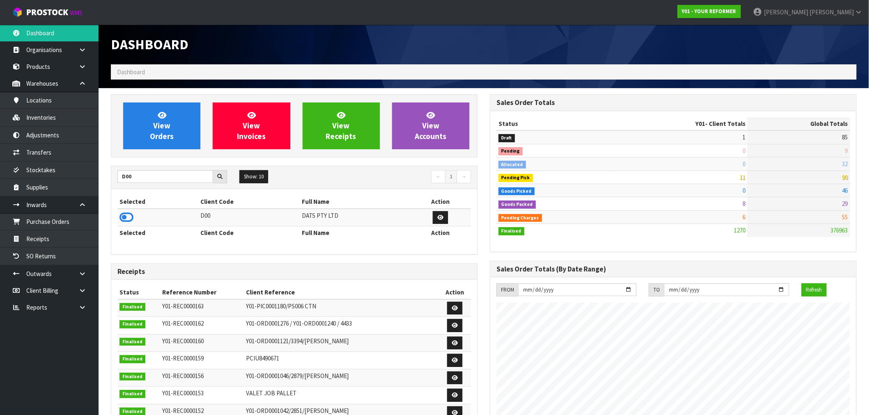
drag, startPoint x: 125, startPoint y: 216, endPoint x: 129, endPoint y: 205, distance: 11.3
click at [126, 213] on icon at bounding box center [126, 217] width 14 height 12
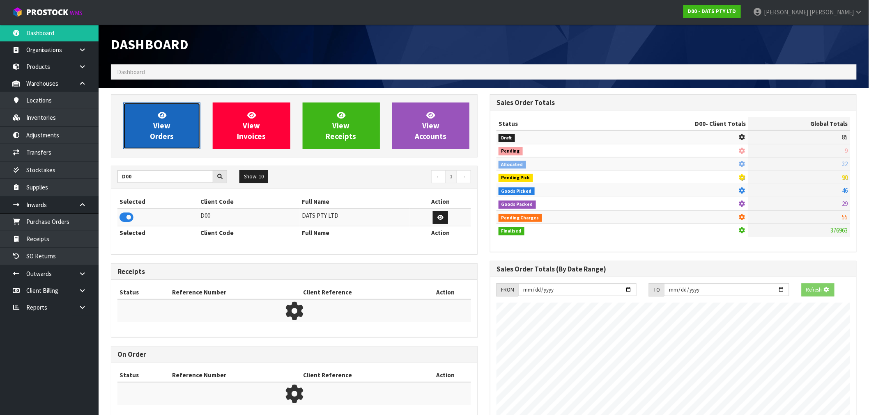
click at [158, 138] on span "View Orders" at bounding box center [162, 125] width 24 height 31
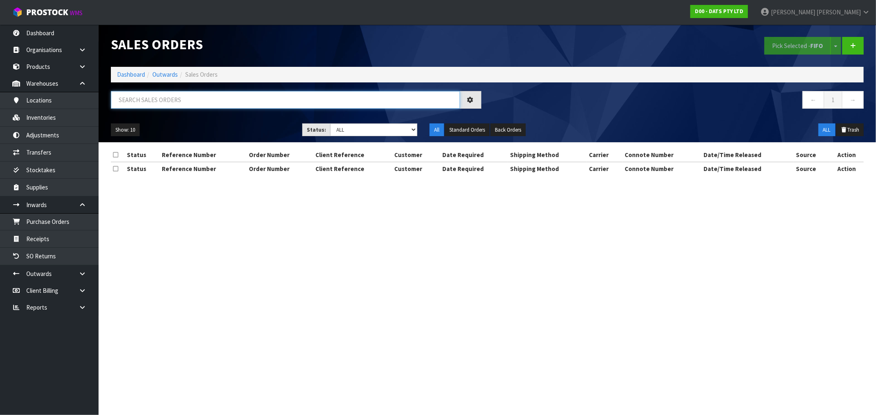
click at [149, 92] on input "text" at bounding box center [285, 100] width 349 height 18
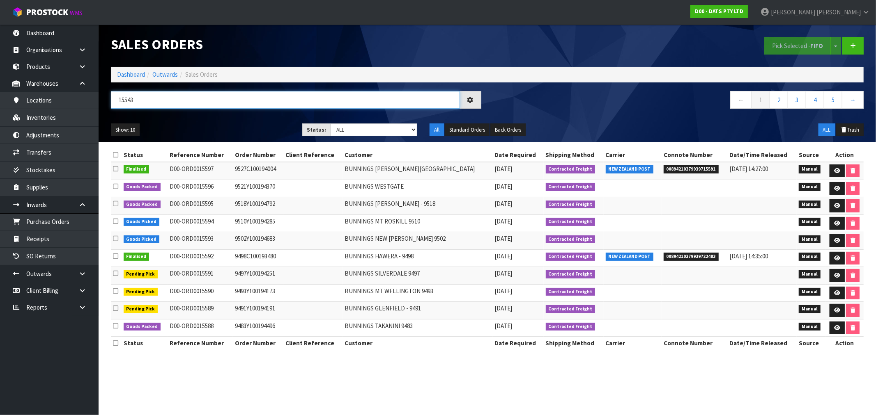
type input "15543"
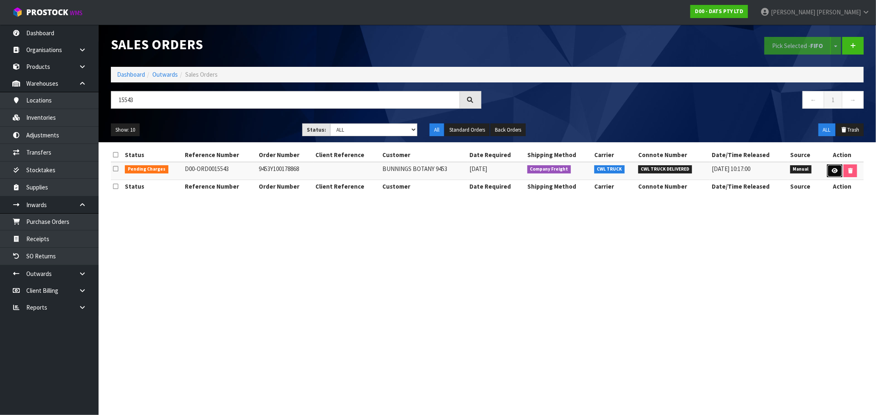
click at [833, 170] on icon at bounding box center [834, 170] width 6 height 5
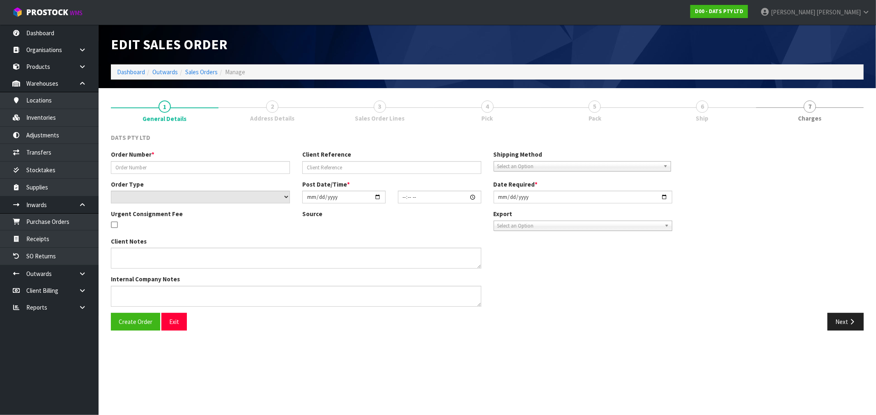
type input "9453Y100178868"
select select "number:0"
type input "2025-08-08"
type input "09:14:00.000"
type input "2025-08-08"
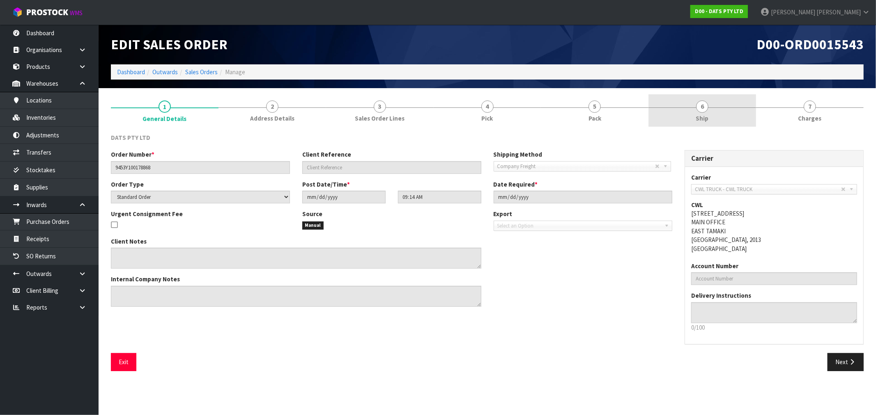
click at [709, 117] on link "6 Ship" at bounding box center [702, 110] width 108 height 32
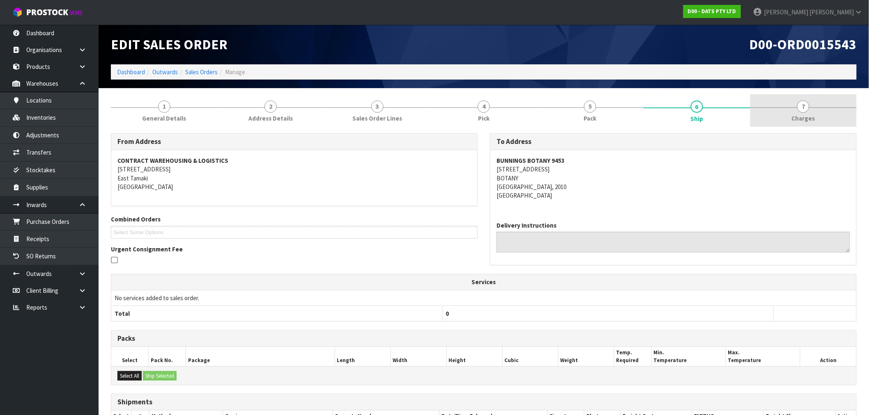
click at [805, 99] on link "7 Charges" at bounding box center [803, 110] width 106 height 32
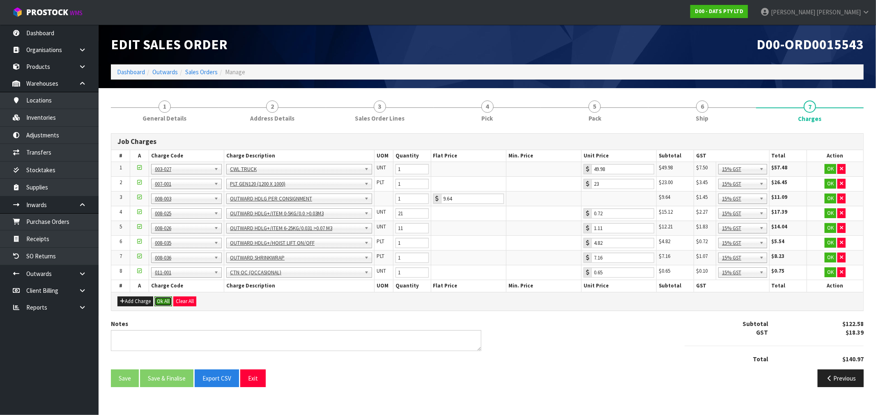
click at [163, 301] on button "Ok All" at bounding box center [163, 302] width 18 height 10
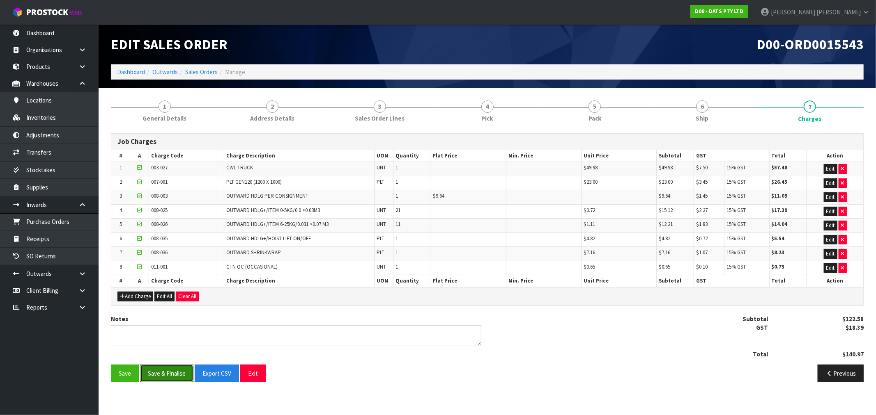
click at [163, 369] on button "Save & Finalise" at bounding box center [166, 374] width 53 height 18
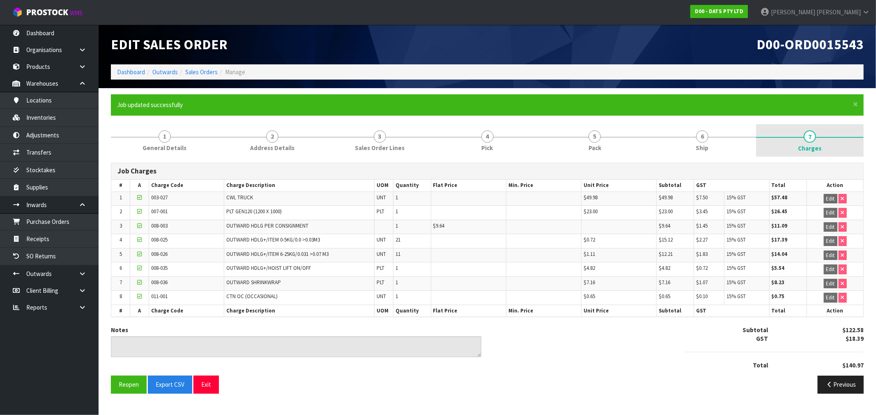
click at [758, 141] on link "7 Charges" at bounding box center [810, 140] width 108 height 33
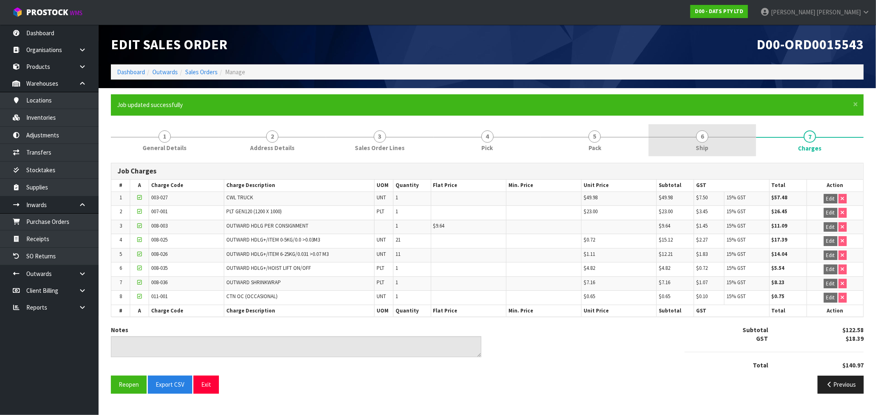
click at [720, 152] on link "6 Ship" at bounding box center [702, 140] width 108 height 32
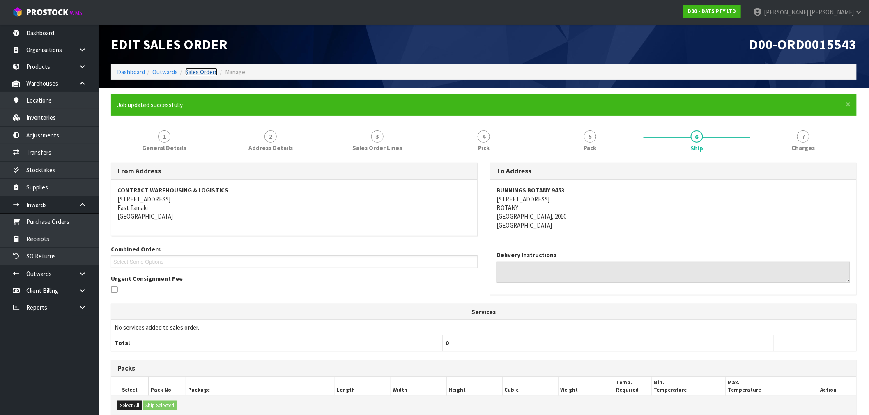
click at [207, 72] on link "Sales Orders" at bounding box center [201, 72] width 32 height 8
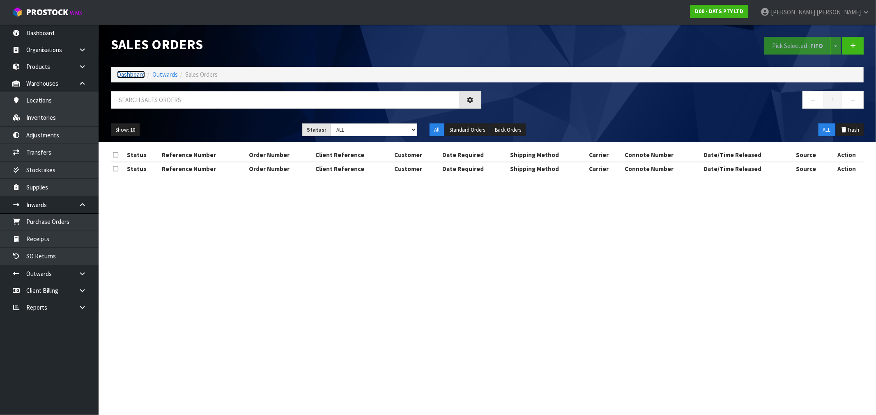
click at [137, 74] on link "Dashboard" at bounding box center [131, 75] width 28 height 8
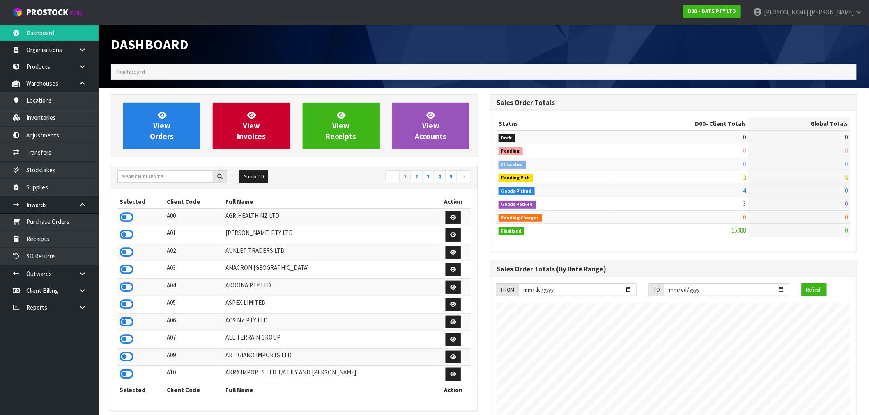
scroll to position [622, 379]
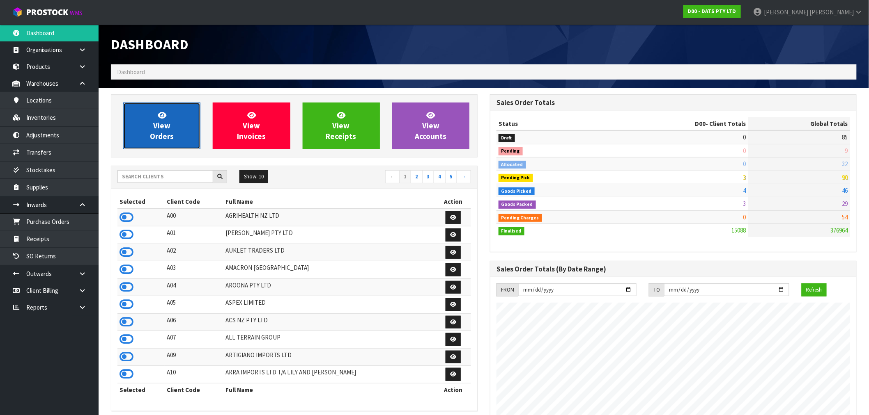
click at [171, 141] on link "View Orders" at bounding box center [161, 126] width 77 height 47
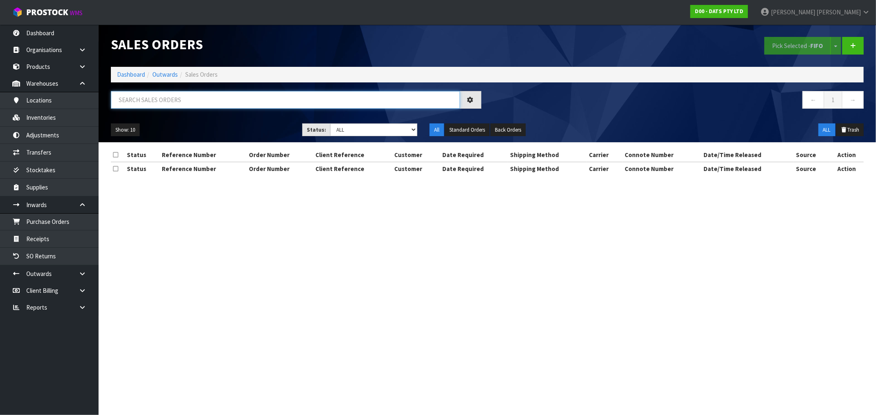
click at [185, 100] on input "text" at bounding box center [285, 100] width 349 height 18
click at [140, 71] on link "Dashboard" at bounding box center [131, 75] width 28 height 8
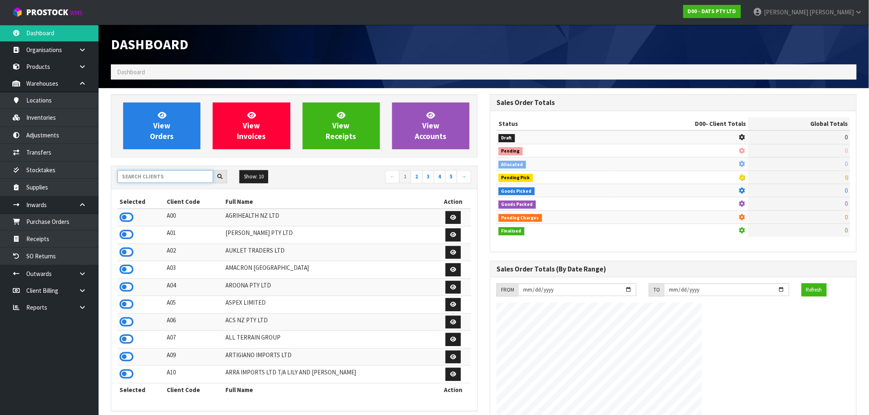
click at [170, 180] on input "text" at bounding box center [165, 176] width 96 height 13
type input "V02"
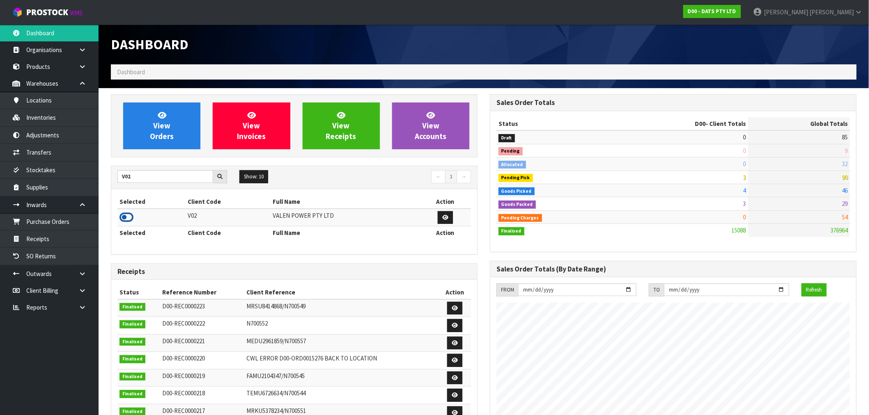
click at [130, 216] on icon at bounding box center [126, 217] width 14 height 12
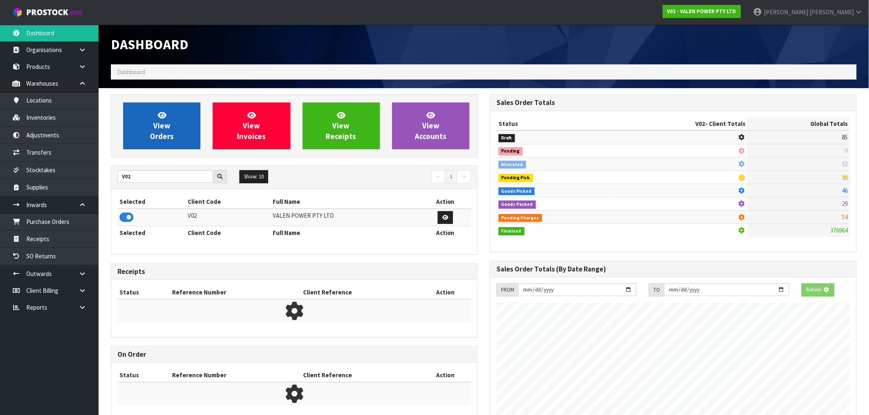
scroll to position [410023, 410156]
click at [154, 139] on span "View Orders" at bounding box center [162, 125] width 24 height 31
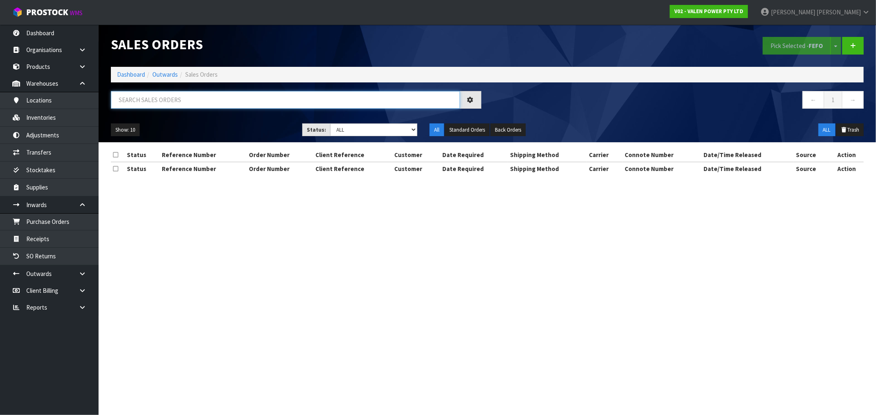
click at [174, 104] on input "text" at bounding box center [285, 100] width 349 height 18
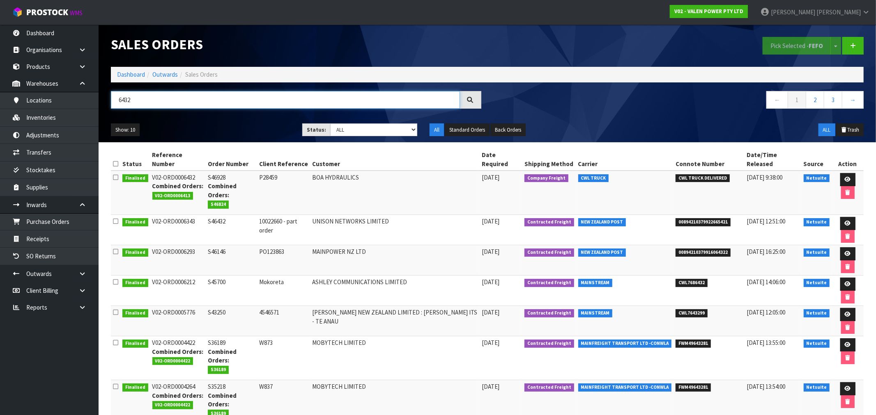
click at [174, 104] on input "6432" at bounding box center [285, 100] width 349 height 18
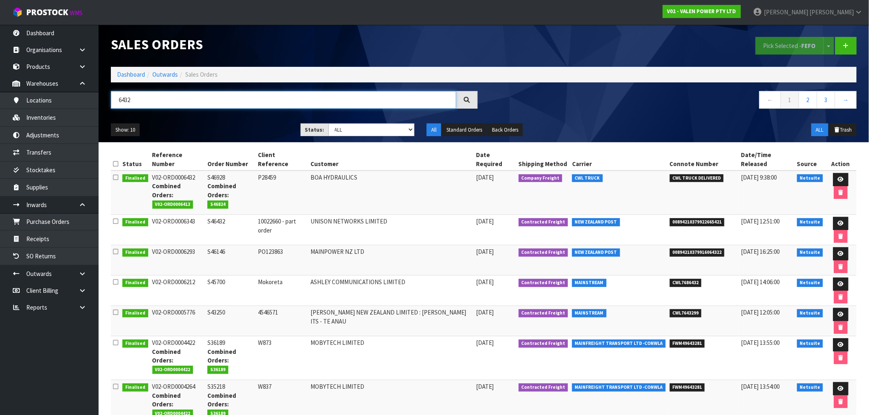
click at [174, 104] on input "6432" at bounding box center [283, 100] width 345 height 18
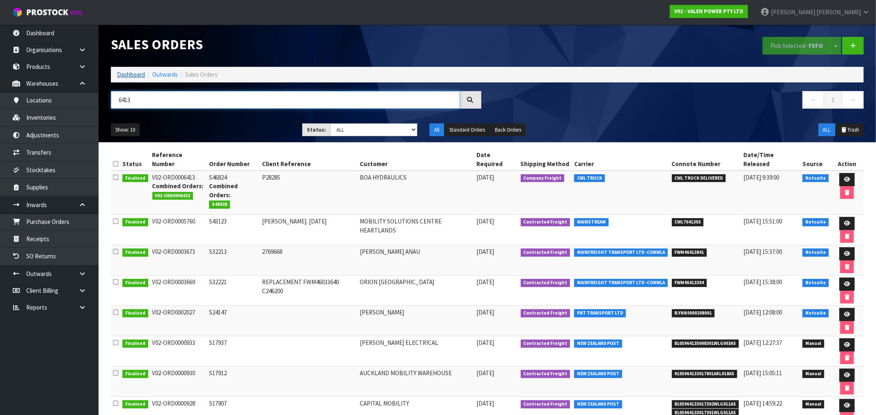
type input "6413"
click at [130, 78] on link "Dashboard" at bounding box center [131, 75] width 28 height 8
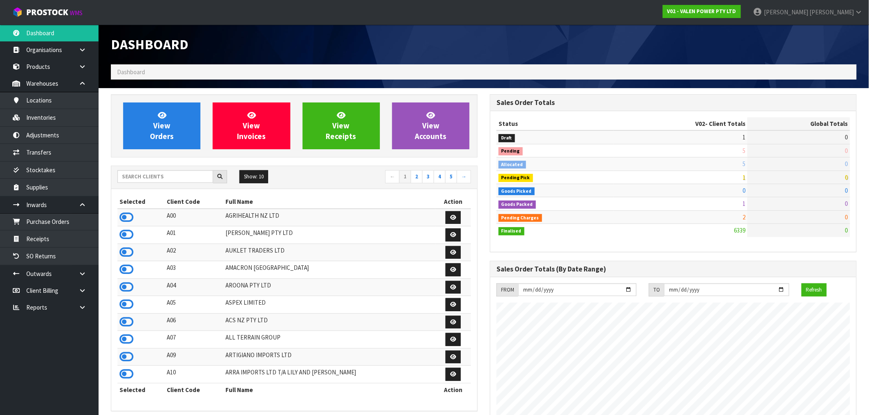
scroll to position [622, 379]
click at [170, 186] on div "Show: 10 5 10 25 50 ← 1 2 3 4 5 →" at bounding box center [294, 177] width 366 height 23
click at [148, 128] on link "View Orders" at bounding box center [161, 126] width 77 height 47
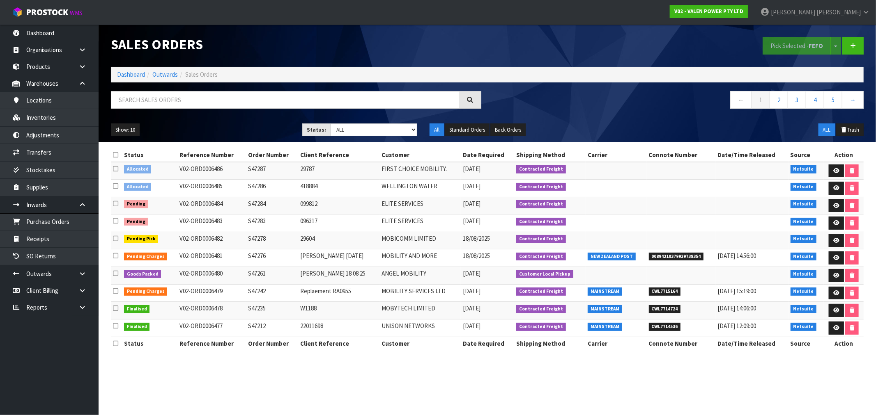
click at [173, 109] on div at bounding box center [296, 103] width 383 height 24
click at [171, 102] on input "text" at bounding box center [285, 100] width 349 height 18
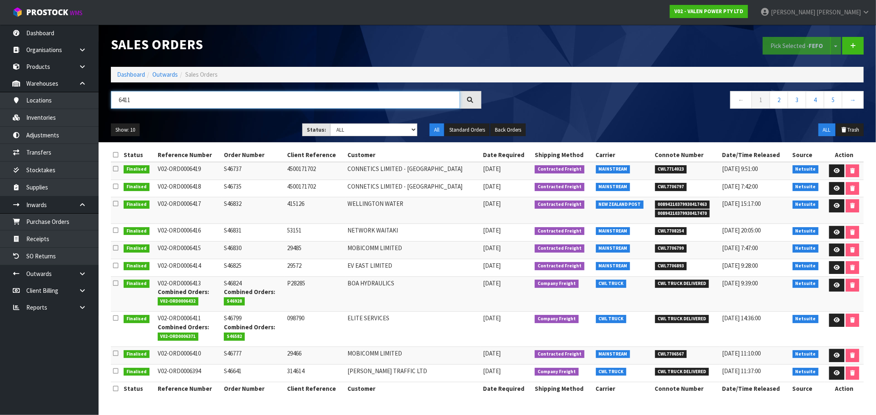
type input "6411"
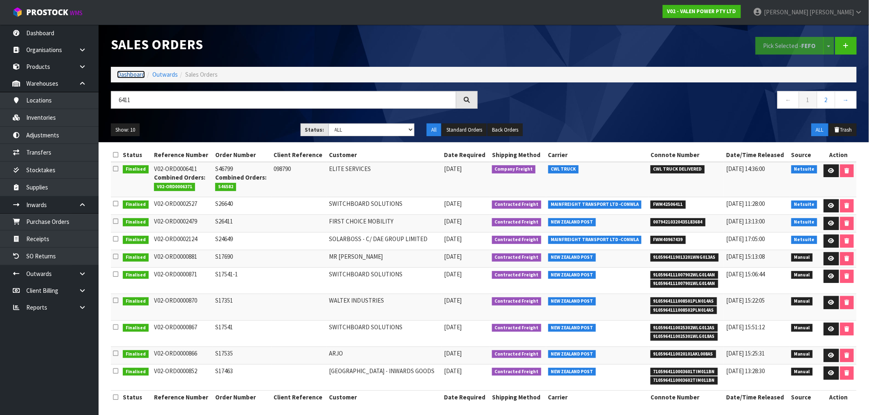
click at [136, 77] on link "Dashboard" at bounding box center [131, 75] width 28 height 8
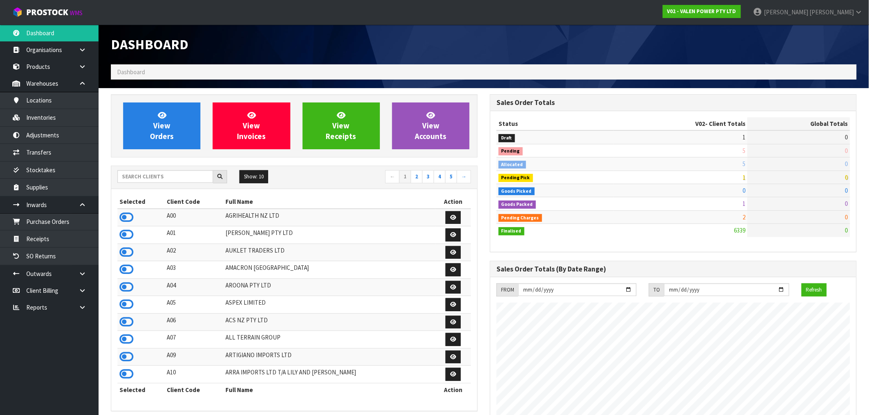
scroll to position [622, 379]
drag, startPoint x: 153, startPoint y: 168, endPoint x: 153, endPoint y: 173, distance: 4.5
click at [152, 169] on div "Show: 10 5 10 25 50 ← 1 2 3 4 5 →" at bounding box center [294, 177] width 366 height 23
click at [154, 175] on input "text" at bounding box center [165, 176] width 96 height 13
type input "K01"
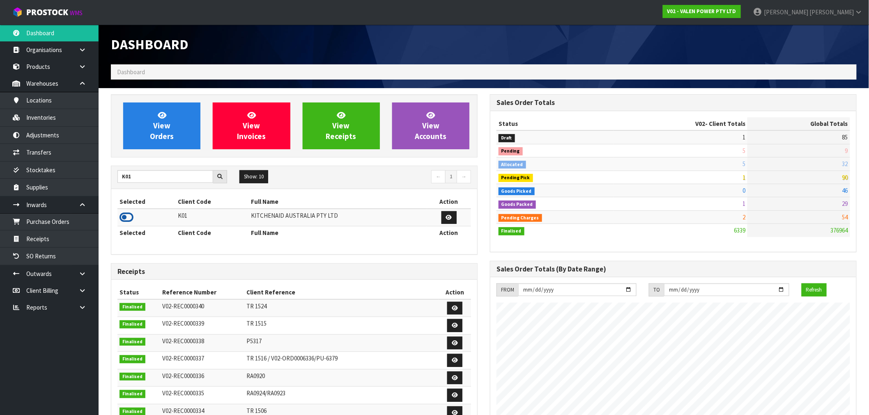
drag, startPoint x: 128, startPoint y: 218, endPoint x: 159, endPoint y: 132, distance: 91.4
click at [128, 217] on icon at bounding box center [126, 217] width 14 height 12
click at [173, 96] on div "View Orders View Invoices View Receipts View Accounts" at bounding box center [294, 125] width 367 height 63
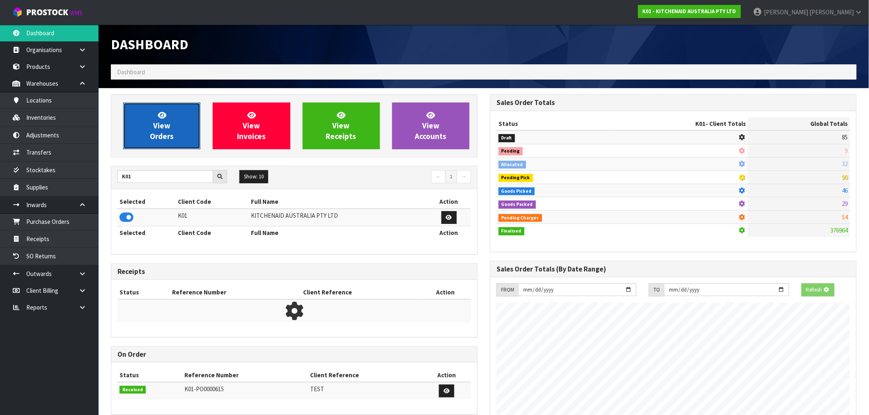
click at [183, 125] on link "View Orders" at bounding box center [161, 126] width 77 height 47
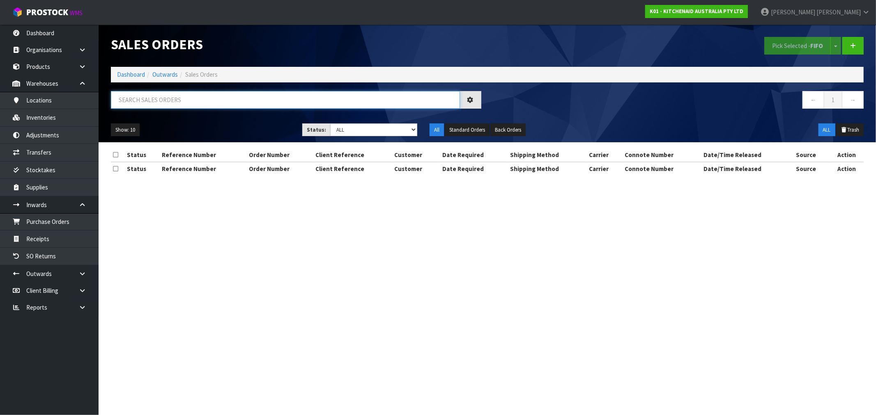
click at [183, 101] on input "text" at bounding box center [285, 100] width 349 height 18
type input "77694"
click at [181, 101] on input "77694" at bounding box center [285, 100] width 349 height 18
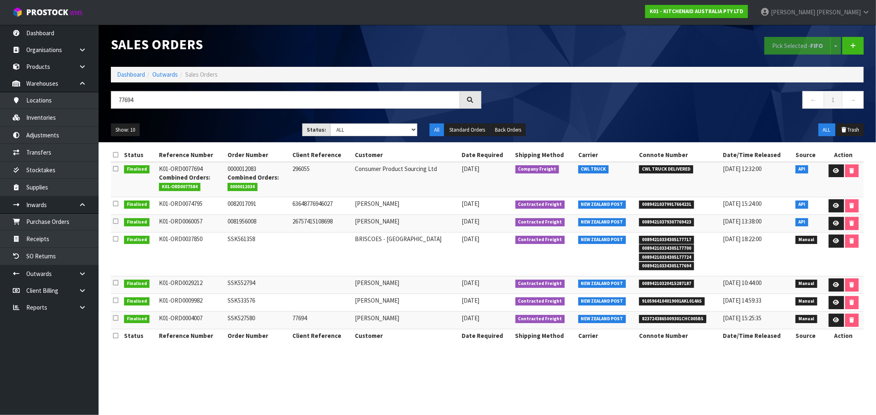
click at [125, 83] on div "Sales Orders Pick Selected - FIFO Split button! FIFO - First In First Out FEFO …" at bounding box center [487, 84] width 765 height 118
click at [125, 74] on link "Dashboard" at bounding box center [131, 75] width 28 height 8
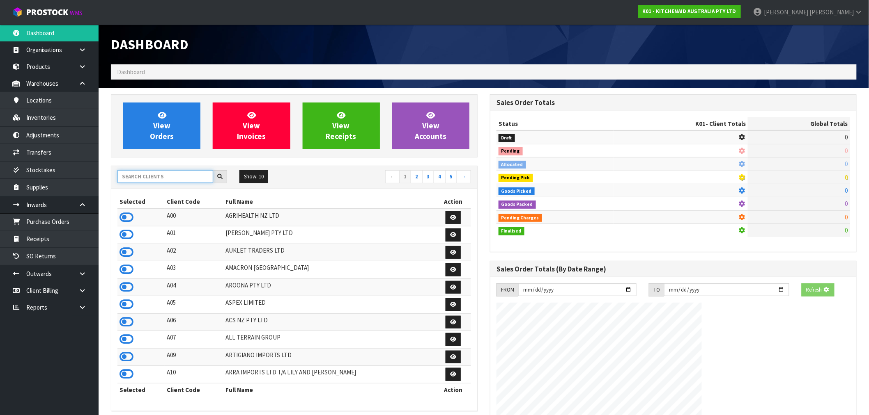
click at [165, 178] on input "text" at bounding box center [165, 176] width 96 height 13
type input "D00"
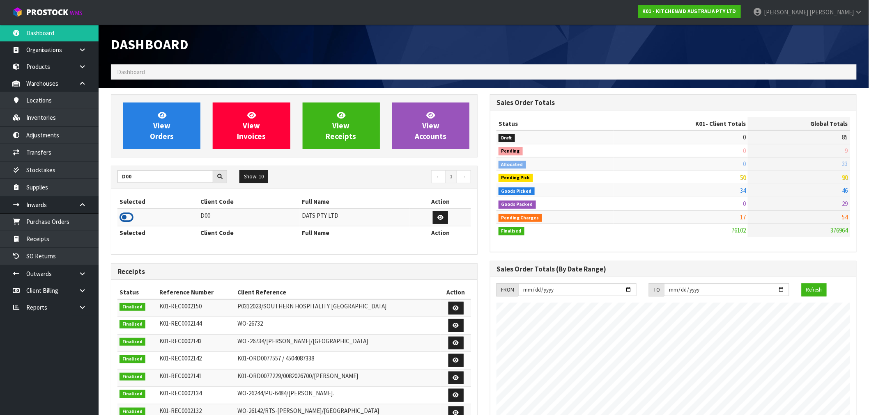
click at [125, 219] on icon at bounding box center [126, 217] width 14 height 12
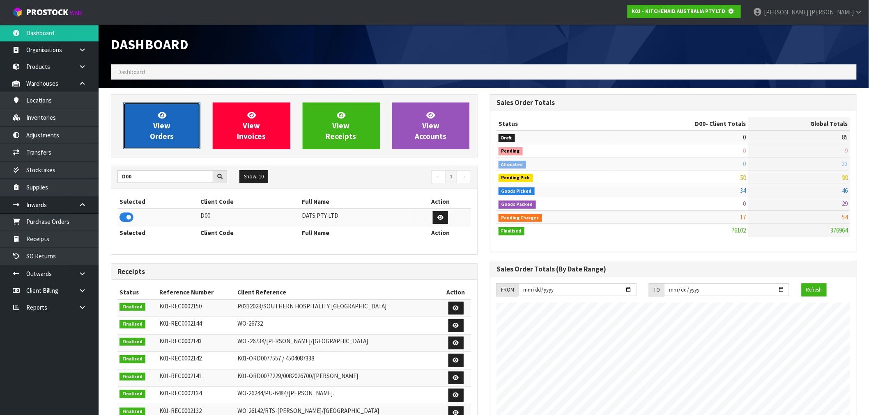
scroll to position [410023, 410156]
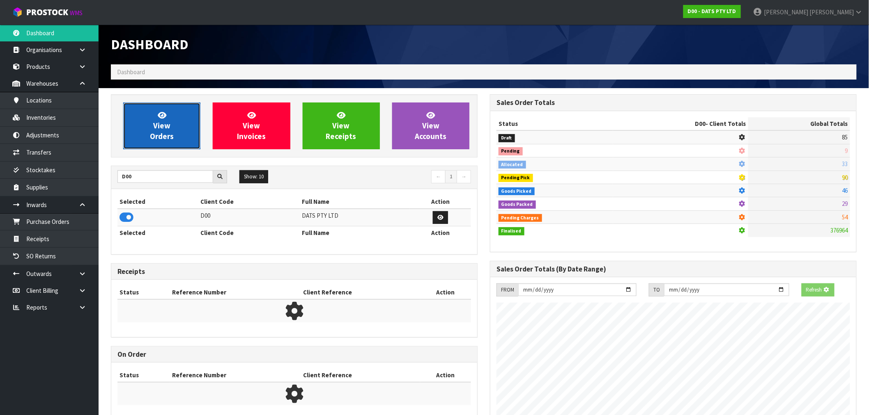
click at [169, 129] on span "View Orders" at bounding box center [162, 125] width 24 height 31
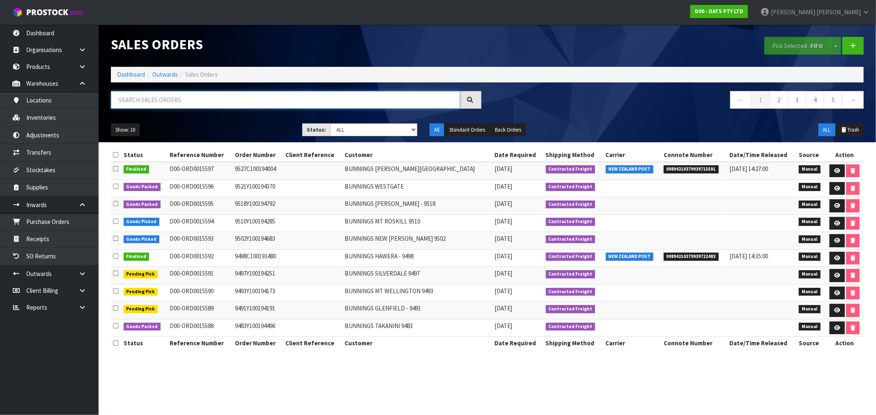
click at [211, 104] on input "text" at bounding box center [285, 100] width 349 height 18
click at [138, 75] on link "Dashboard" at bounding box center [131, 75] width 28 height 8
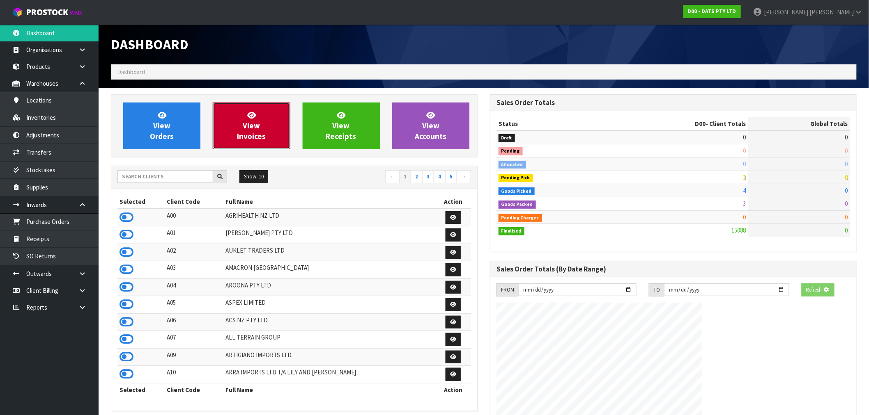
click at [279, 117] on link "View Invoices" at bounding box center [251, 126] width 77 height 47
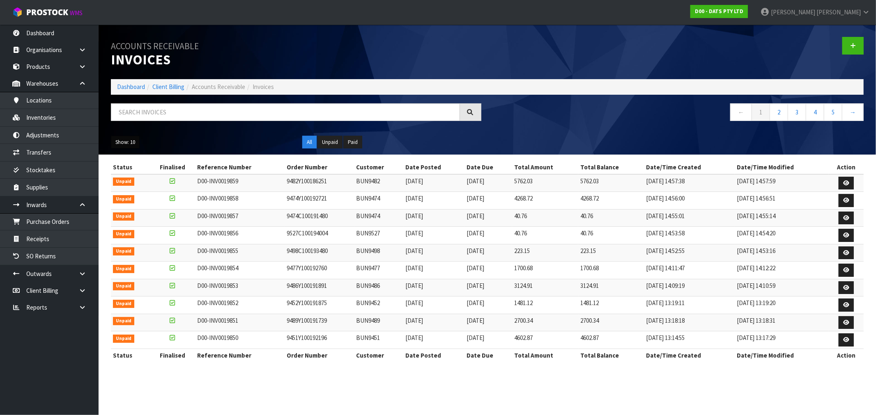
click at [132, 140] on button "Show: 10" at bounding box center [125, 142] width 29 height 13
click at [130, 180] on link "25" at bounding box center [143, 179] width 65 height 11
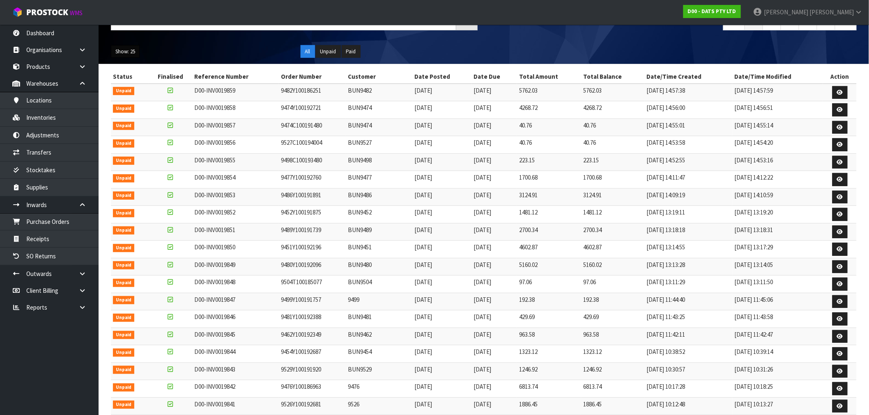
scroll to position [226, 0]
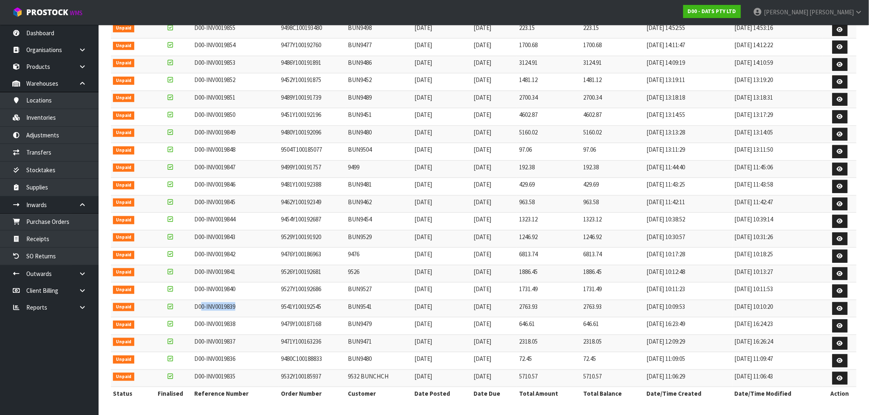
drag, startPoint x: 272, startPoint y: 302, endPoint x: 202, endPoint y: 306, distance: 70.3
click at [202, 306] on td "D00-INV0019839" at bounding box center [235, 309] width 87 height 18
drag, startPoint x: 324, startPoint y: 269, endPoint x: 282, endPoint y: 269, distance: 41.9
click at [282, 269] on td "9526Y100192681" at bounding box center [312, 274] width 67 height 18
click at [302, 259] on td "9476Y100186963" at bounding box center [312, 257] width 67 height 18
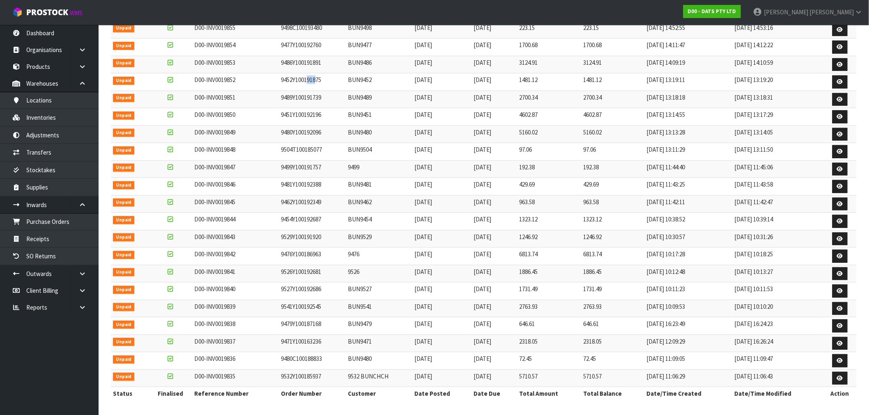
drag, startPoint x: 307, startPoint y: 85, endPoint x: 316, endPoint y: 83, distance: 9.5
click at [316, 83] on td "9452Y100191875" at bounding box center [312, 82] width 67 height 18
click at [321, 66] on td "9486Y100191891" at bounding box center [312, 65] width 67 height 18
drag, startPoint x: 318, startPoint y: 46, endPoint x: 301, endPoint y: 42, distance: 17.3
click at [301, 42] on td "9477Y100192760" at bounding box center [312, 48] width 67 height 18
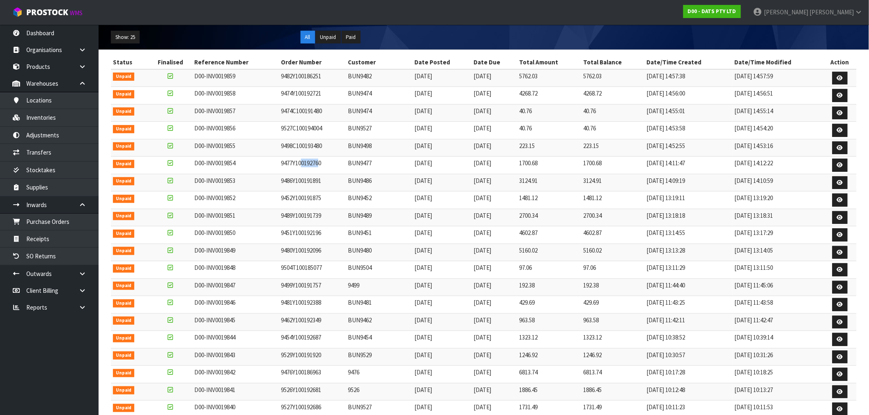
scroll to position [89, 0]
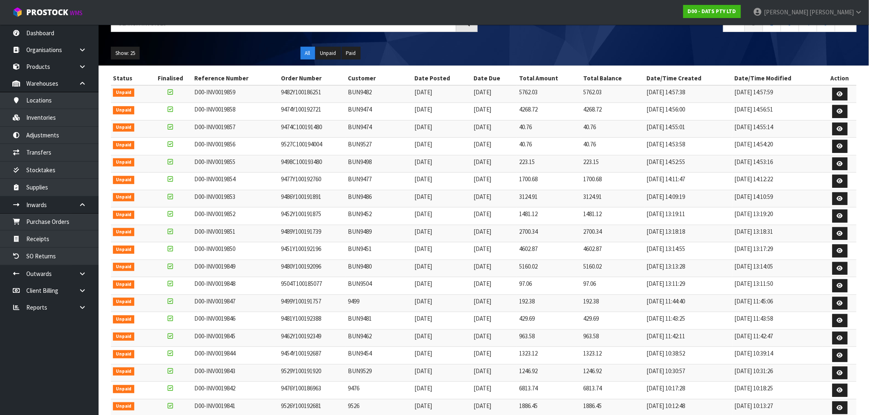
click at [221, 333] on td "D00-INV0019845" at bounding box center [235, 339] width 87 height 18
drag, startPoint x: 224, startPoint y: 322, endPoint x: 835, endPoint y: 321, distance: 611.7
click at [833, 322] on tr "Unpaid D00-INV0019846 9481Y100192388 BUN9481 15/08/2025 20/09/2025 429.69 429.6…" at bounding box center [484, 321] width 746 height 18
click at [842, 319] on icon at bounding box center [840, 320] width 6 height 5
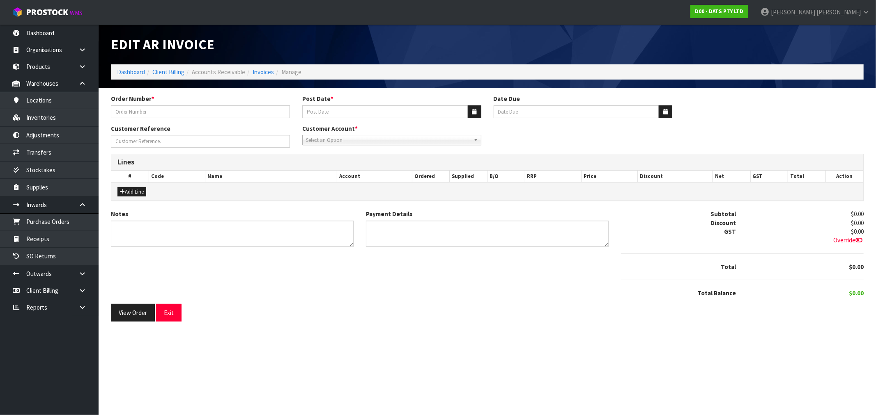
type input "9481Y100192388"
type input "15/08/2025"
type input "20/09/2025"
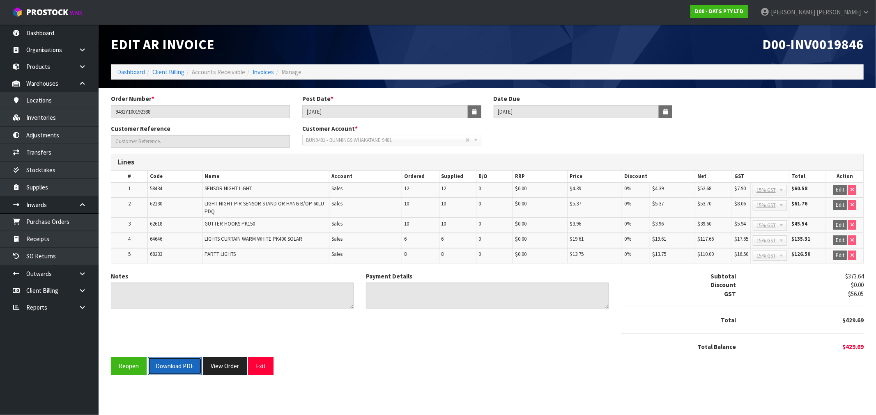
click at [177, 360] on button "Download PDF" at bounding box center [175, 367] width 54 height 18
click at [256, 72] on link "Invoices" at bounding box center [262, 72] width 21 height 8
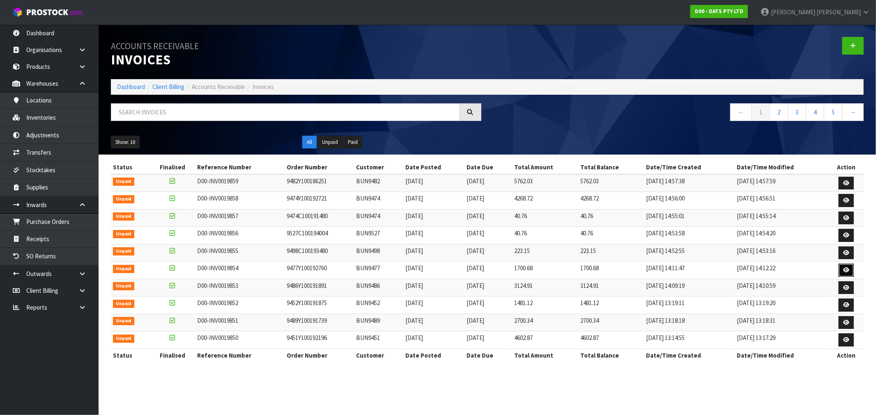
click at [845, 272] on icon at bounding box center [846, 270] width 6 height 5
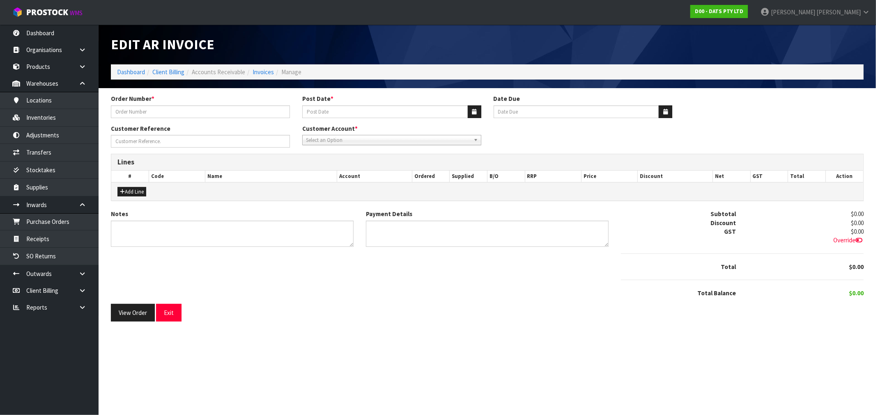
type input "9477Y100192760"
type input "15/08/2025"
type input "20/09/2025"
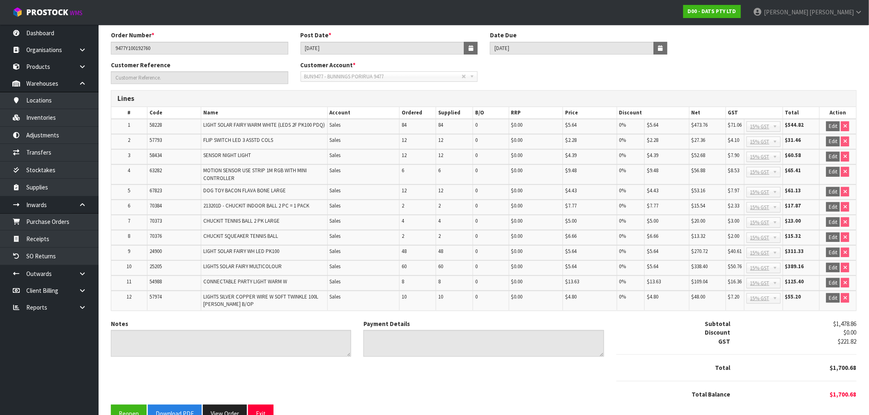
scroll to position [84, 0]
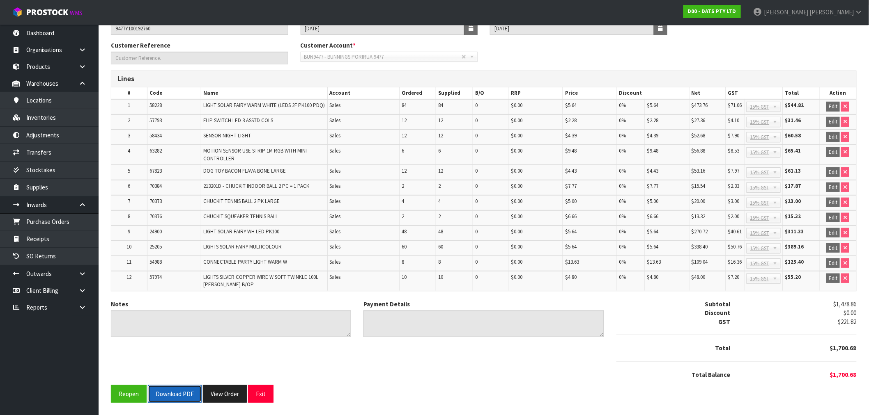
click at [173, 397] on button "Download PDF" at bounding box center [175, 394] width 54 height 18
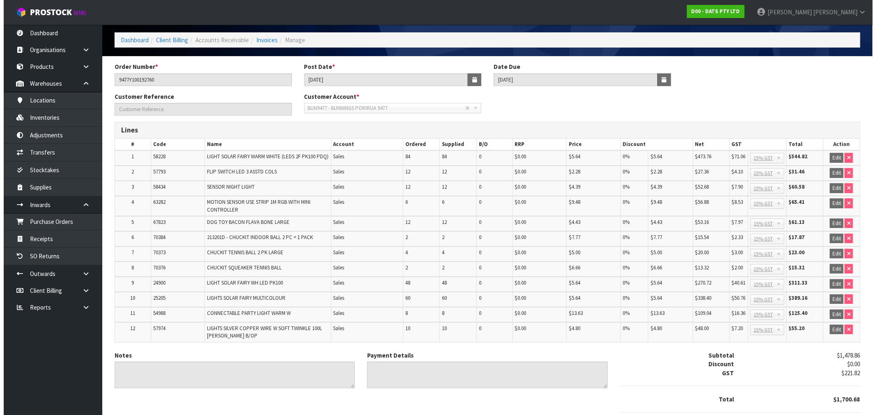
scroll to position [0, 0]
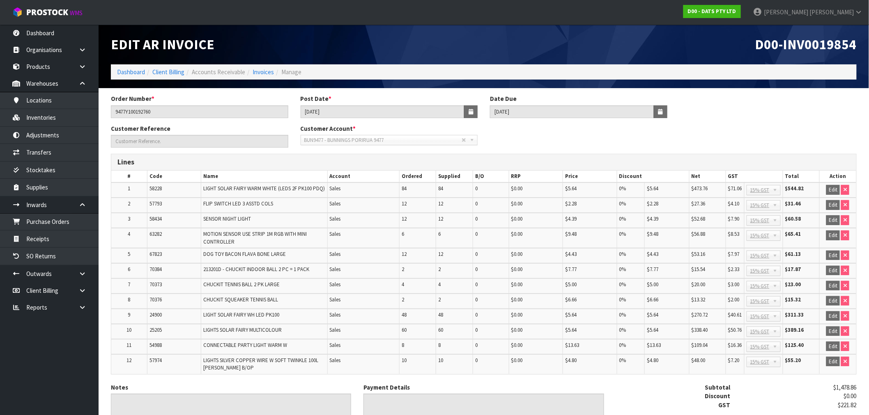
click at [261, 76] on li "Invoices" at bounding box center [259, 72] width 29 height 9
click at [268, 68] on link "Invoices" at bounding box center [262, 72] width 21 height 8
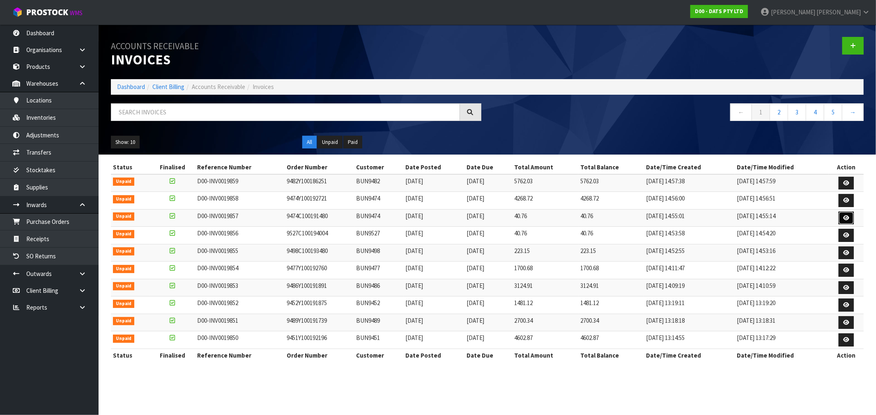
click at [850, 221] on link at bounding box center [845, 218] width 15 height 13
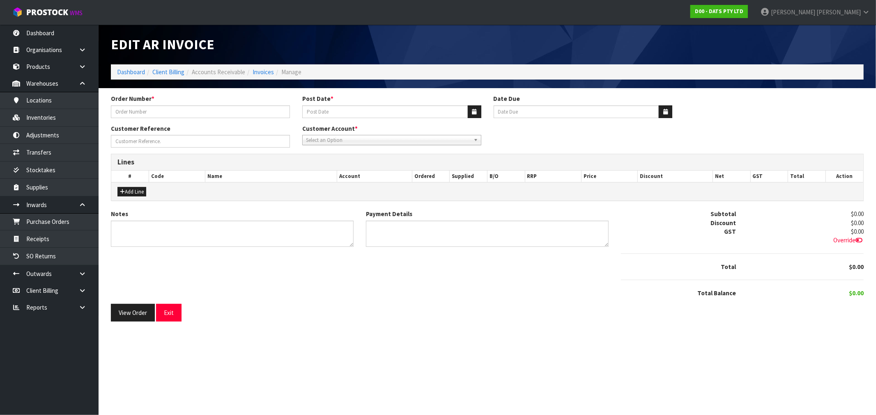
type input "9474C100191480"
type input "15/08/2025"
type input "20/09/2025"
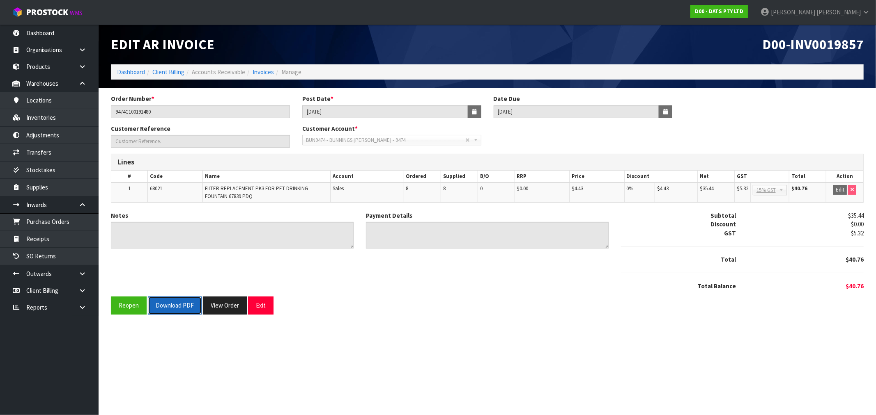
click at [172, 306] on button "Download PDF" at bounding box center [175, 306] width 54 height 18
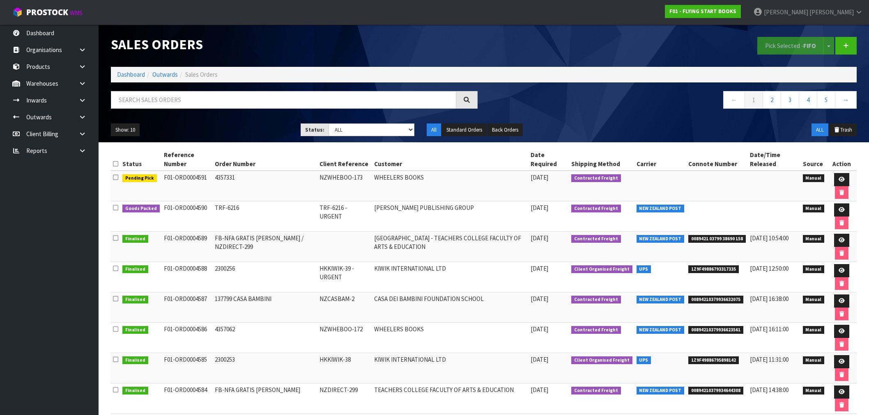
scroll to position [46, 0]
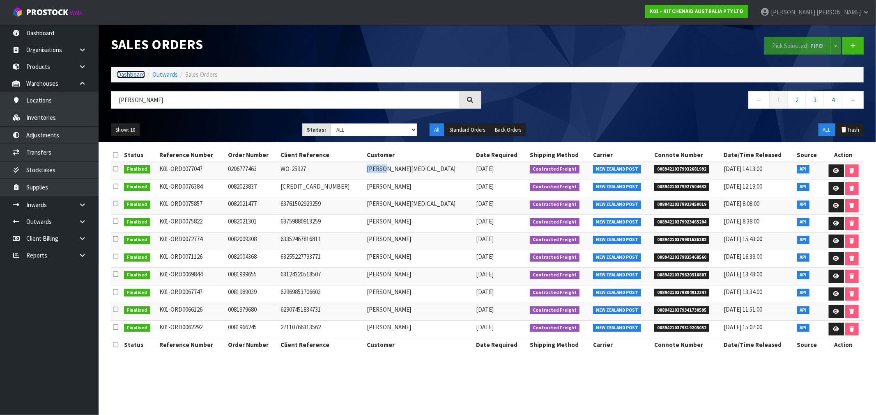
click at [120, 73] on link "Dashboard" at bounding box center [131, 75] width 28 height 8
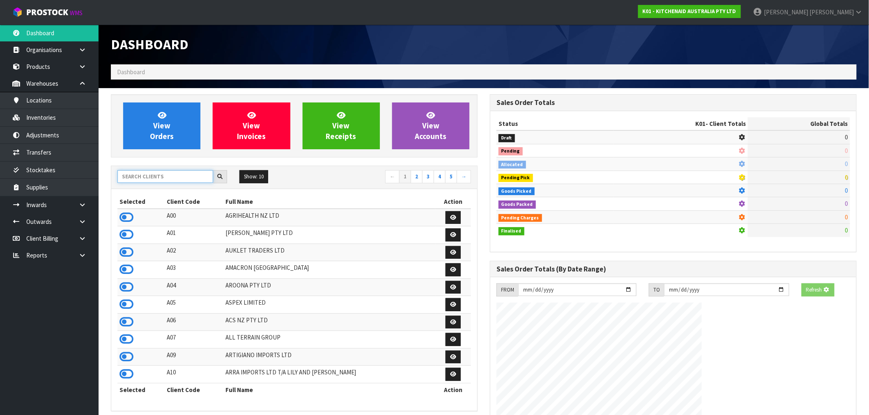
click at [146, 183] on input "text" at bounding box center [165, 176] width 96 height 13
type input "A03"
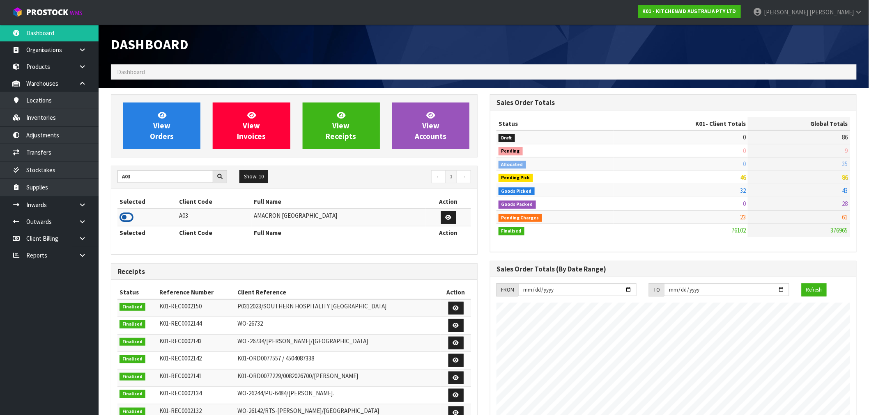
drag, startPoint x: 126, startPoint y: 215, endPoint x: 164, endPoint y: 133, distance: 90.2
click at [126, 214] on icon at bounding box center [126, 217] width 14 height 12
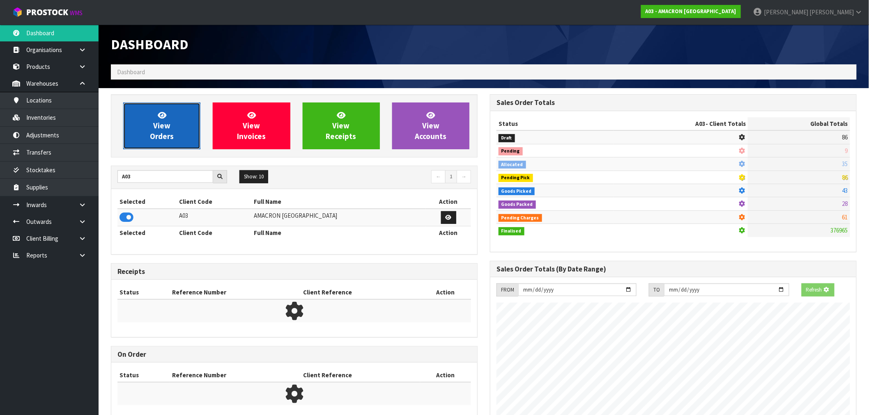
click at [164, 133] on span "View Orders" at bounding box center [162, 125] width 24 height 31
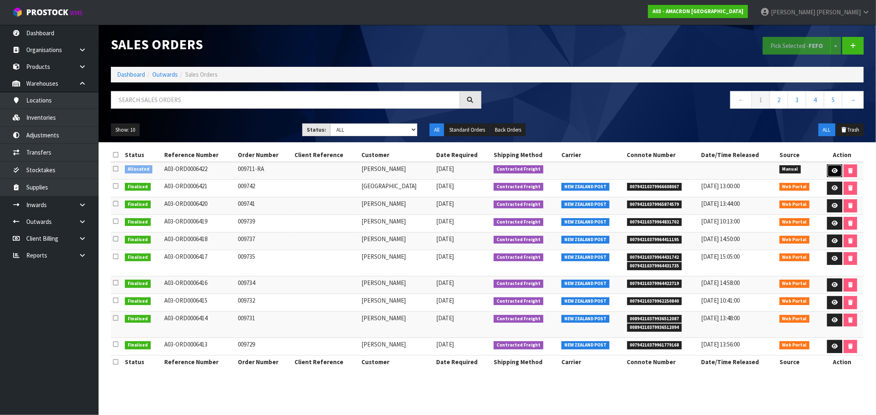
click at [829, 171] on link at bounding box center [834, 171] width 15 height 13
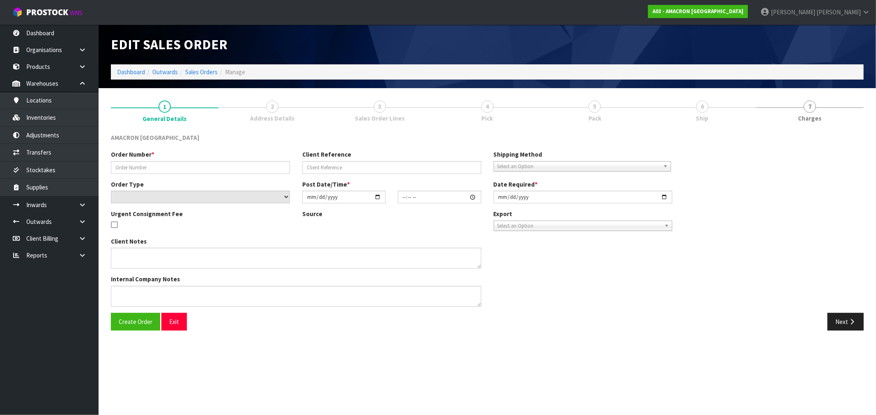
type input "009711-RA"
select select "number:0"
type input "[DATE]"
type input "12:36:00.000"
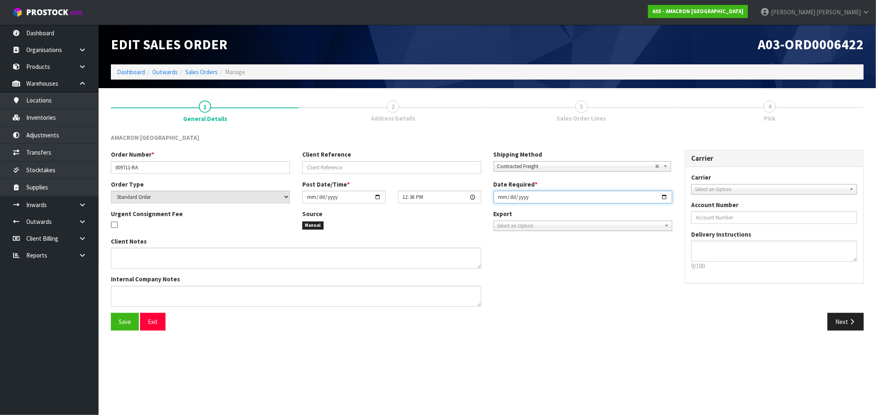
click at [498, 199] on input "[DATE]" at bounding box center [582, 197] width 179 height 13
type input "[DATE]"
click at [111, 313] on button "Save" at bounding box center [125, 322] width 28 height 18
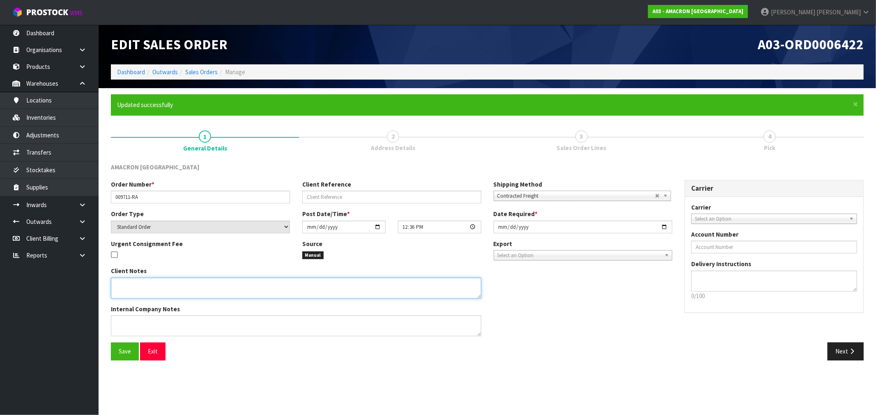
click at [257, 291] on textarea at bounding box center [296, 288] width 370 height 21
type textarea "PLEASE DISPATCH [DATE]"
click at [239, 322] on textarea at bounding box center [296, 326] width 370 height 21
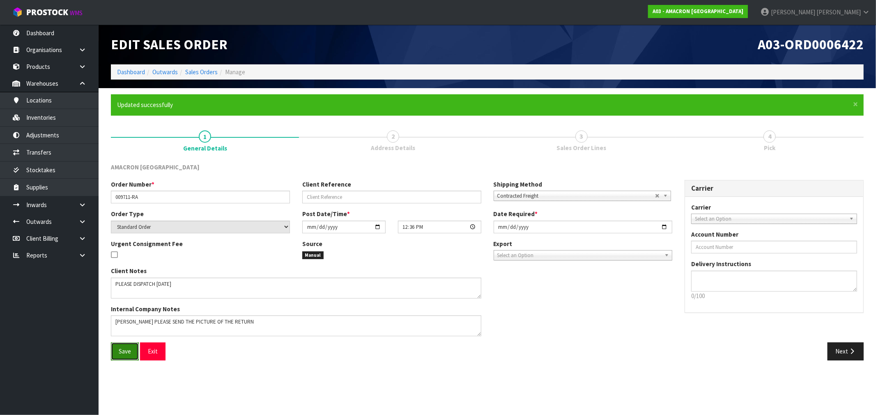
click at [126, 357] on button "Save" at bounding box center [125, 352] width 28 height 18
click at [135, 326] on textarea at bounding box center [296, 326] width 370 height 21
type textarea "[PERSON_NAME], PLEASE SEND THE PICTURE OF THE RETURN"
click at [850, 353] on icon "button" at bounding box center [852, 352] width 8 height 6
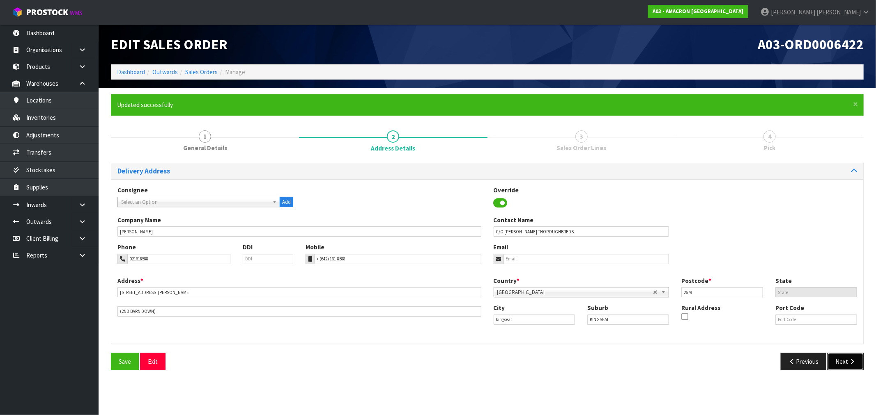
click at [857, 363] on button "Next" at bounding box center [845, 362] width 36 height 18
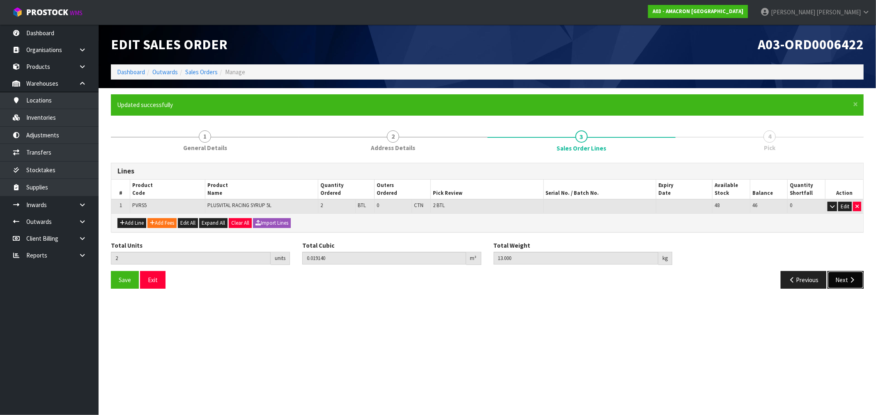
click at [860, 276] on button "Next" at bounding box center [845, 280] width 36 height 18
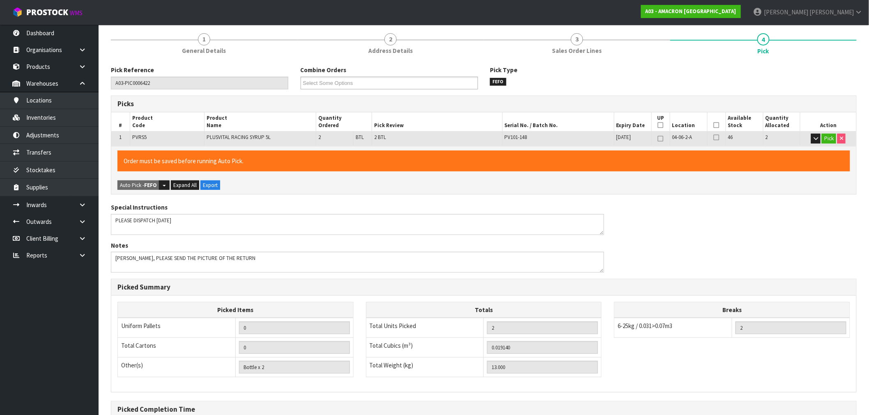
scroll to position [187, 0]
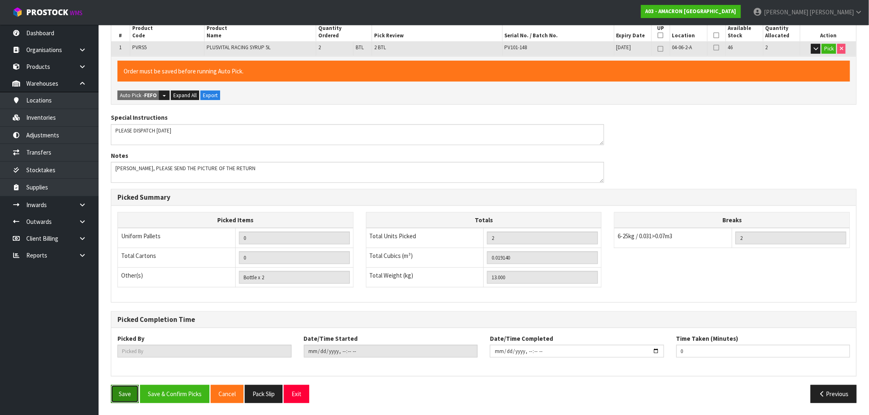
click at [131, 388] on button "Save" at bounding box center [125, 394] width 28 height 18
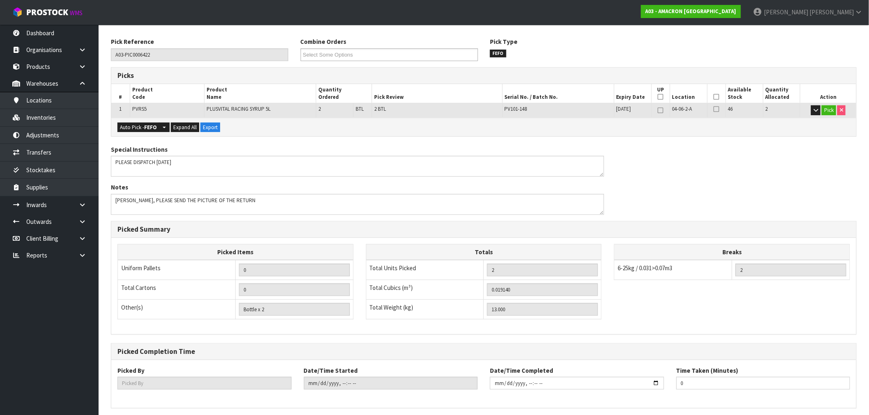
scroll to position [158, 0]
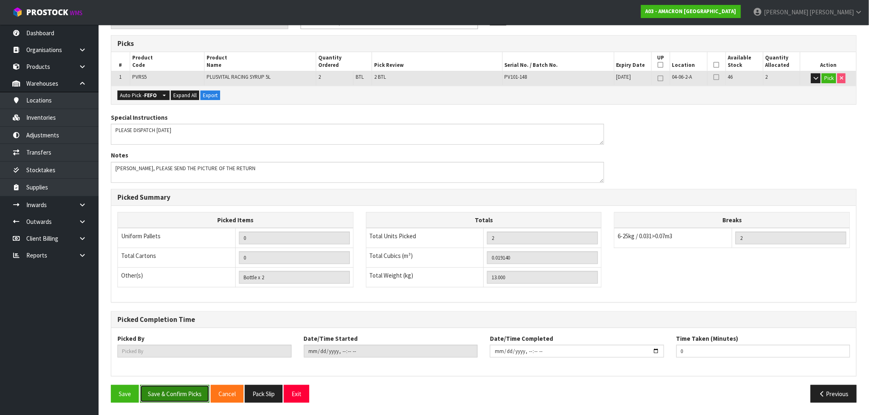
click at [169, 391] on button "Save & Confirm Picks" at bounding box center [174, 394] width 69 height 18
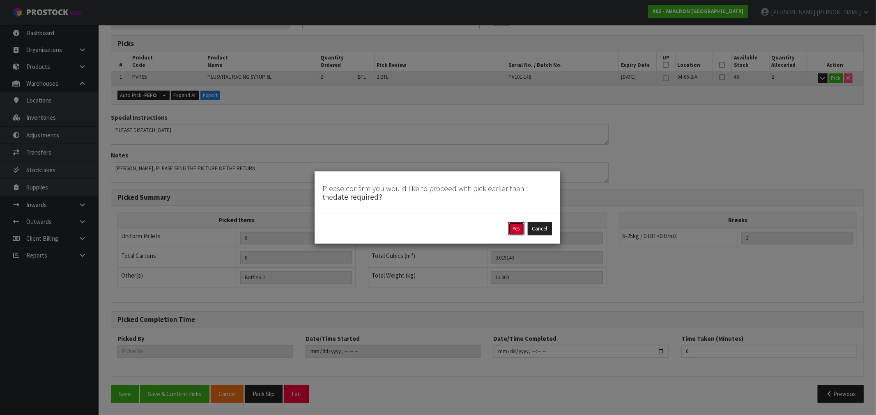
drag, startPoint x: 516, startPoint y: 223, endPoint x: 390, endPoint y: 59, distance: 206.5
click at [718, 187] on div "Please confirm you would like to proceed with pick earlier than the date requir…" at bounding box center [438, 207] width 876 height 415
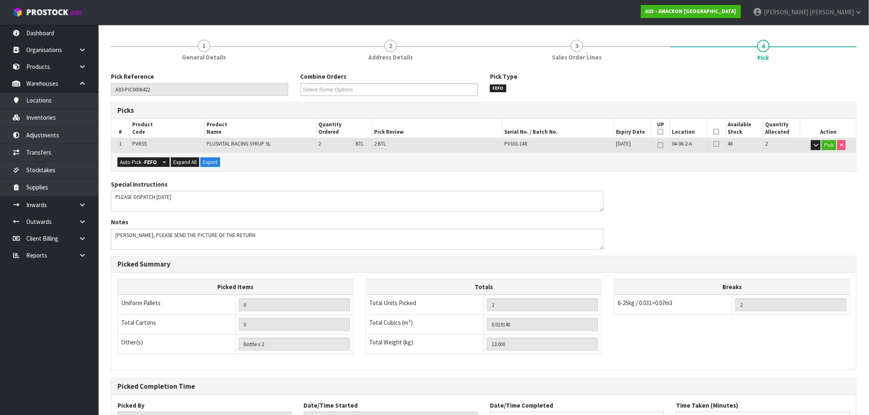
scroll to position [0, 0]
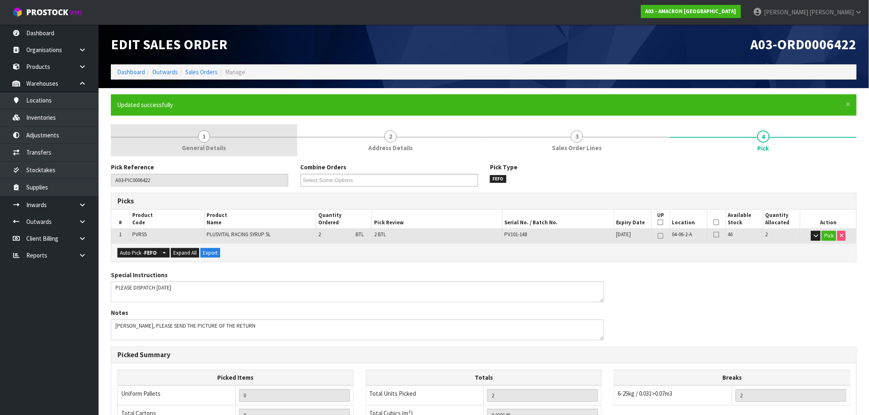
click at [181, 137] on link "1 General Details" at bounding box center [204, 140] width 186 height 32
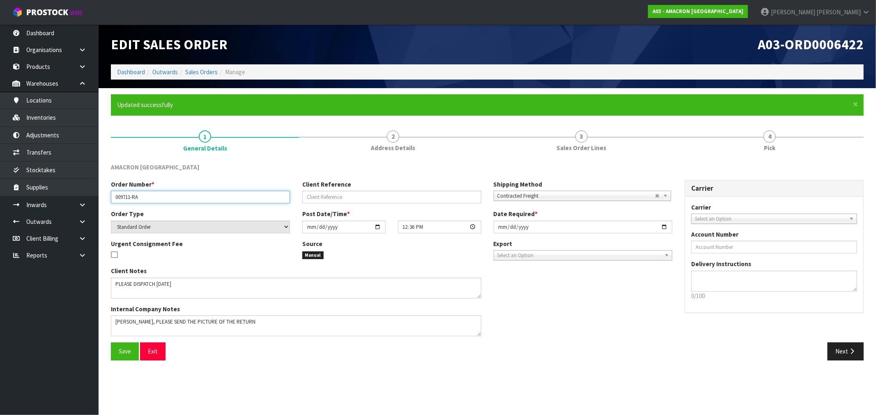
click at [124, 199] on input "009711-RA" at bounding box center [200, 197] width 179 height 13
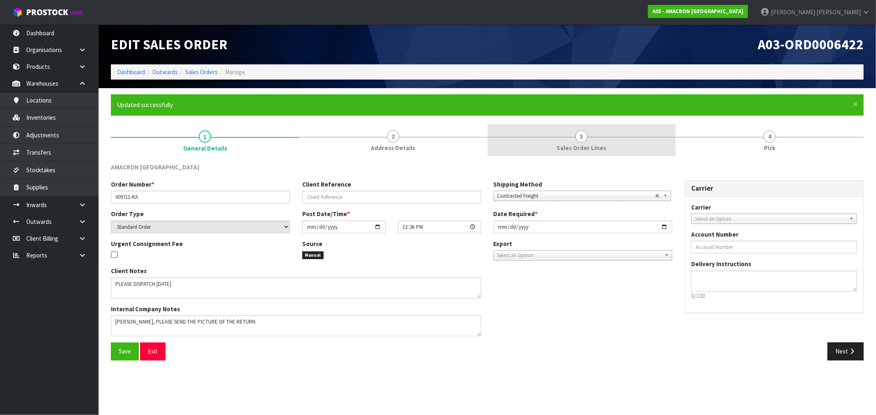
drag, startPoint x: 564, startPoint y: 140, endPoint x: 590, endPoint y: 147, distance: 25.9
click at [565, 140] on link "3 Sales Order Lines" at bounding box center [581, 140] width 188 height 32
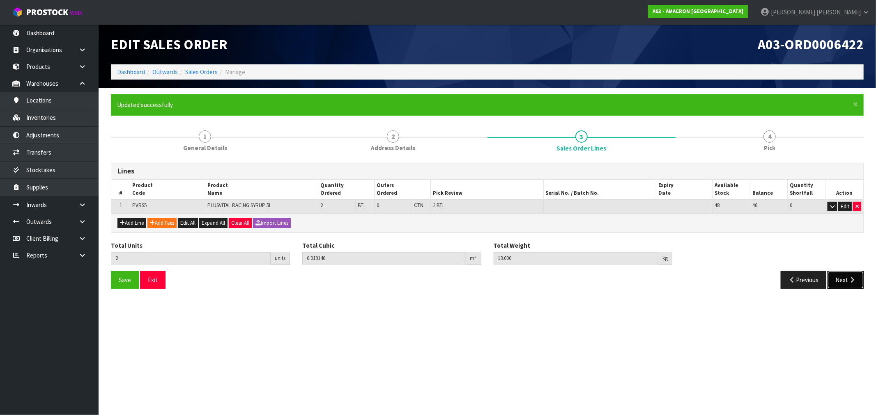
click at [860, 279] on button "Next" at bounding box center [845, 280] width 36 height 18
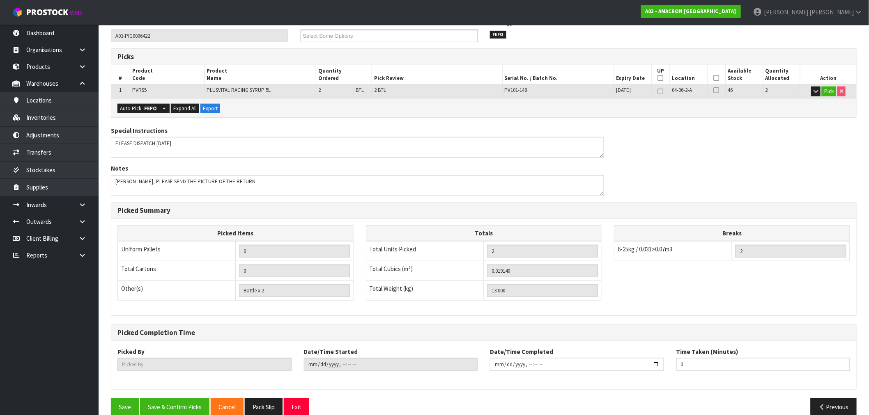
scroll to position [158, 0]
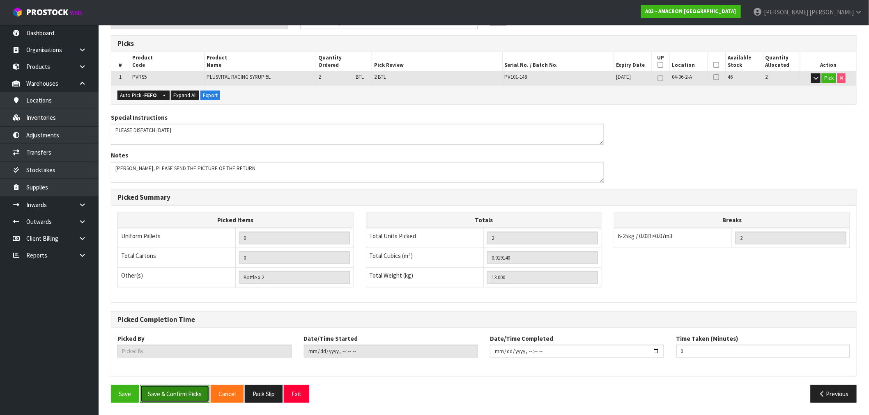
click at [161, 395] on button "Save & Confirm Picks" at bounding box center [174, 394] width 69 height 18
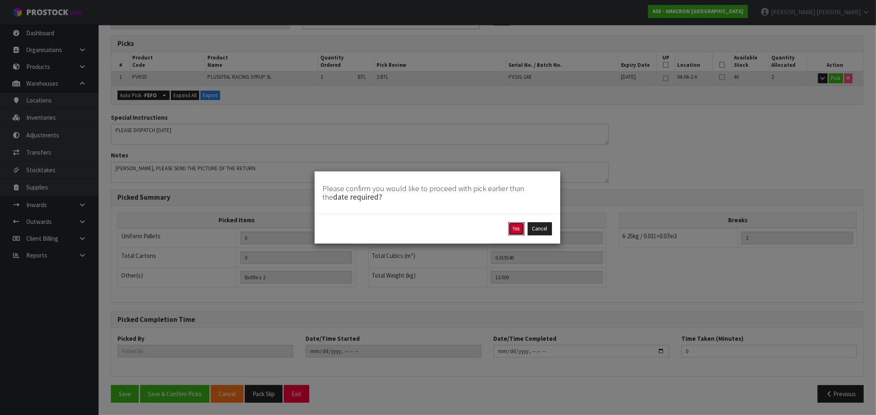
click at [518, 227] on button "Yes" at bounding box center [516, 229] width 16 height 13
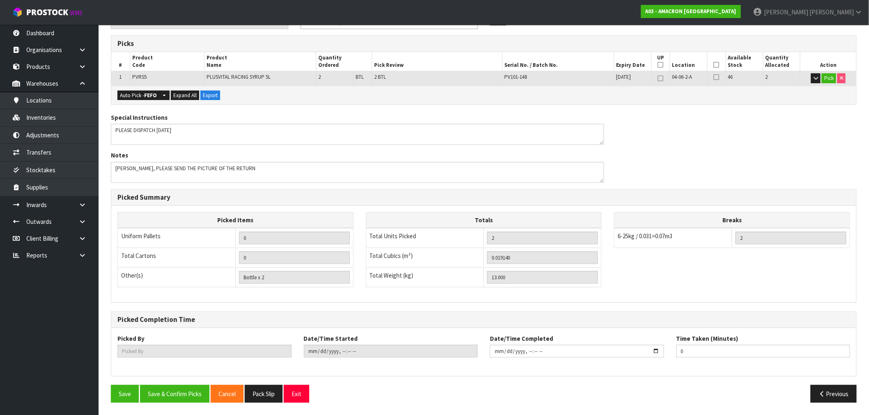
type input "Rocio Lopez"
type input "2025-08-15T17:04:34"
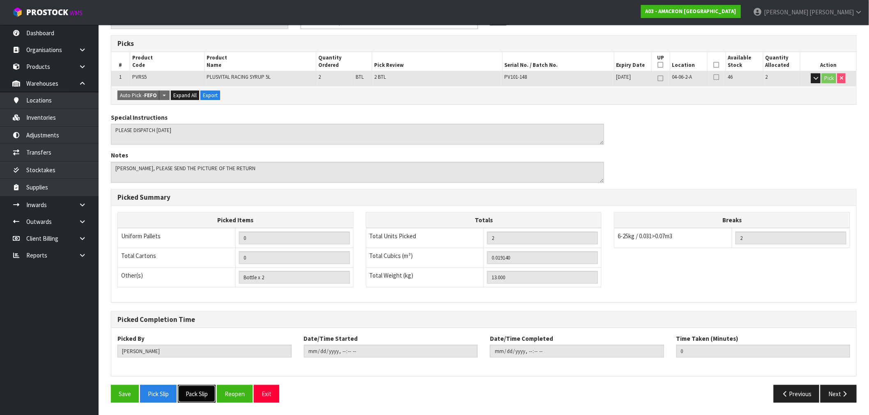
drag, startPoint x: 207, startPoint y: 393, endPoint x: 300, endPoint y: 385, distance: 93.5
click at [207, 393] on button "Pack Slip" at bounding box center [197, 394] width 38 height 18
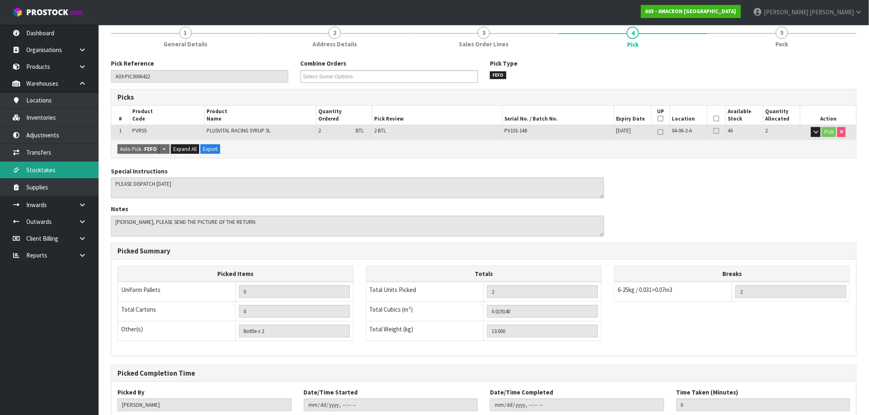
scroll to position [0, 0]
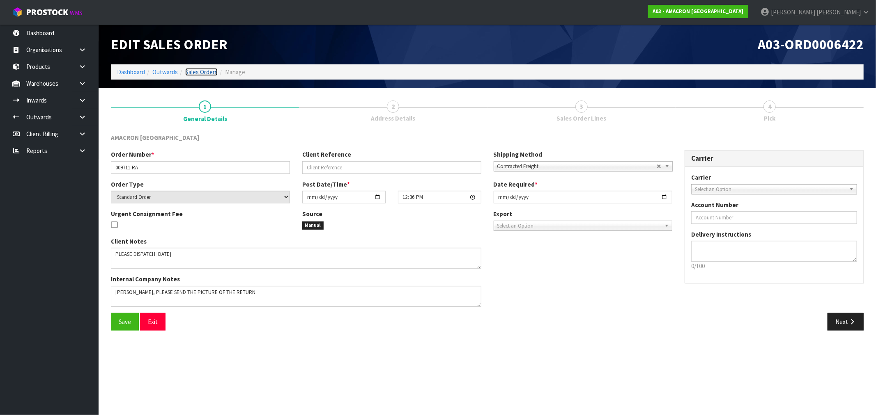
click at [205, 68] on link "Sales Orders" at bounding box center [201, 72] width 32 height 8
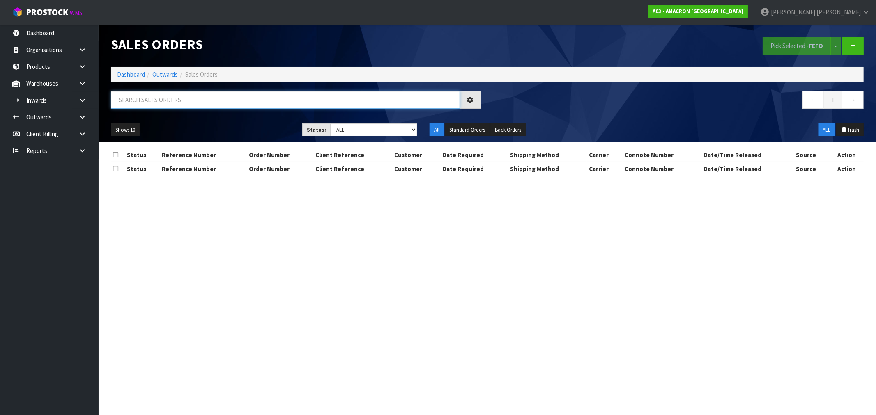
click at [302, 100] on input "text" at bounding box center [285, 100] width 349 height 18
paste input "009711"
type input "009711"
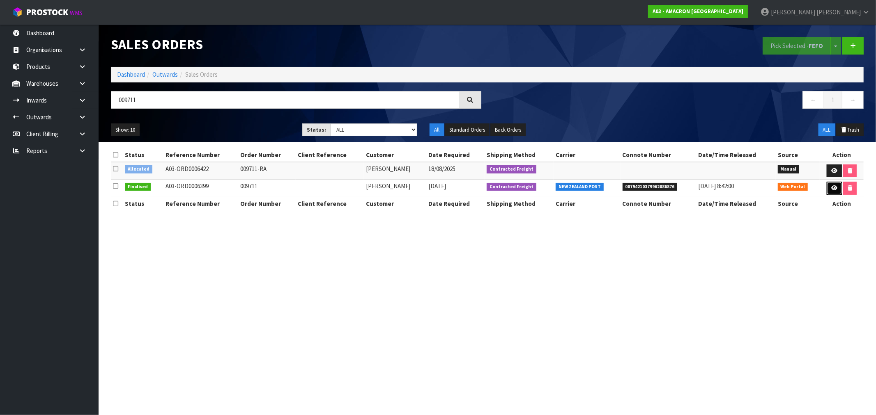
click at [829, 190] on link at bounding box center [833, 188] width 15 height 13
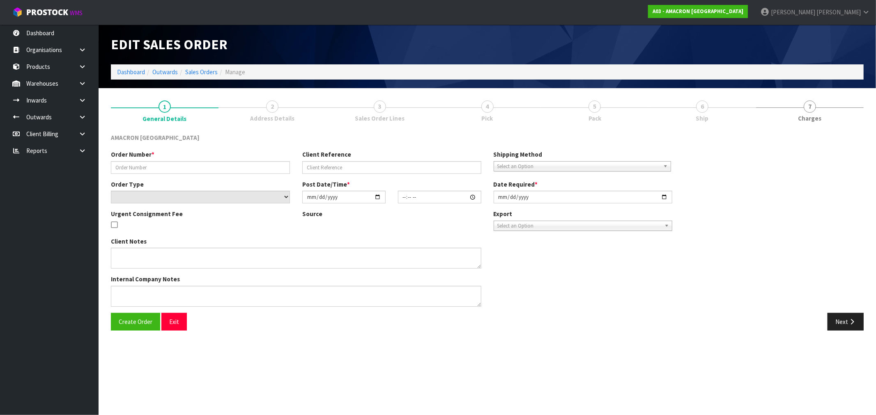
type input "009711"
select select "number:0"
type input "[DATE]"
type input "11:55:00.000"
type input "[DATE]"
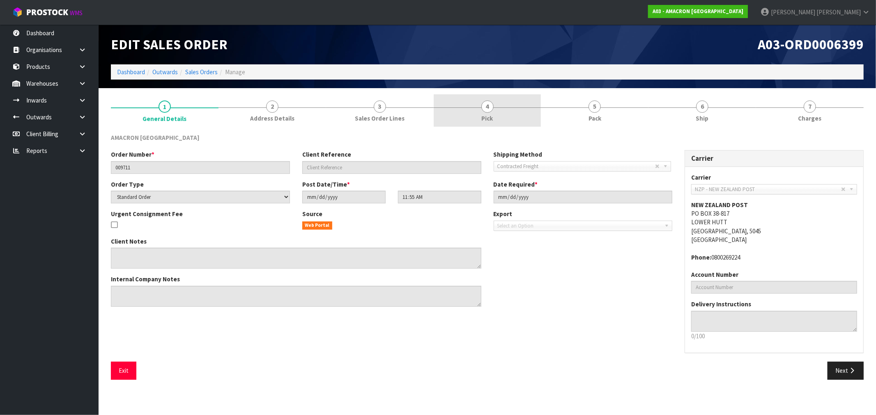
click at [496, 117] on link "4 Pick" at bounding box center [488, 110] width 108 height 32
